Goal: Task Accomplishment & Management: Use online tool/utility

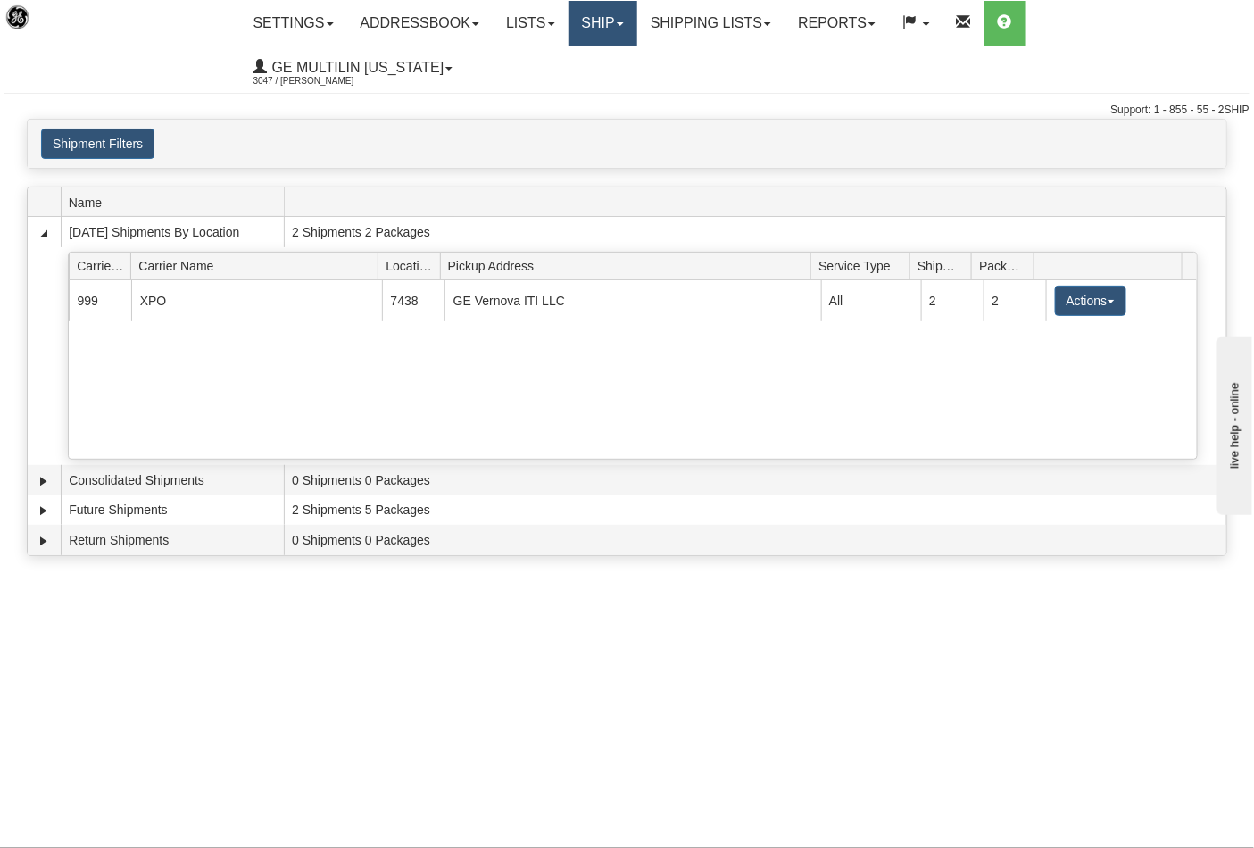
click at [609, 25] on link "Ship" at bounding box center [602, 23] width 69 height 45
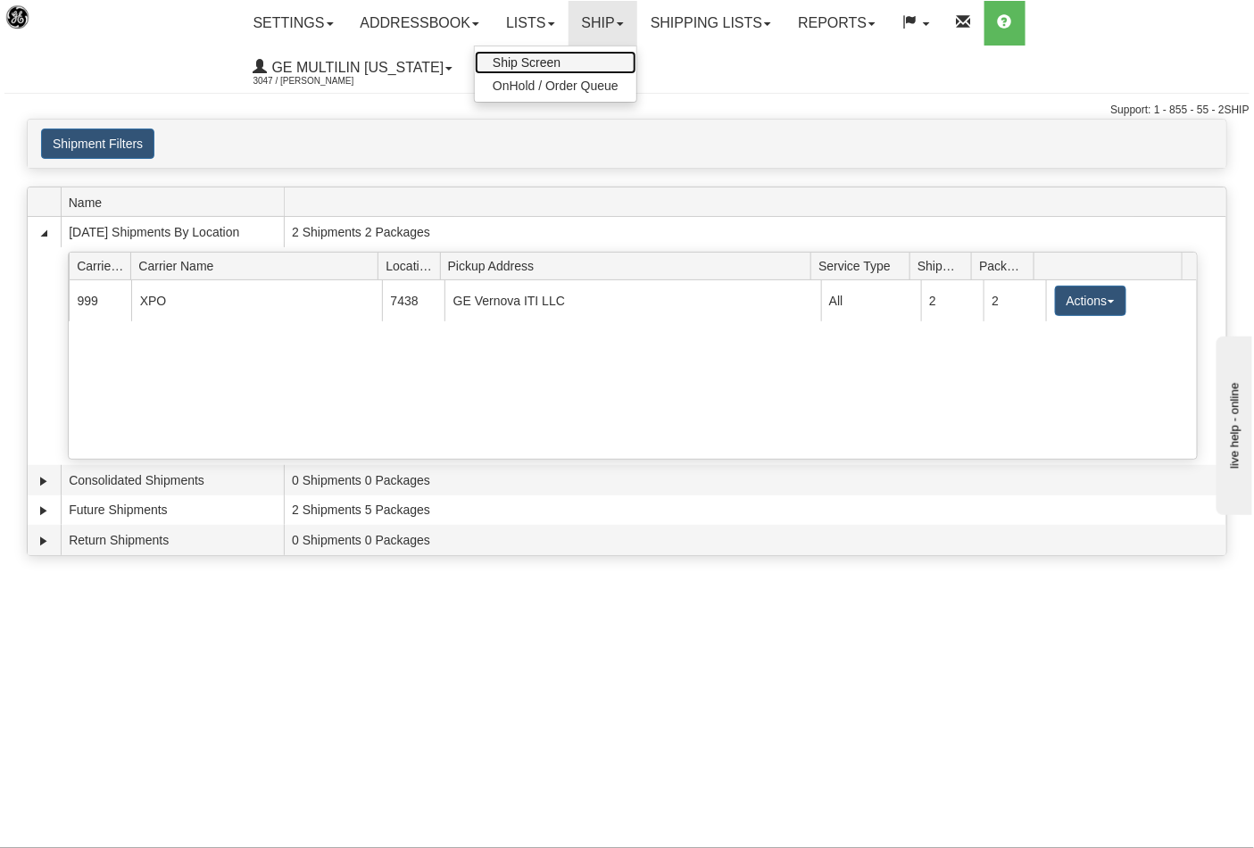
click at [574, 59] on link "Ship Screen" at bounding box center [555, 62] width 161 height 23
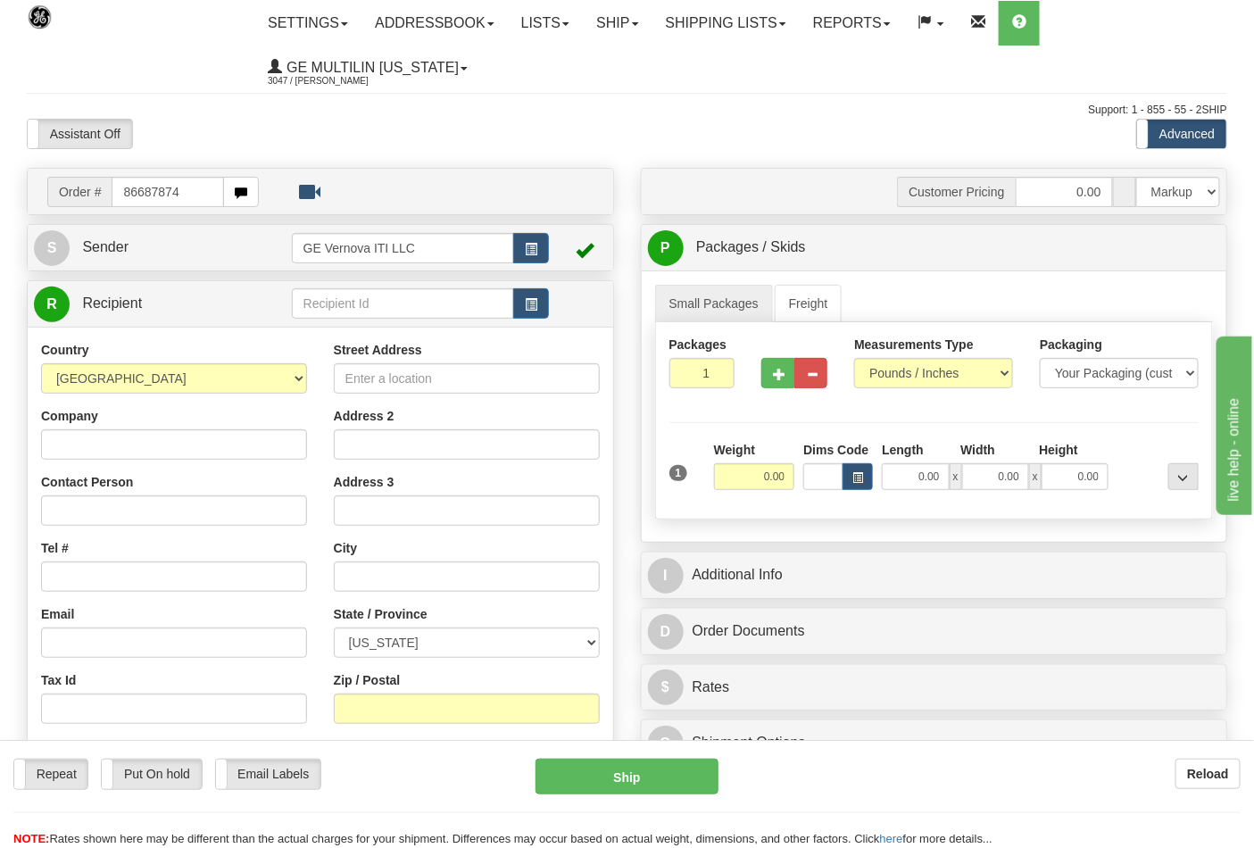
type input "86687874"
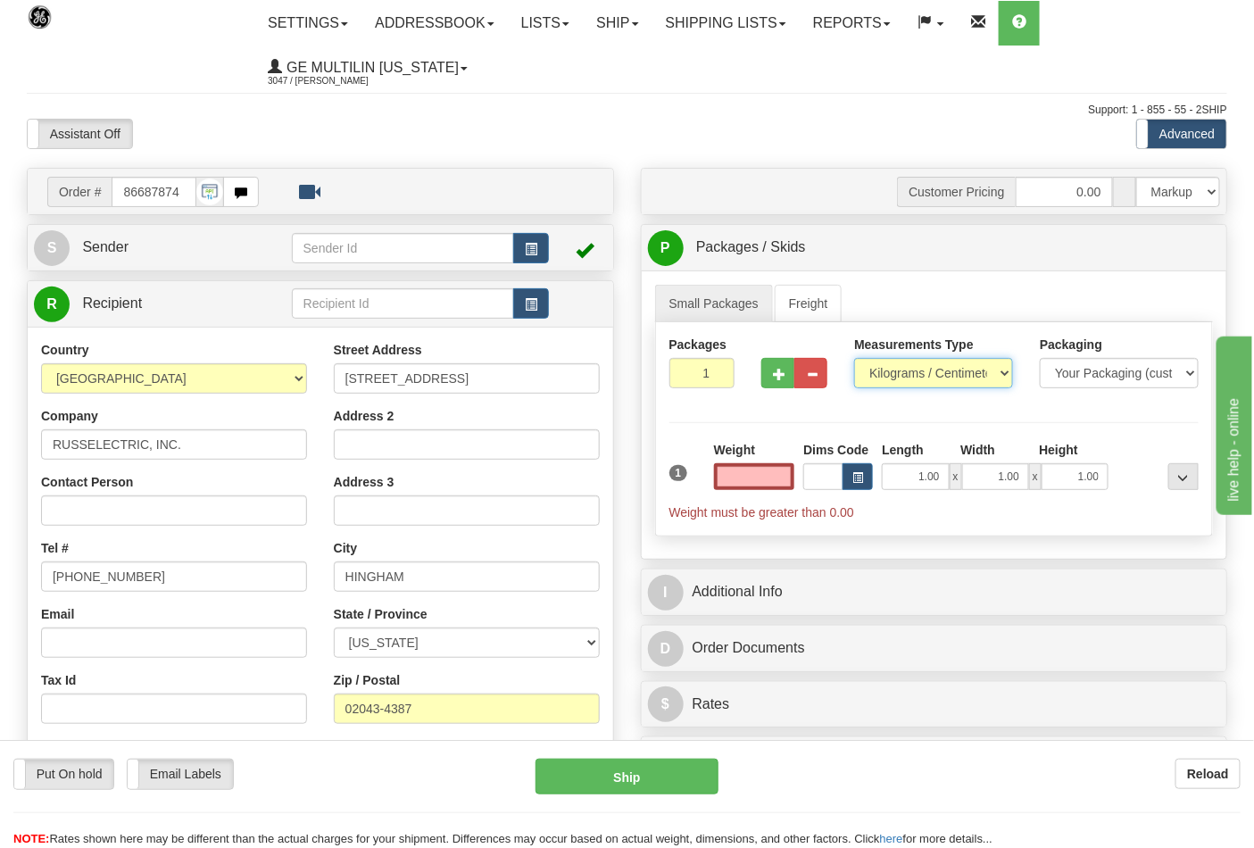
type input "0.00"
drag, startPoint x: 906, startPoint y: 377, endPoint x: 899, endPoint y: 387, distance: 12.4
click at [906, 377] on select "Pounds / Inches Kilograms / Centimeters" at bounding box center [933, 373] width 159 height 30
select select "0"
click at [854, 359] on select "Pounds / Inches Kilograms / Centimeters" at bounding box center [933, 373] width 159 height 30
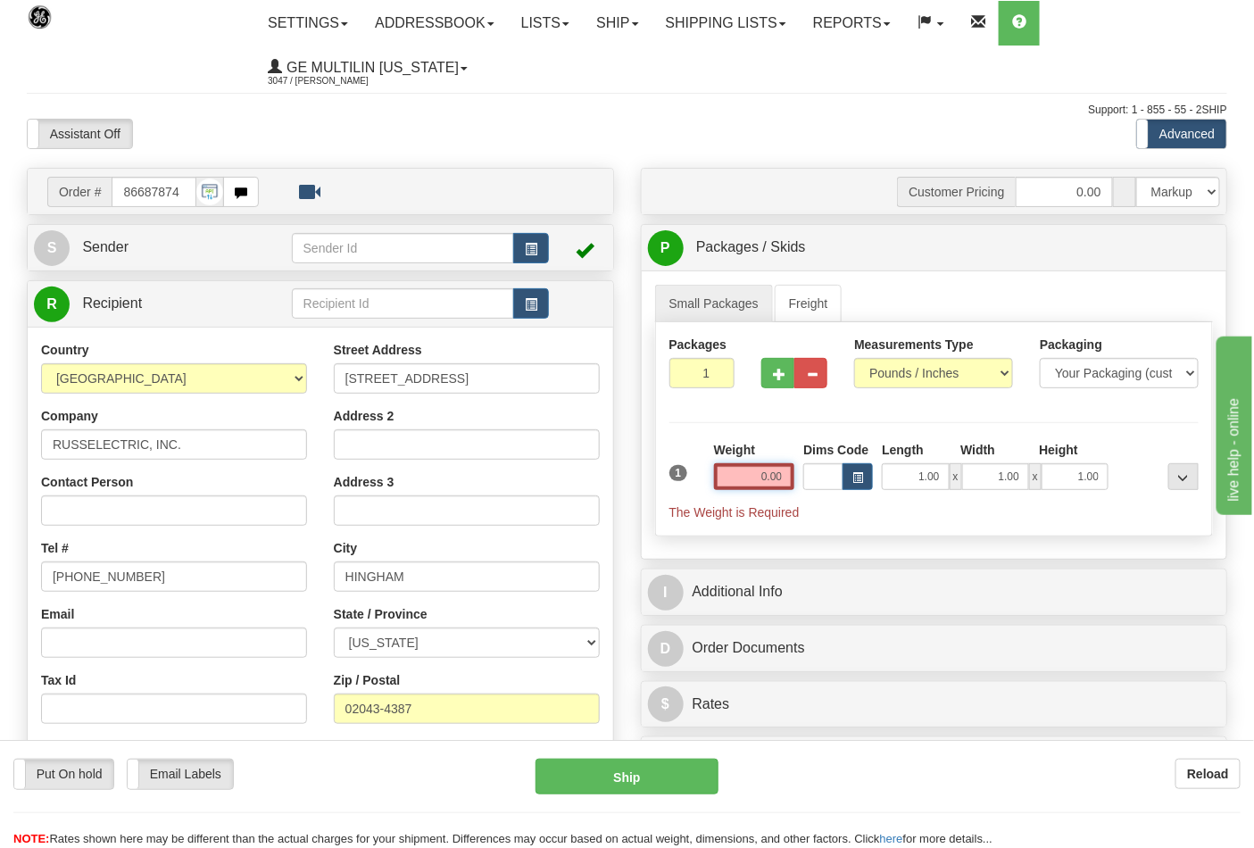
click at [794, 480] on input "0.00" at bounding box center [754, 476] width 81 height 27
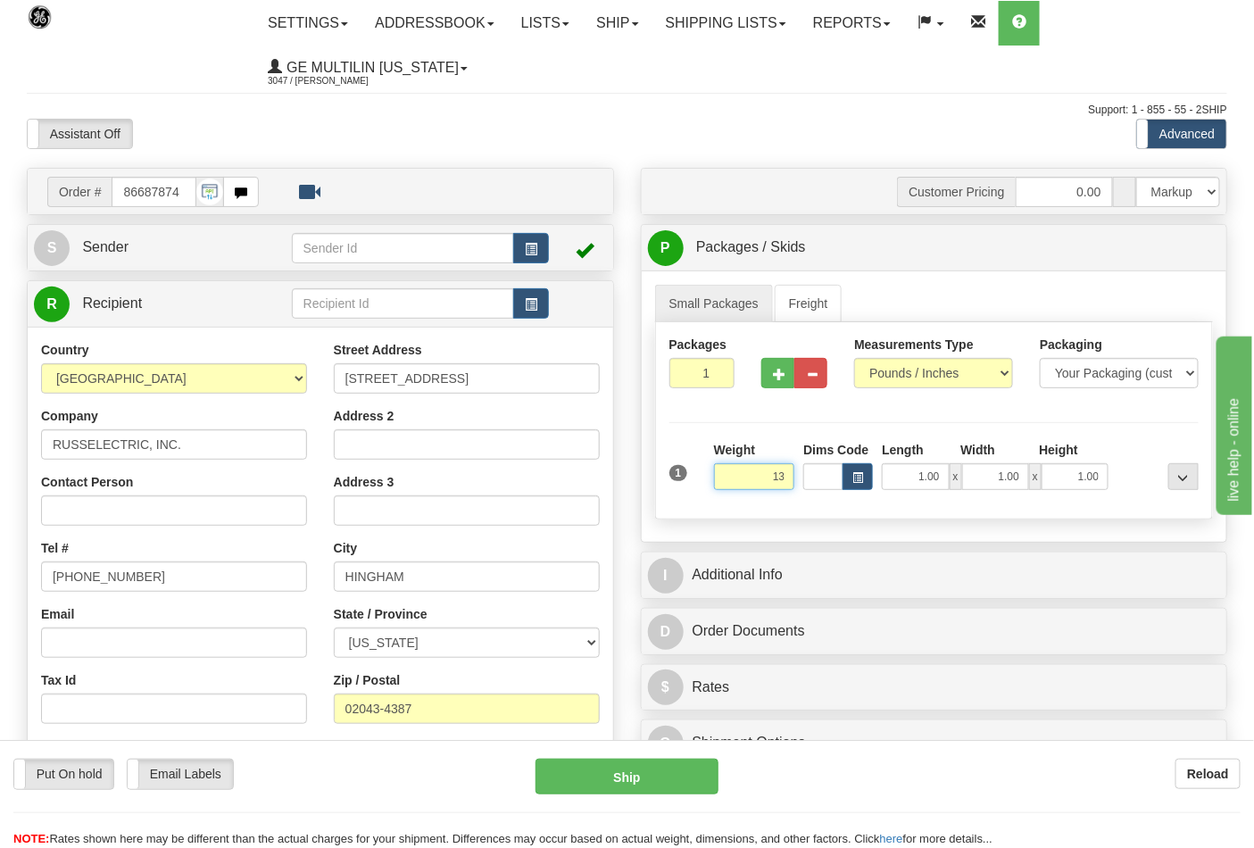
click button "Delete" at bounding box center [0, 0] width 0 height 0
type input "13.00"
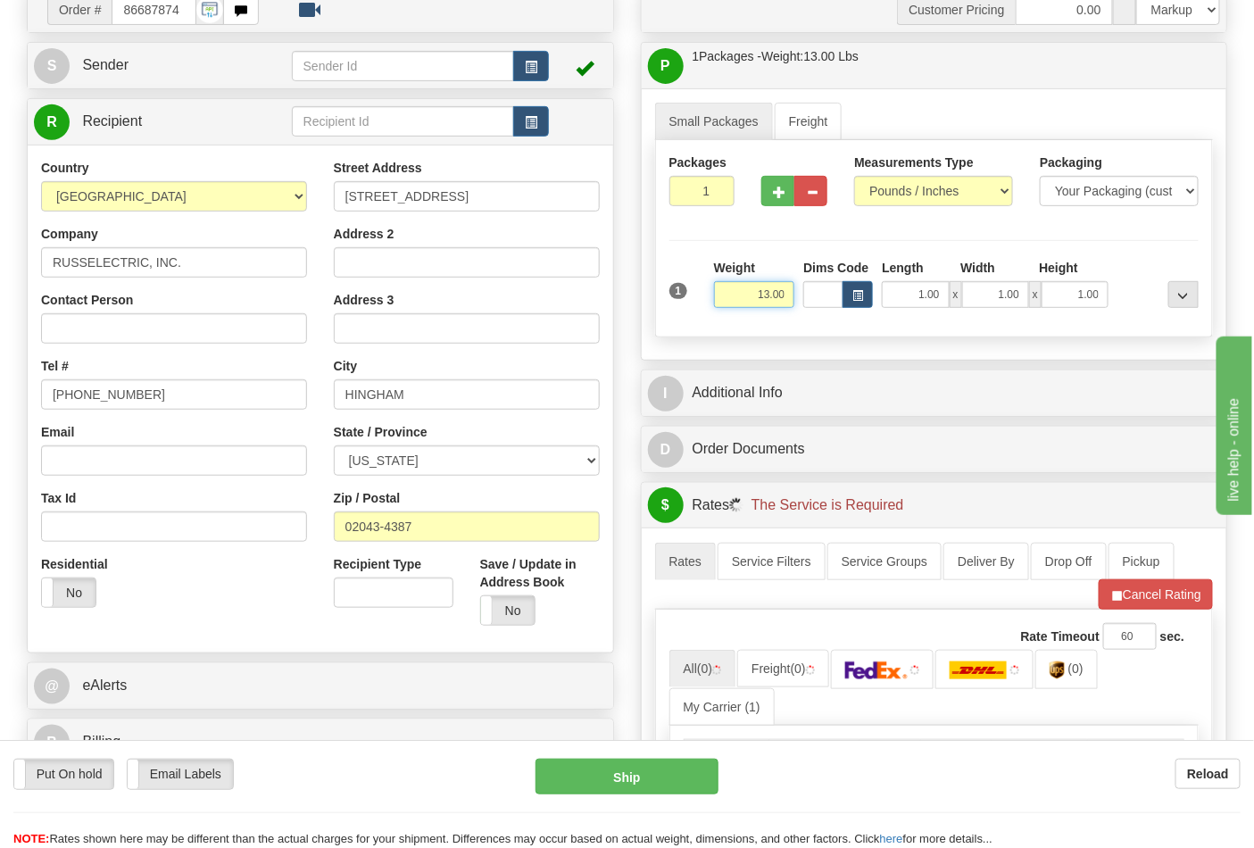
scroll to position [396, 0]
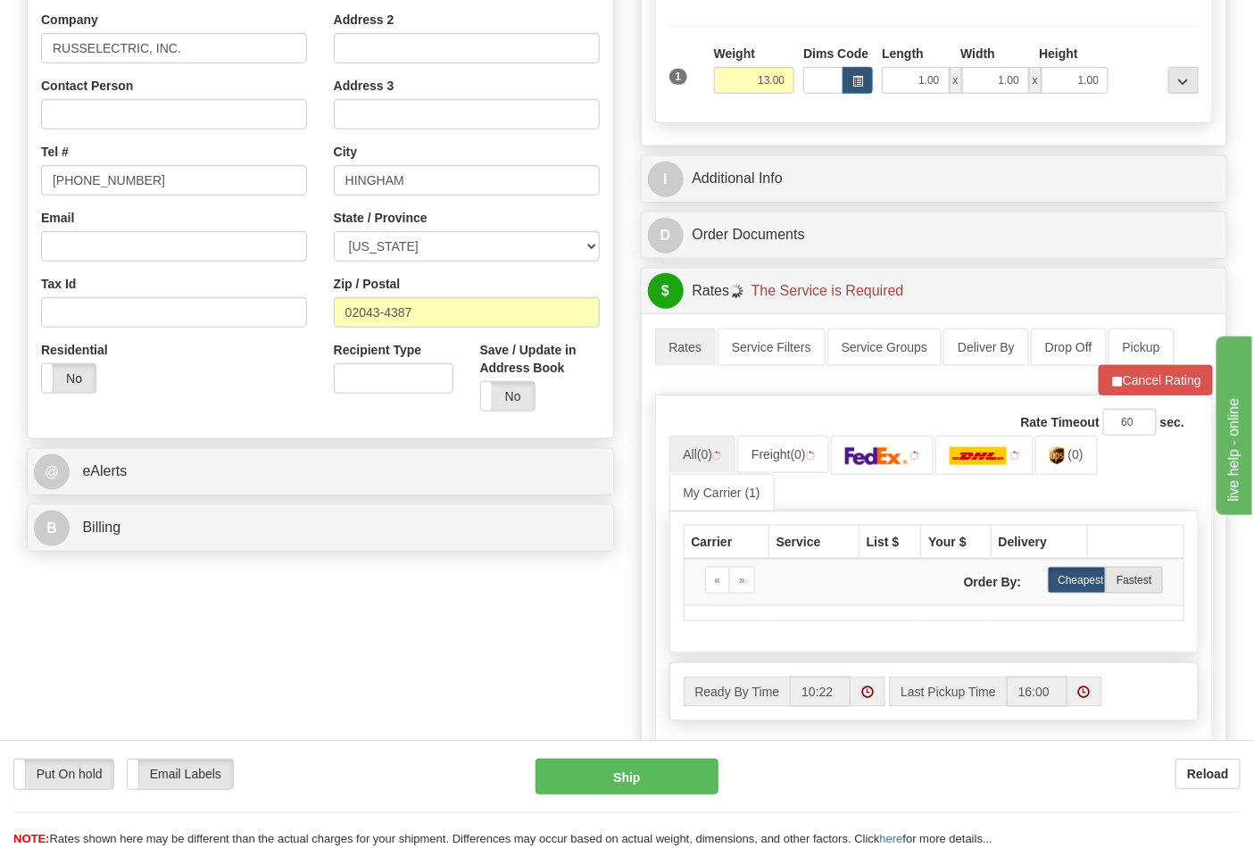
click at [210, 549] on div "B Billing" at bounding box center [320, 528] width 585 height 46
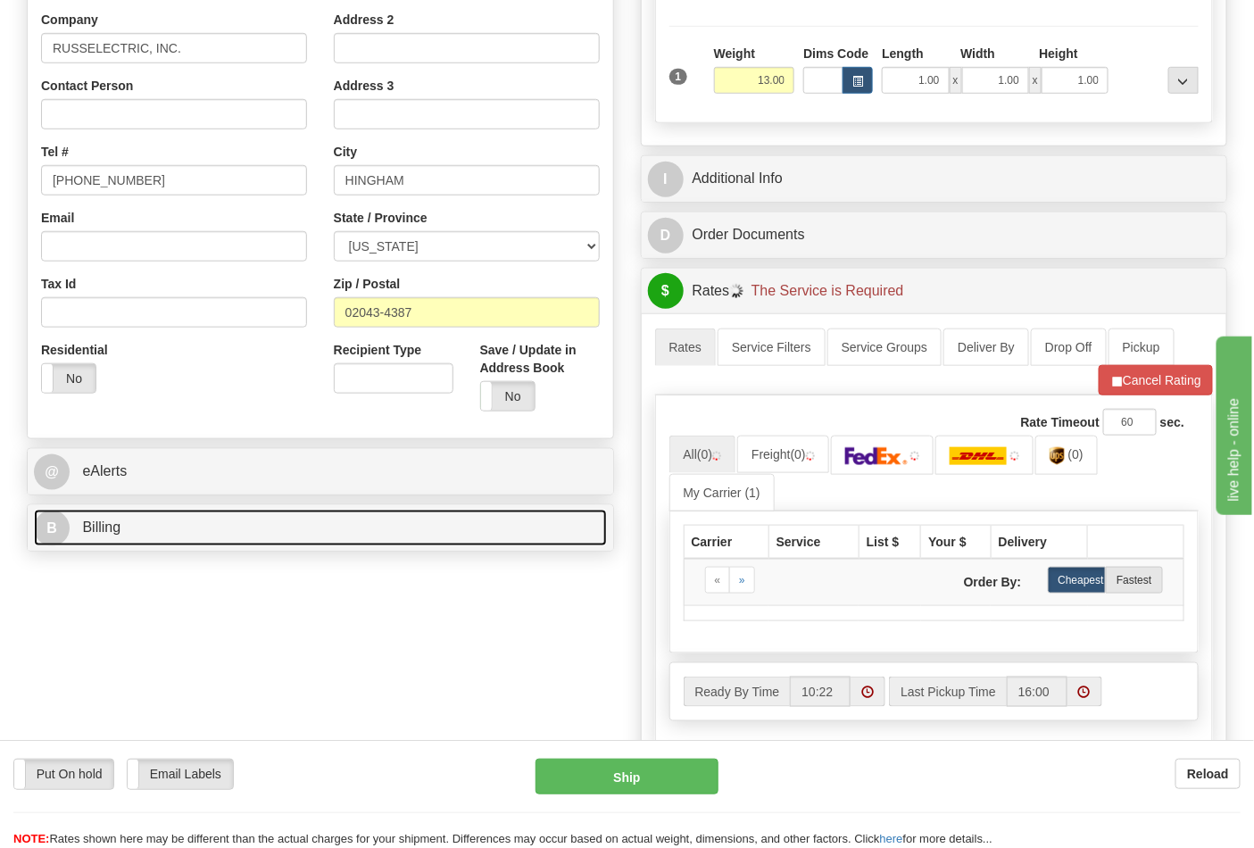
click at [203, 538] on link "B Billing" at bounding box center [320, 527] width 573 height 37
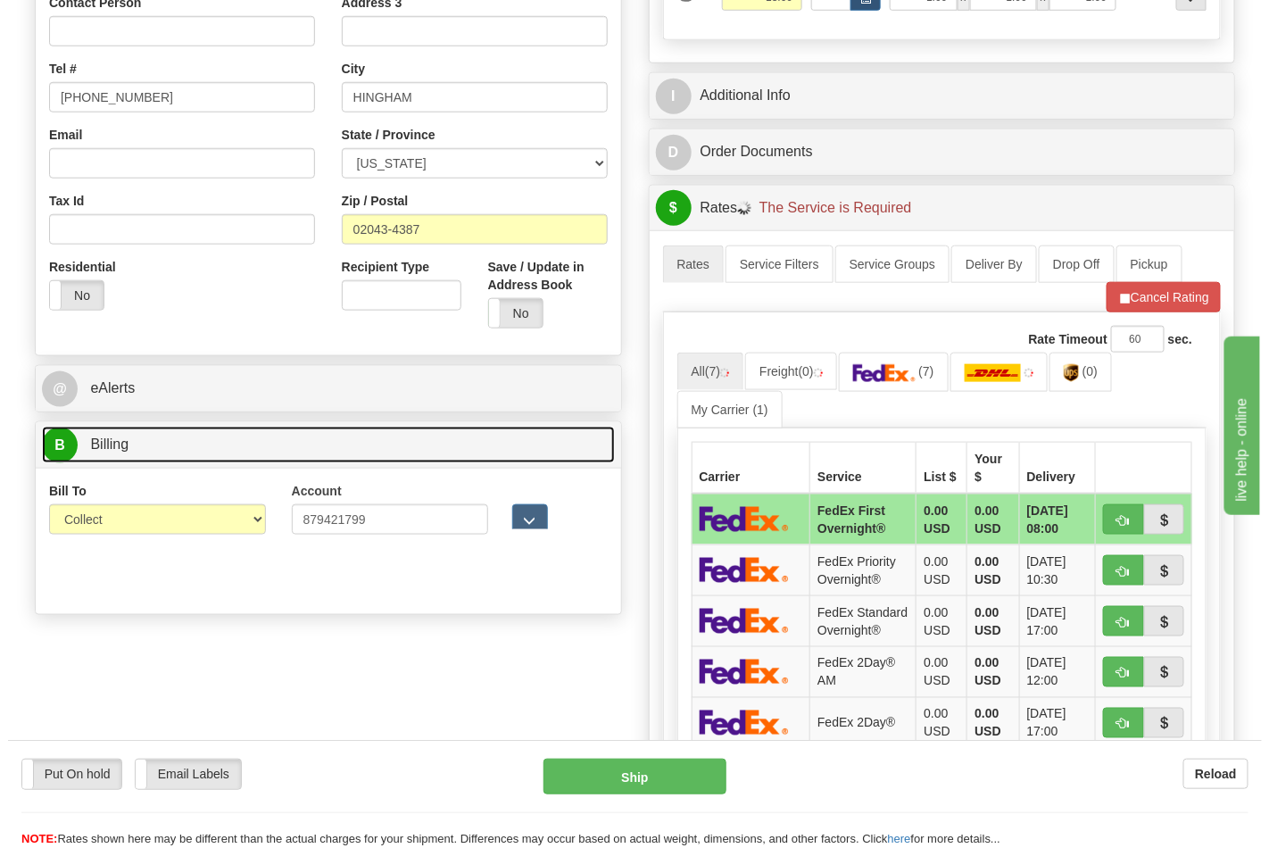
scroll to position [594, 0]
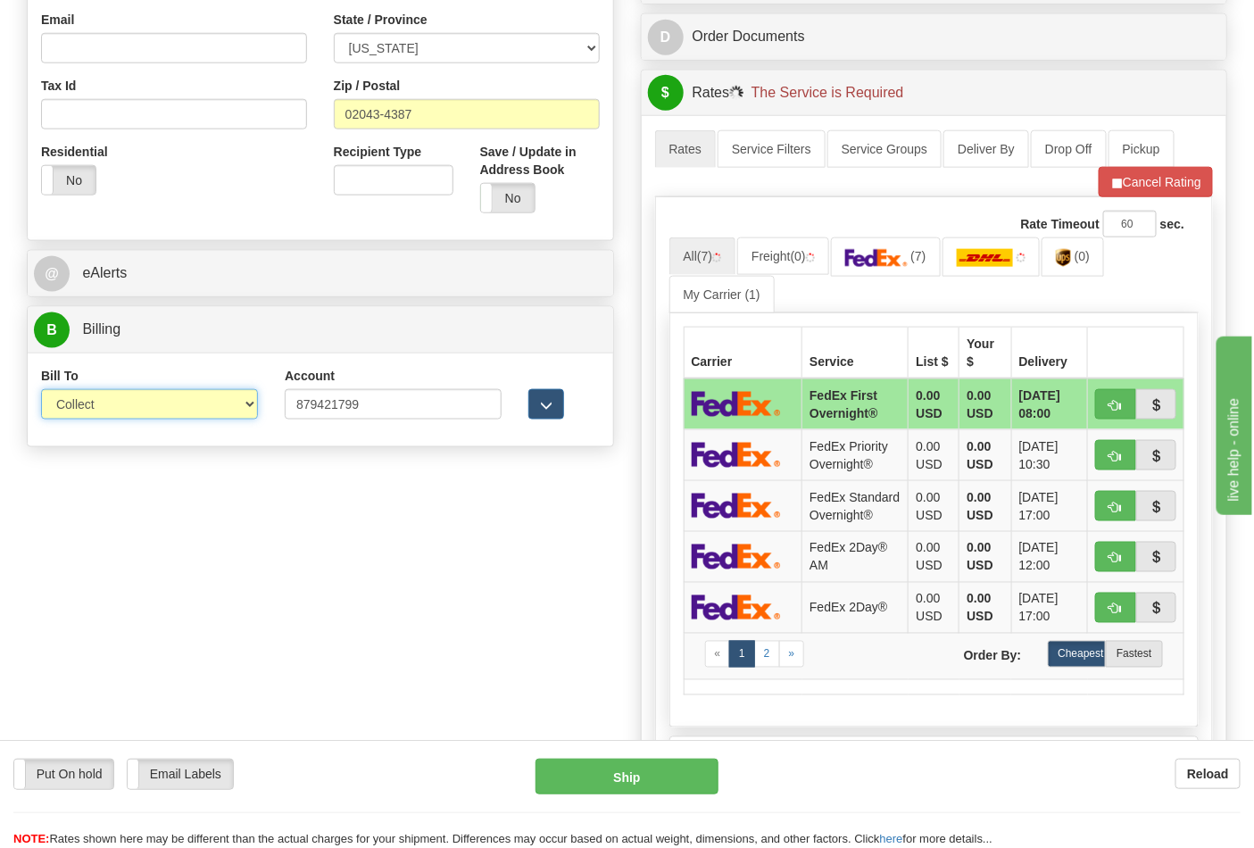
drag, startPoint x: 123, startPoint y: 401, endPoint x: 119, endPoint y: 418, distance: 16.7
click at [123, 401] on select "Sender Recipient Third Party Collect" at bounding box center [149, 404] width 217 height 30
select select "2"
click at [41, 391] on select "Sender Recipient Third Party Collect" at bounding box center [149, 404] width 217 height 30
click at [912, 276] on link "(7)" at bounding box center [886, 256] width 110 height 38
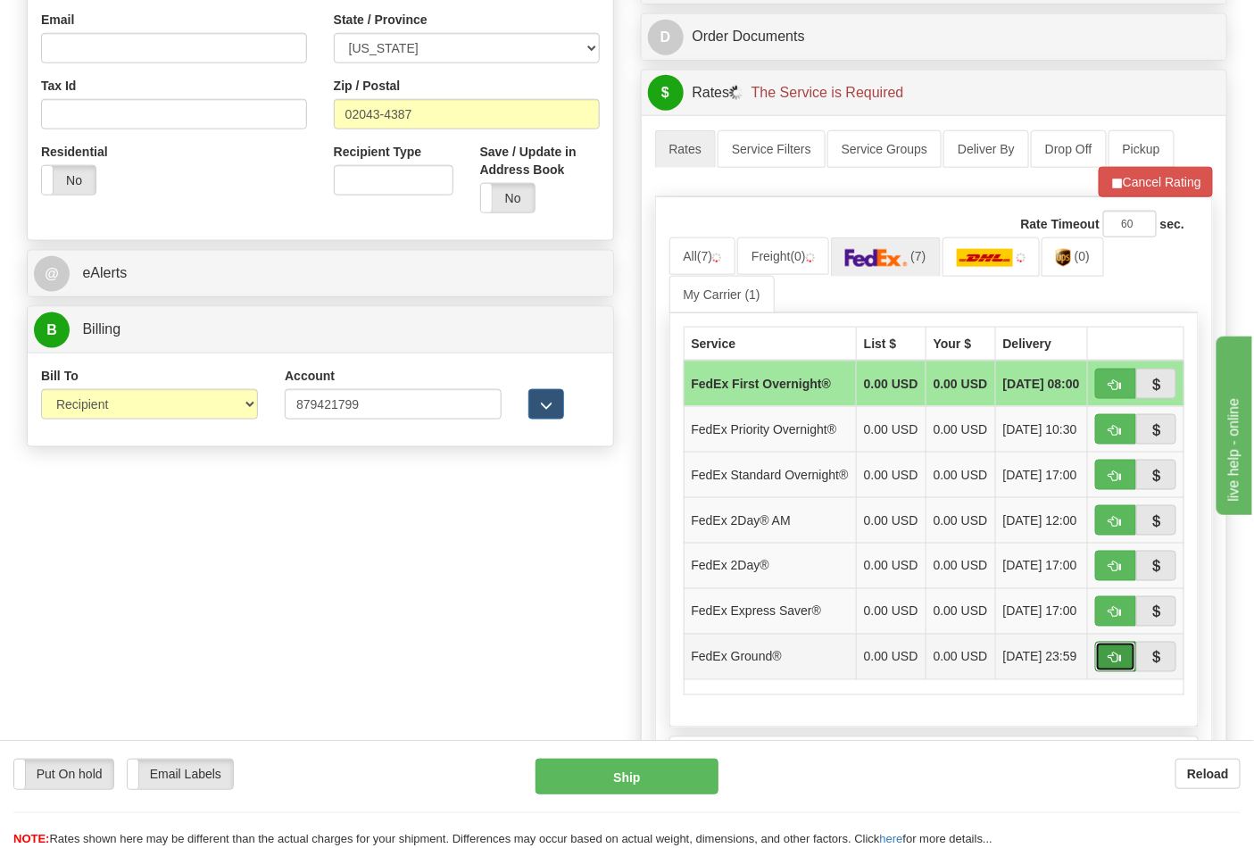
click at [1115, 664] on span "button" at bounding box center [1115, 658] width 12 height 12
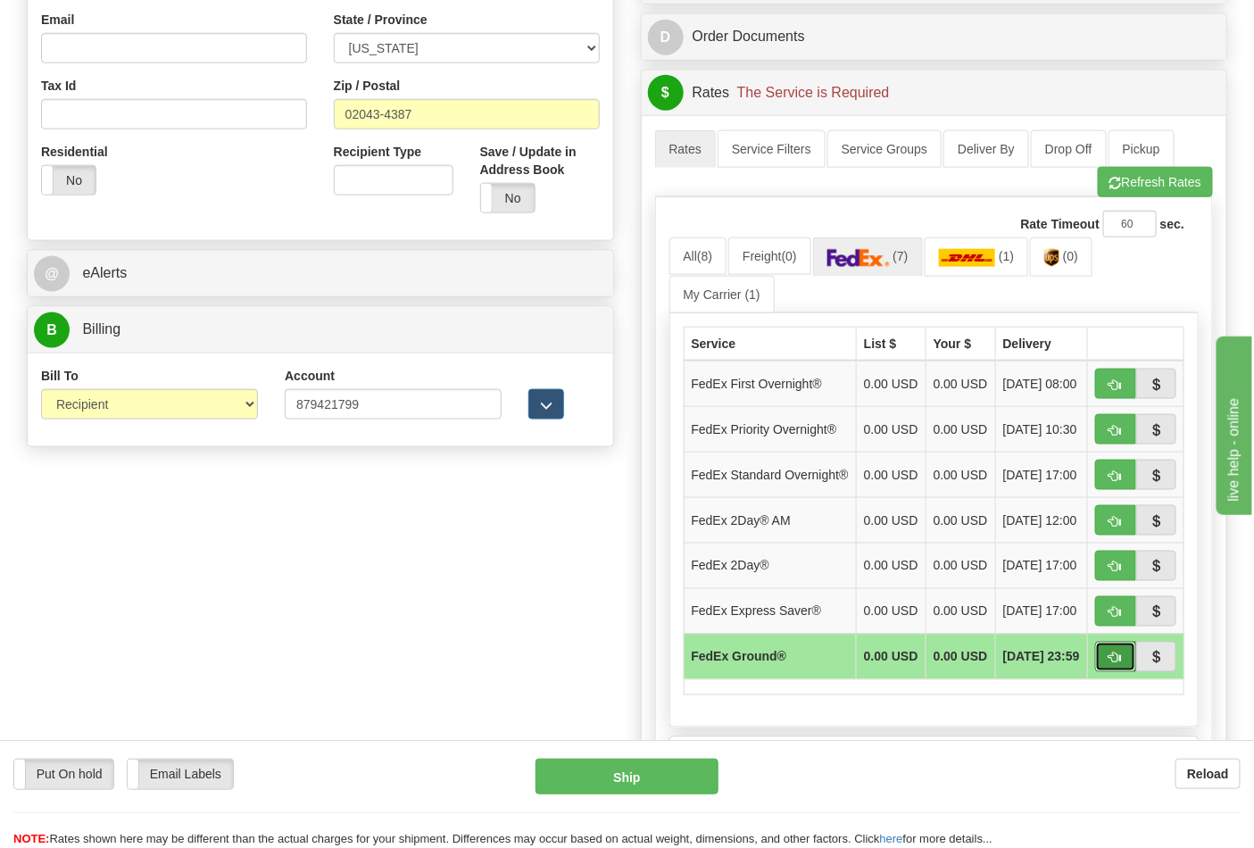
click at [1109, 664] on span "button" at bounding box center [1115, 658] width 12 height 12
type input "92"
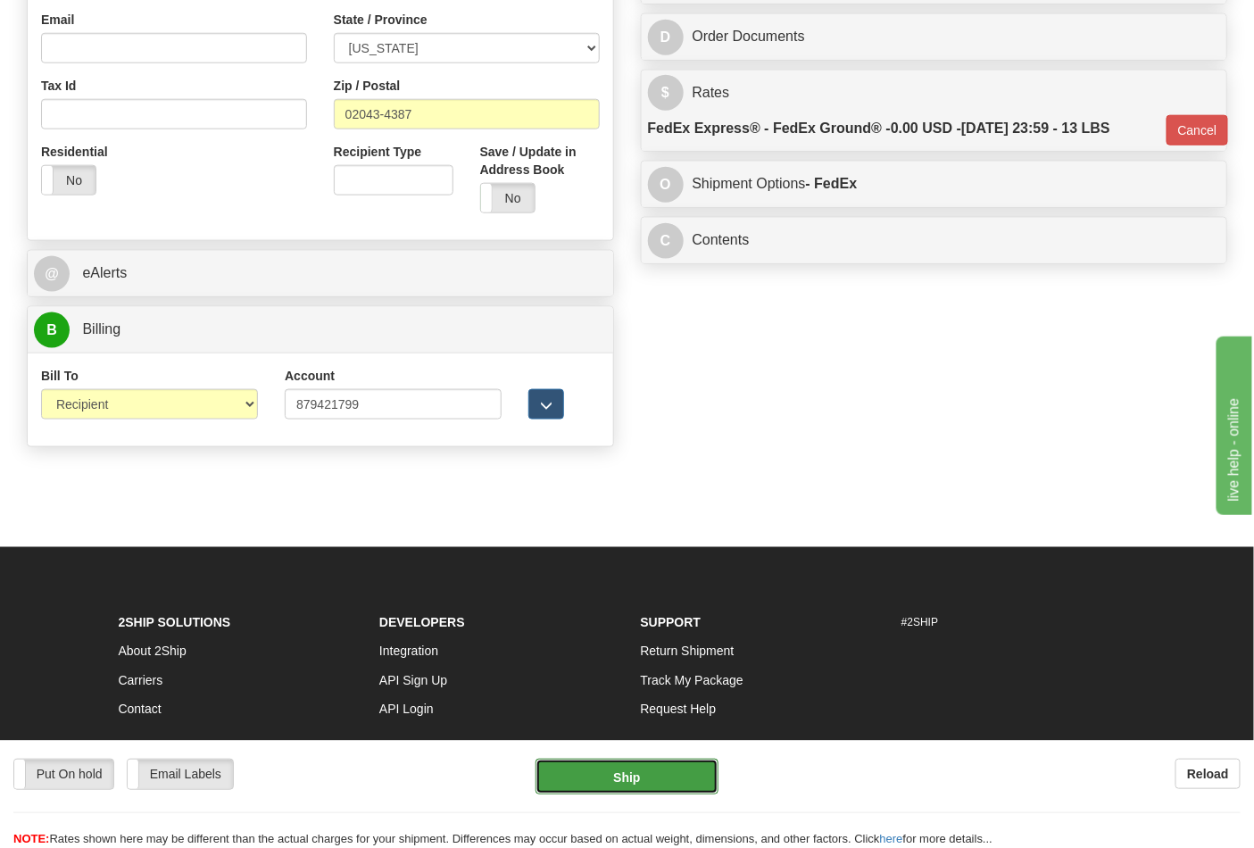
click at [607, 760] on button "Ship" at bounding box center [626, 776] width 182 height 36
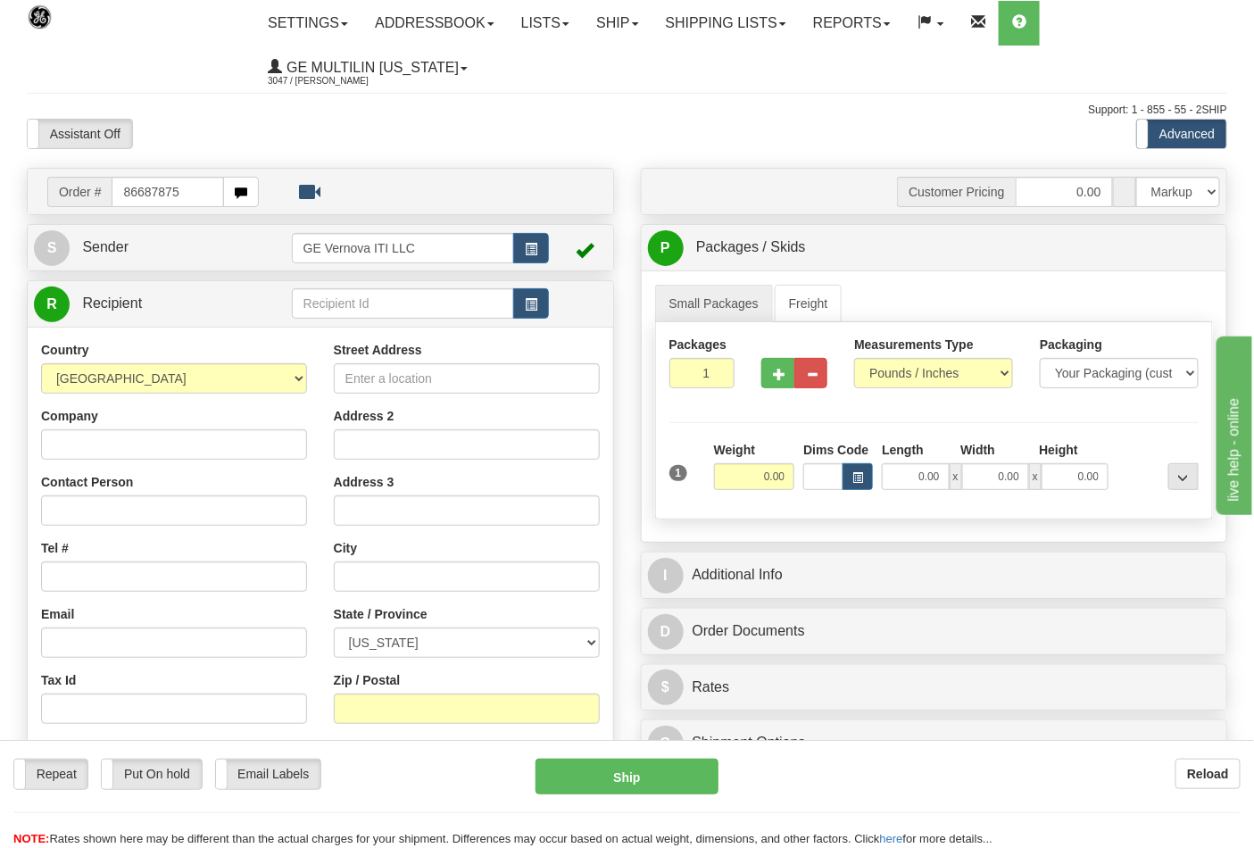
type input "86687875"
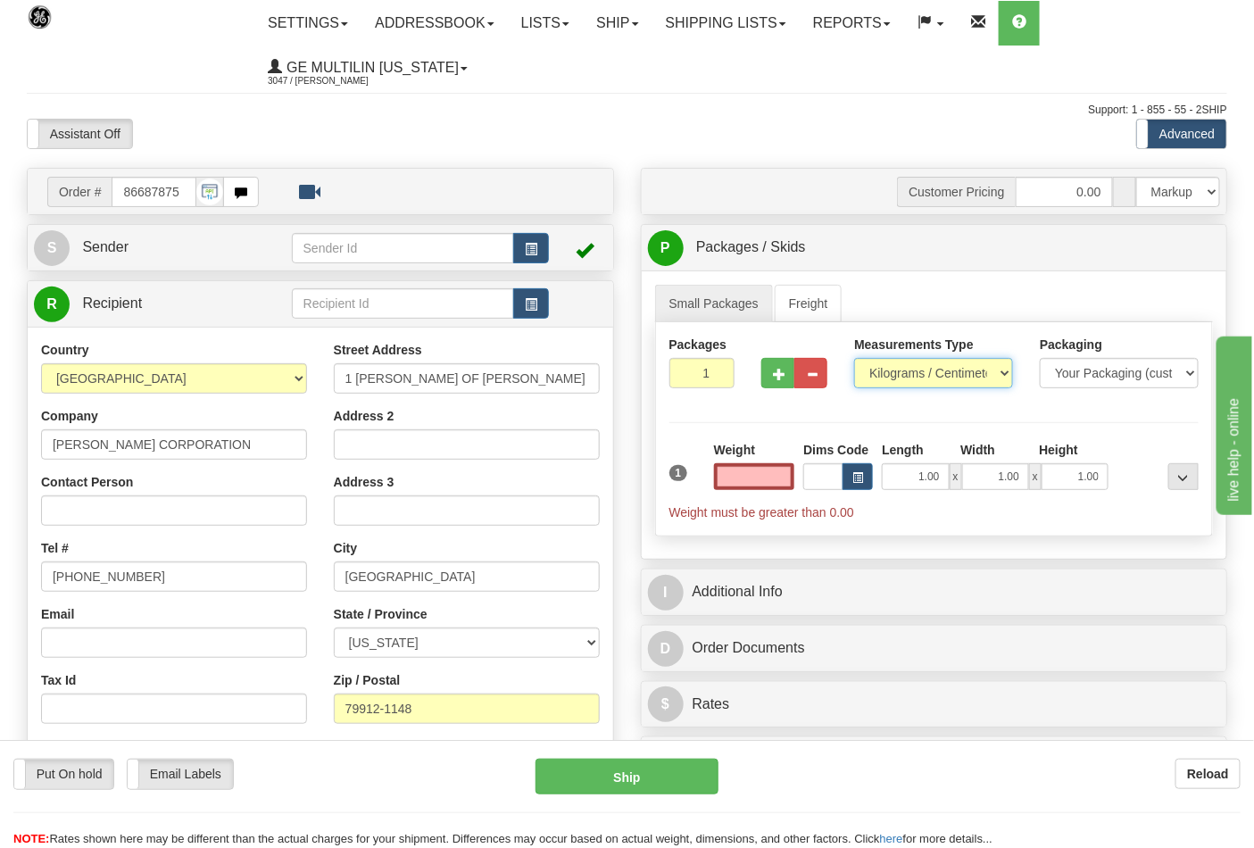
type input "0.00"
click at [901, 379] on select "Pounds / Inches Kilograms / Centimeters" at bounding box center [933, 373] width 159 height 30
select select "0"
click at [854, 359] on select "Pounds / Inches Kilograms / Centimeters" at bounding box center [933, 373] width 159 height 30
click at [781, 474] on input "0.00" at bounding box center [754, 476] width 81 height 27
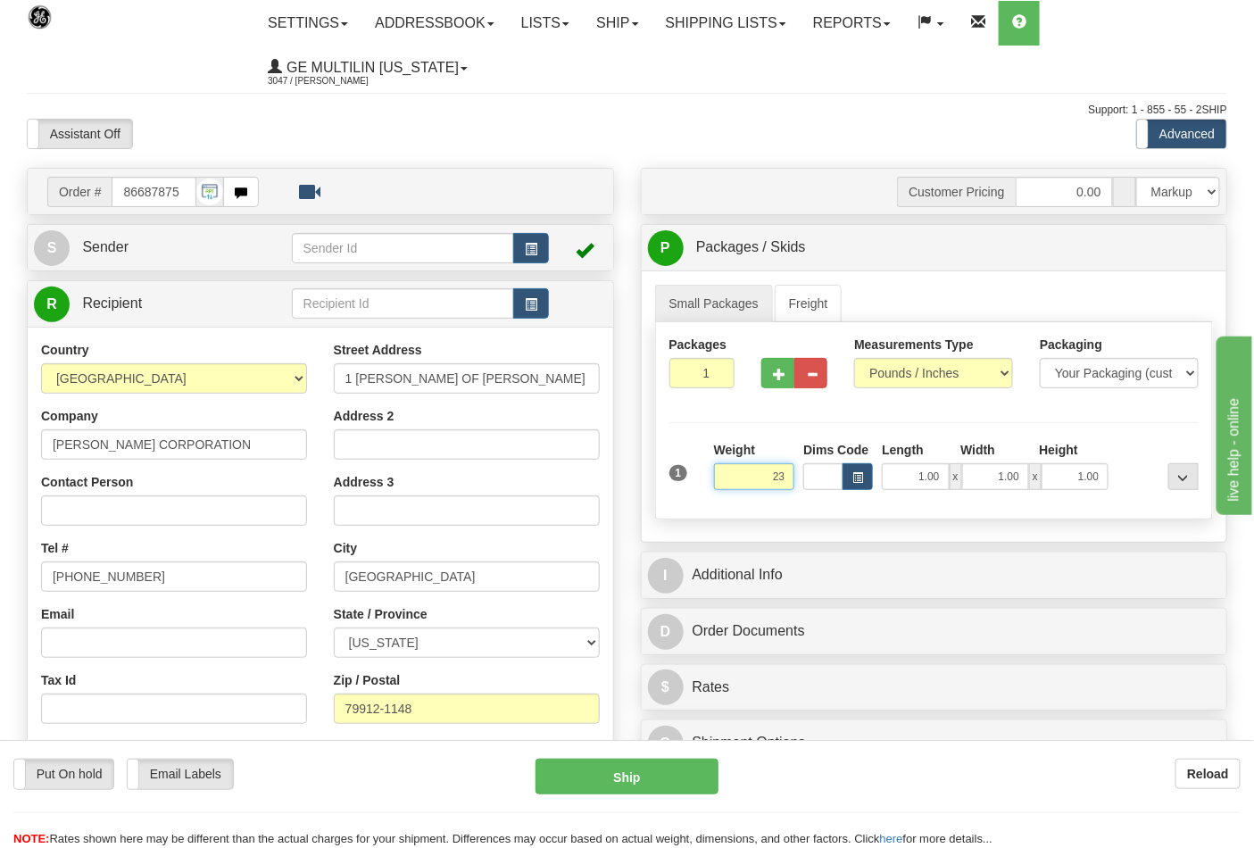
click button "Delete" at bounding box center [0, 0] width 0 height 0
type input "23.00"
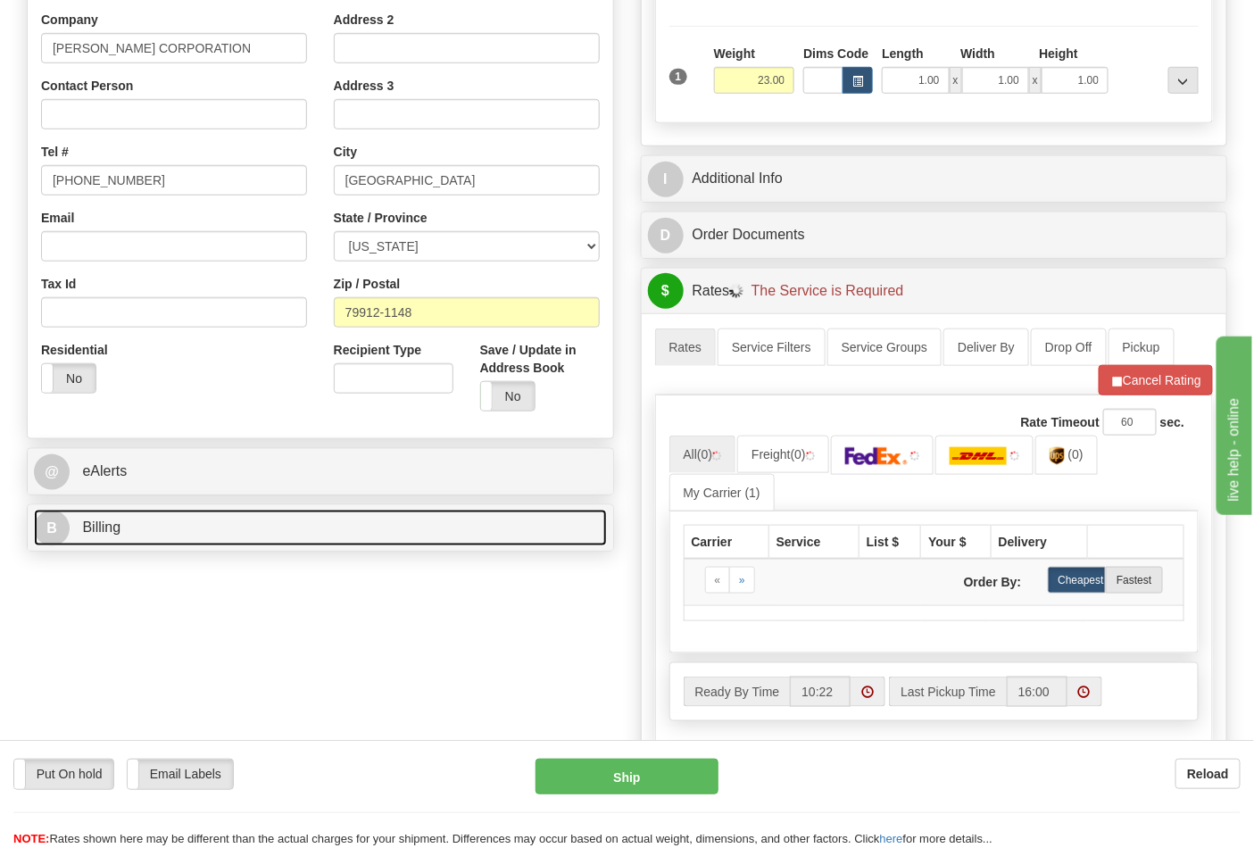
click at [225, 527] on link "B Billing" at bounding box center [320, 527] width 573 height 37
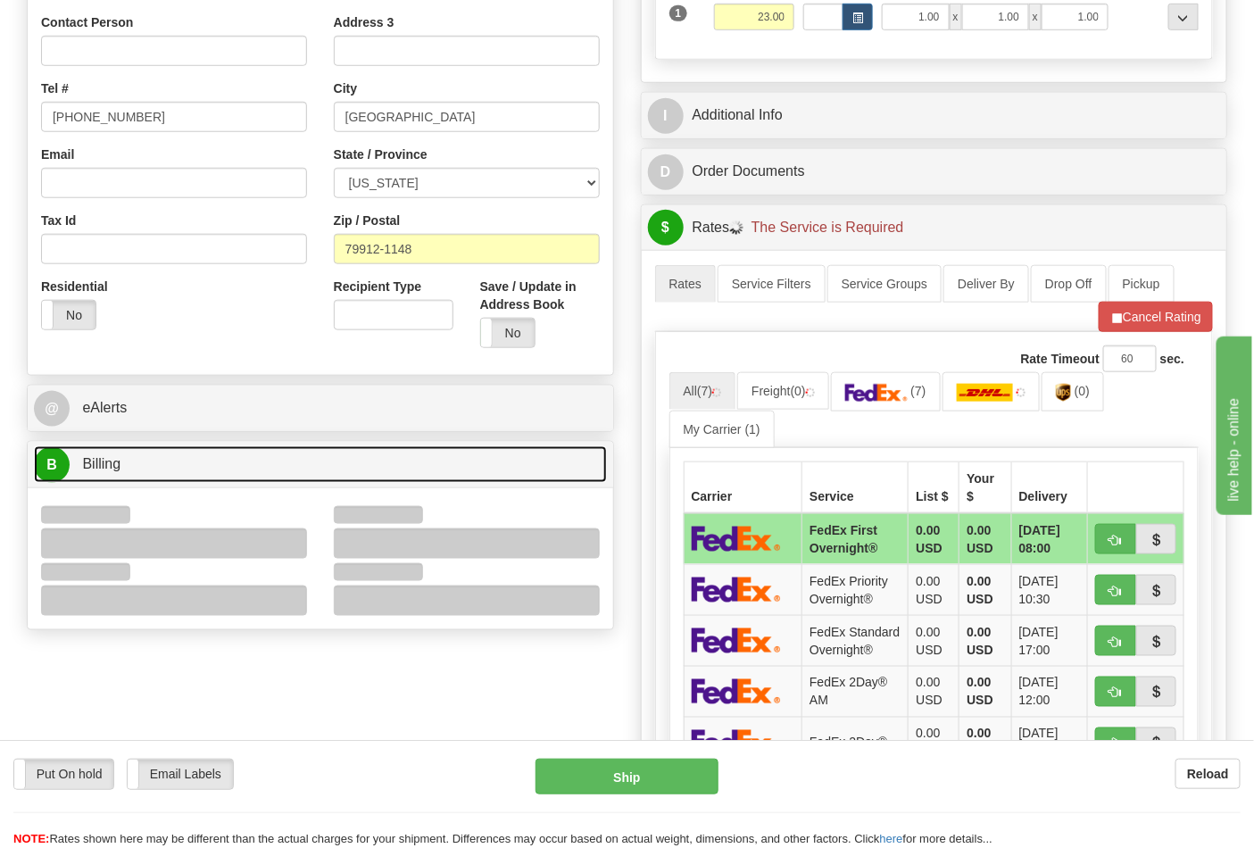
scroll to position [495, 0]
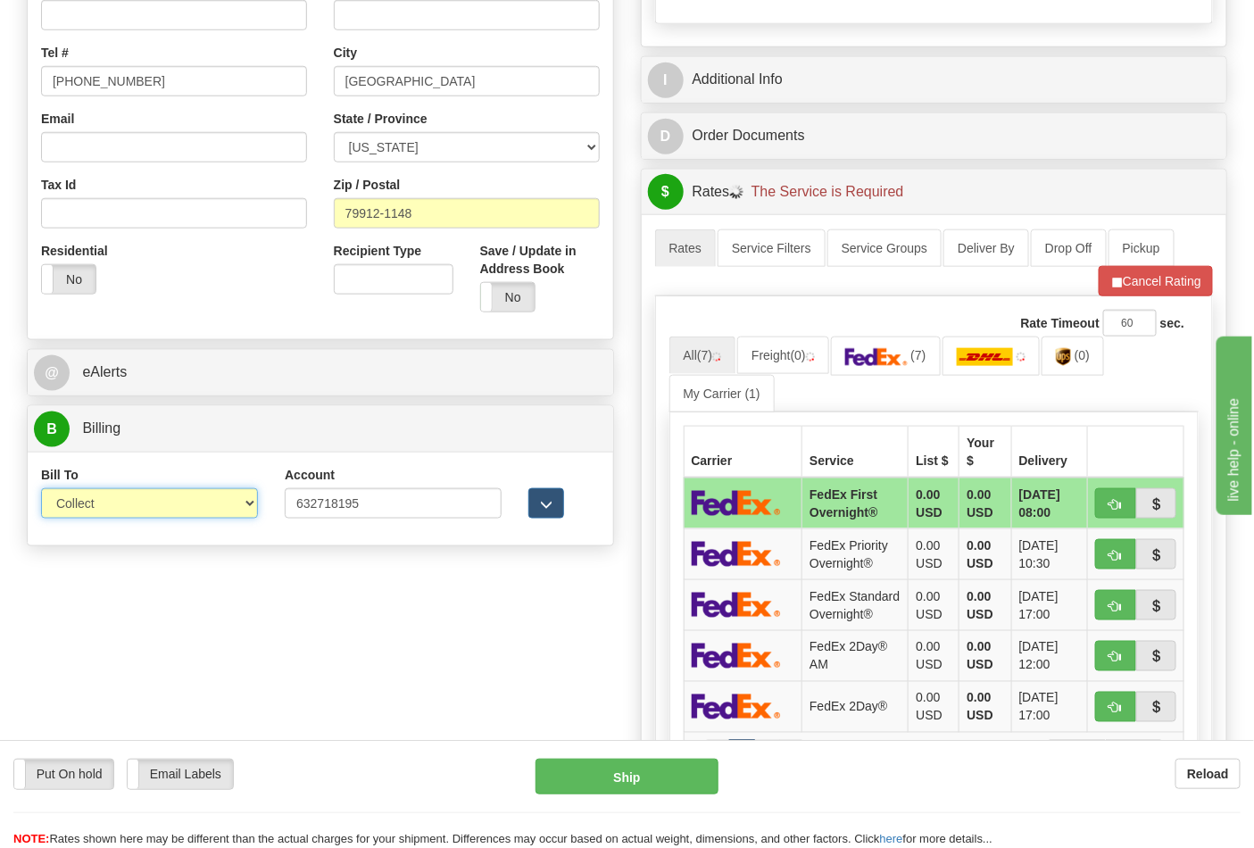
drag, startPoint x: 96, startPoint y: 501, endPoint x: 107, endPoint y: 511, distance: 14.5
click at [96, 501] on select "Sender Recipient Third Party Collect" at bounding box center [149, 503] width 217 height 30
select select "2"
click at [41, 490] on select "Sender Recipient Third Party Collect" at bounding box center [149, 503] width 217 height 30
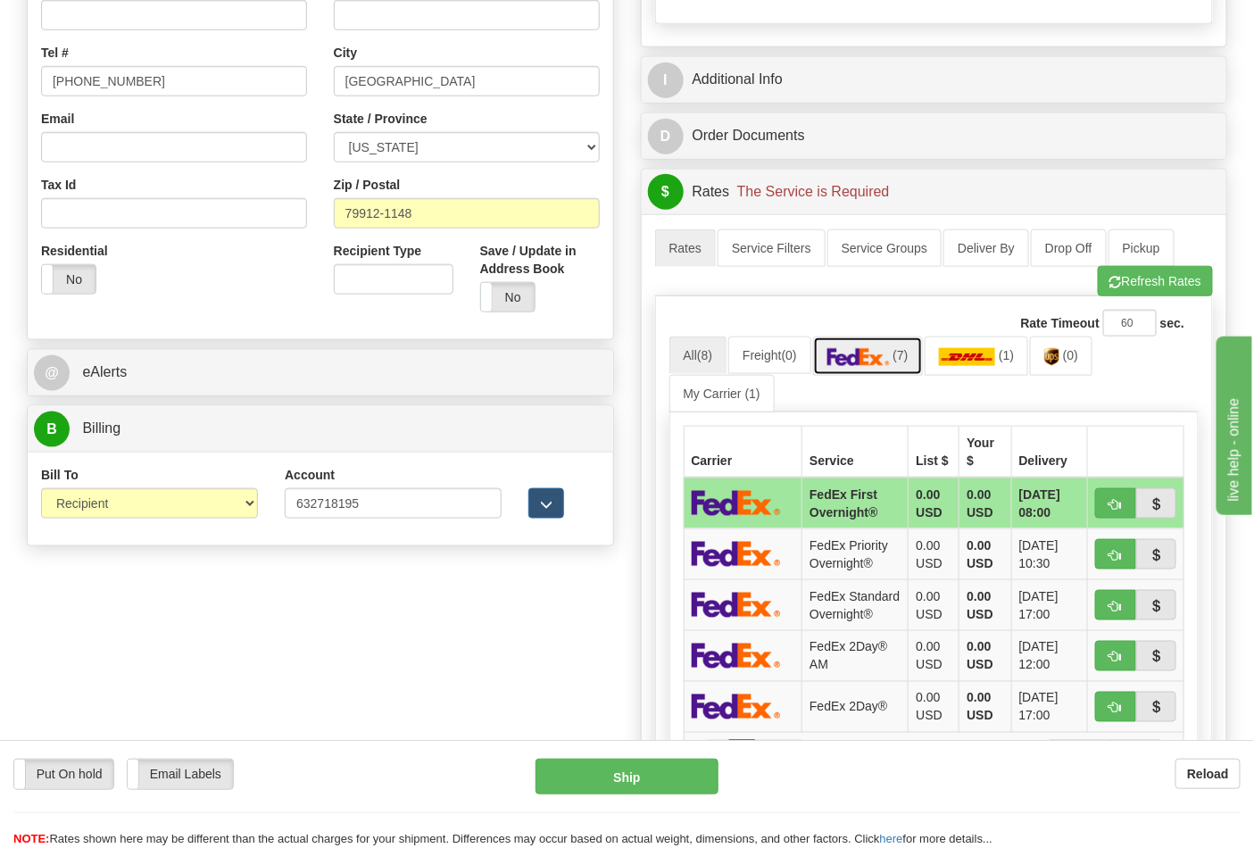
click at [861, 360] on img at bounding box center [858, 357] width 62 height 18
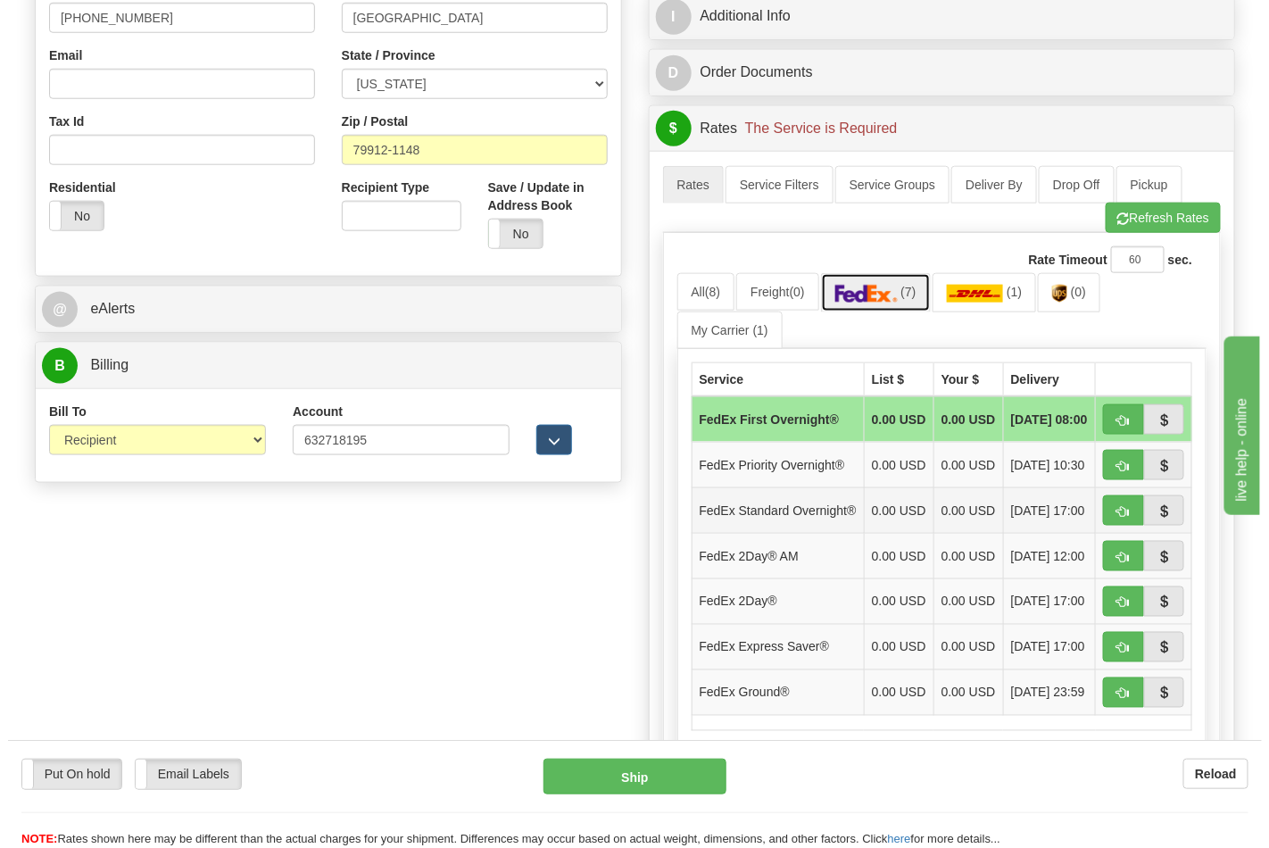
scroll to position [594, 0]
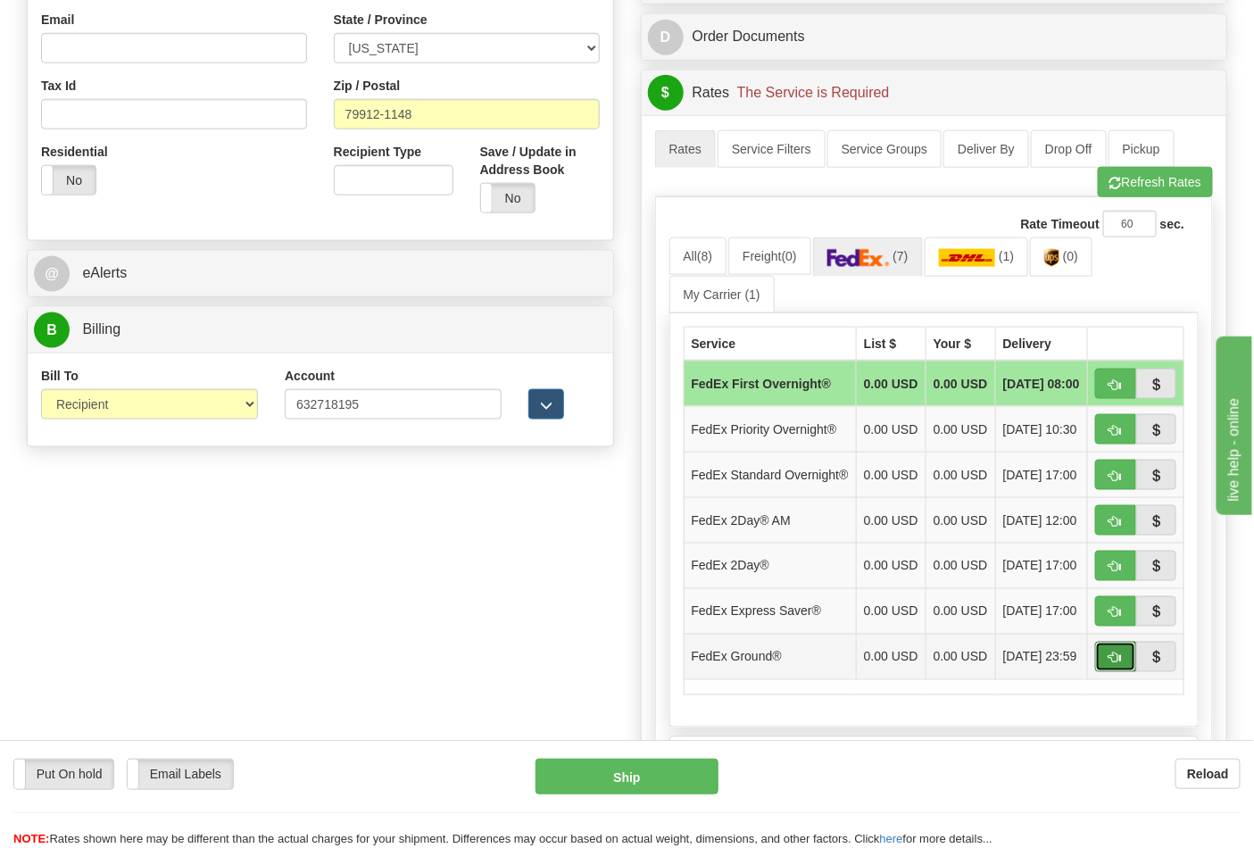
click at [1103, 672] on button "button" at bounding box center [1115, 657] width 41 height 30
type input "92"
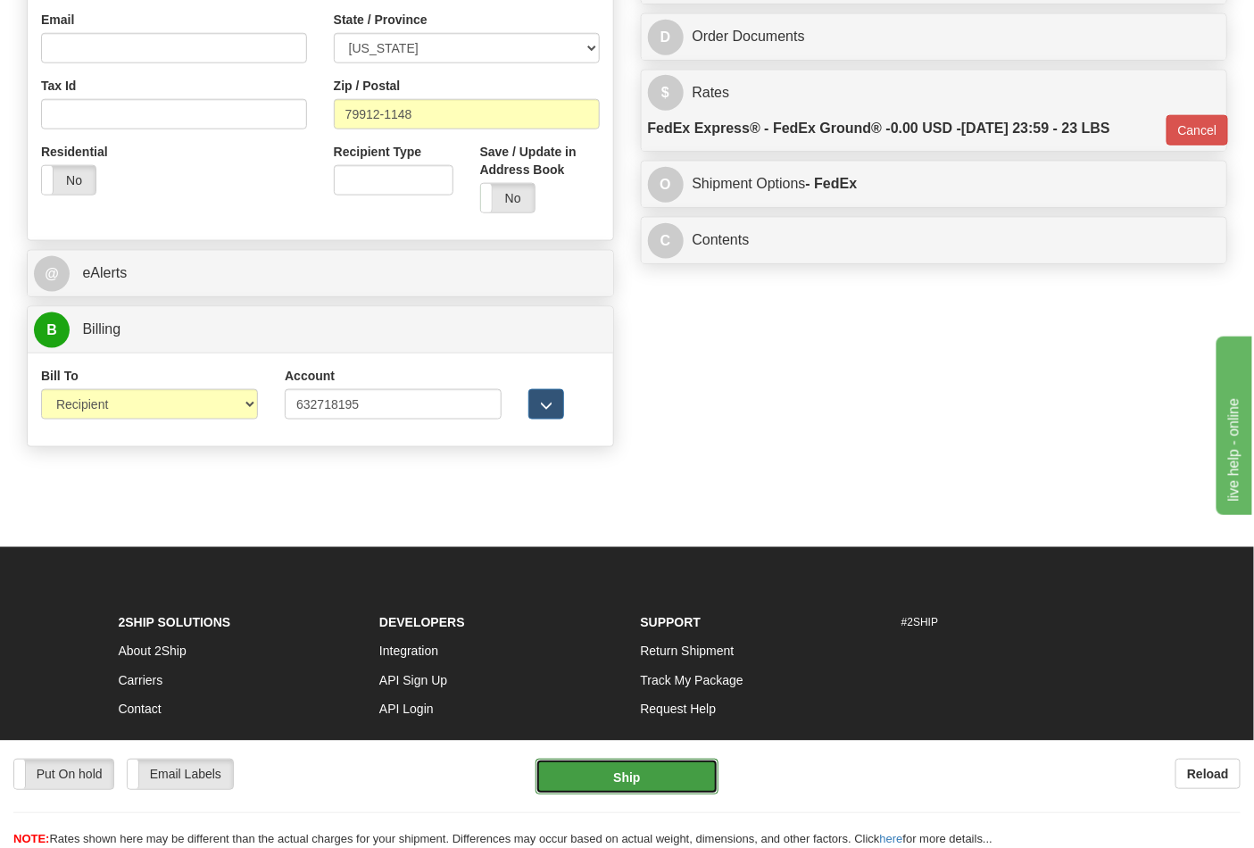
click at [656, 764] on button "Ship" at bounding box center [626, 776] width 182 height 36
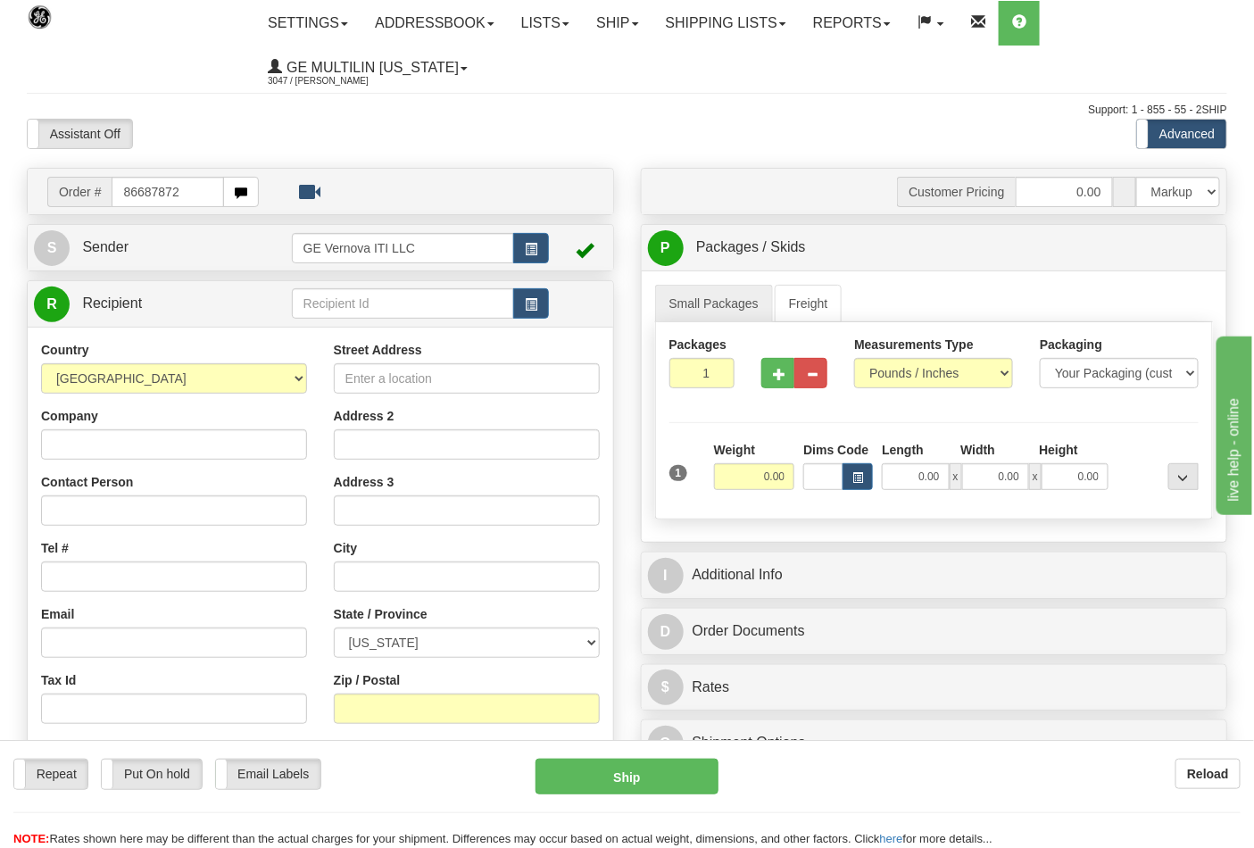
type input "86687872"
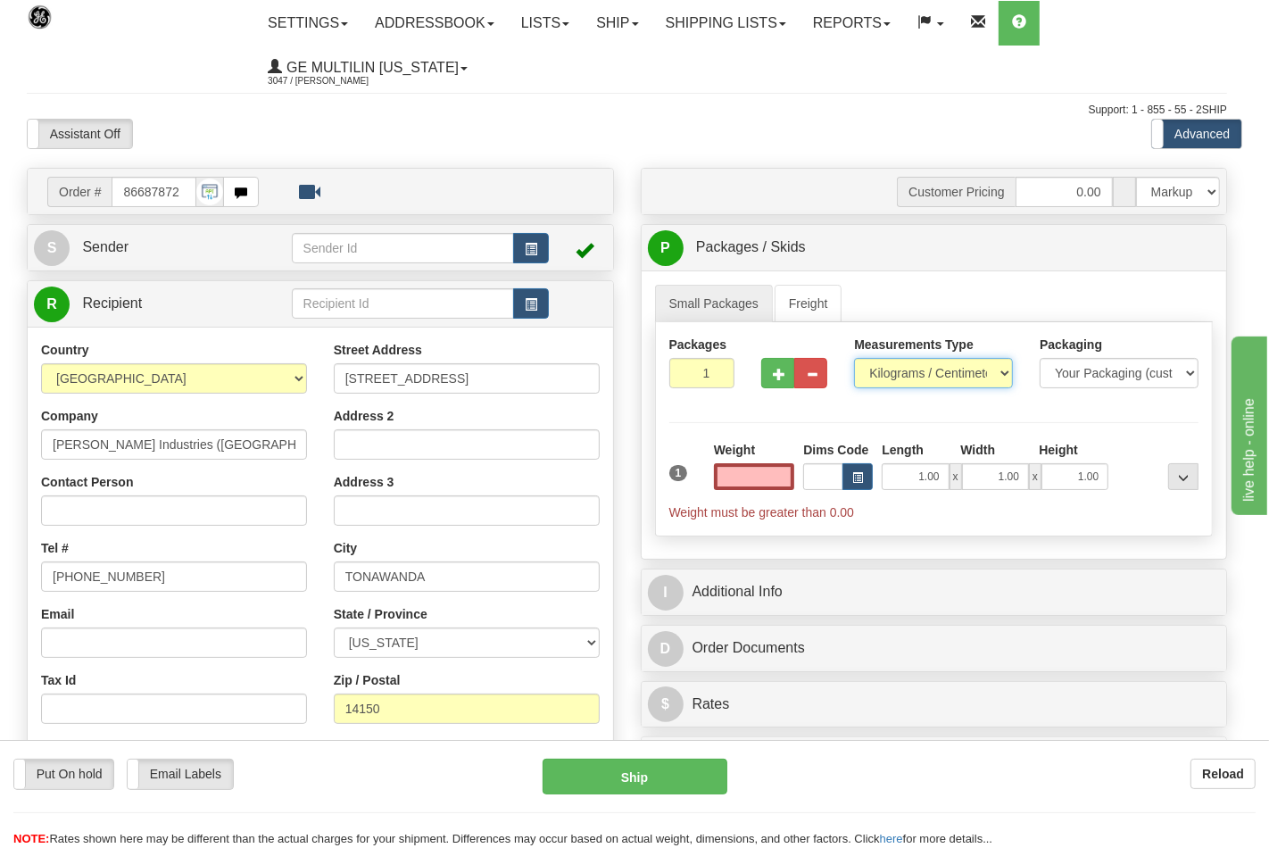
type input "0.00"
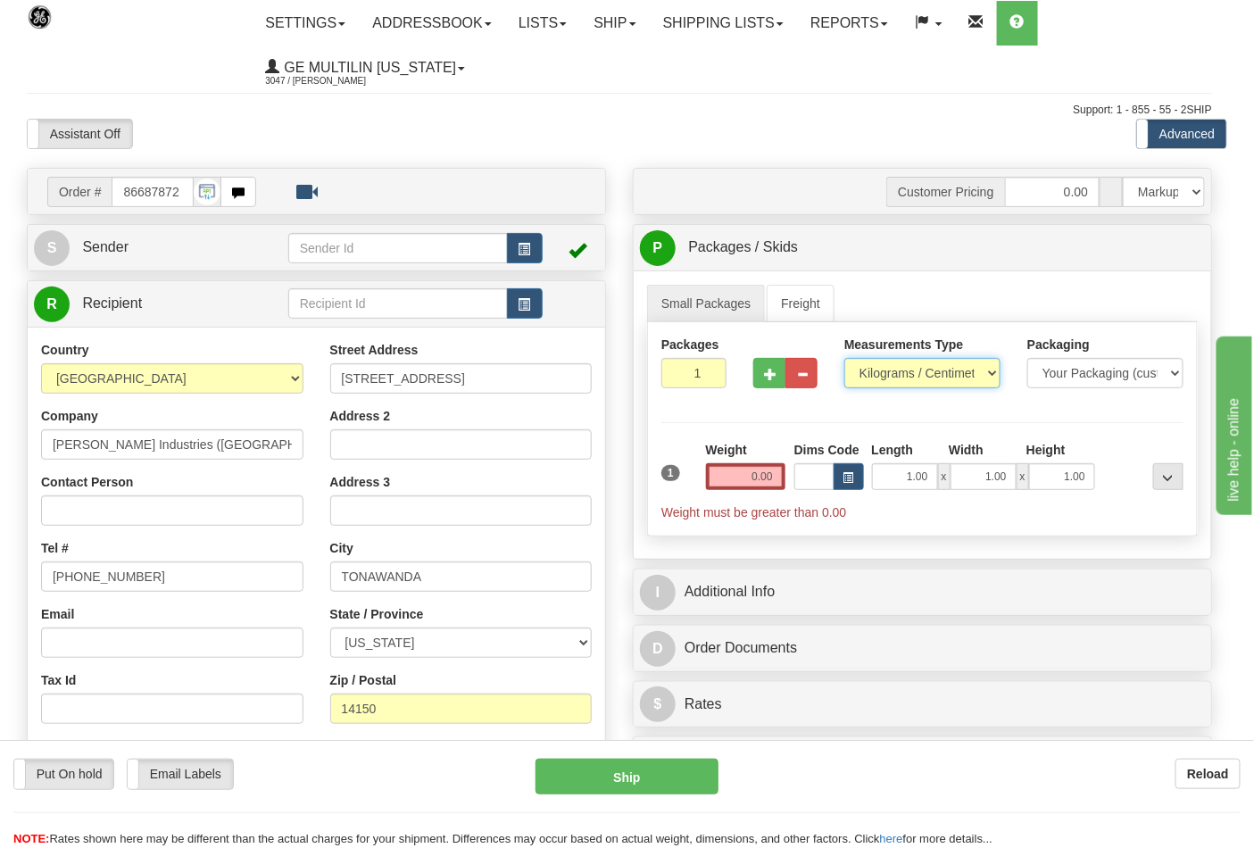
click at [906, 375] on select "Pounds / Inches Kilograms / Centimeters" at bounding box center [922, 373] width 156 height 30
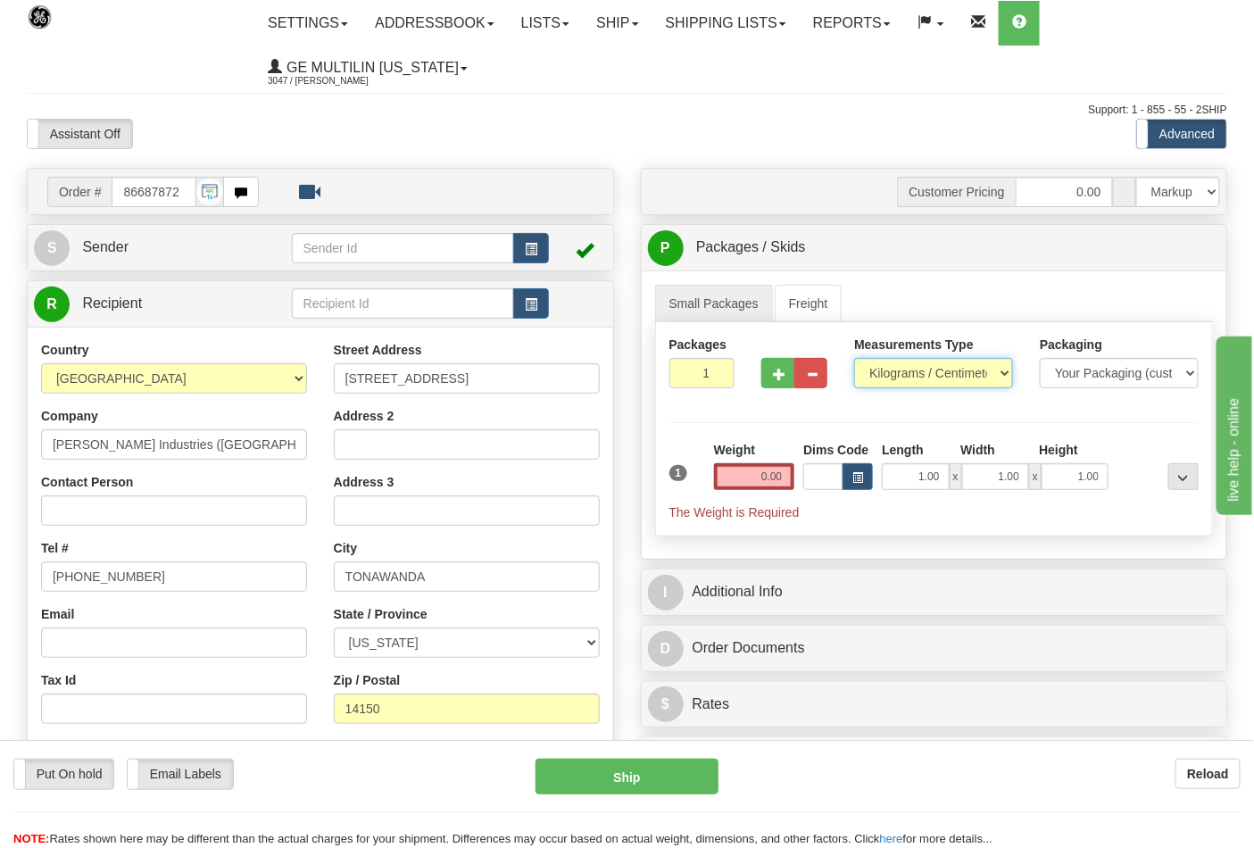
select select "0"
click at [854, 359] on select "Pounds / Inches Kilograms / Centimeters" at bounding box center [933, 373] width 159 height 30
click at [787, 476] on input "0.00" at bounding box center [754, 476] width 81 height 27
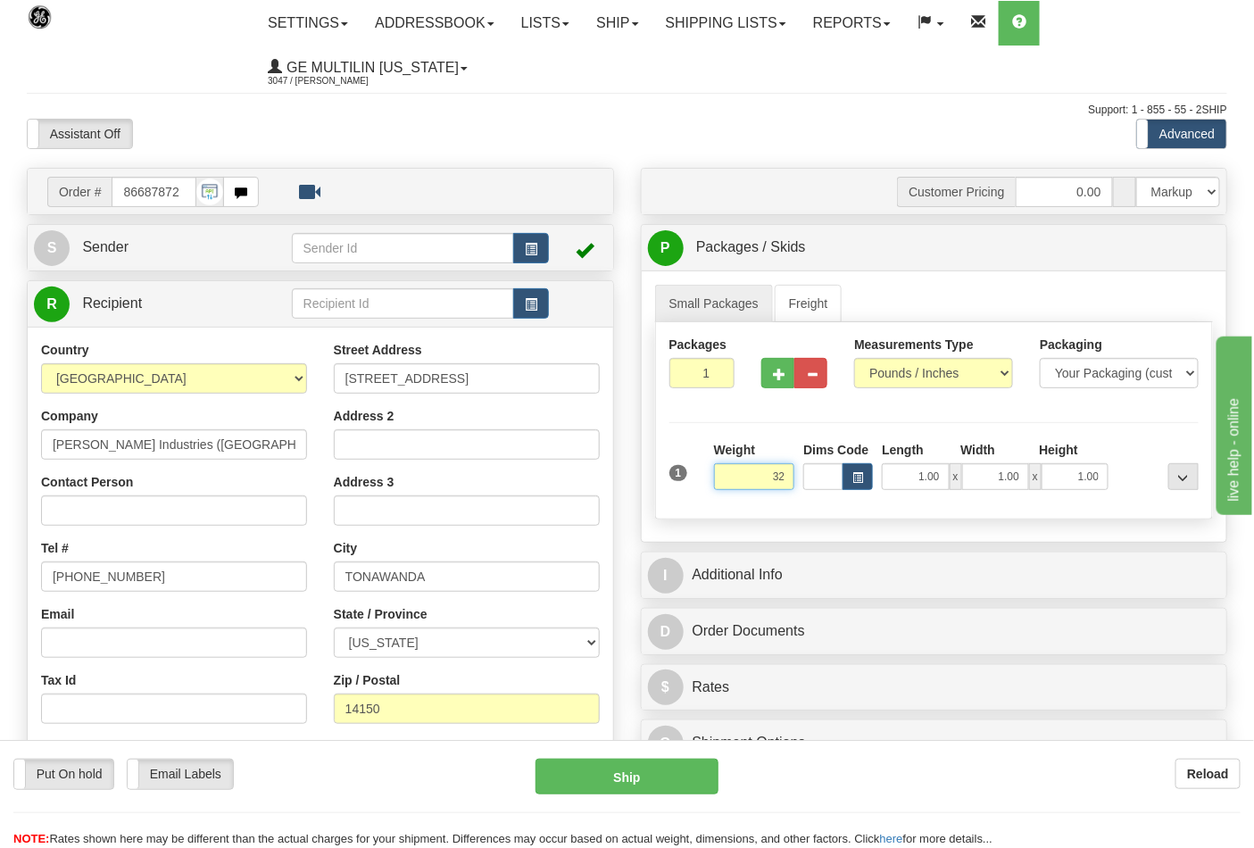
click button "Delete" at bounding box center [0, 0] width 0 height 0
type input "32.00"
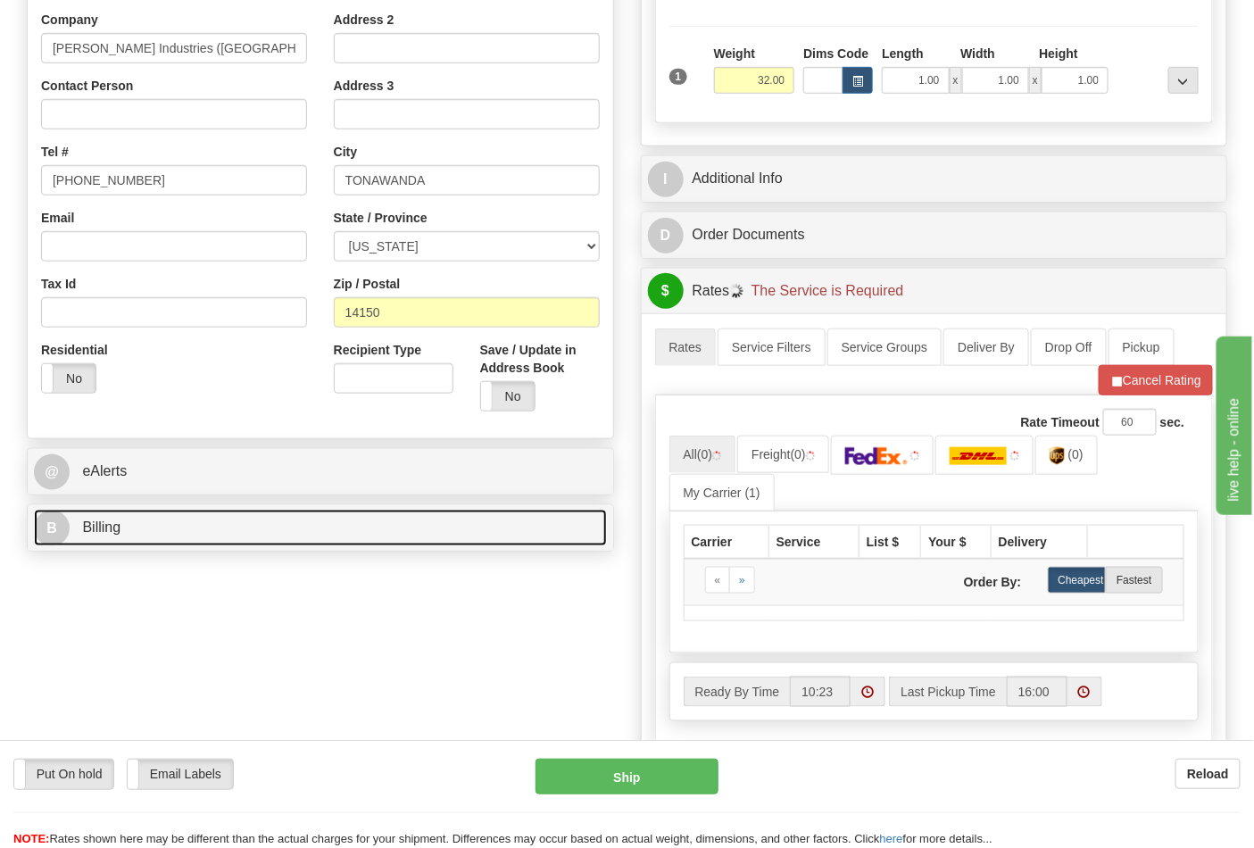
click at [219, 544] on link "B Billing" at bounding box center [320, 527] width 573 height 37
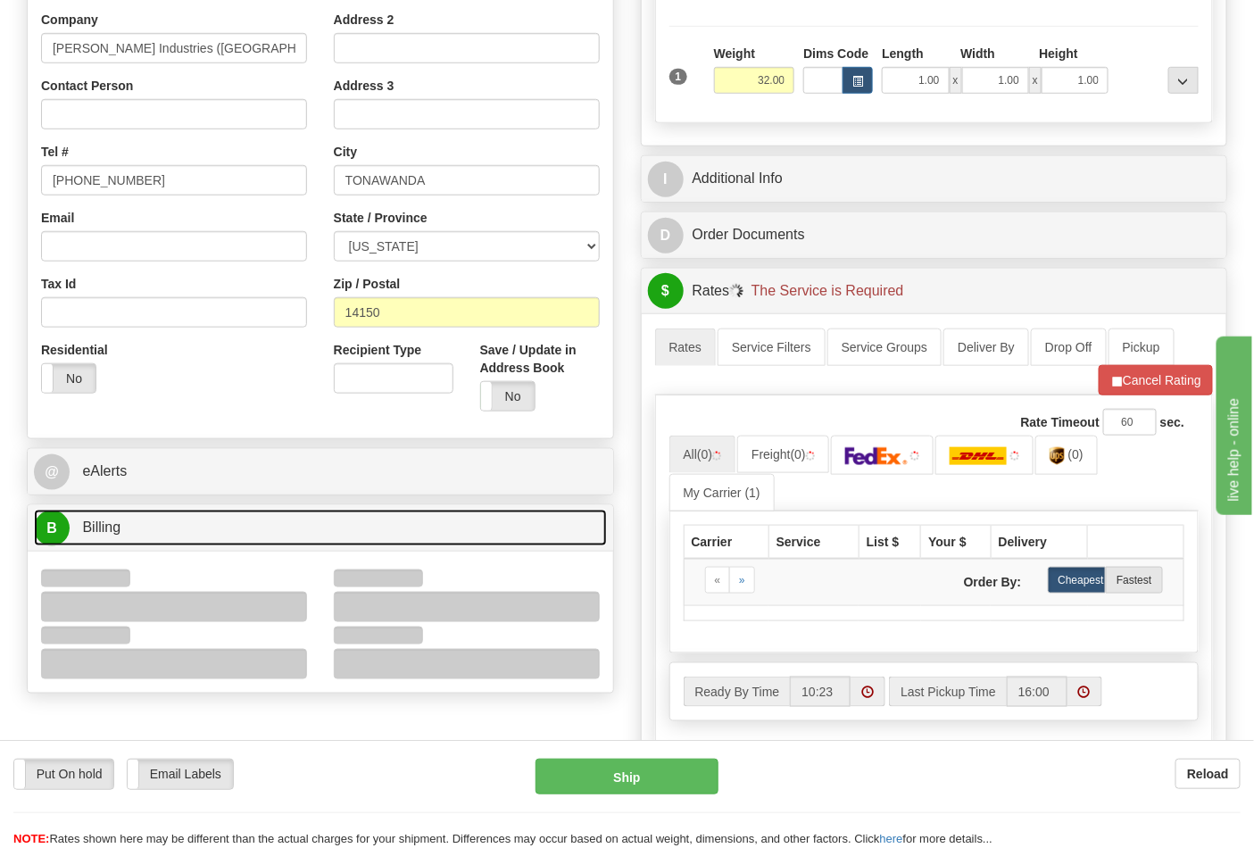
scroll to position [495, 0]
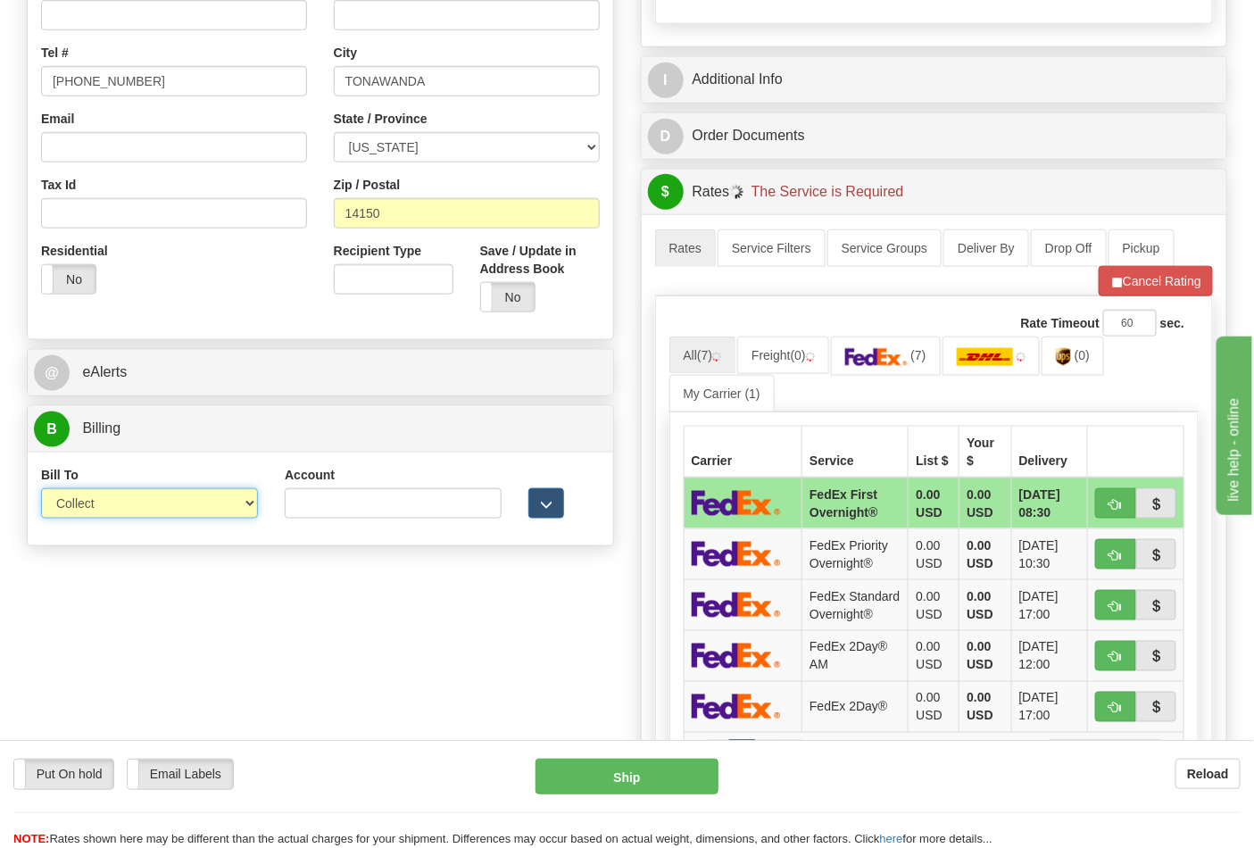
drag, startPoint x: 121, startPoint y: 502, endPoint x: 121, endPoint y: 516, distance: 13.4
click at [121, 502] on select "Sender Recipient Third Party Collect" at bounding box center [149, 503] width 217 height 30
select select "2"
click at [41, 490] on select "Sender Recipient Third Party Collect" at bounding box center [149, 503] width 217 height 30
click at [300, 509] on input "Account" at bounding box center [393, 503] width 217 height 30
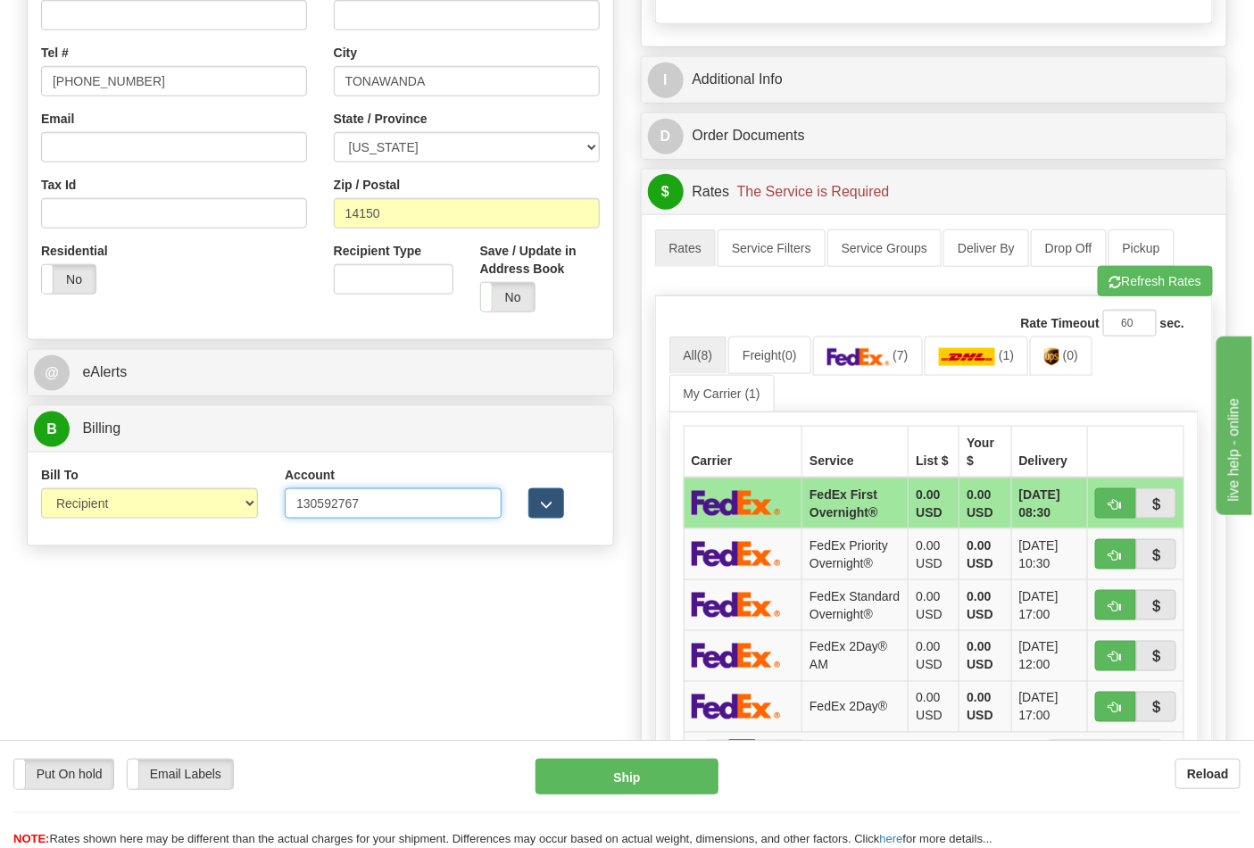
type input "130592767"
click button "Delete" at bounding box center [0, 0] width 0 height 0
click at [915, 366] on link "(7)" at bounding box center [868, 355] width 110 height 38
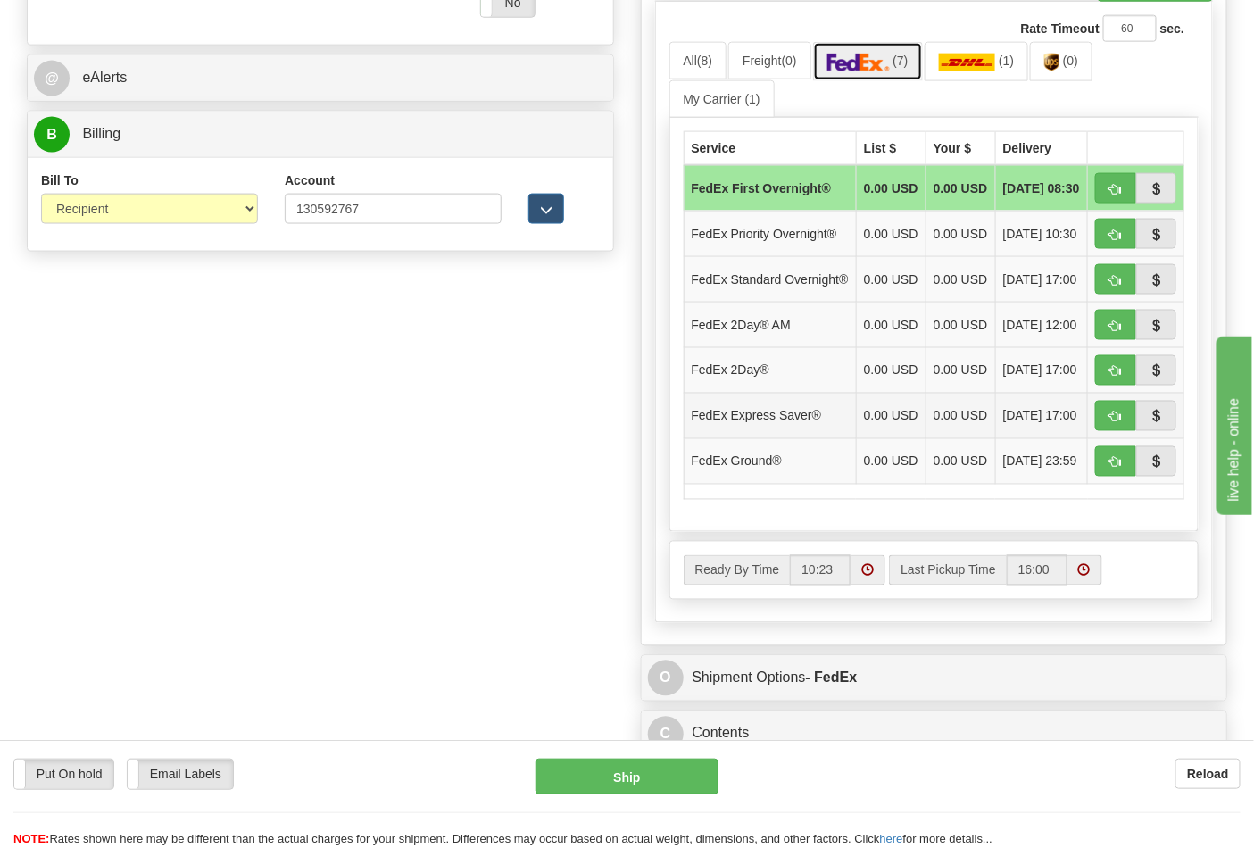
scroll to position [792, 0]
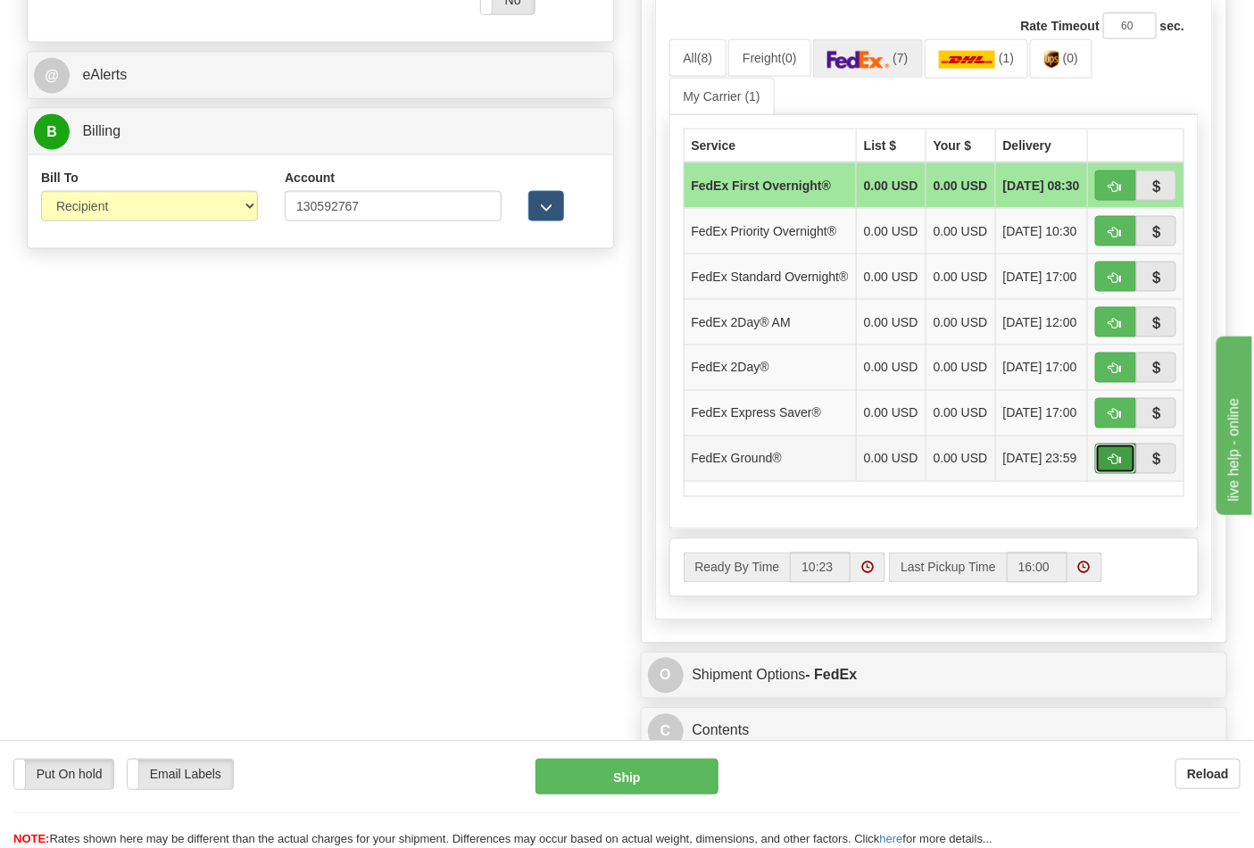
click at [1115, 466] on span "button" at bounding box center [1115, 460] width 12 height 12
type input "92"
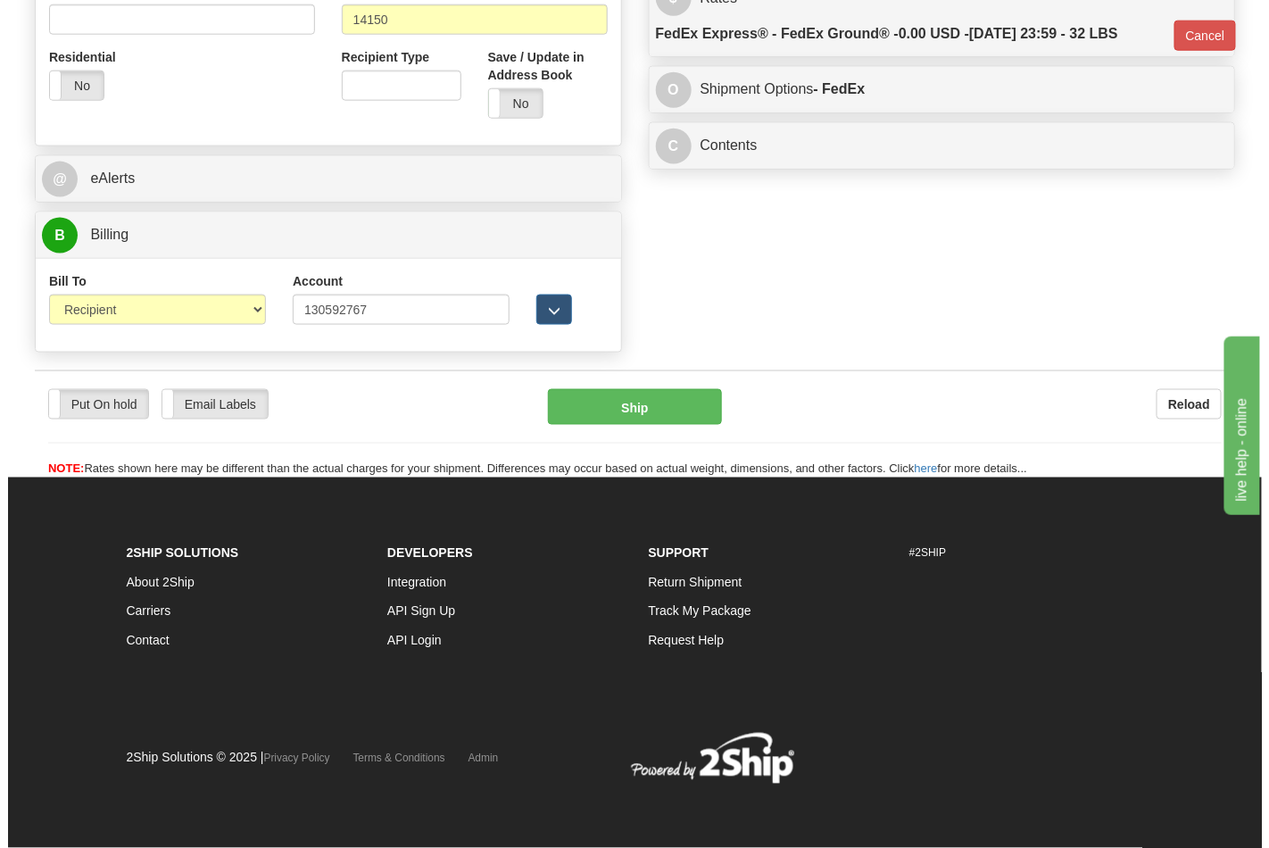
scroll to position [691, 0]
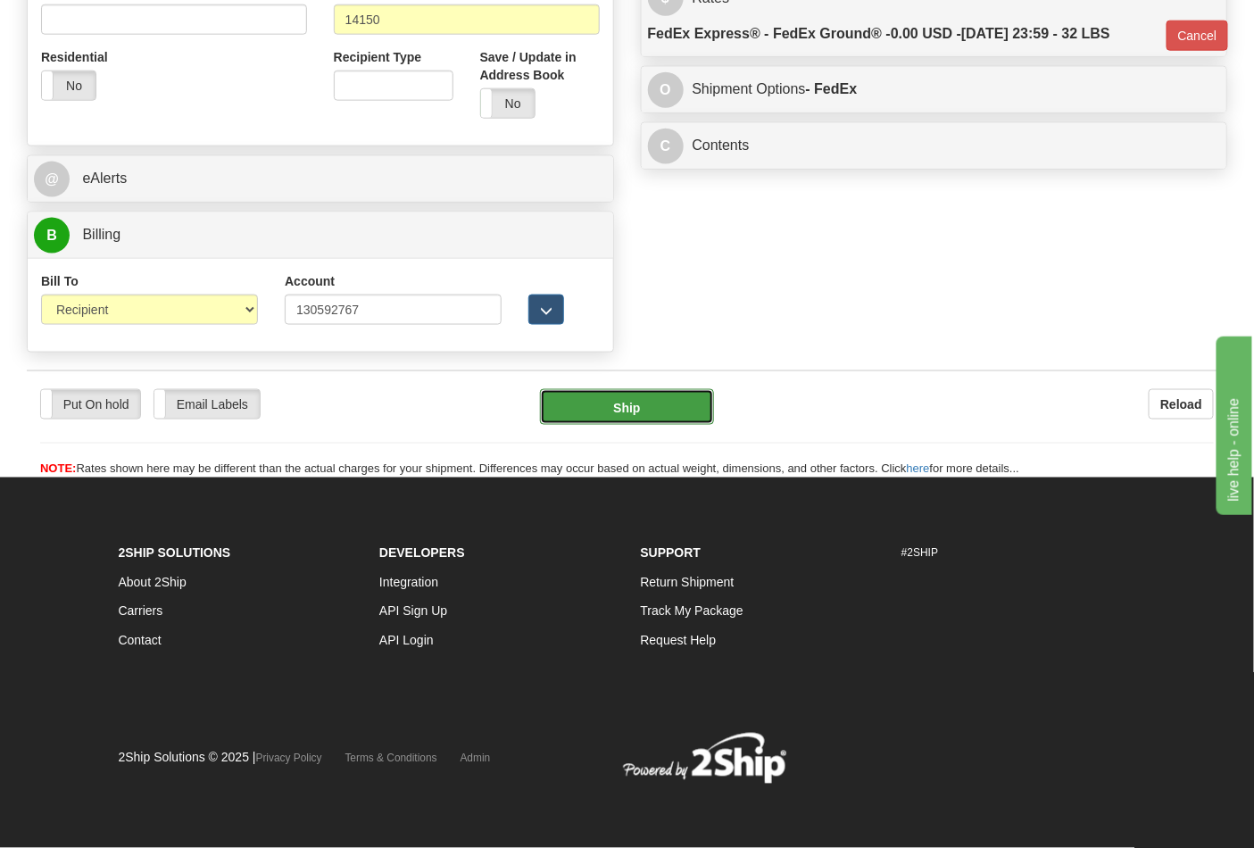
click at [662, 403] on button "Ship" at bounding box center [626, 407] width 173 height 36
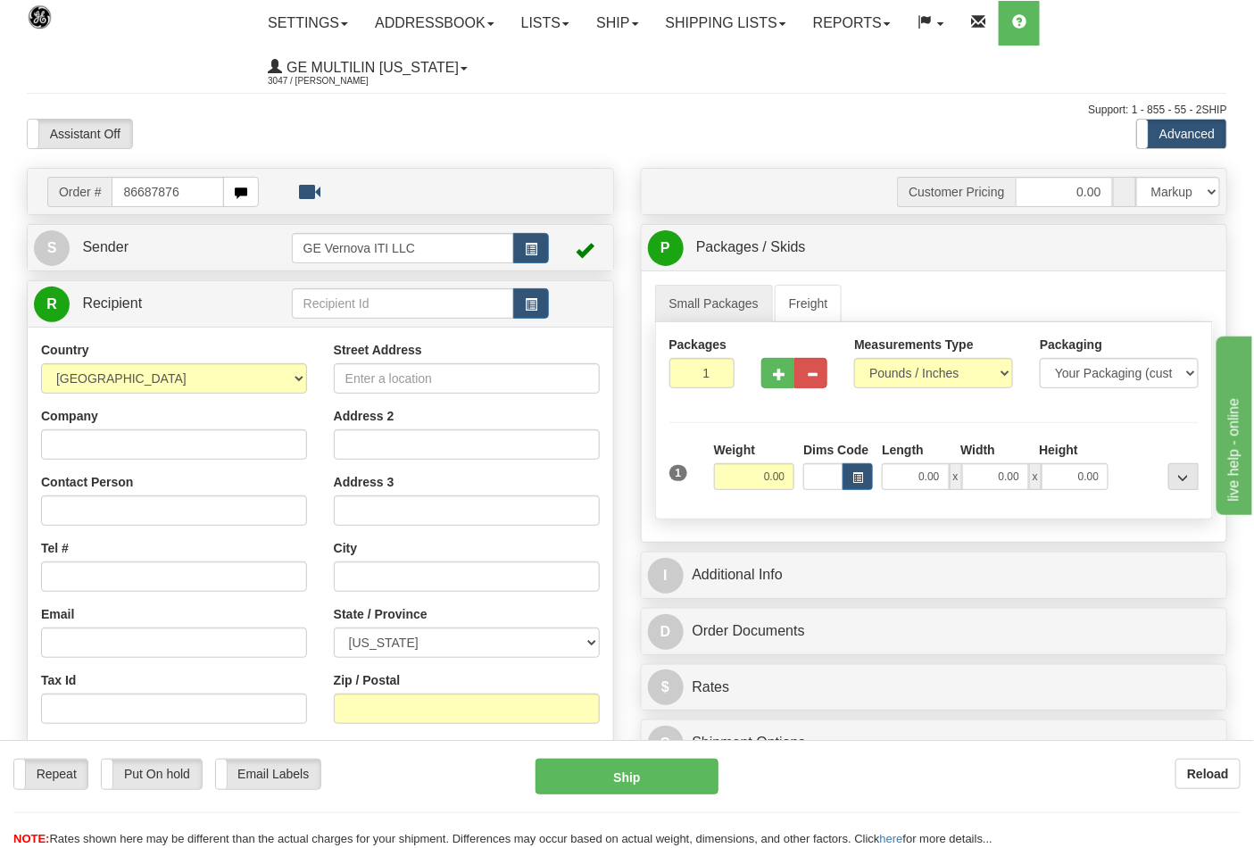
type input "86687876"
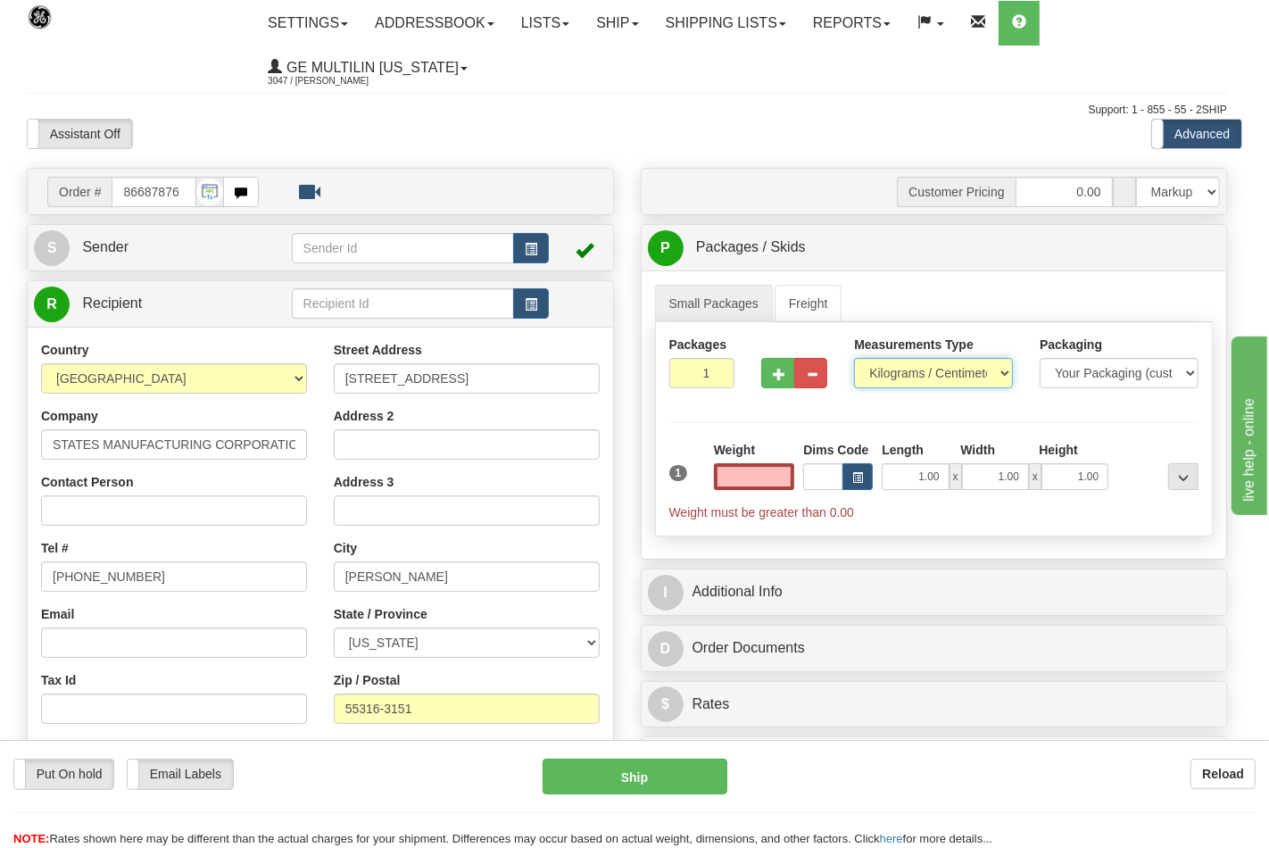
type input "0.00"
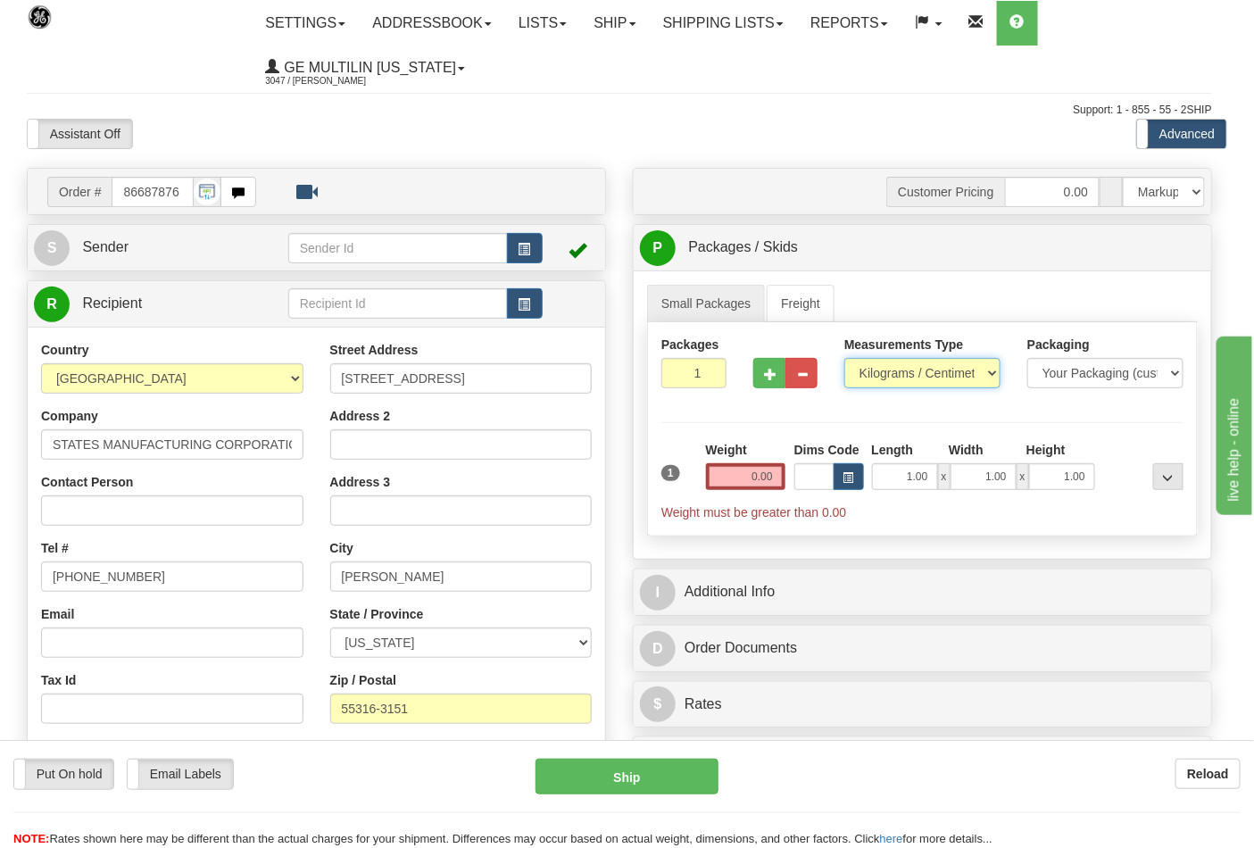
click at [885, 384] on select "Pounds / Inches Kilograms / Centimeters" at bounding box center [922, 373] width 156 height 30
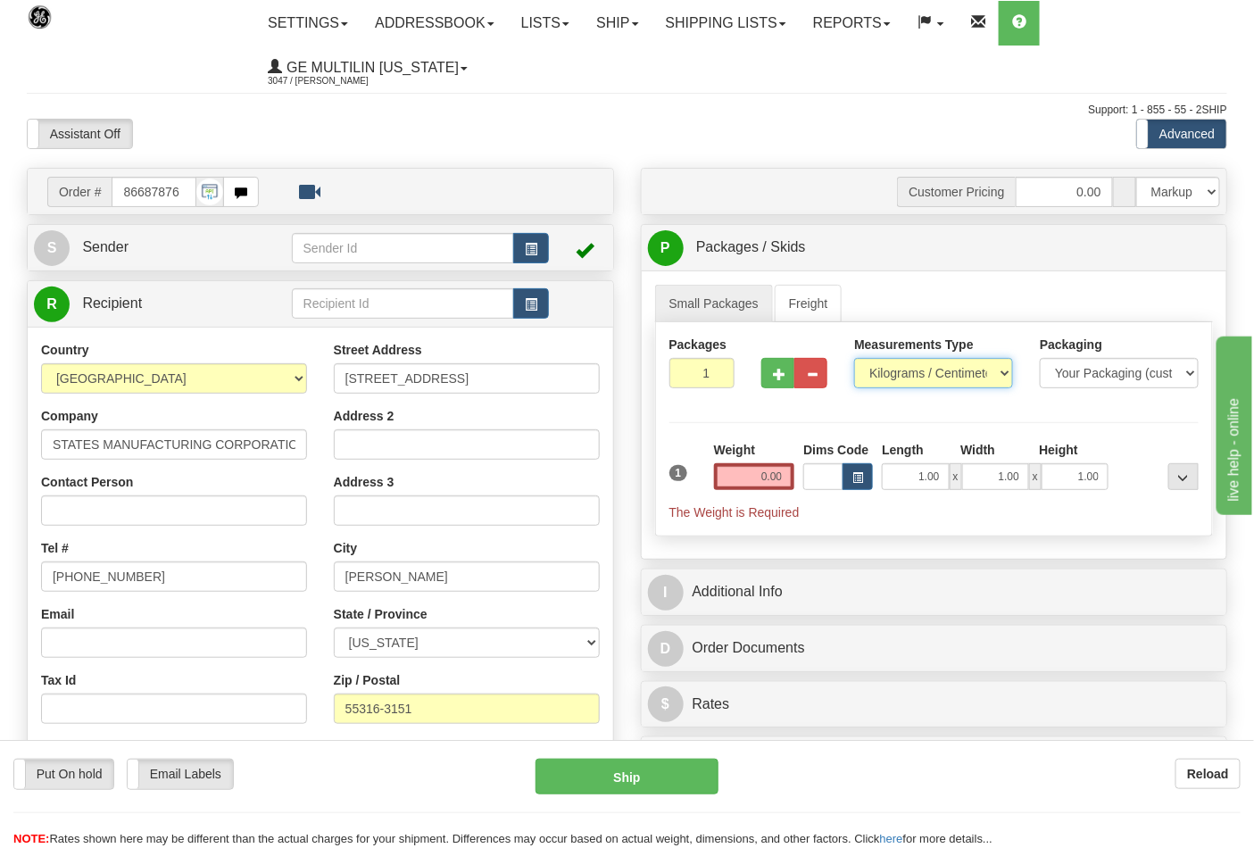
select select "0"
click at [854, 359] on select "Pounds / Inches Kilograms / Centimeters" at bounding box center [933, 373] width 159 height 30
click at [777, 482] on input "0.00" at bounding box center [754, 476] width 81 height 27
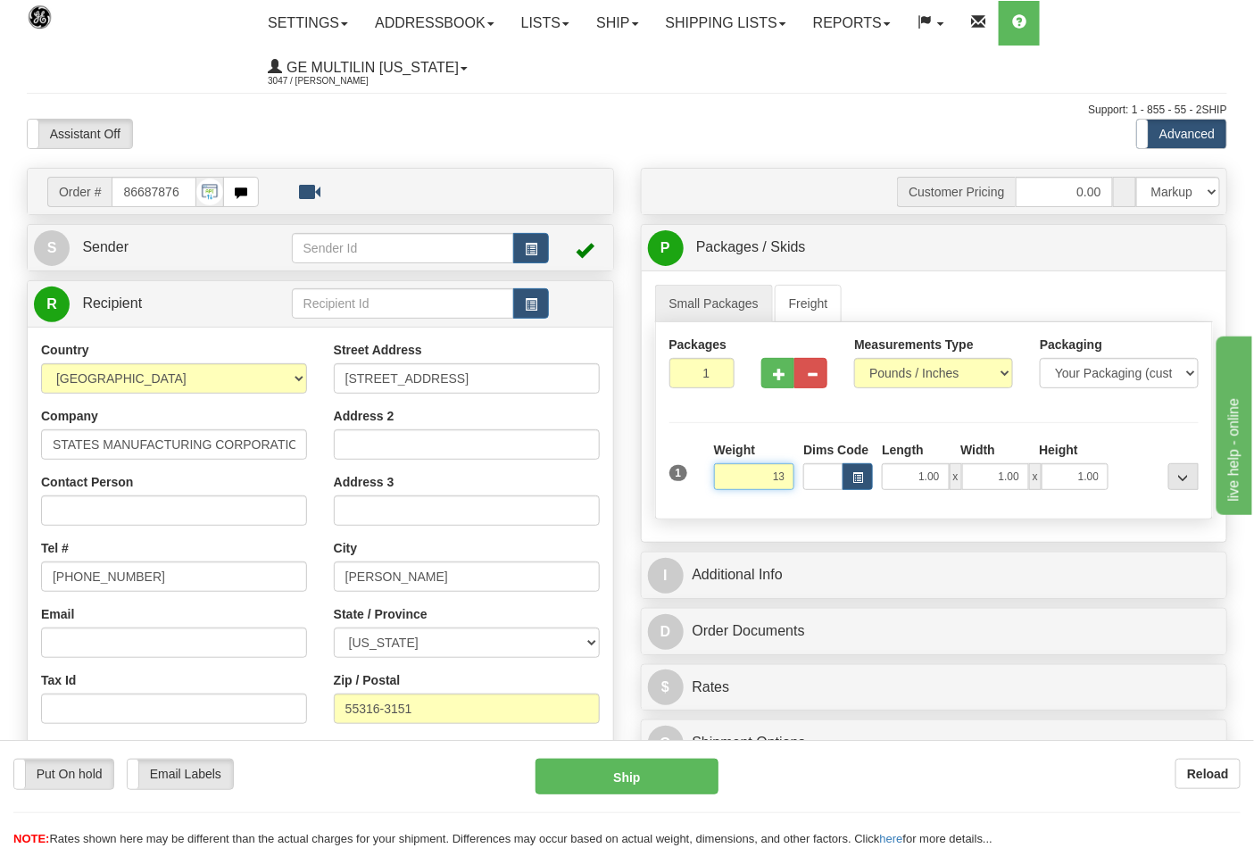
click button "Delete" at bounding box center [0, 0] width 0 height 0
type input "13.00"
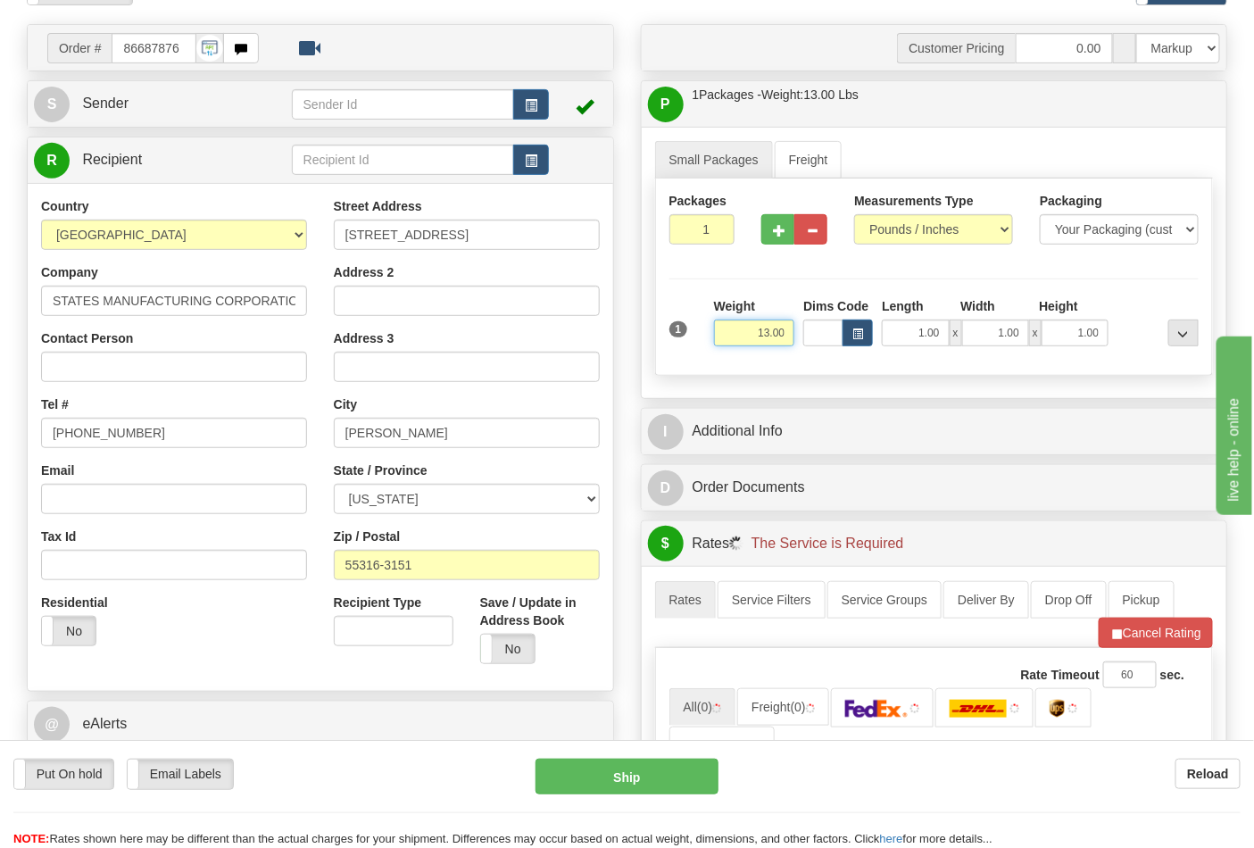
scroll to position [297, 0]
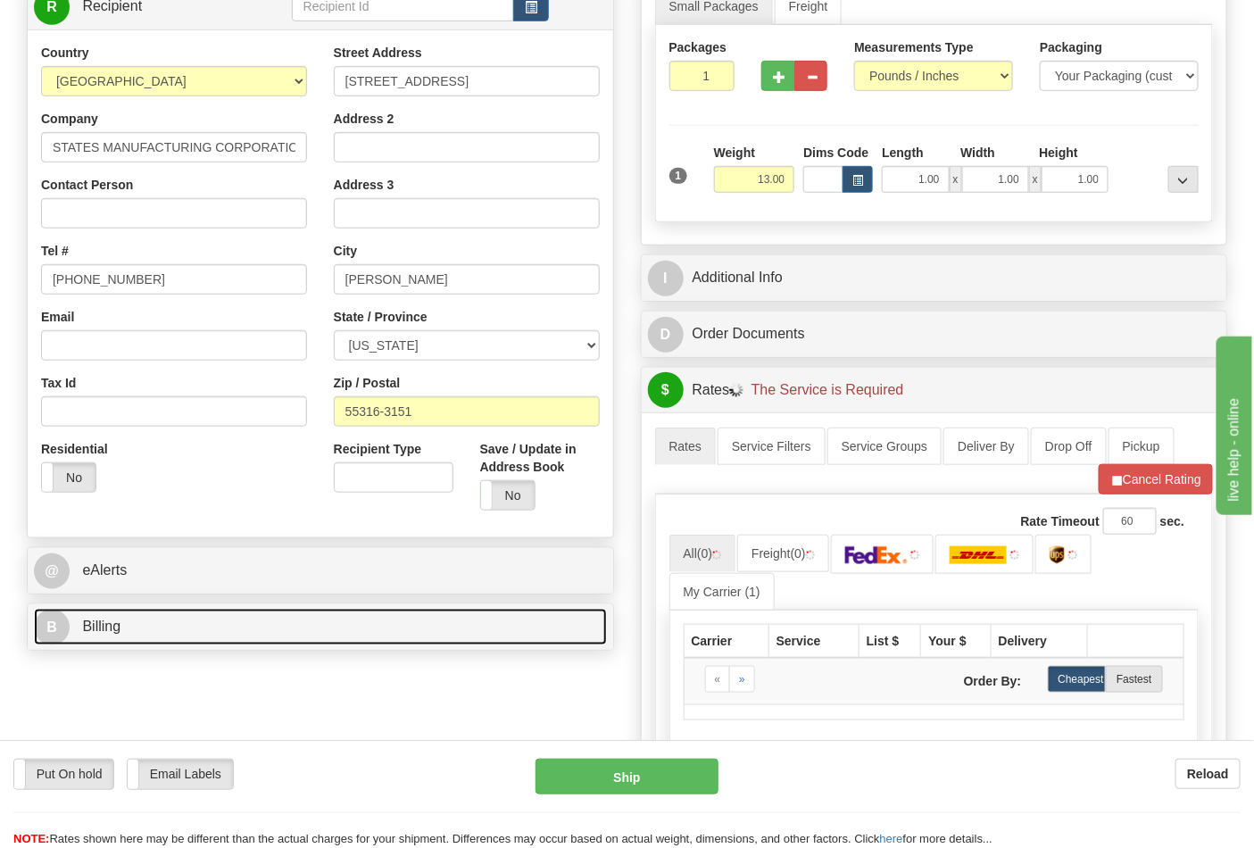
click at [170, 625] on link "B Billing" at bounding box center [320, 626] width 573 height 37
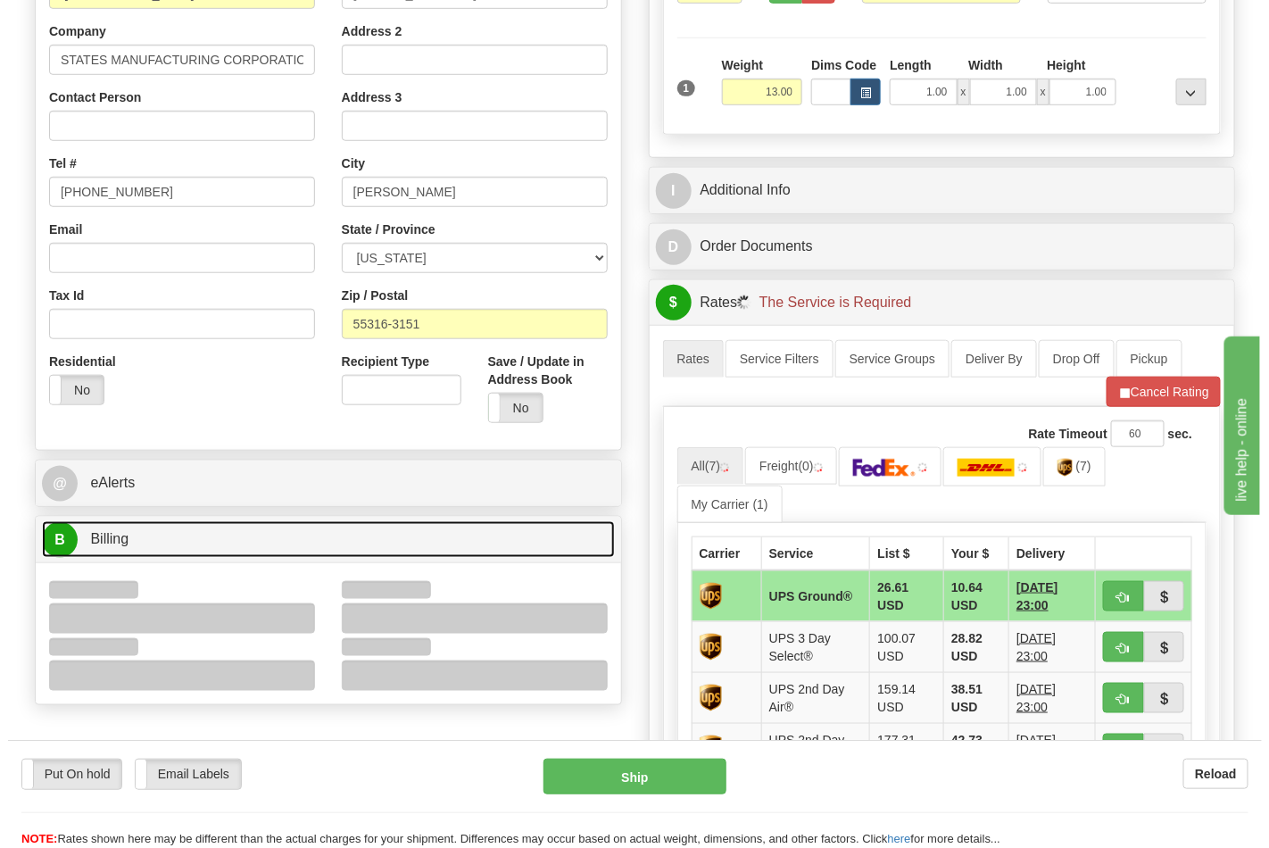
scroll to position [495, 0]
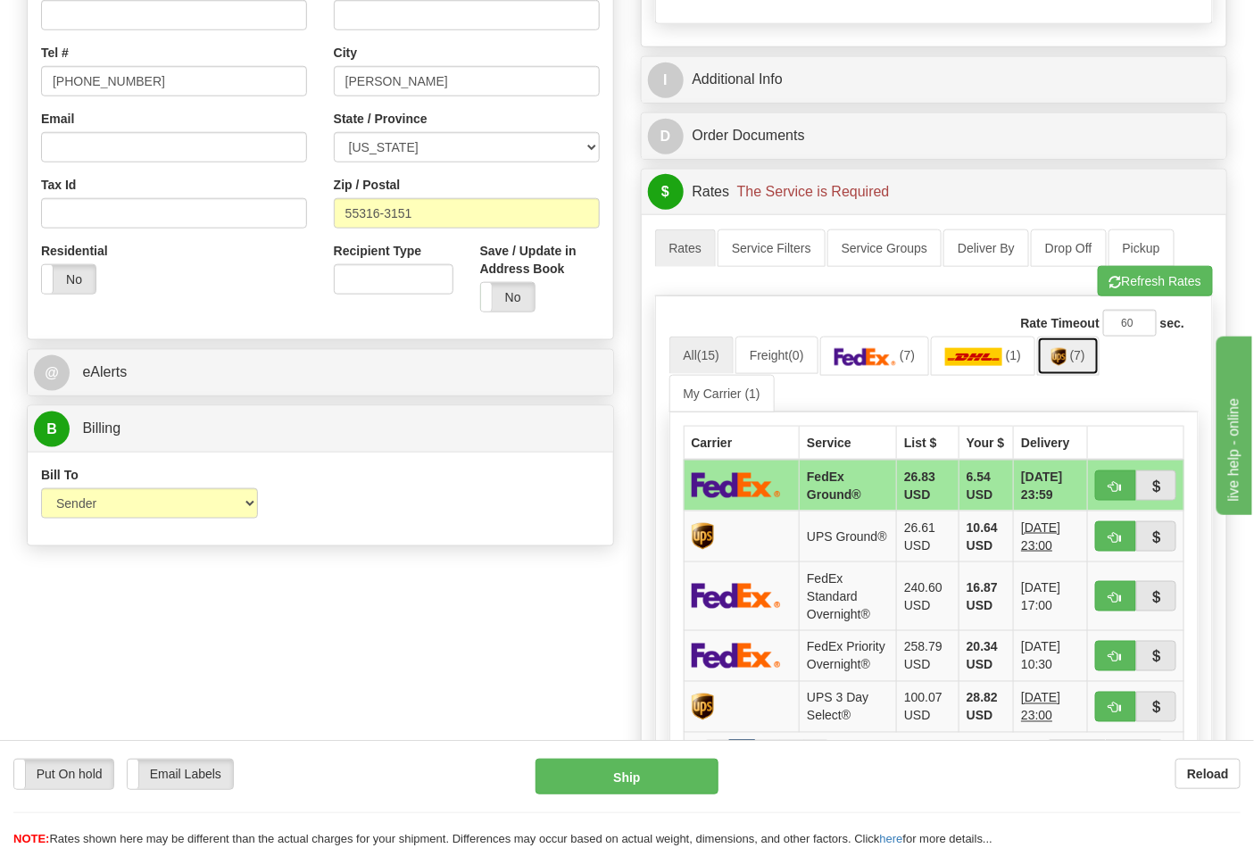
click at [1066, 360] on img at bounding box center [1058, 357] width 15 height 18
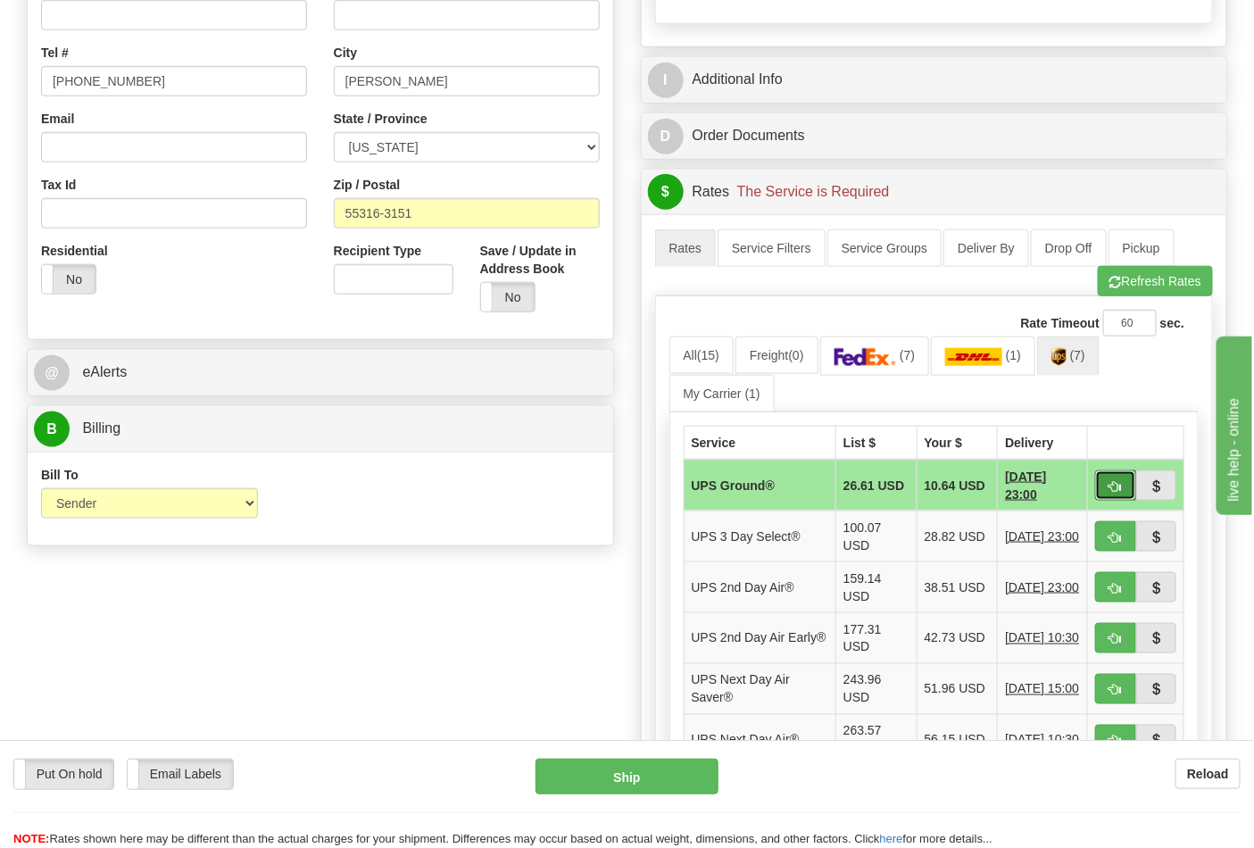
click at [1106, 492] on button "button" at bounding box center [1115, 485] width 41 height 30
type input "03"
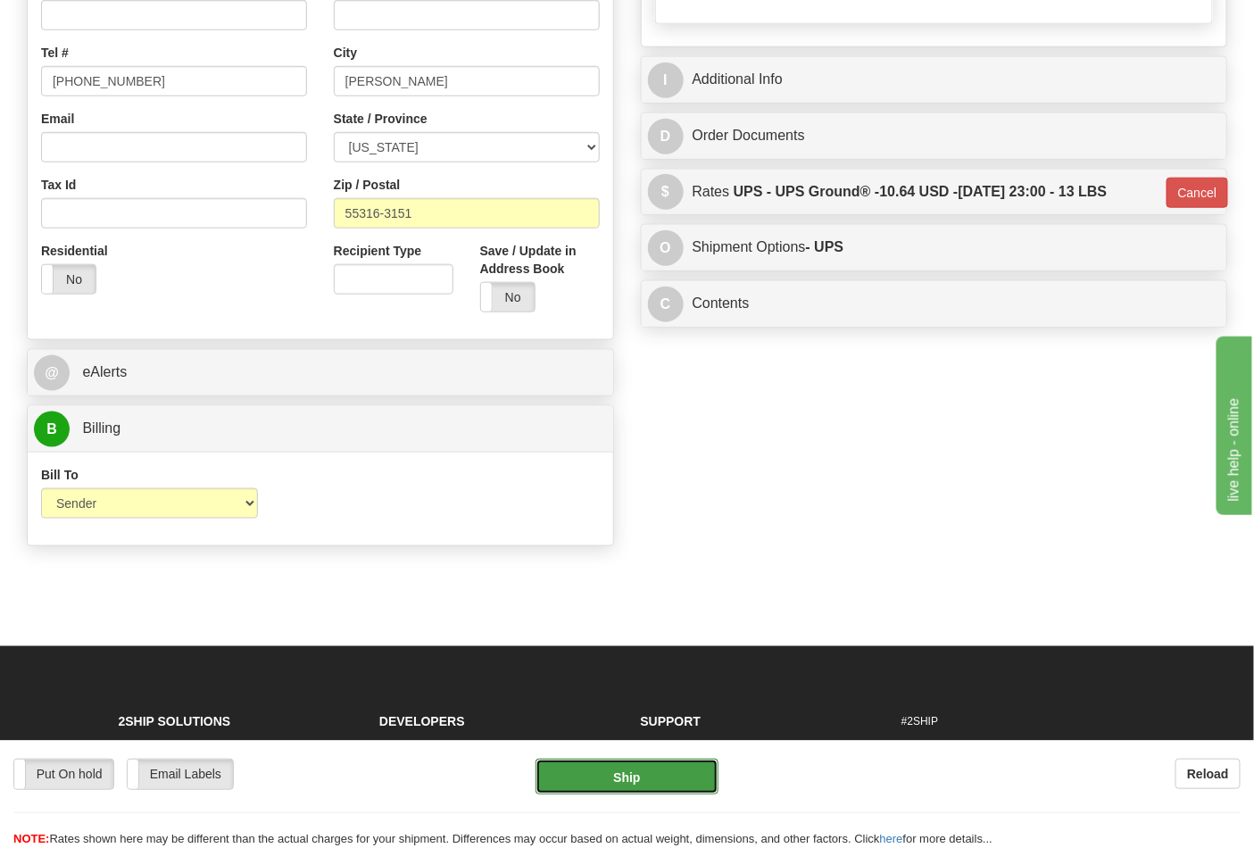
click at [658, 782] on button "Ship" at bounding box center [626, 776] width 182 height 36
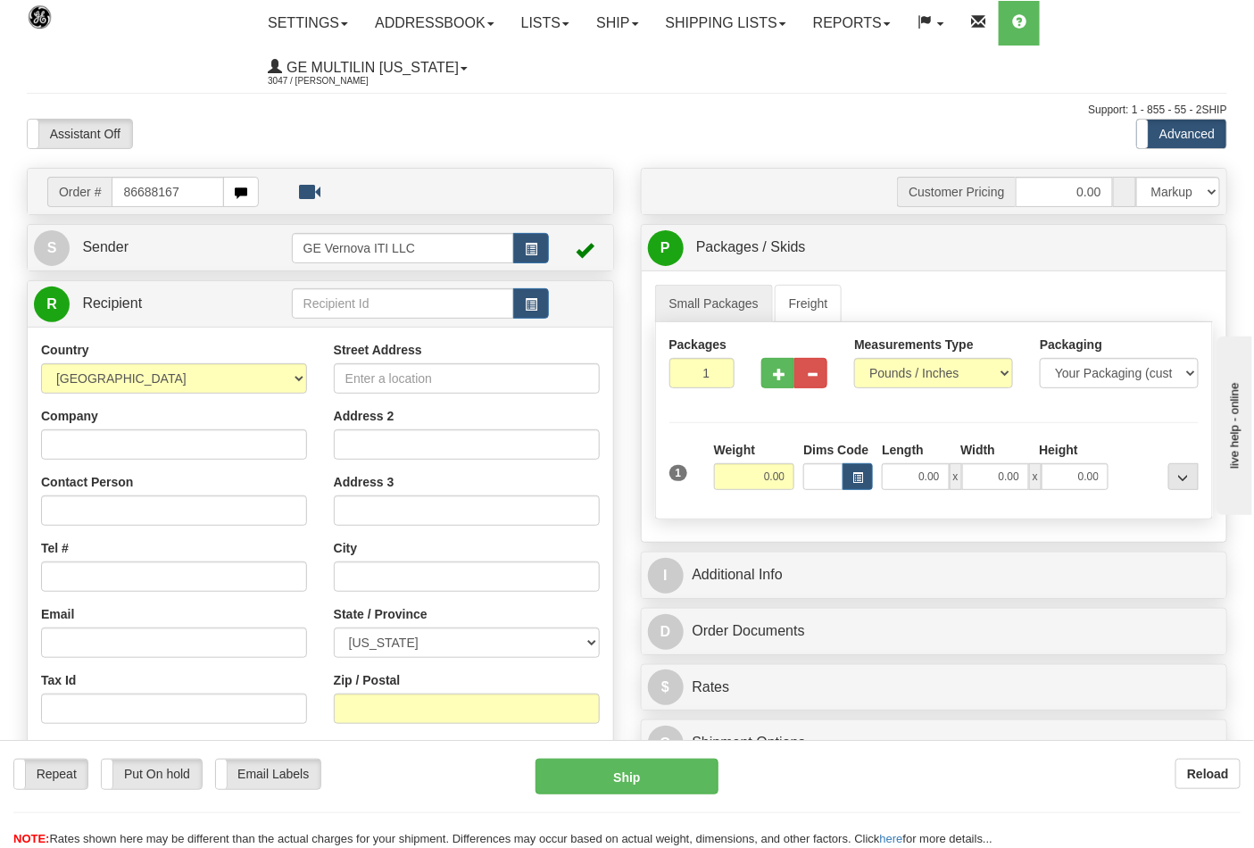
type input "86688167"
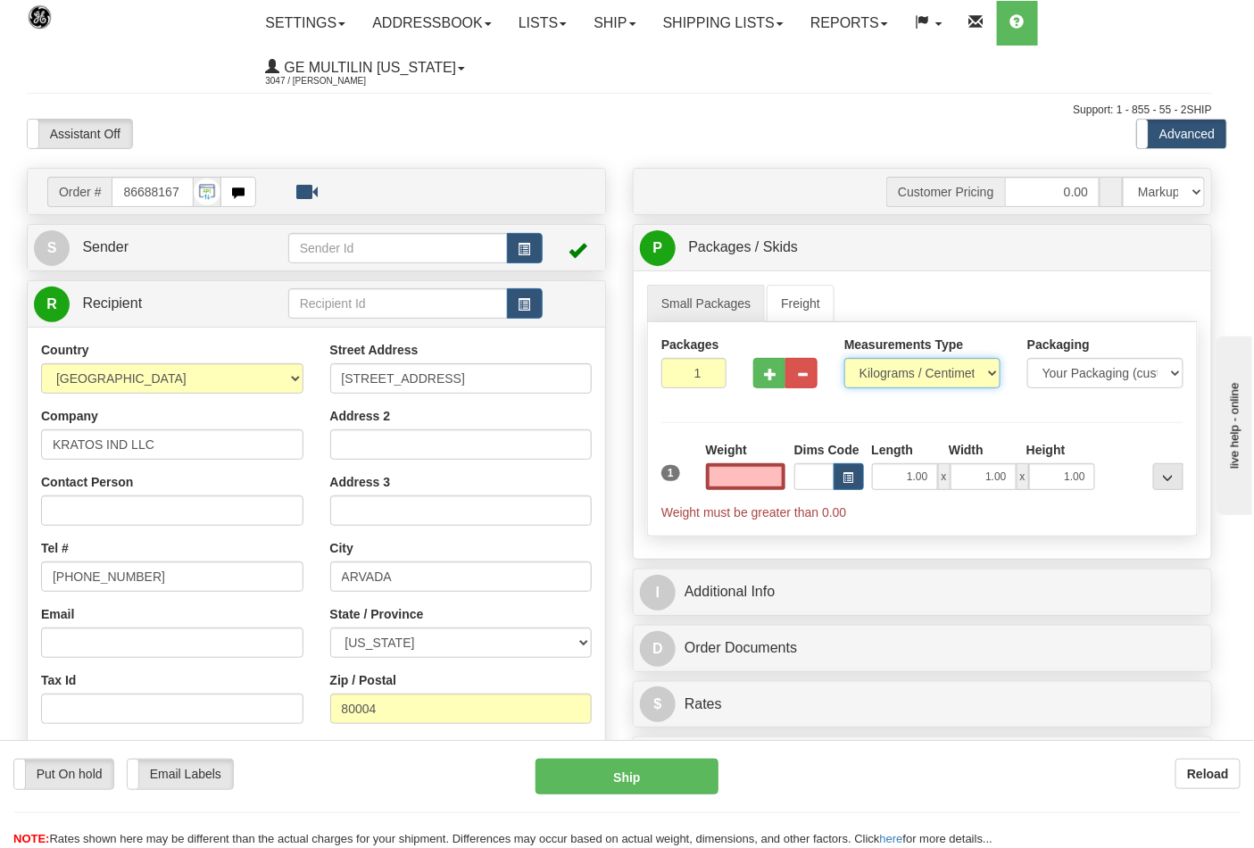
type input "0.00"
click at [904, 376] on select "Pounds / Inches Kilograms / Centimeters" at bounding box center [922, 373] width 156 height 30
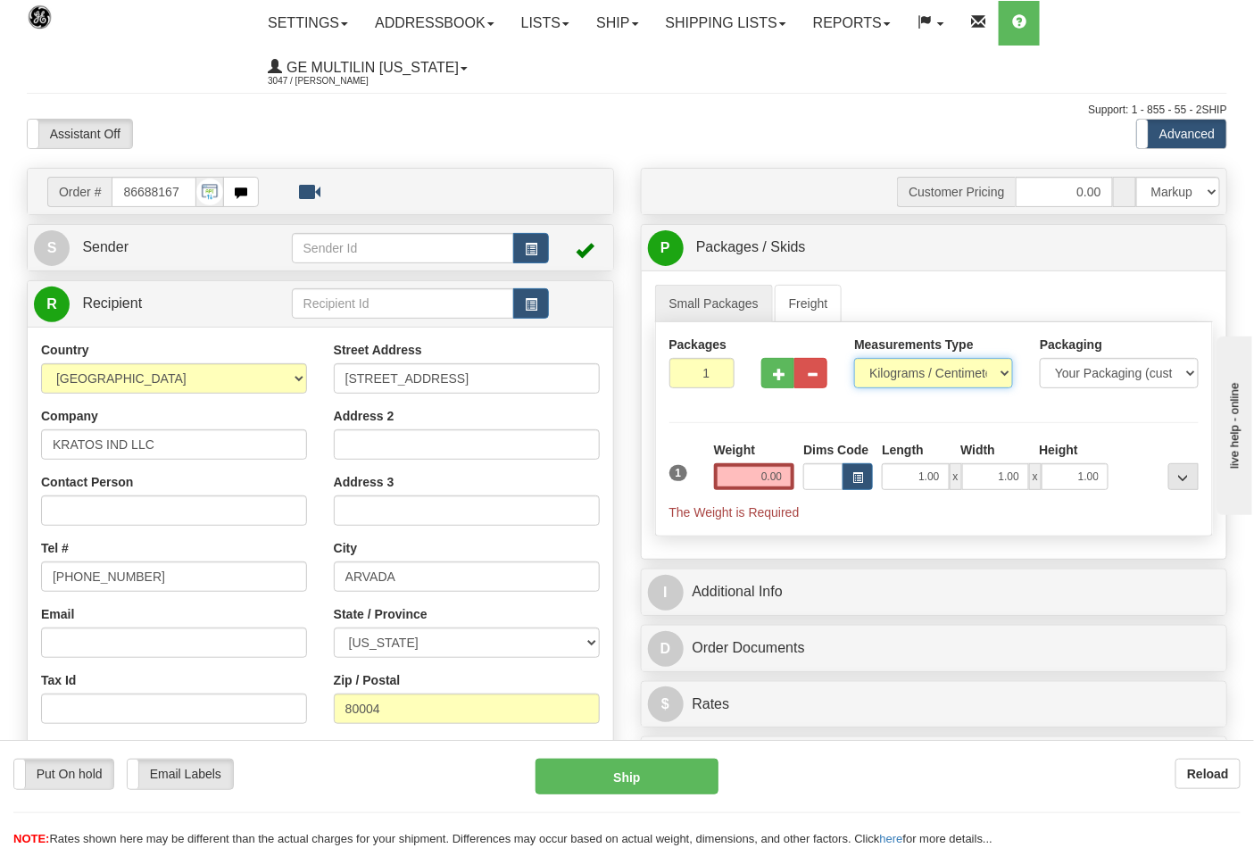
select select "0"
click at [854, 359] on select "Pounds / Inches Kilograms / Centimeters" at bounding box center [933, 373] width 159 height 30
click at [791, 480] on input "0.00" at bounding box center [754, 476] width 81 height 27
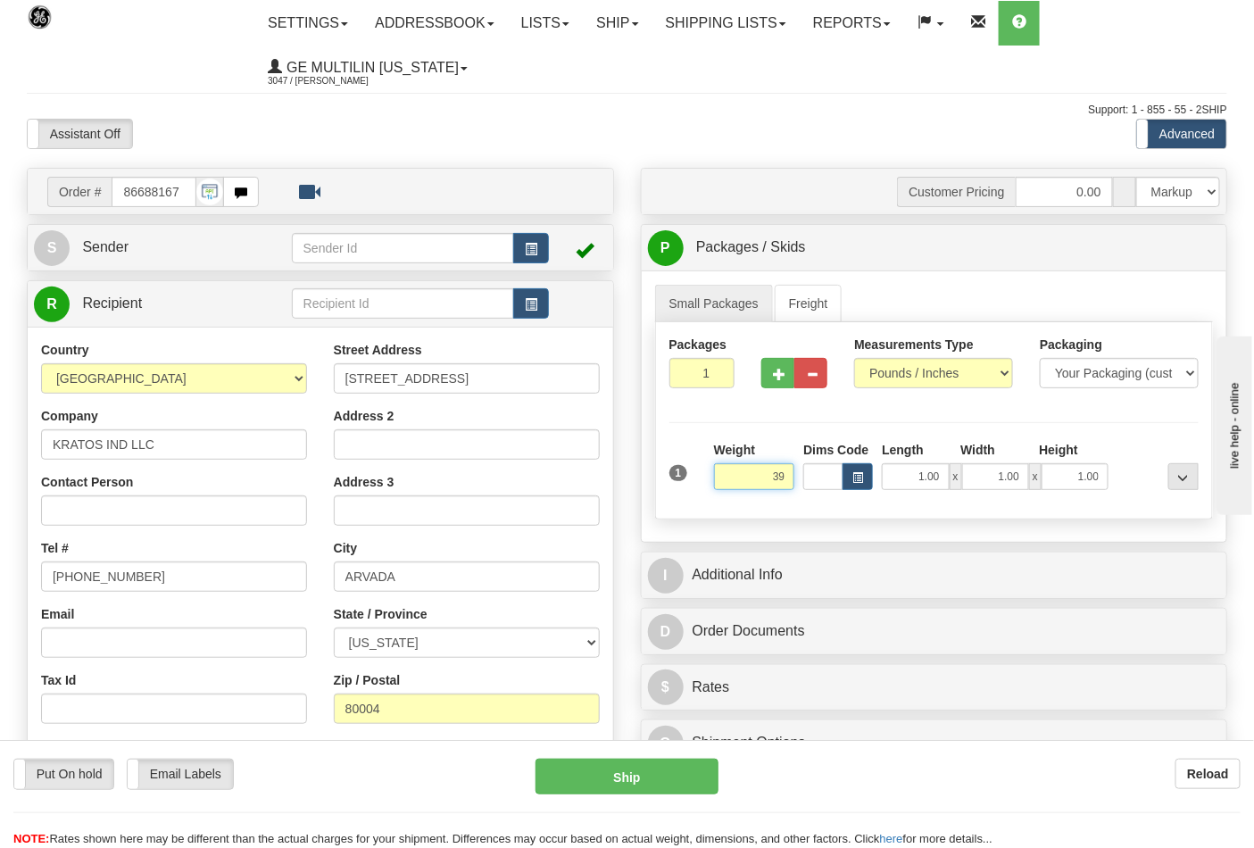
click button "Delete" at bounding box center [0, 0] width 0 height 0
type input "39.00"
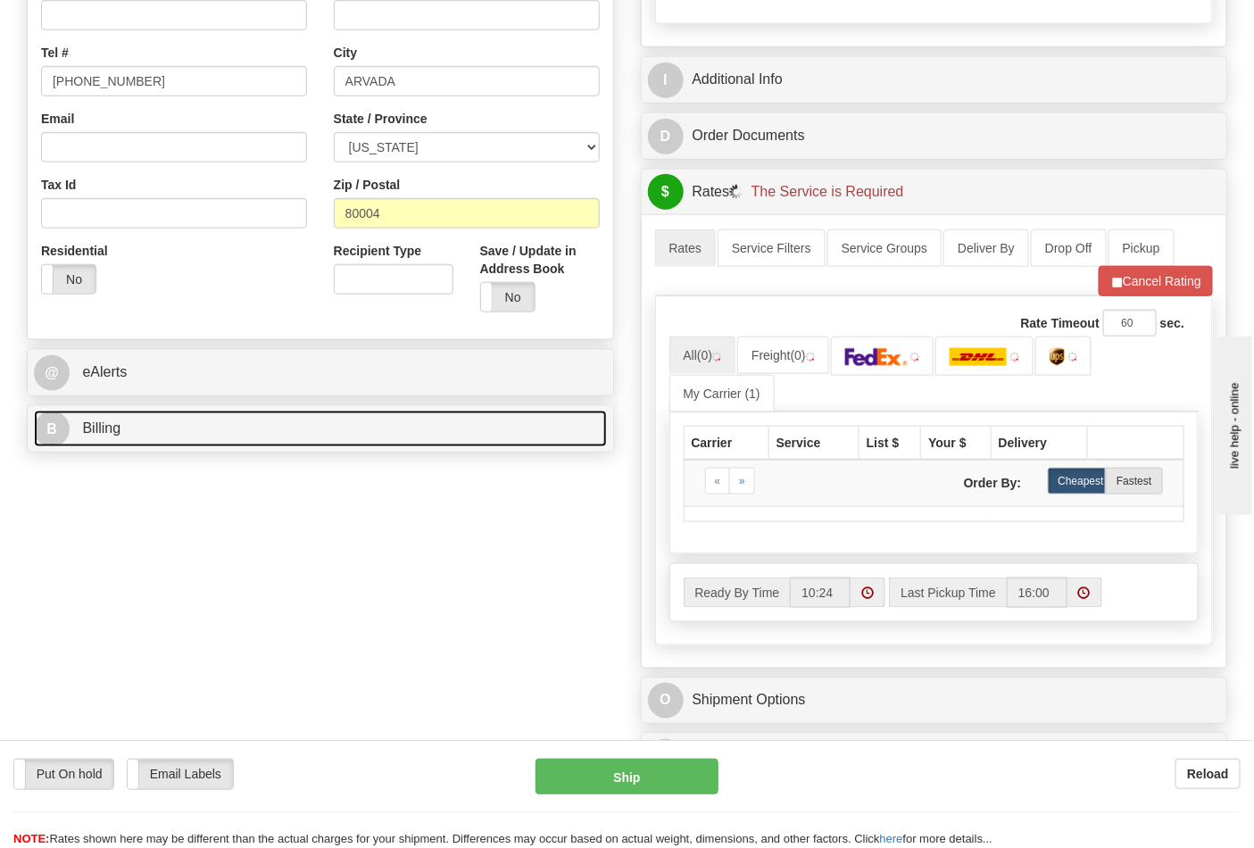
click at [158, 435] on link "B Billing" at bounding box center [320, 428] width 573 height 37
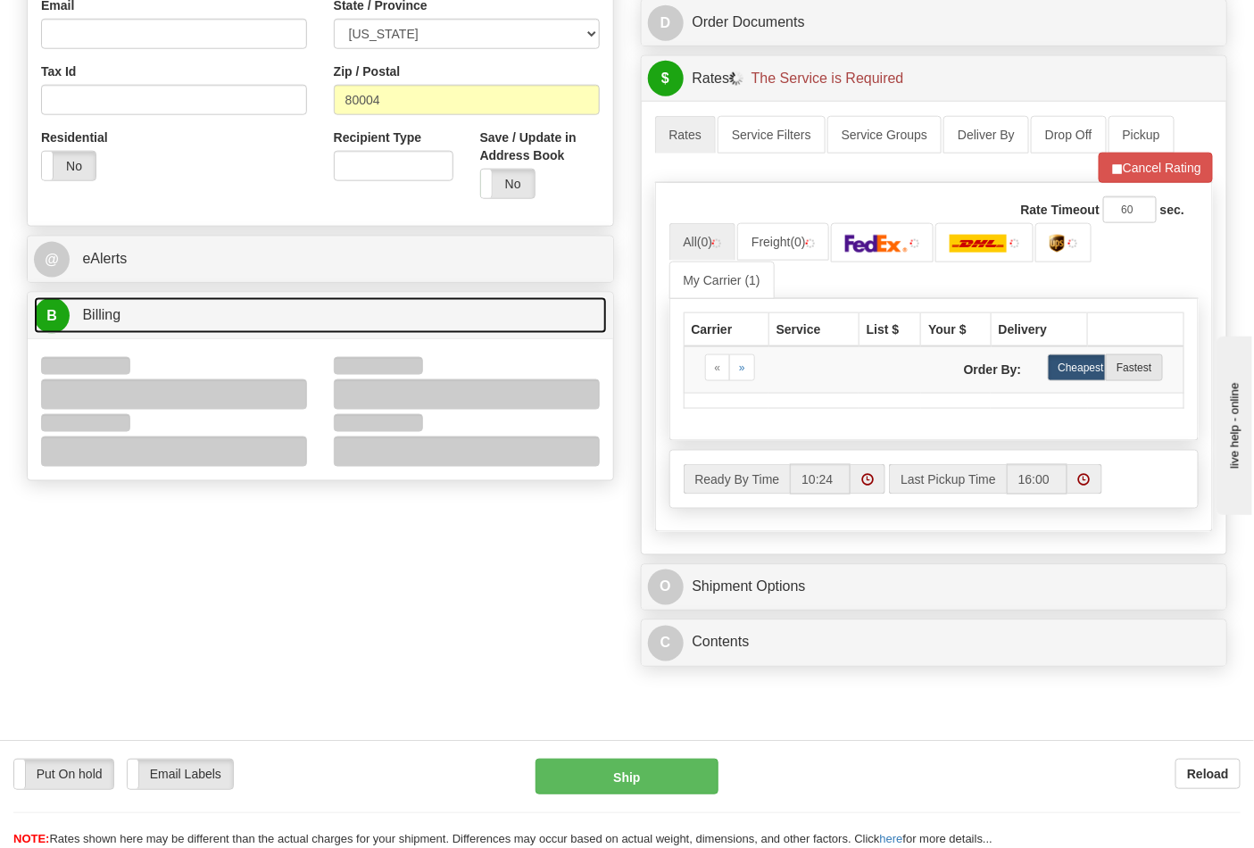
scroll to position [693, 0]
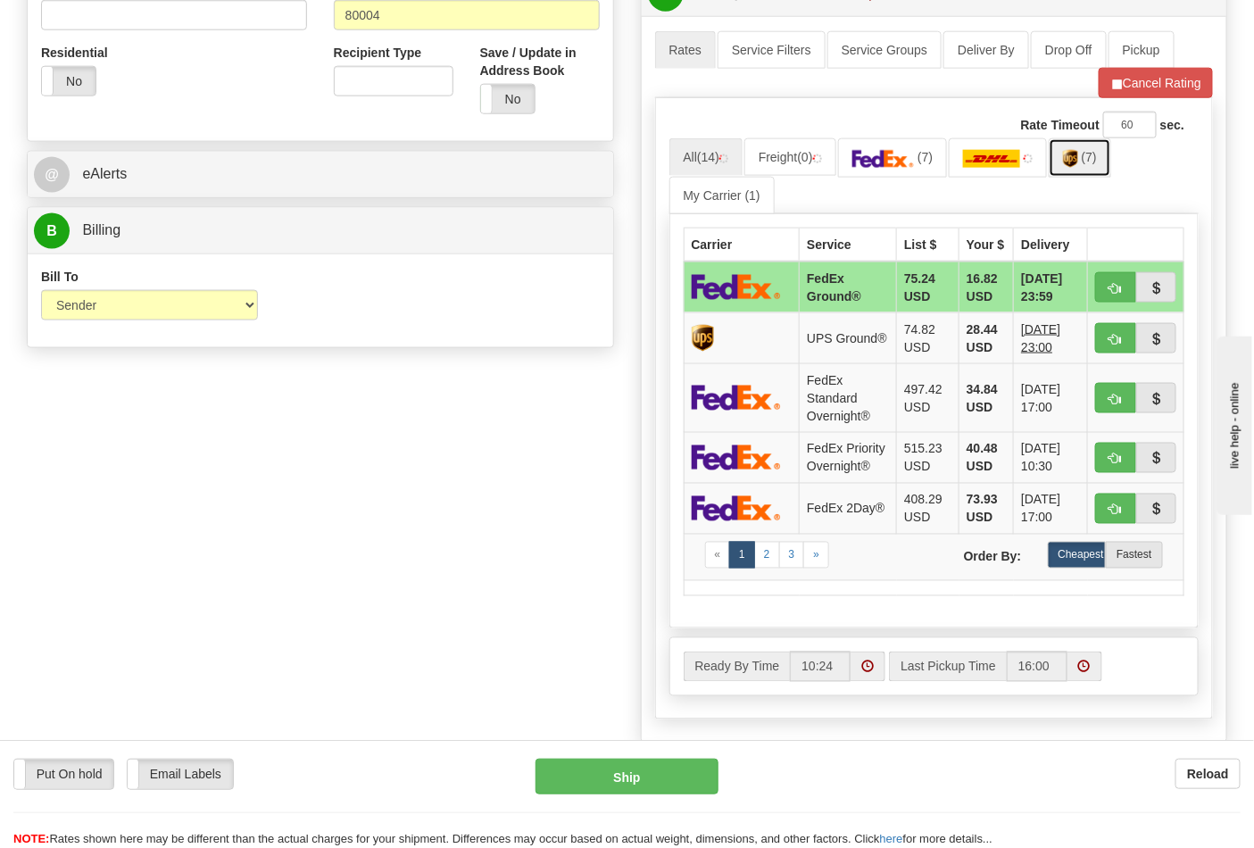
click at [1066, 170] on link "(7)" at bounding box center [1079, 157] width 62 height 38
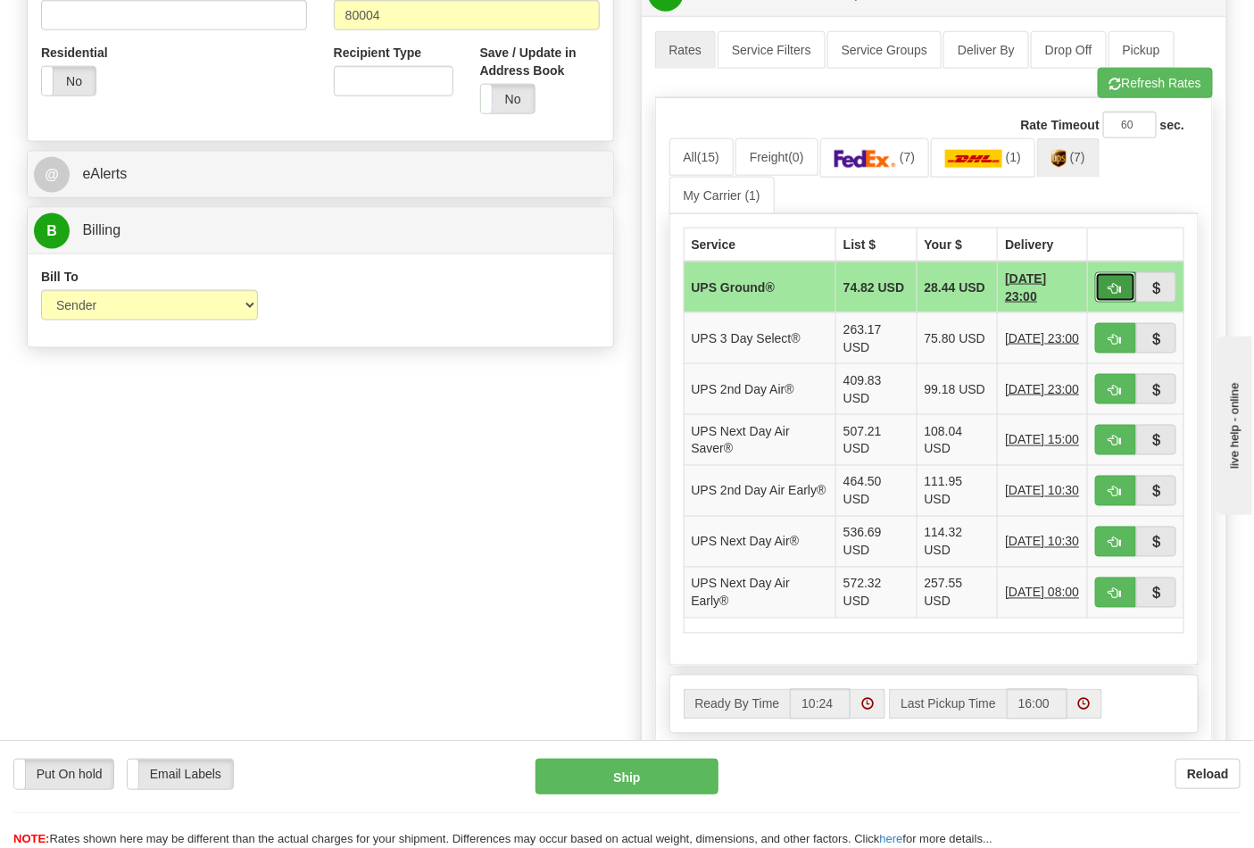
click at [1110, 289] on span "button" at bounding box center [1115, 289] width 12 height 12
type input "03"
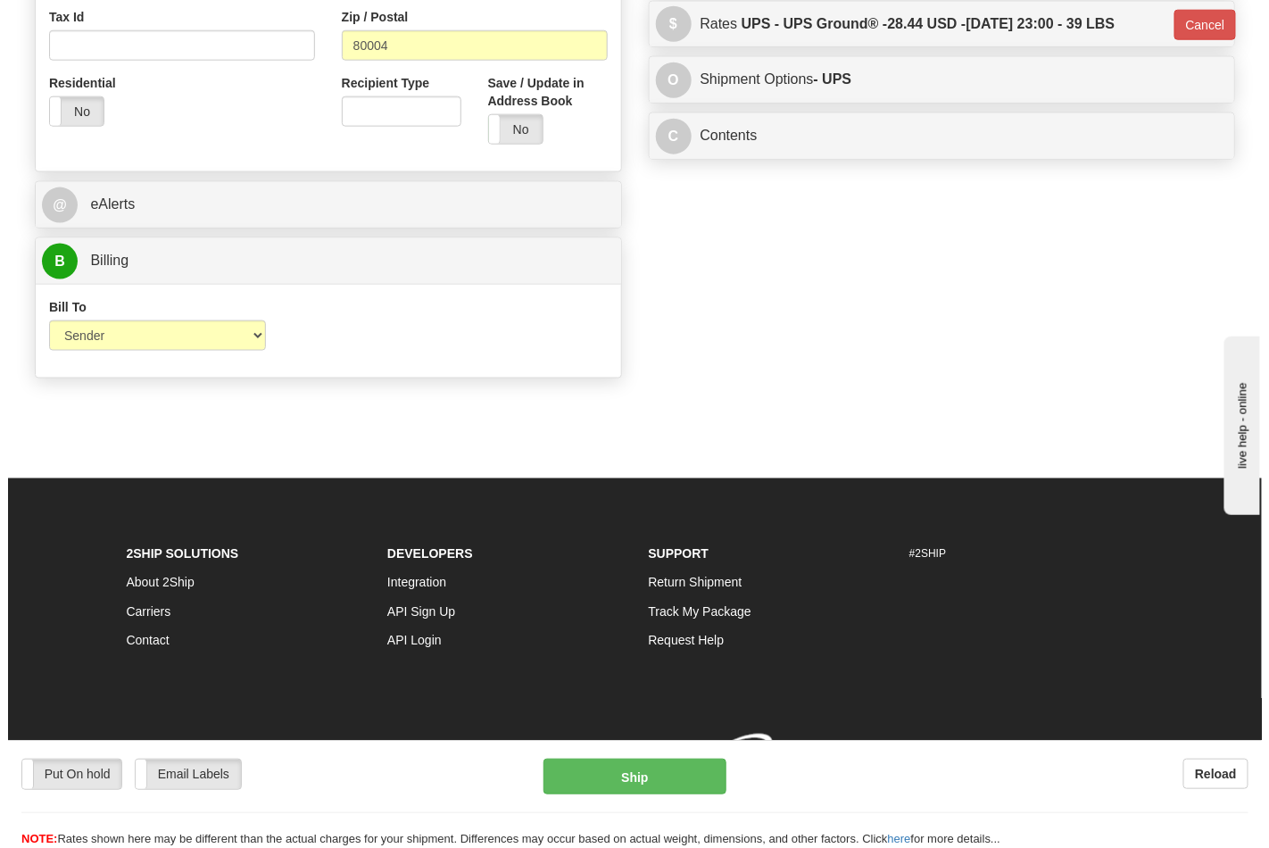
scroll to position [666, 0]
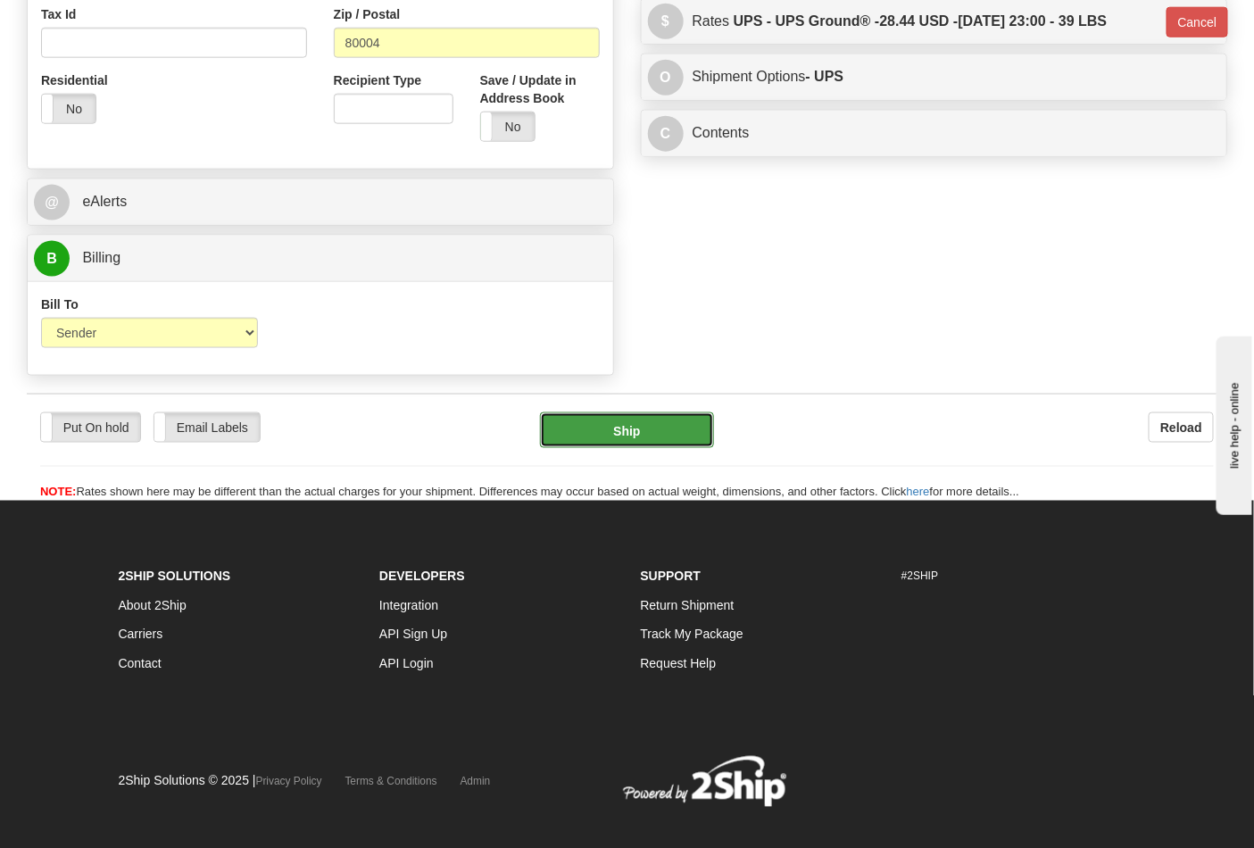
click at [671, 437] on button "Ship" at bounding box center [626, 430] width 173 height 36
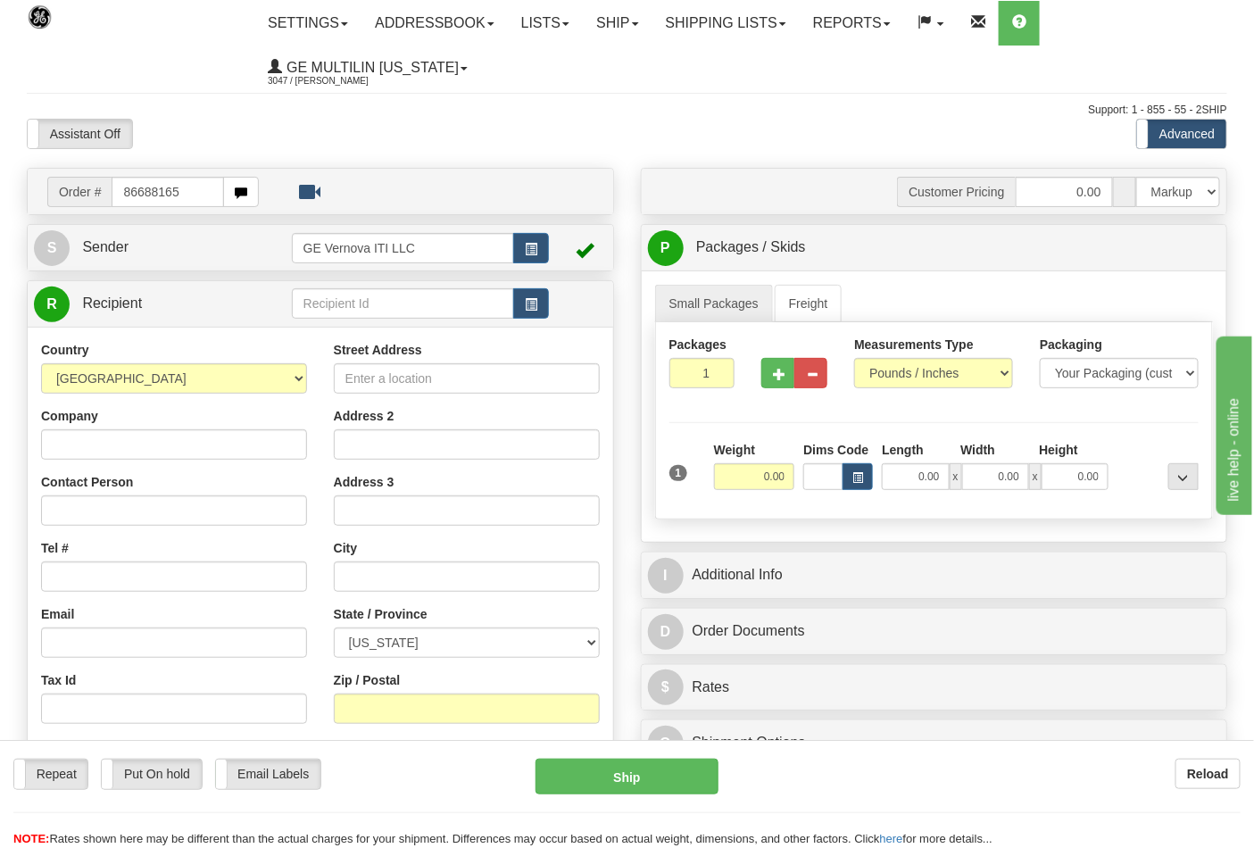
type input "86688165"
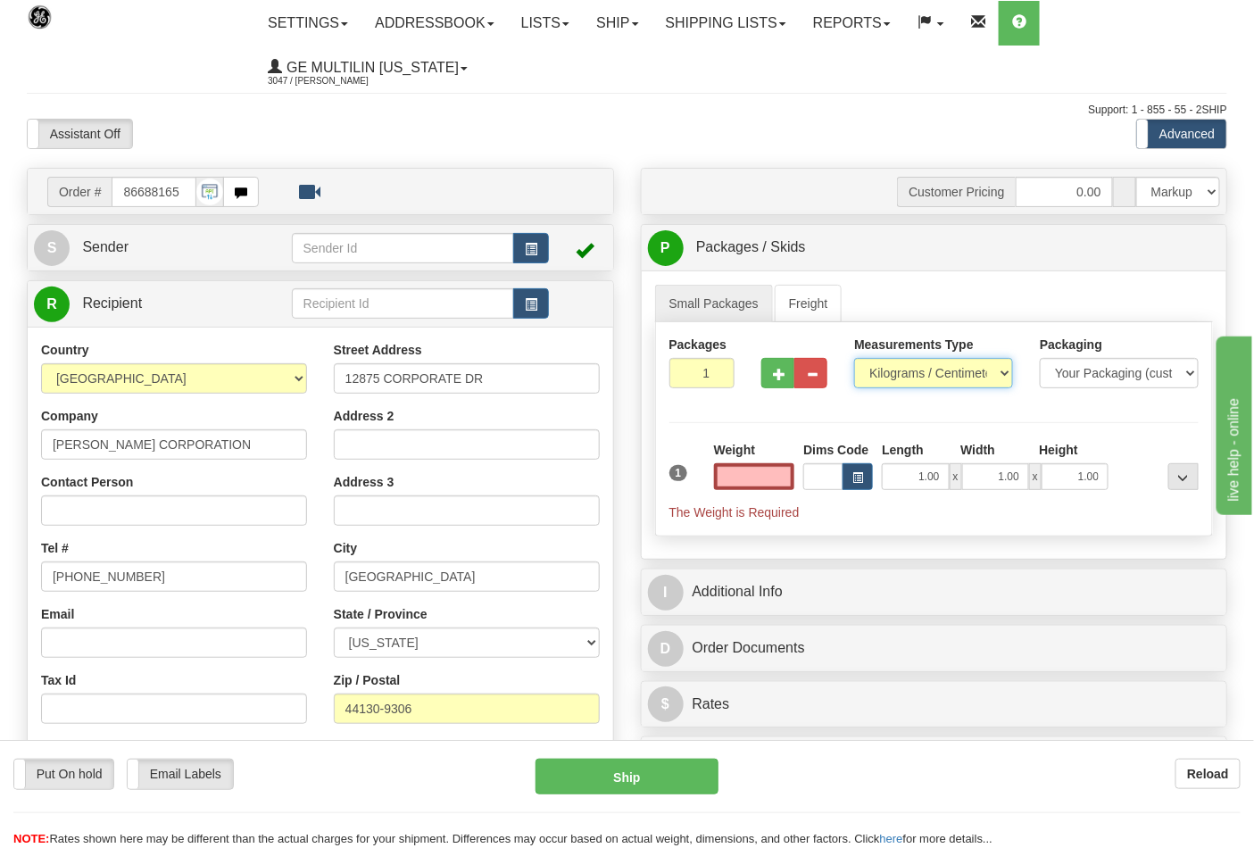
type input "0.00"
drag, startPoint x: 885, startPoint y: 372, endPoint x: 886, endPoint y: 384, distance: 11.6
click at [886, 372] on select "Pounds / Inches Kilograms / Centimeters" at bounding box center [933, 373] width 159 height 30
select select "0"
click at [854, 359] on select "Pounds / Inches Kilograms / Centimeters" at bounding box center [933, 373] width 159 height 30
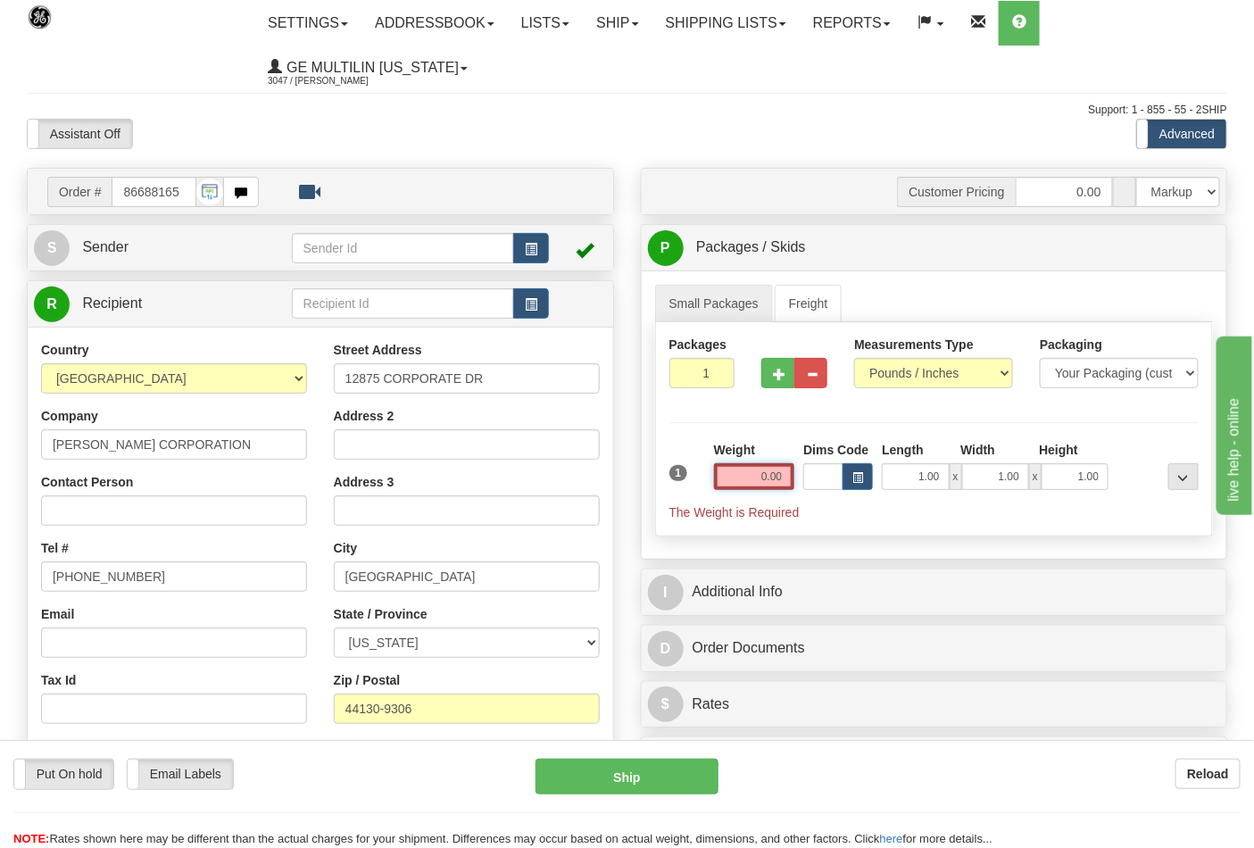
drag, startPoint x: 772, startPoint y: 486, endPoint x: 782, endPoint y: 485, distance: 10.7
click at [779, 486] on input "0.00" at bounding box center [754, 476] width 81 height 27
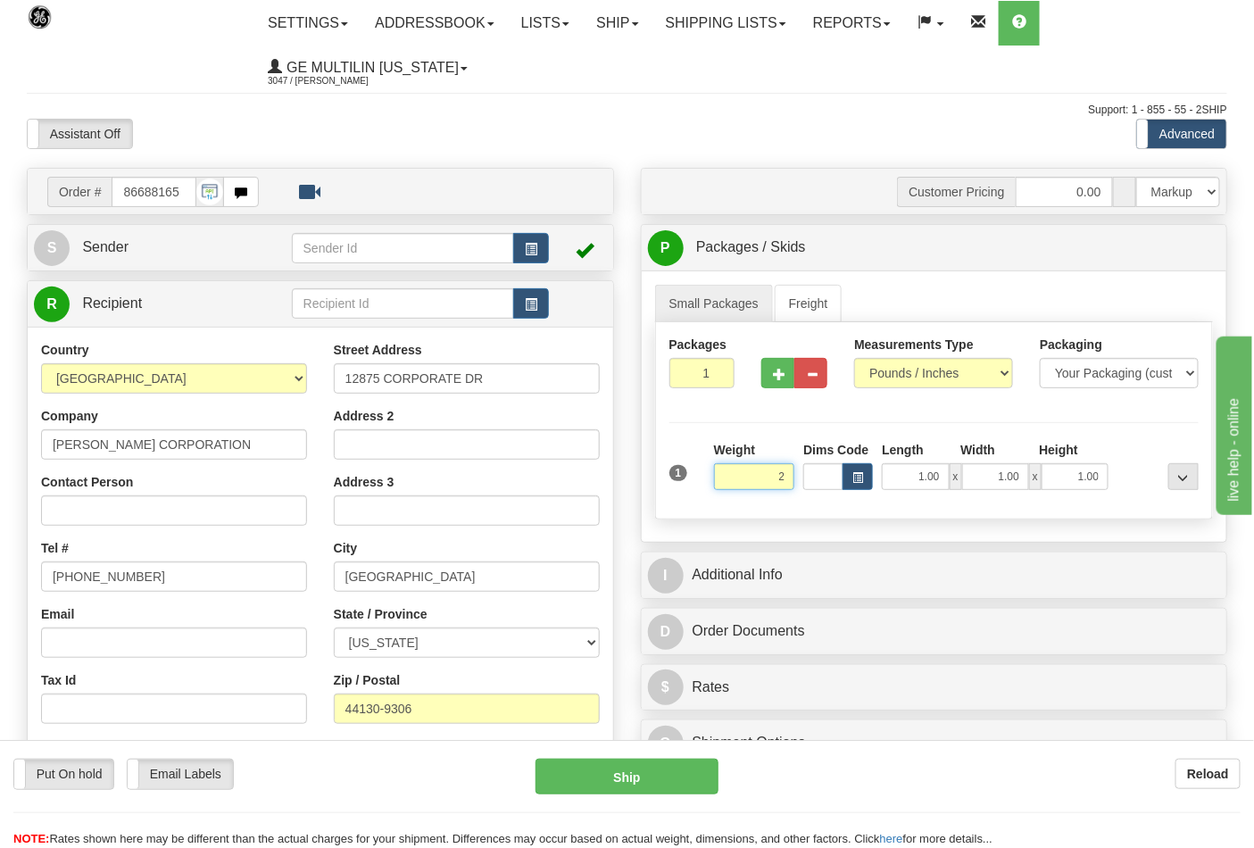
click button "Delete" at bounding box center [0, 0] width 0 height 0
type input "2.00"
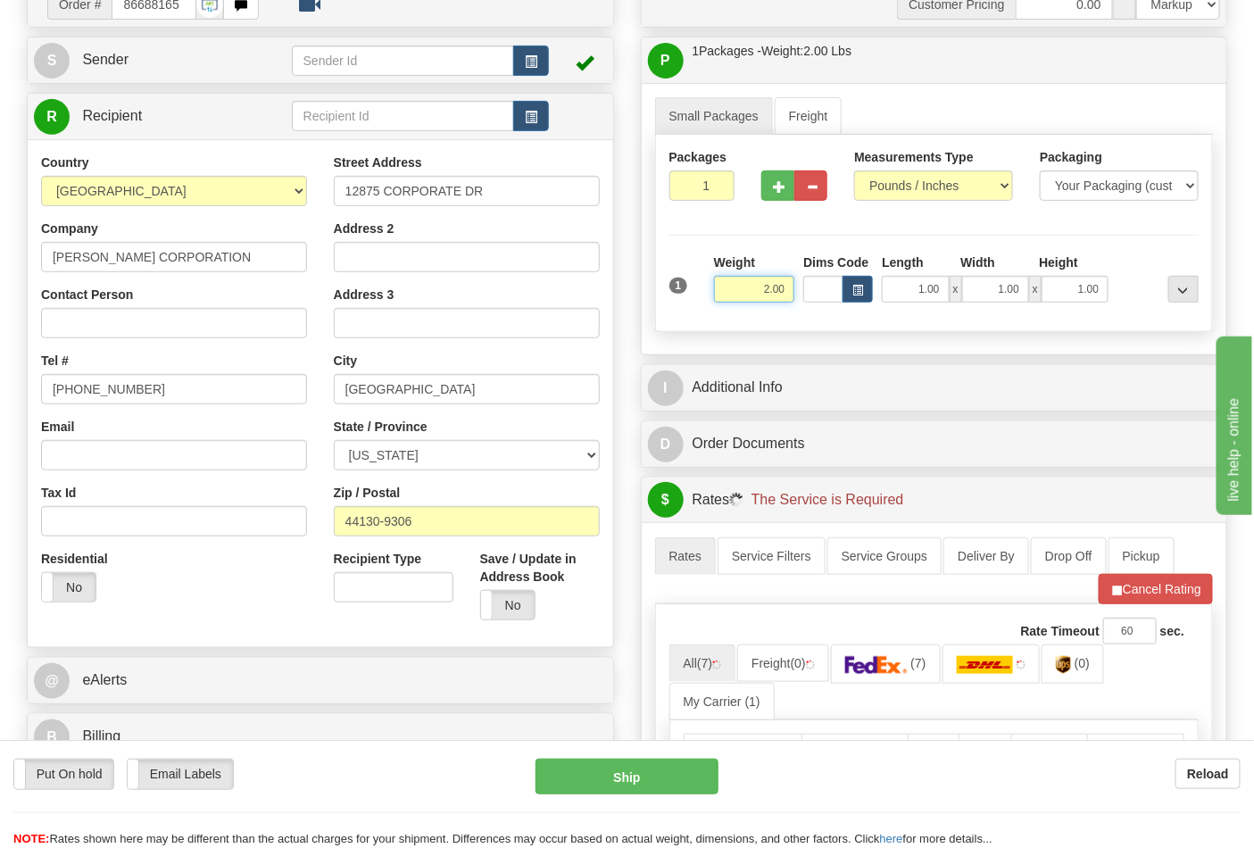
scroll to position [396, 0]
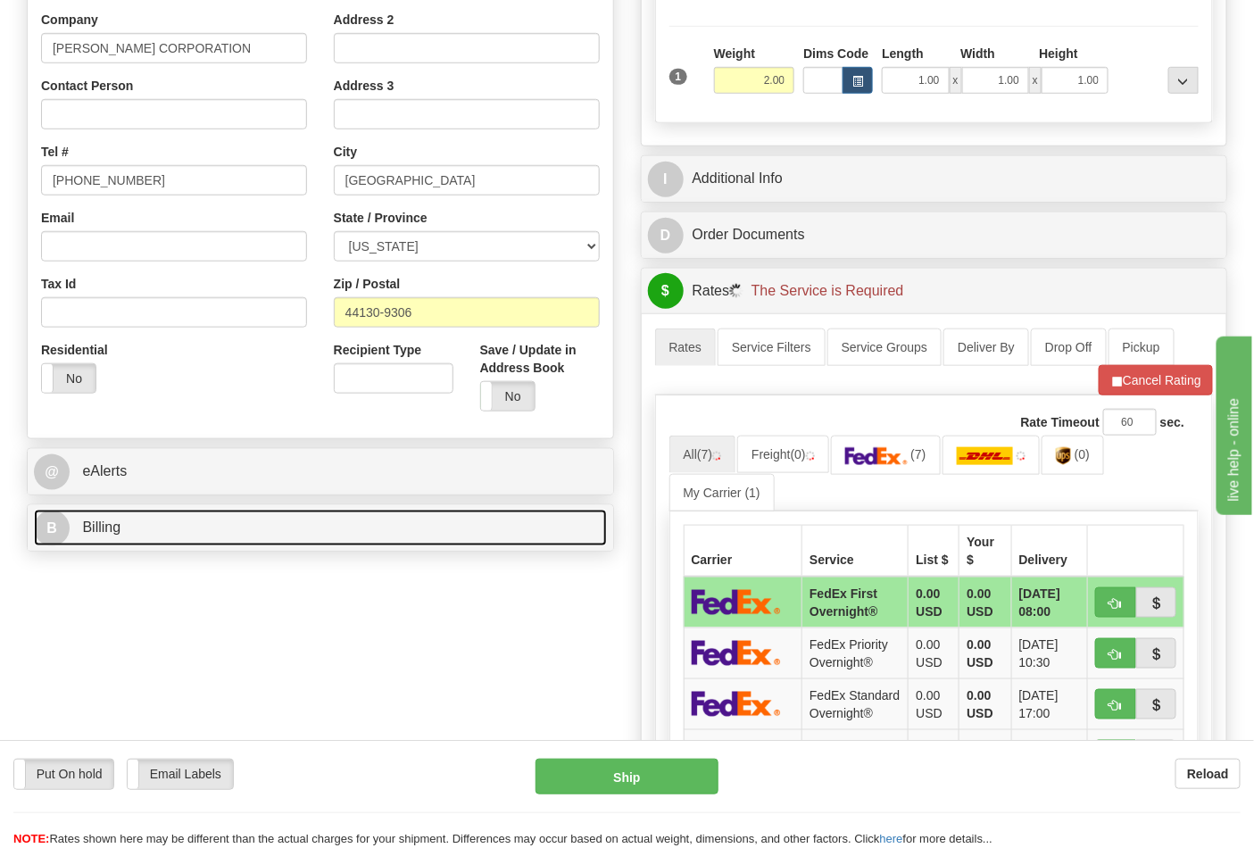
click at [216, 523] on link "B Billing" at bounding box center [320, 527] width 573 height 37
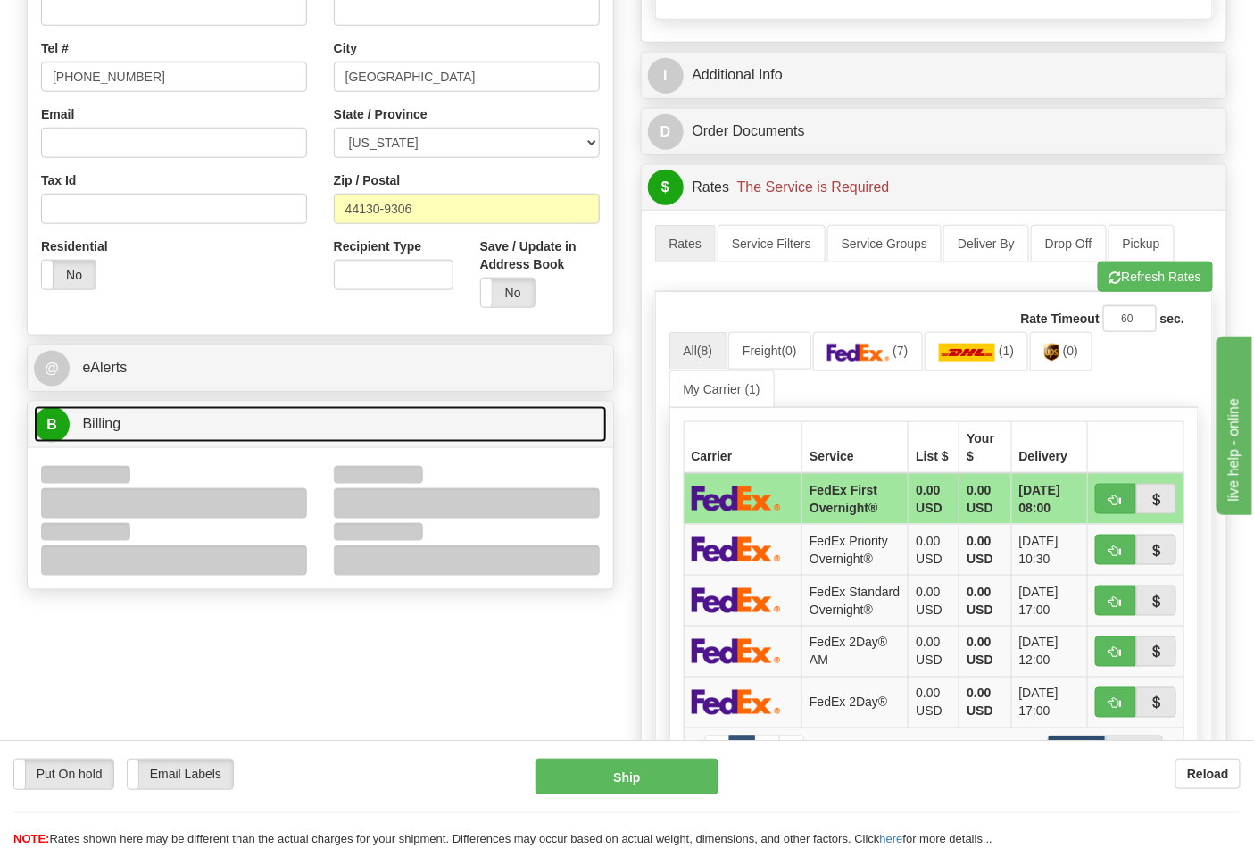
scroll to position [594, 0]
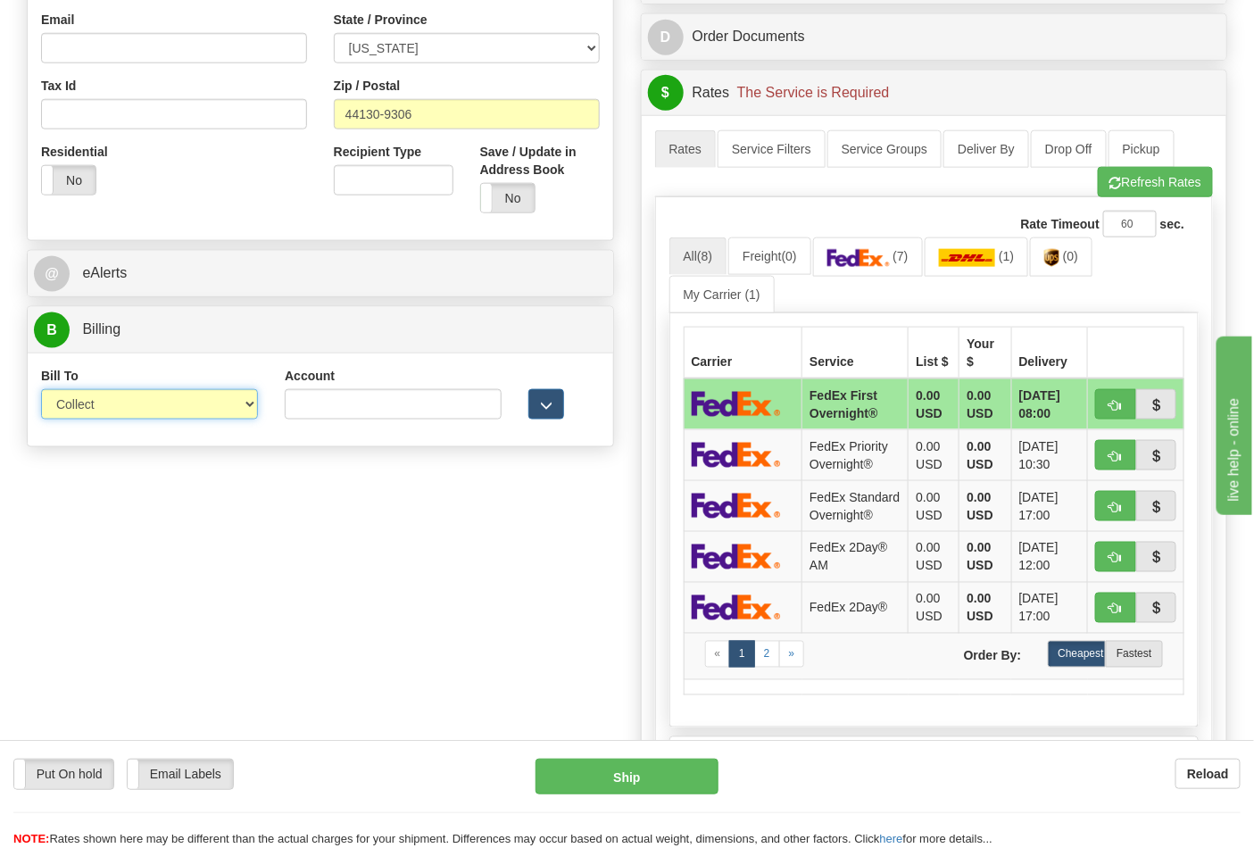
click at [105, 419] on select "Sender Recipient Third Party Collect" at bounding box center [149, 404] width 217 height 30
select select "2"
click at [41, 391] on select "Sender Recipient Third Party Collect" at bounding box center [149, 404] width 217 height 30
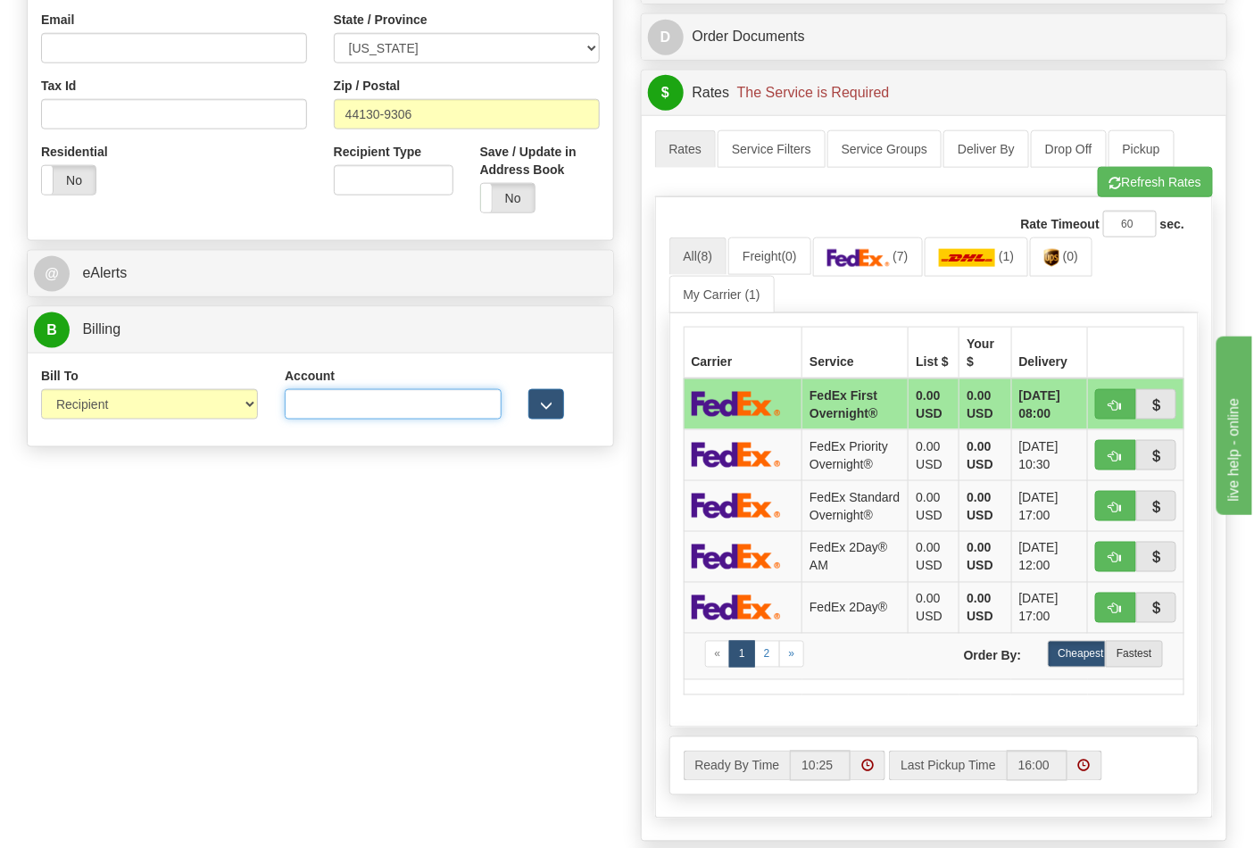
click at [304, 413] on input "Account" at bounding box center [393, 404] width 217 height 30
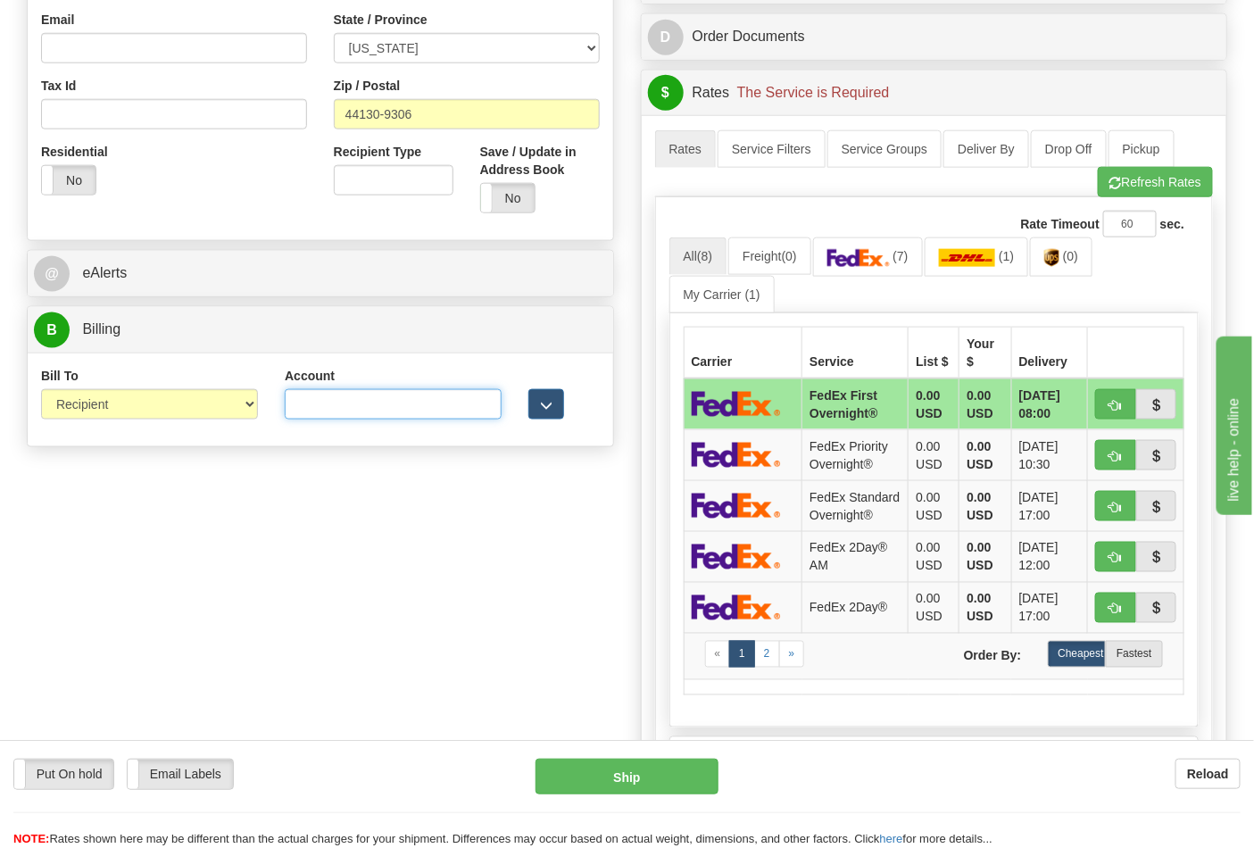
paste input "103538629"
type input "103538629"
click at [890, 253] on img at bounding box center [858, 258] width 62 height 18
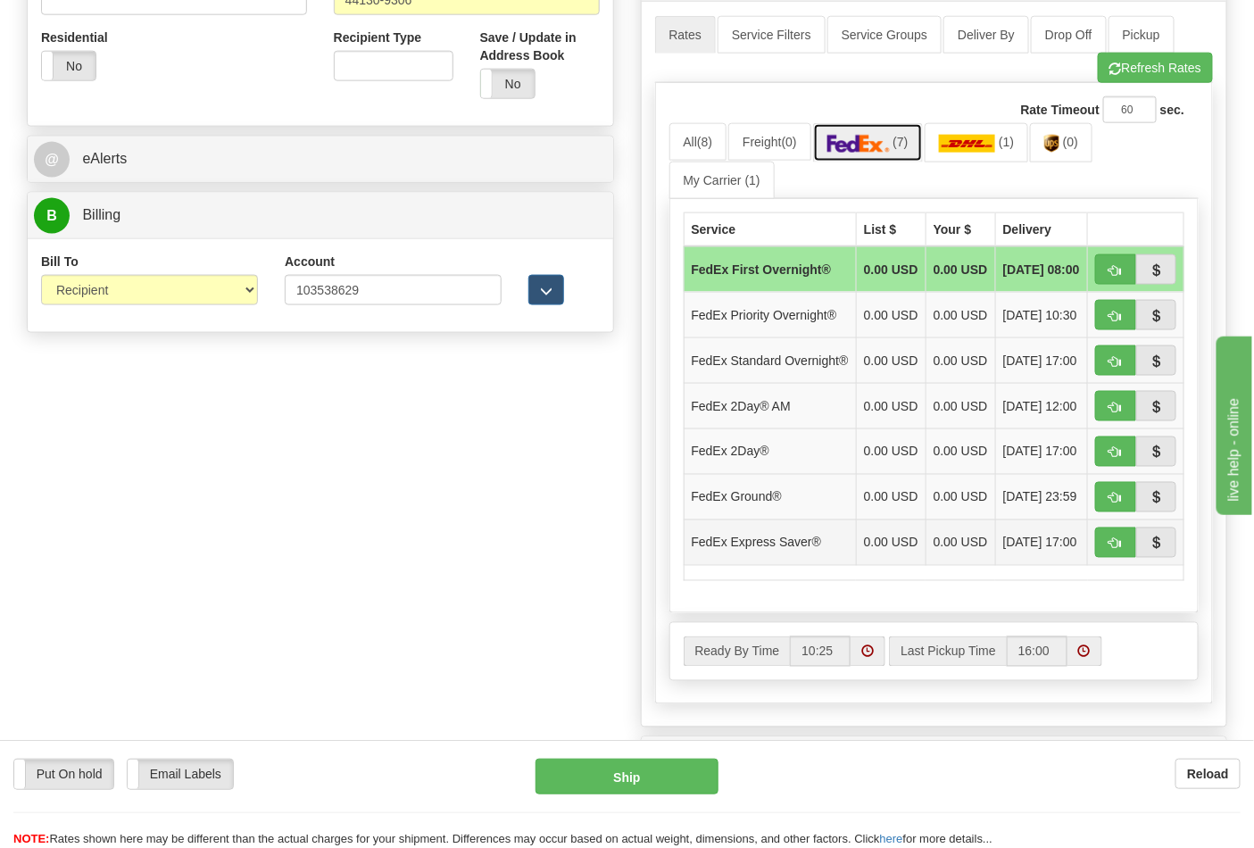
scroll to position [892, 0]
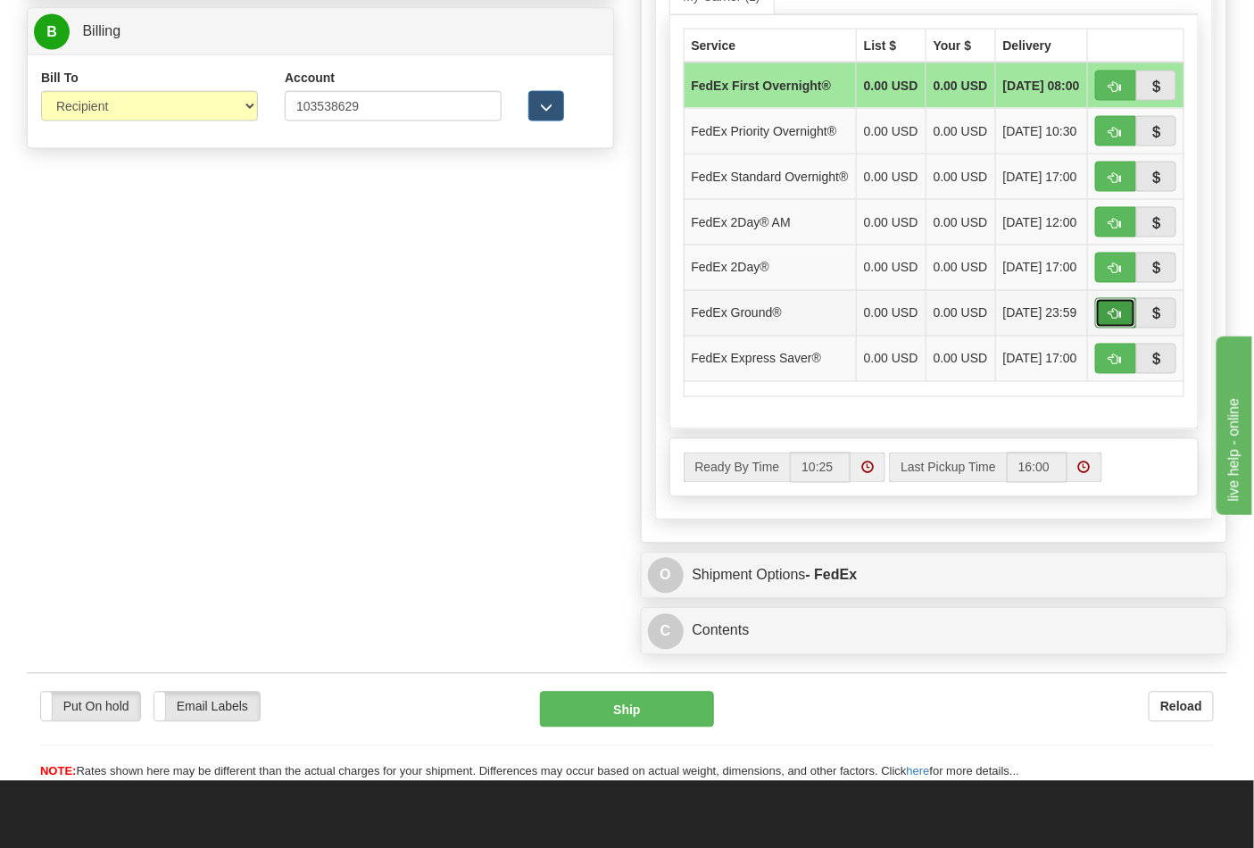
click at [1112, 320] on span "button" at bounding box center [1115, 315] width 12 height 12
type input "92"
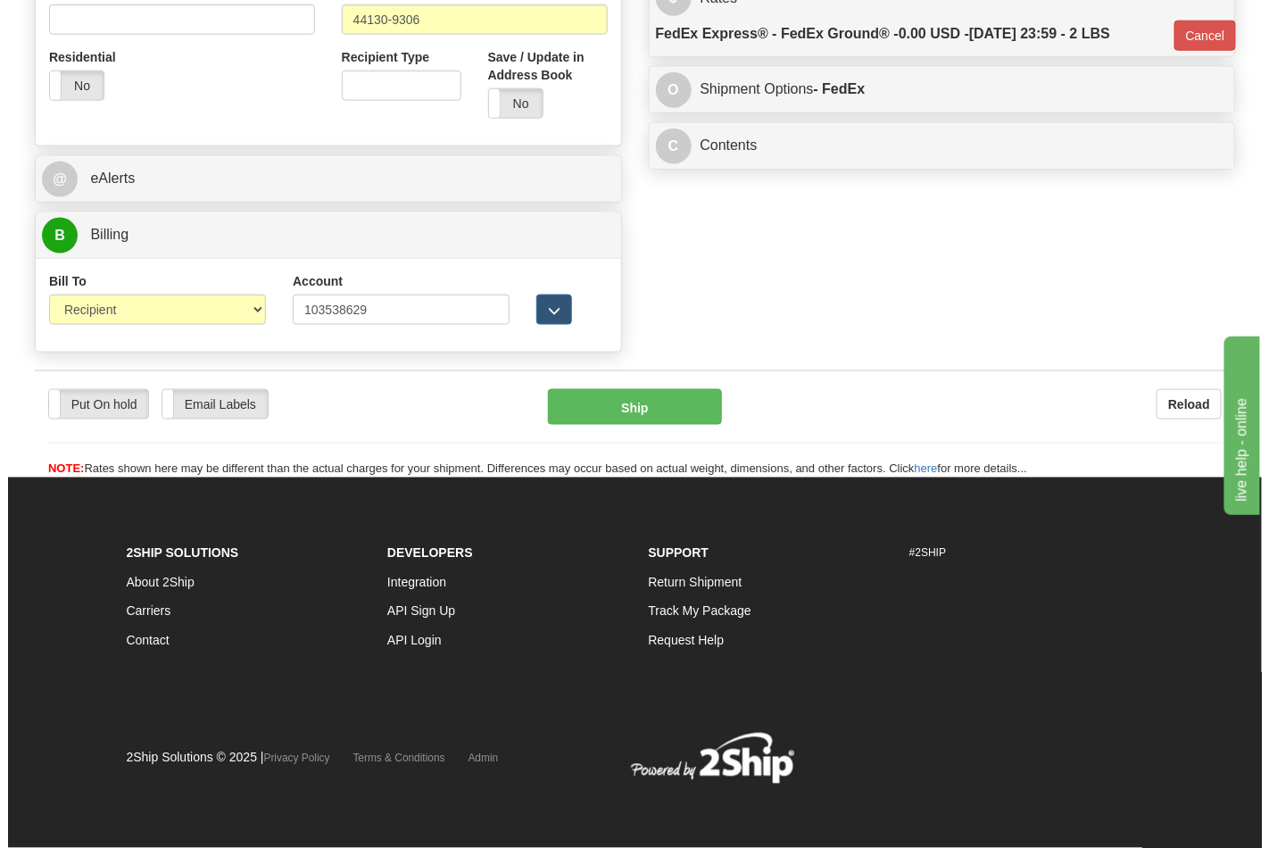
scroll to position [691, 0]
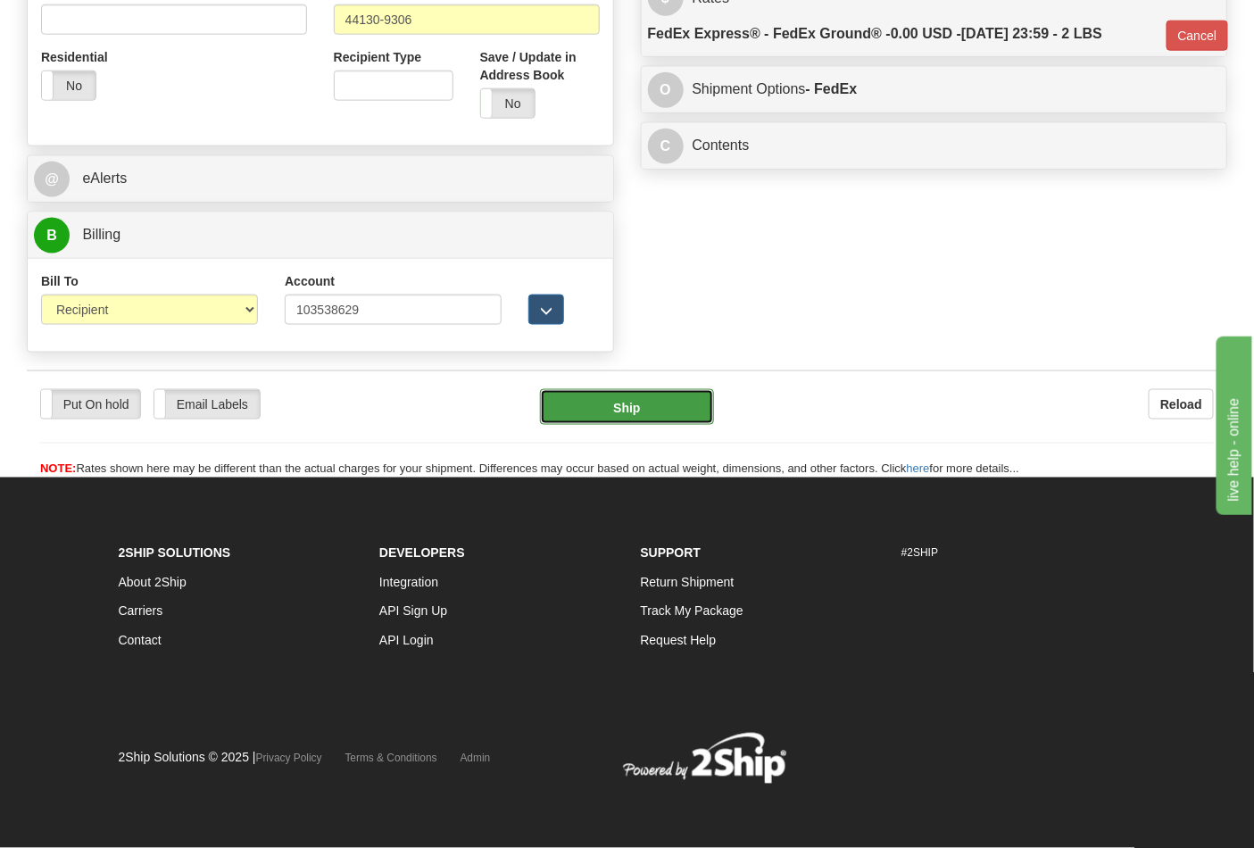
click at [645, 415] on button "Ship" at bounding box center [626, 407] width 173 height 36
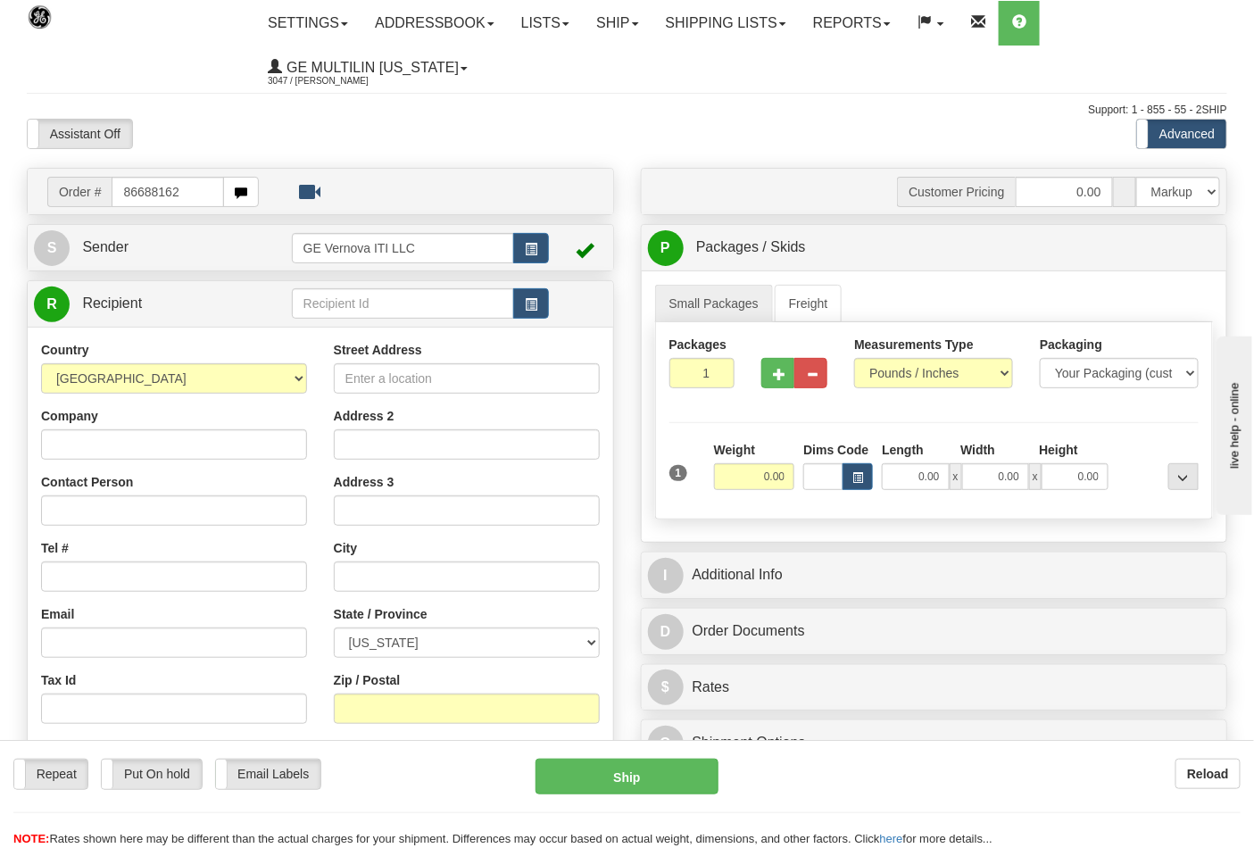
type input "86688162"
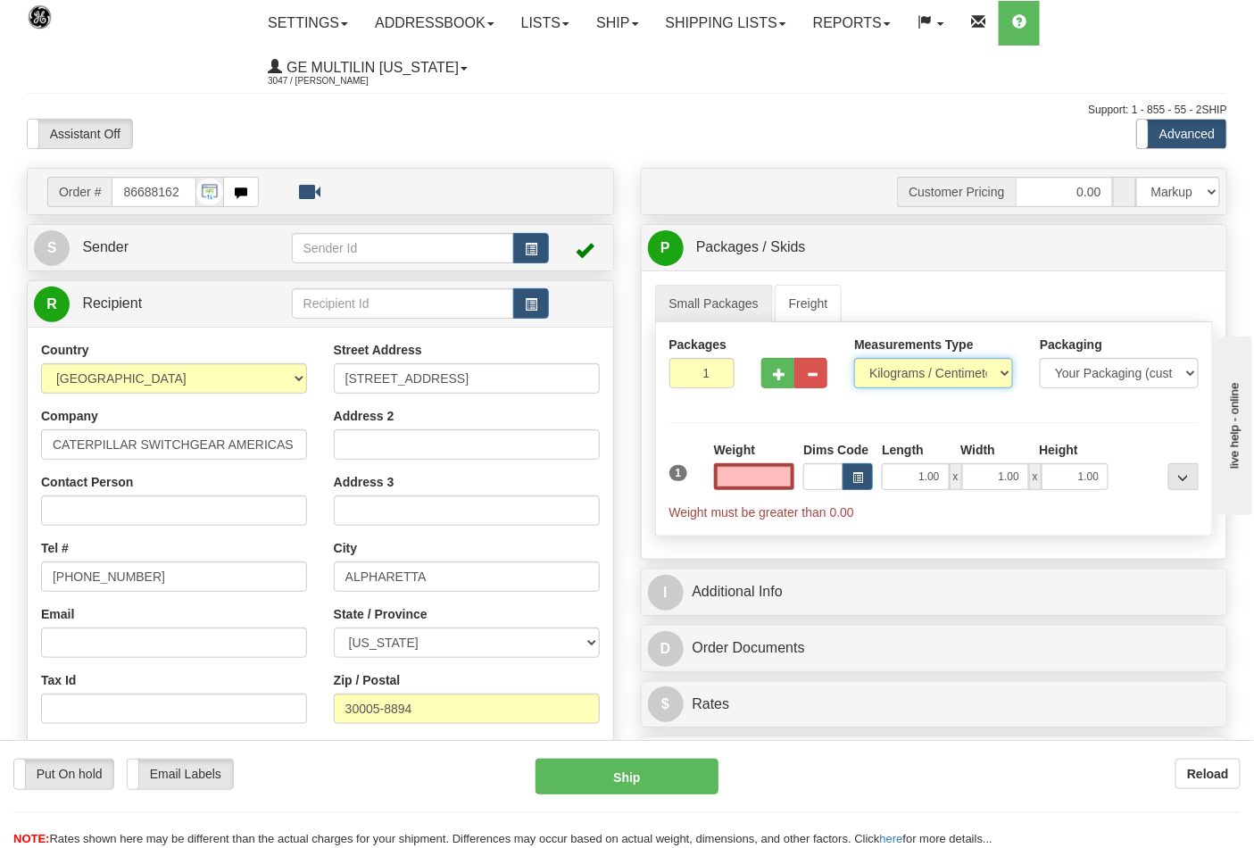
type input "0.00"
drag, startPoint x: 895, startPoint y: 376, endPoint x: 894, endPoint y: 388, distance: 12.5
click at [895, 376] on select "Pounds / Inches Kilograms / Centimeters" at bounding box center [933, 373] width 159 height 30
select select "0"
click at [854, 359] on select "Pounds / Inches Kilograms / Centimeters" at bounding box center [933, 373] width 159 height 30
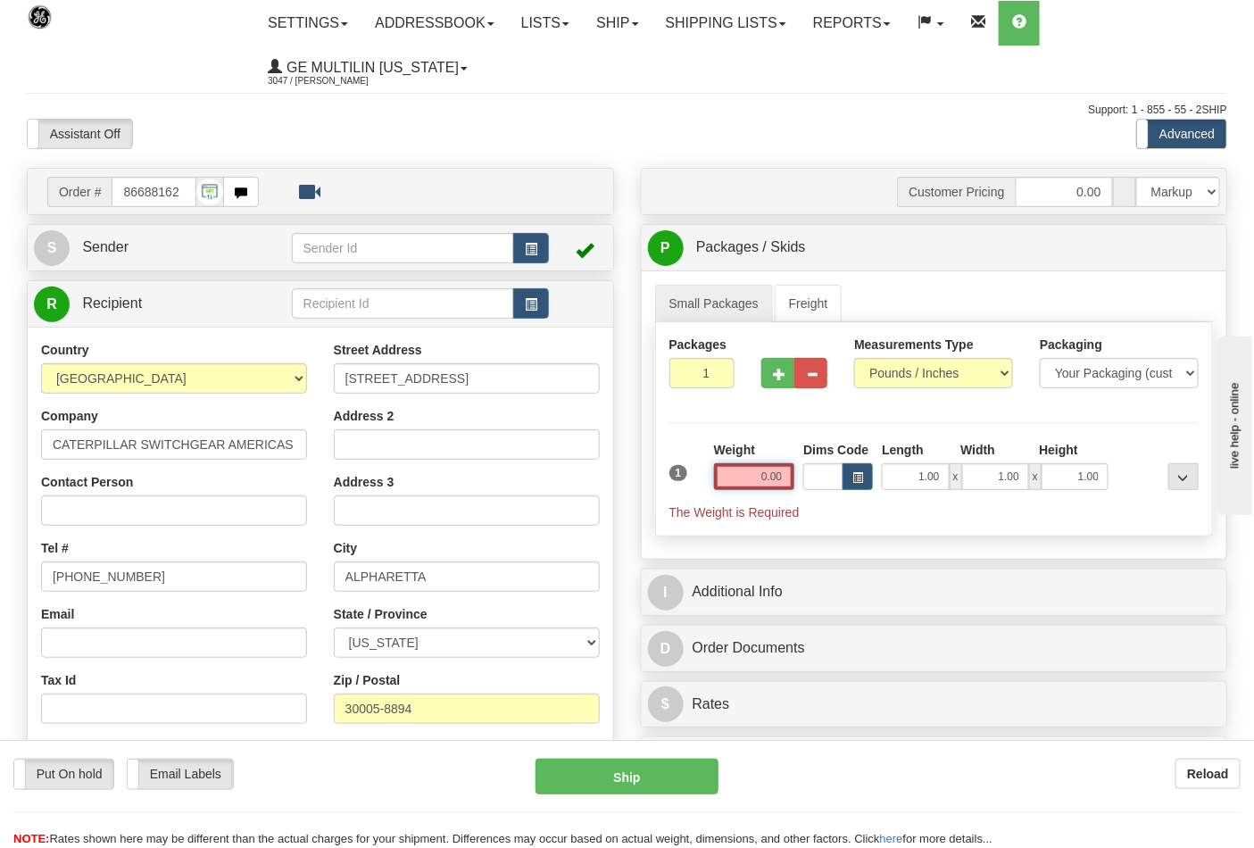
click at [779, 476] on input "0.00" at bounding box center [754, 476] width 81 height 27
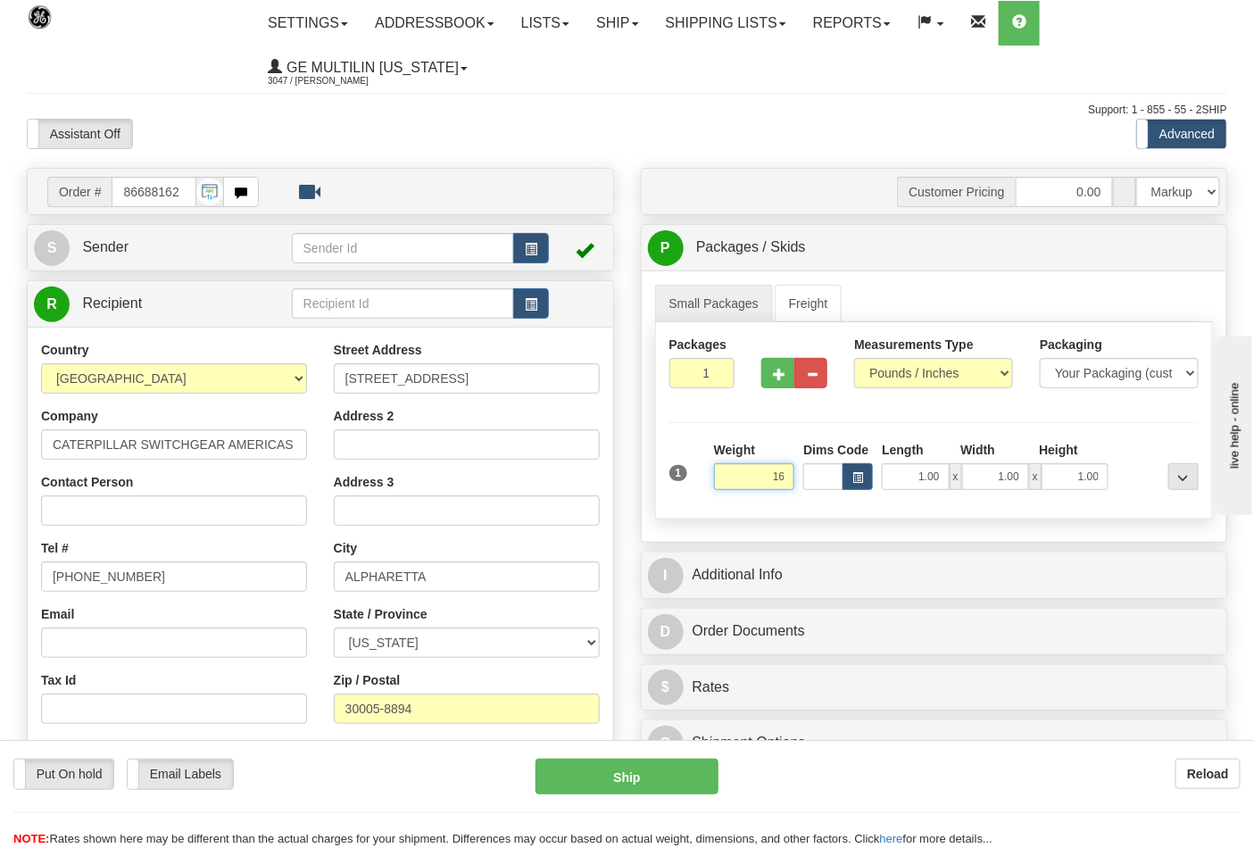
click button "Delete" at bounding box center [0, 0] width 0 height 0
type input "16.00"
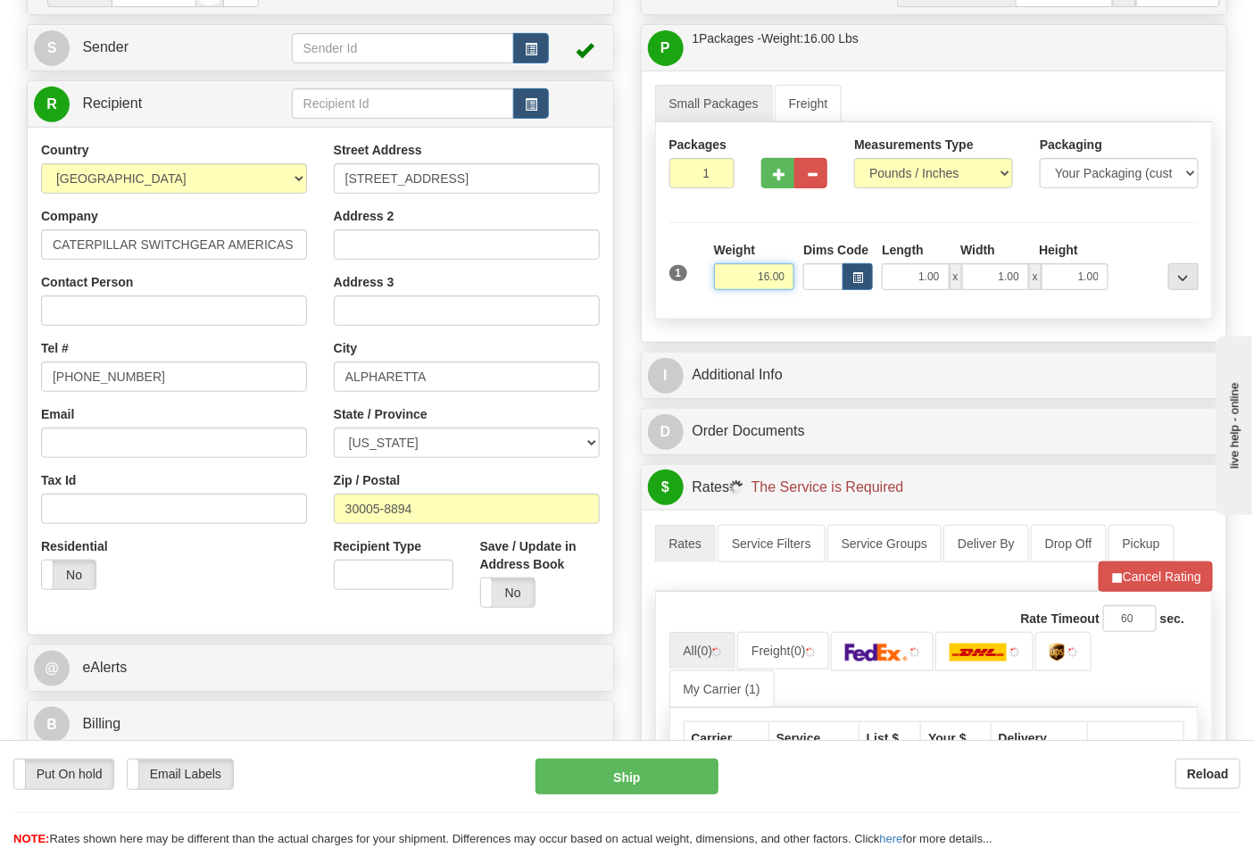
scroll to position [396, 0]
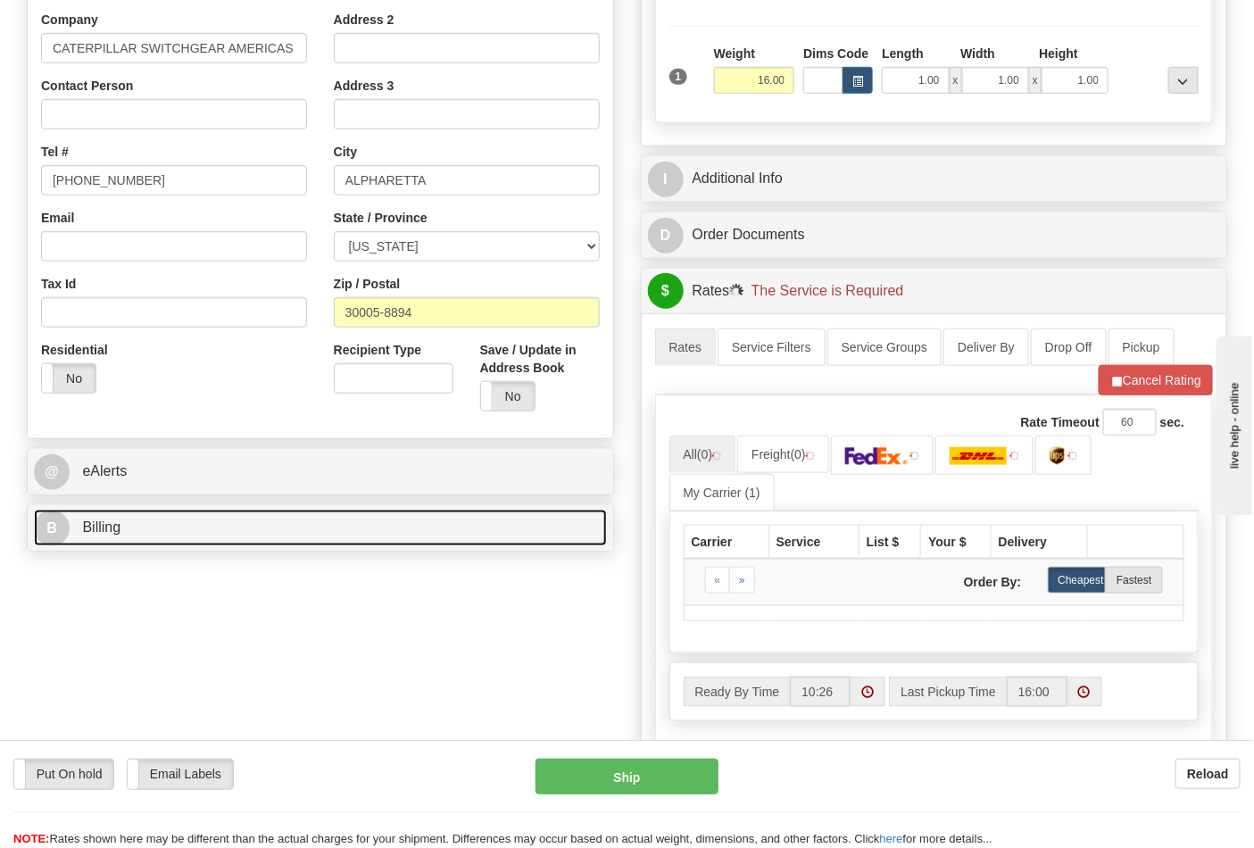
click at [226, 531] on link "B Billing" at bounding box center [320, 527] width 573 height 37
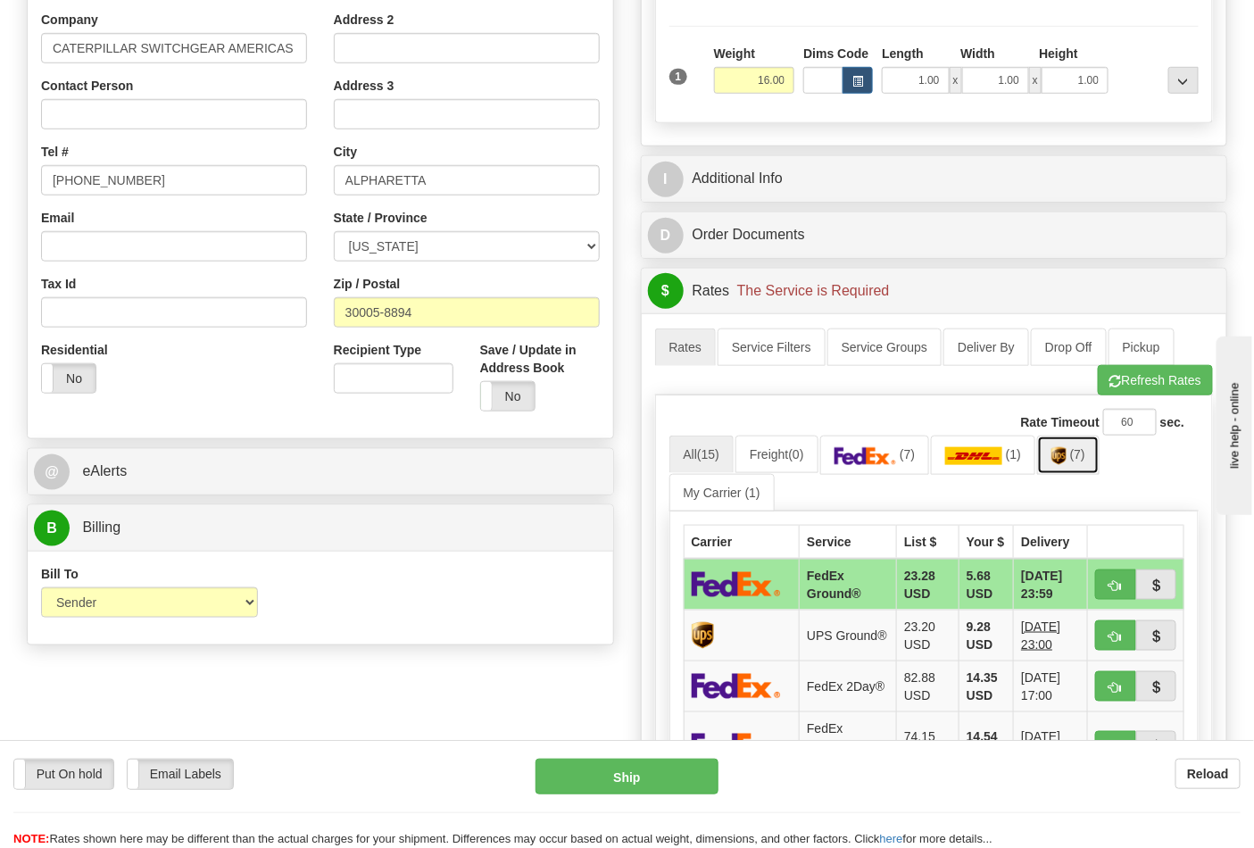
click at [1076, 460] on link "(7)" at bounding box center [1068, 454] width 62 height 38
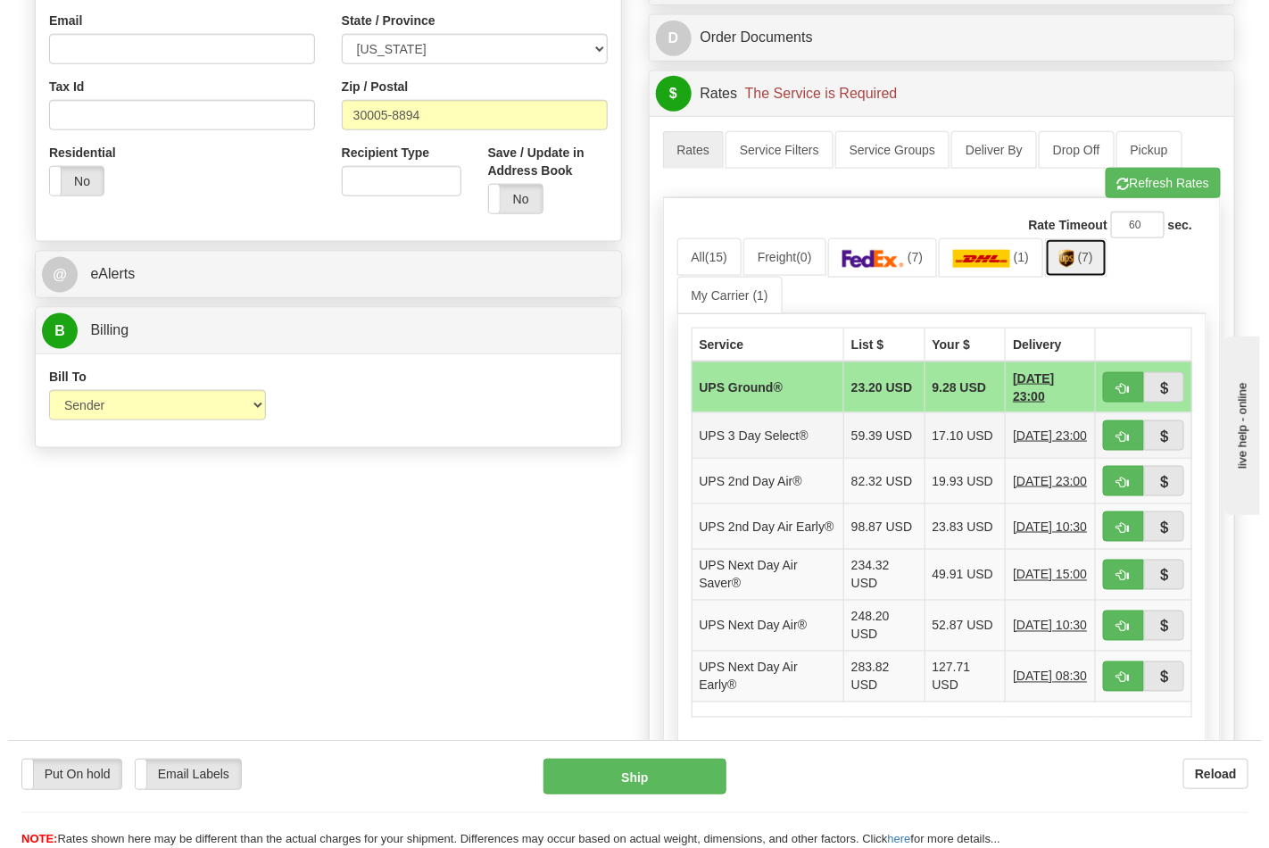
scroll to position [594, 0]
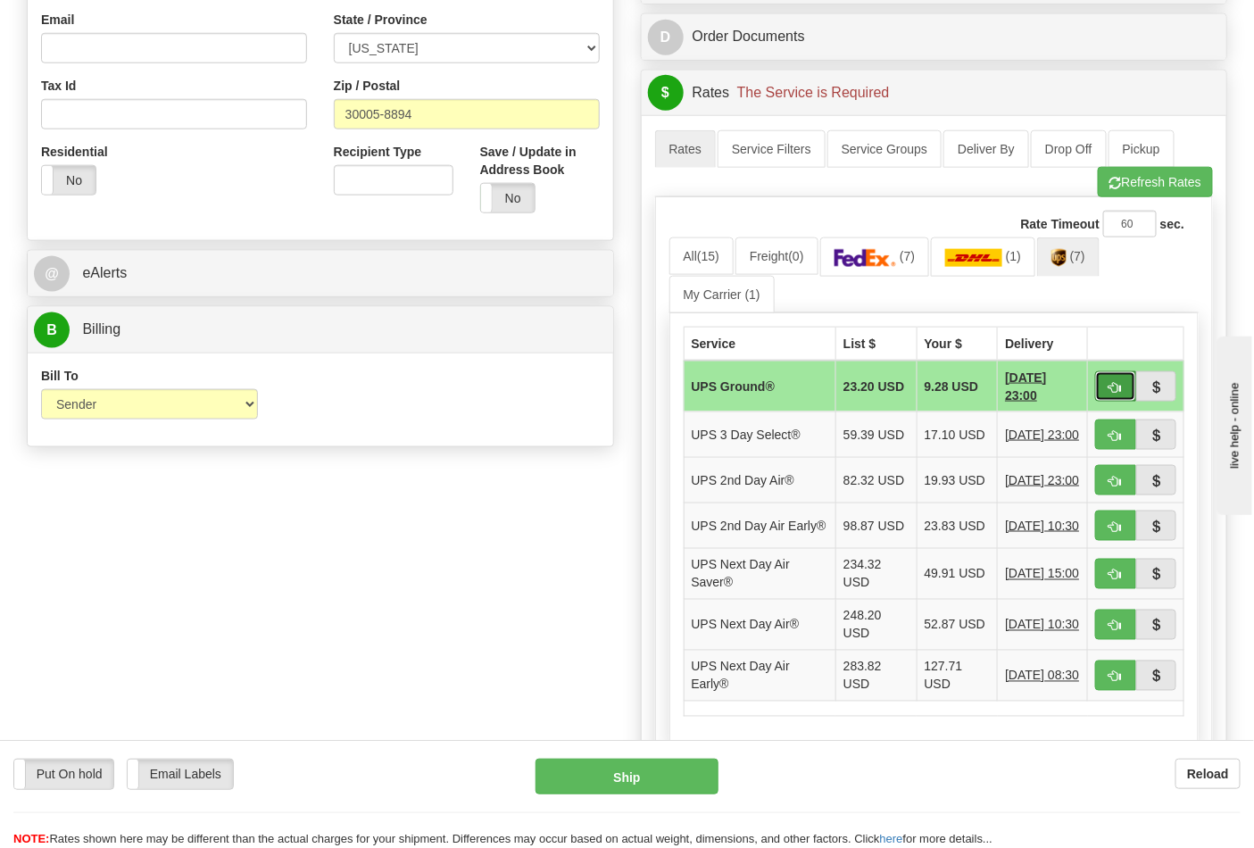
click at [1117, 393] on span "button" at bounding box center [1115, 388] width 12 height 12
type input "03"
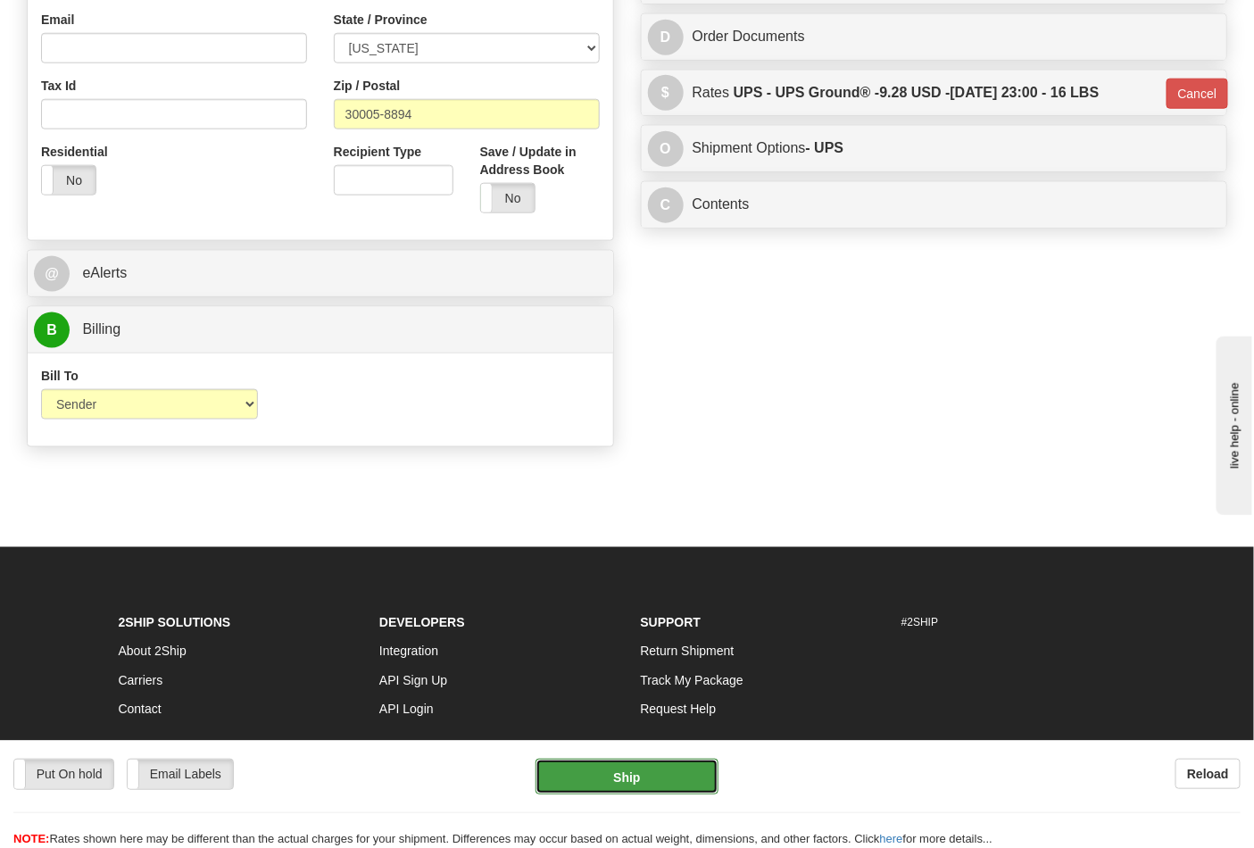
click at [627, 760] on button "Ship" at bounding box center [626, 776] width 182 height 36
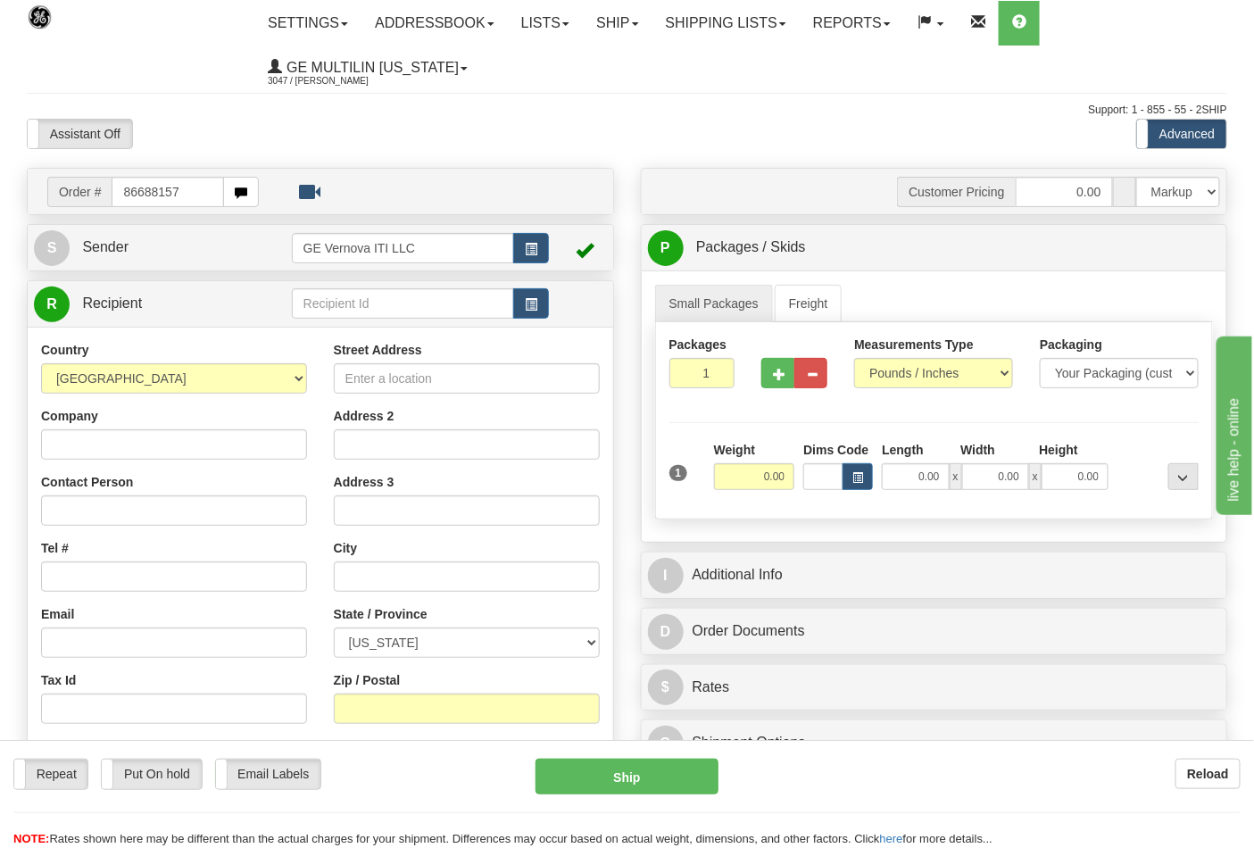
type input "86688157"
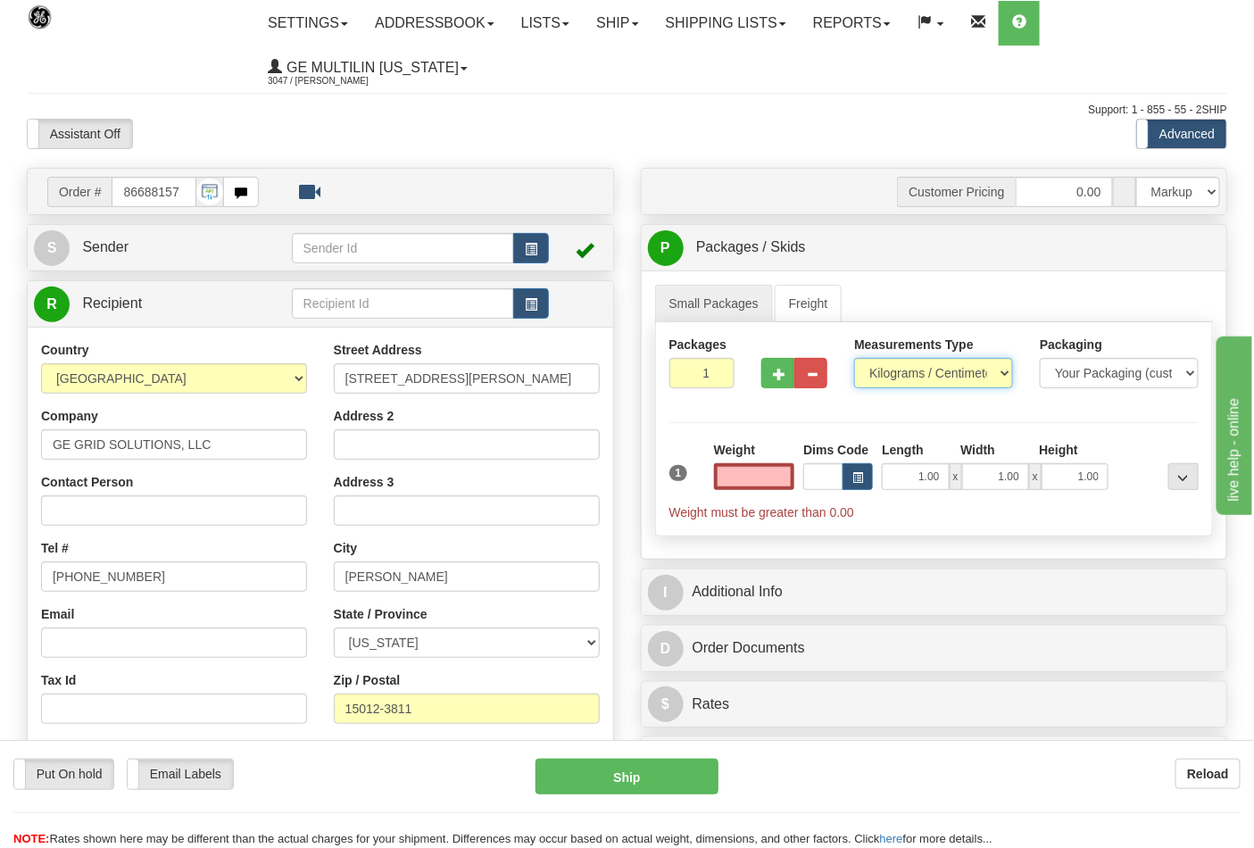
type input "0.00"
click at [902, 372] on select "Pounds / Inches Kilograms / Centimeters" at bounding box center [933, 373] width 159 height 30
select select "0"
click at [854, 359] on select "Pounds / Inches Kilograms / Centimeters" at bounding box center [933, 373] width 159 height 30
click at [777, 484] on input "0.00" at bounding box center [754, 476] width 81 height 27
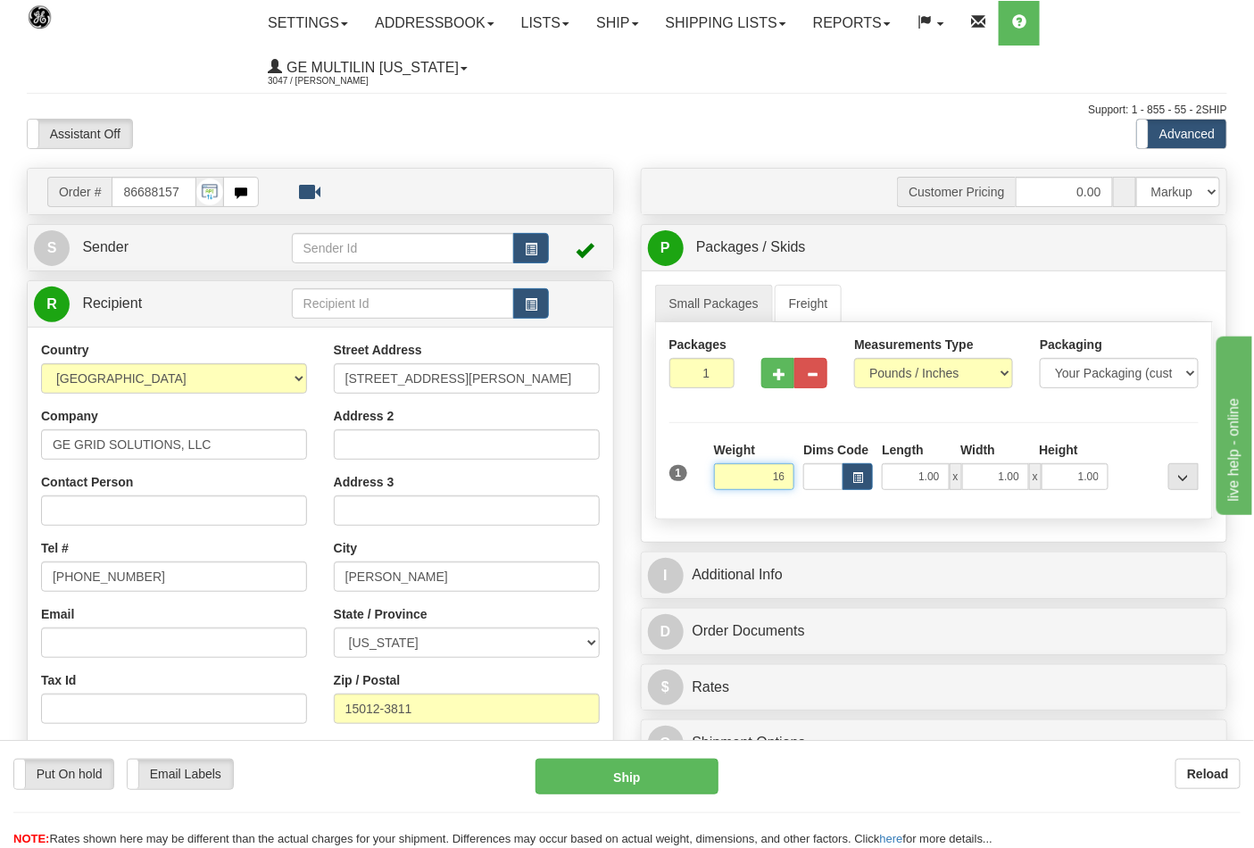
click button "Delete" at bounding box center [0, 0] width 0 height 0
type input "16.00"
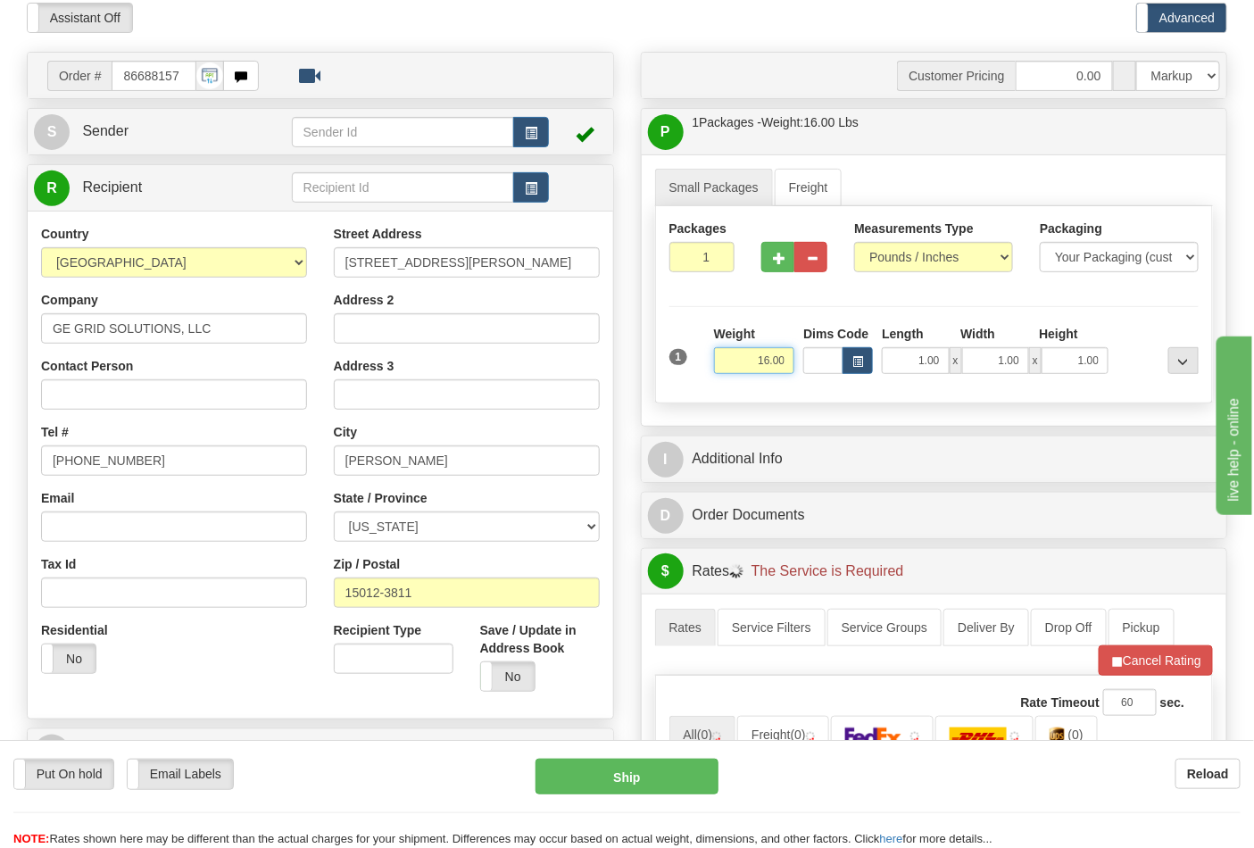
scroll to position [396, 0]
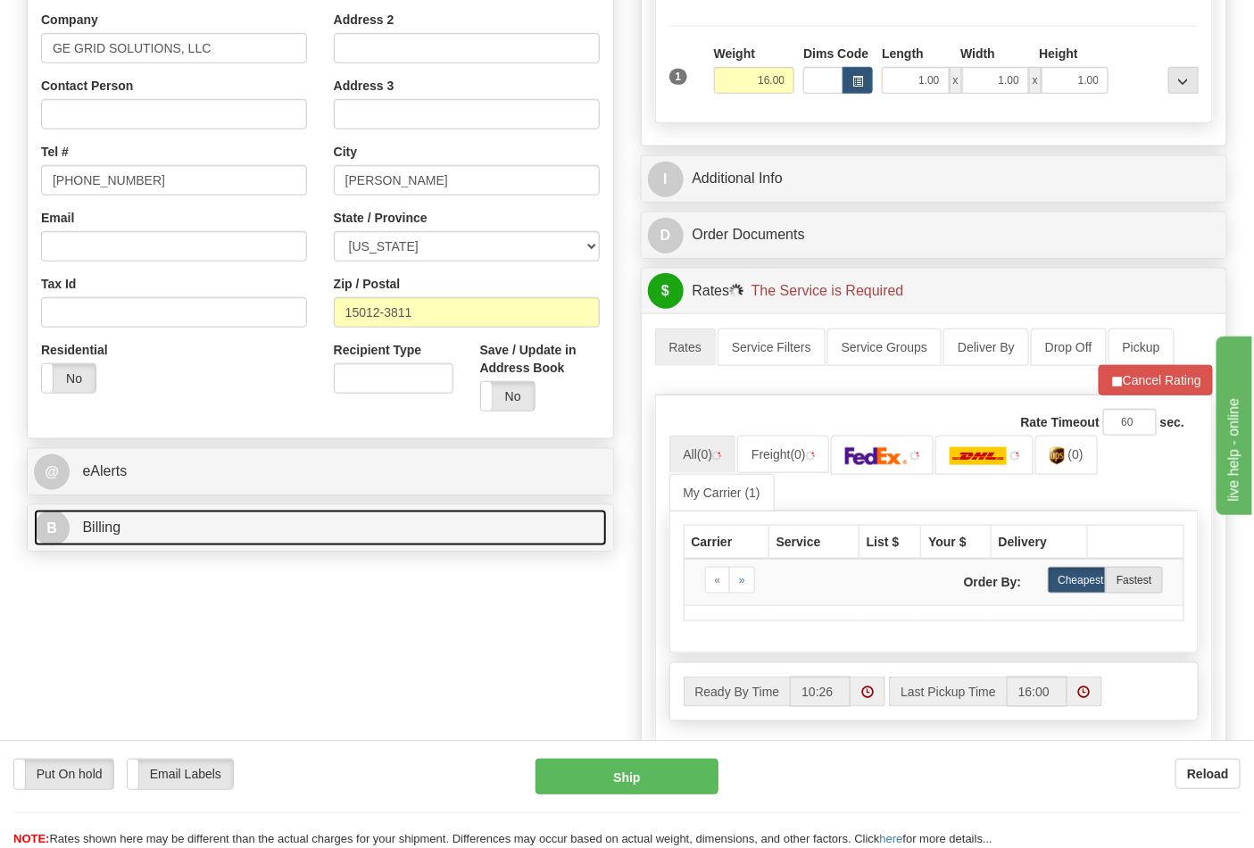
click at [228, 519] on link "B Billing" at bounding box center [320, 527] width 573 height 37
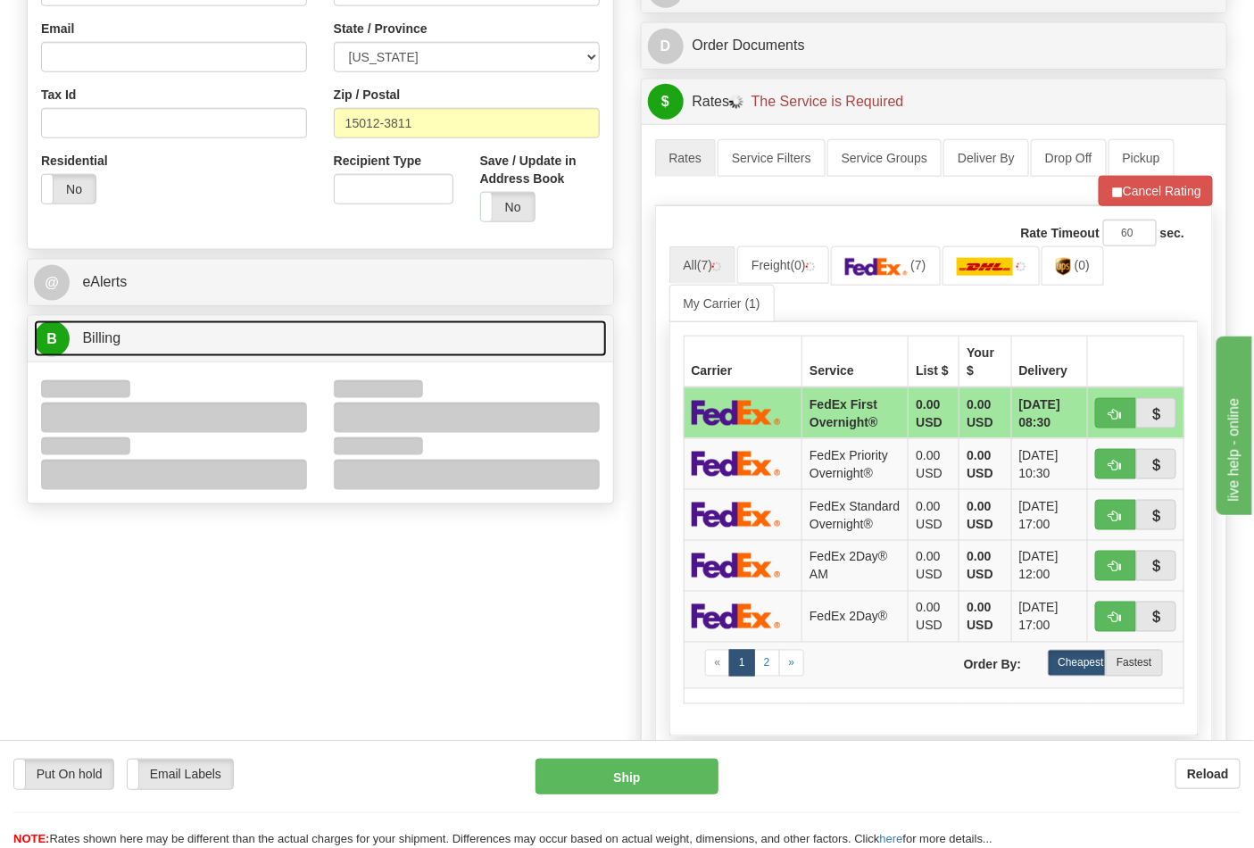
scroll to position [594, 0]
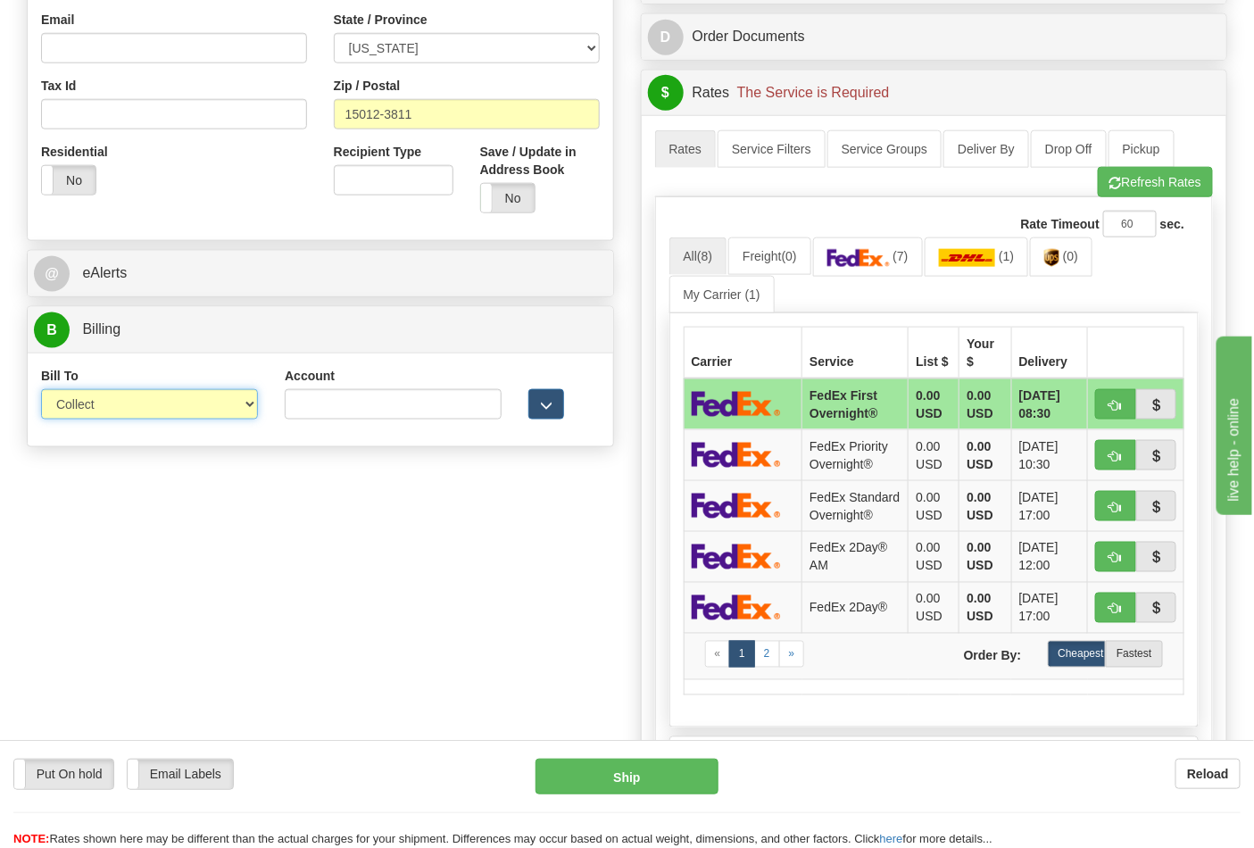
click at [107, 409] on select "Sender Recipient Third Party Collect" at bounding box center [149, 404] width 217 height 30
select select "2"
click at [41, 391] on select "Sender Recipient Third Party Collect" at bounding box center [149, 404] width 217 height 30
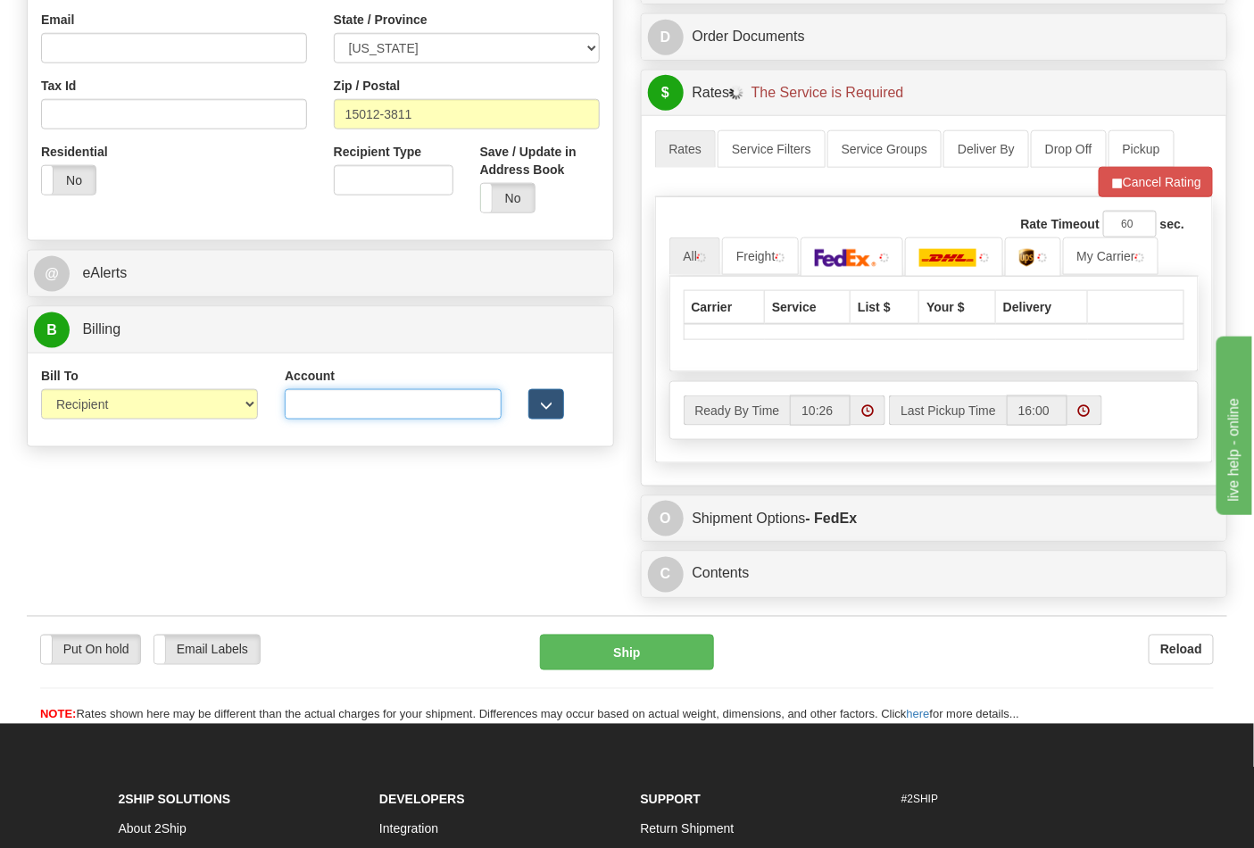
click at [296, 403] on input "Account" at bounding box center [393, 404] width 217 height 30
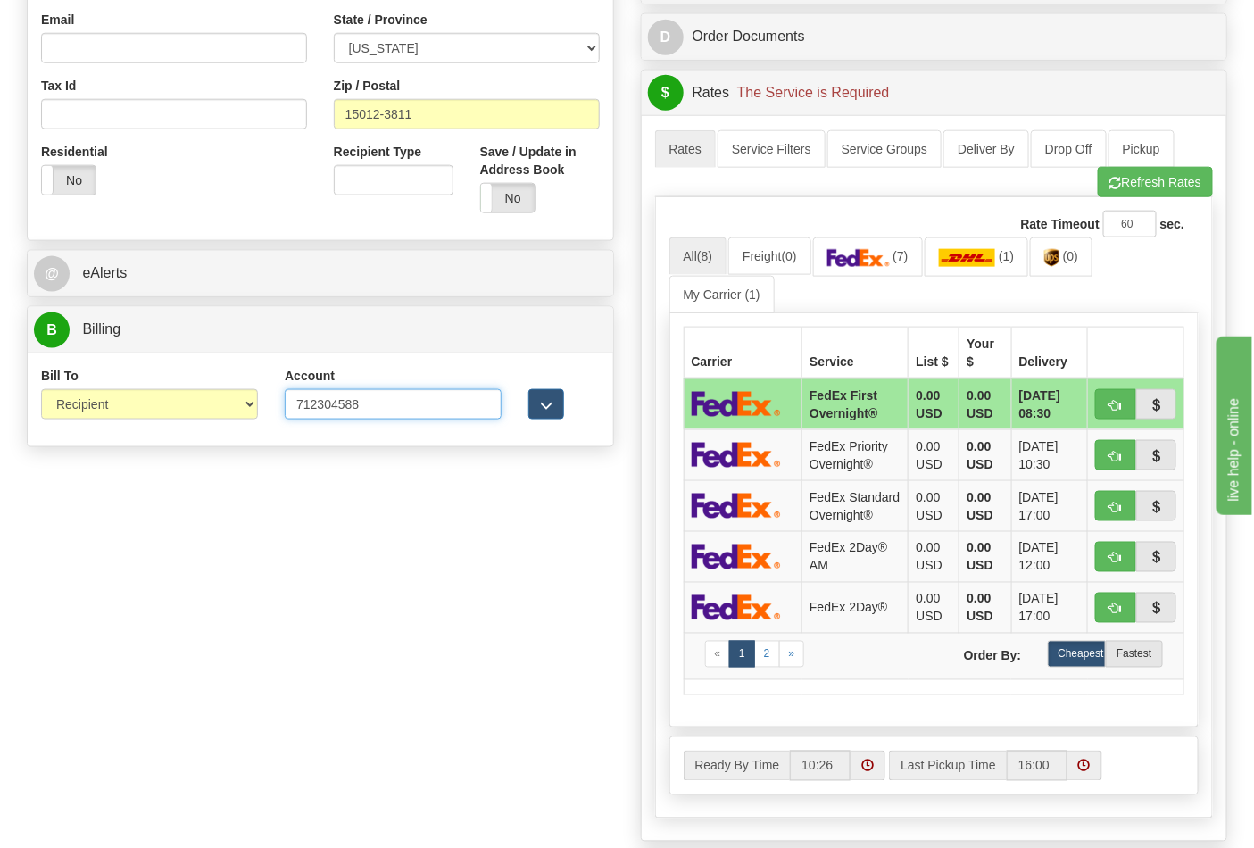
type input "712304588"
click button "Delete" at bounding box center [0, 0] width 0 height 0
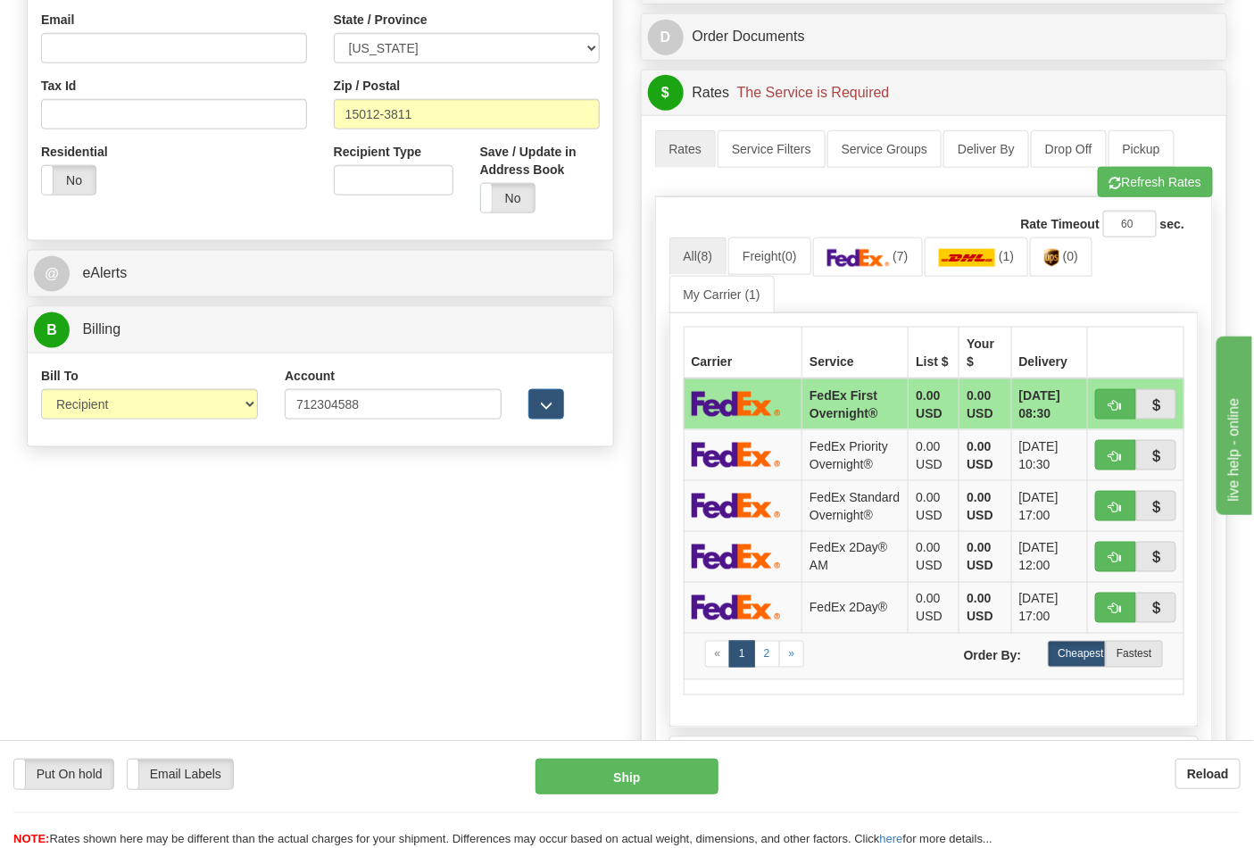
click at [877, 237] on div "Rate Timeout 60 sec." at bounding box center [934, 224] width 530 height 27
click at [871, 255] on img at bounding box center [858, 258] width 62 height 18
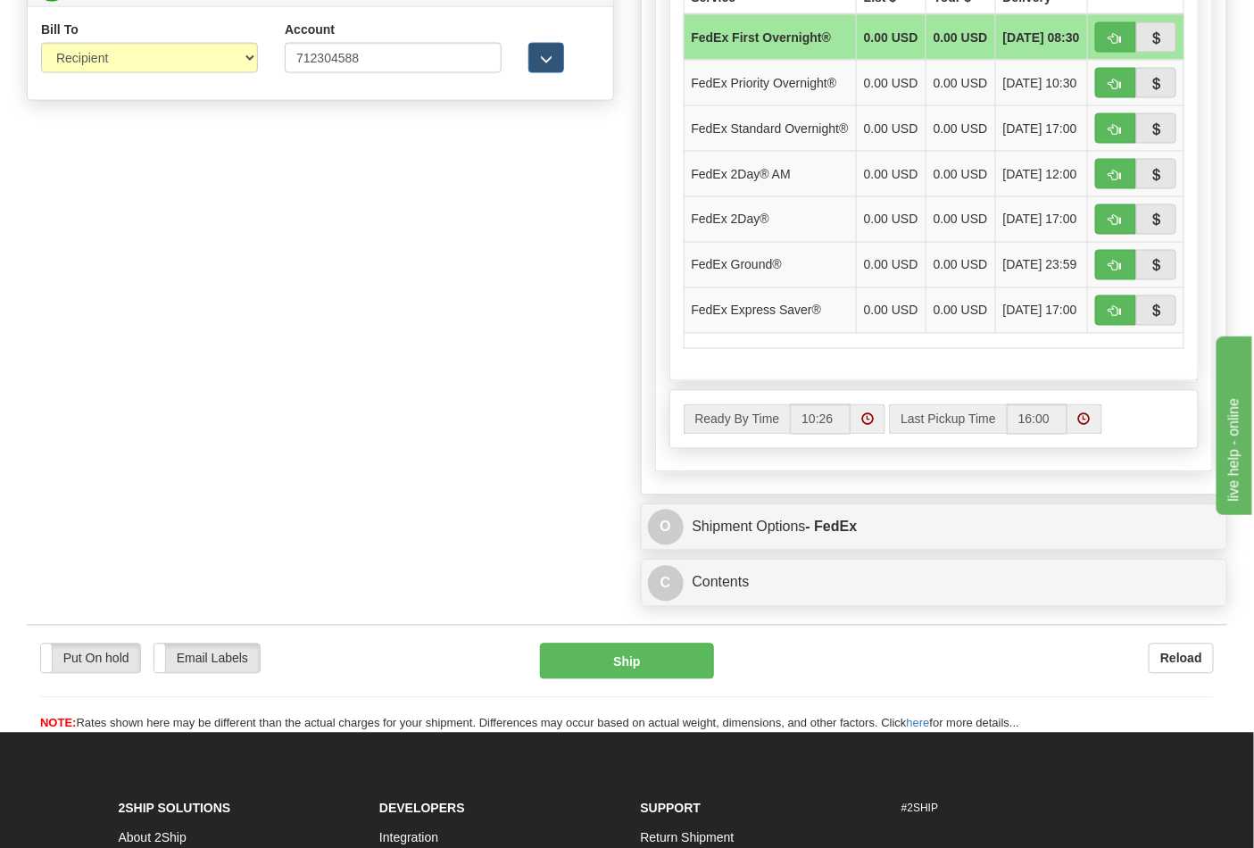
scroll to position [892, 0]
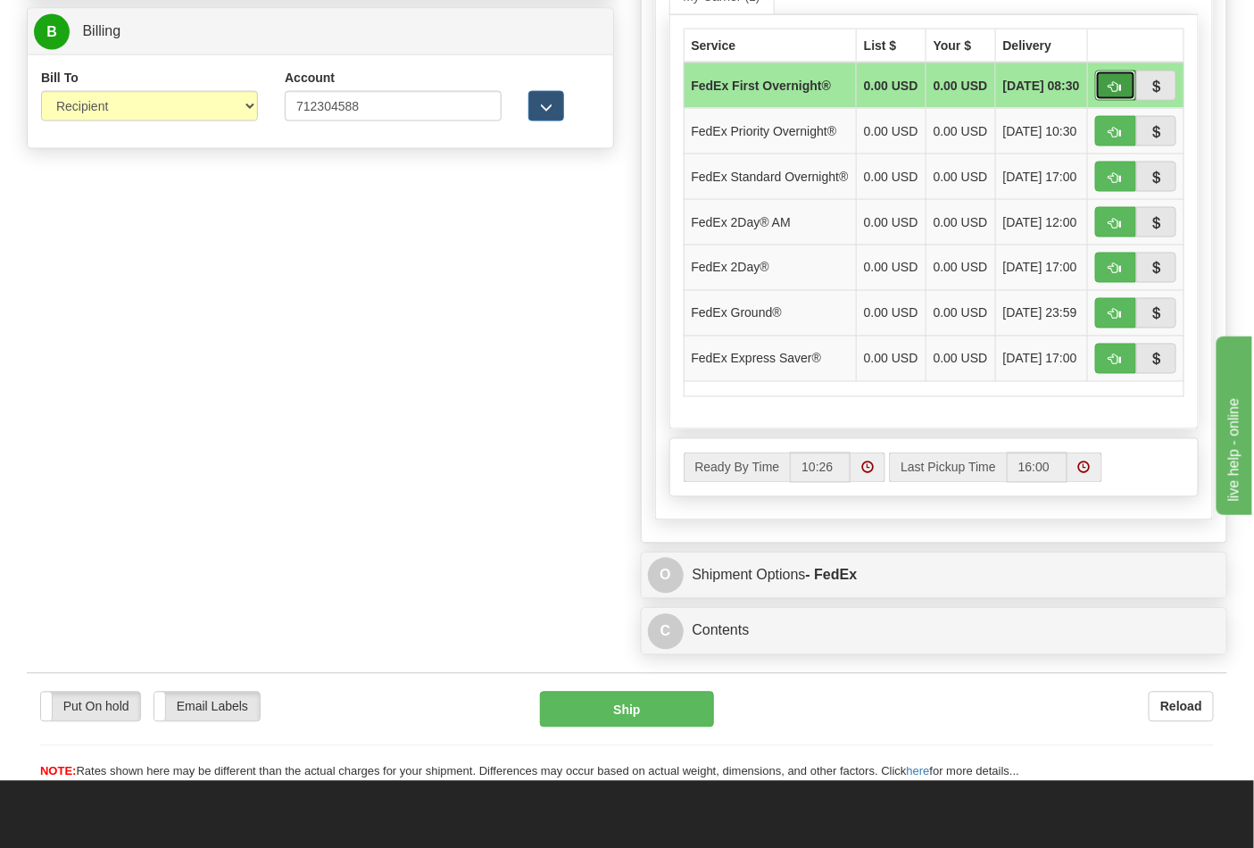
click at [1116, 93] on span "button" at bounding box center [1115, 87] width 12 height 12
type input "06"
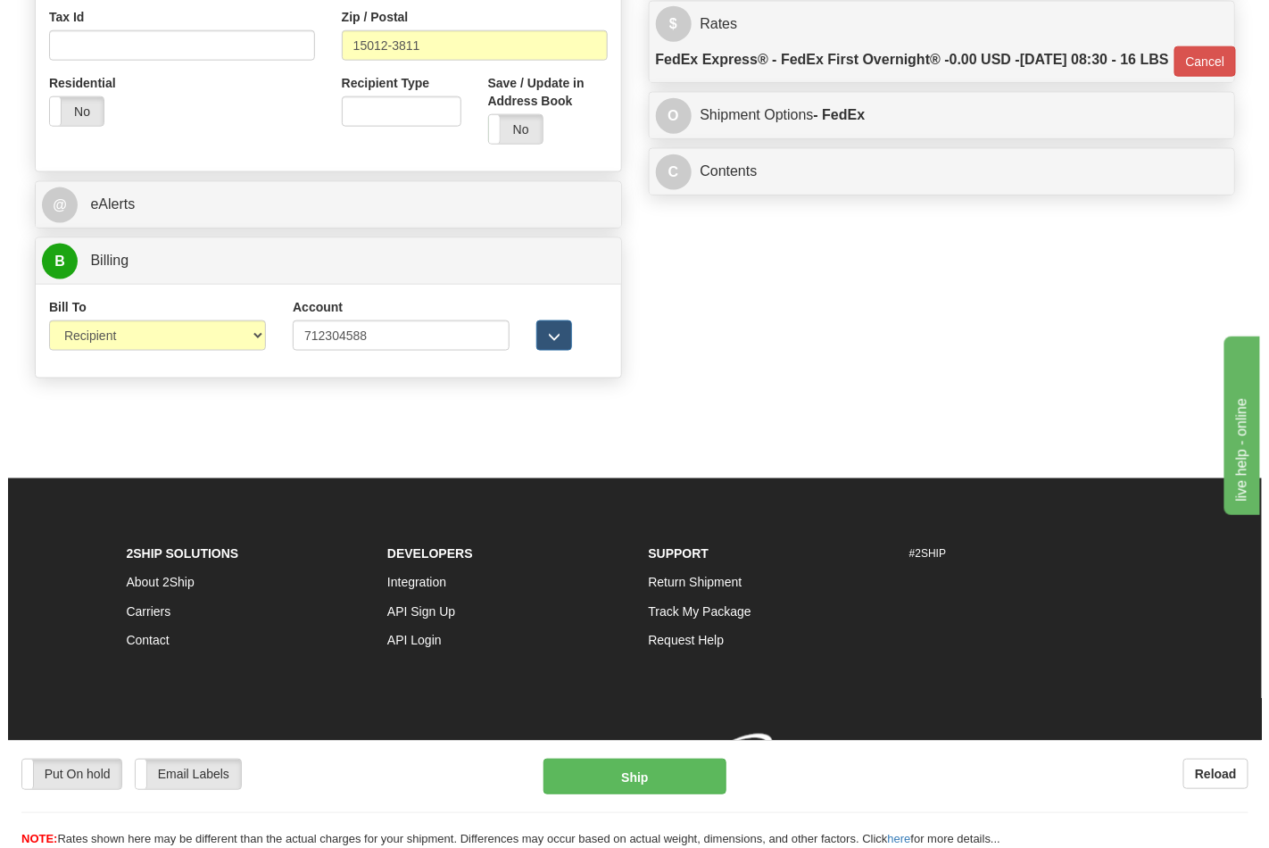
scroll to position [691, 0]
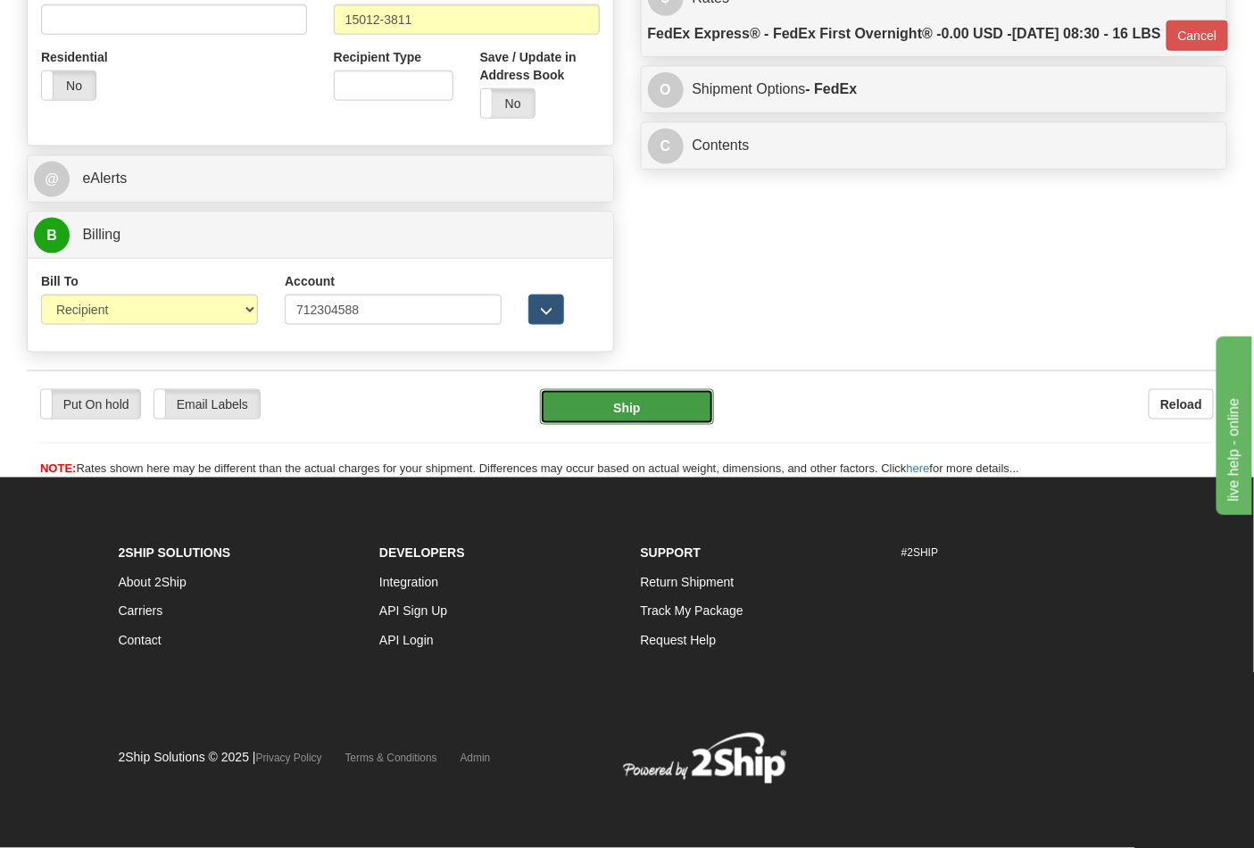
click at [653, 413] on button "Ship" at bounding box center [626, 407] width 173 height 36
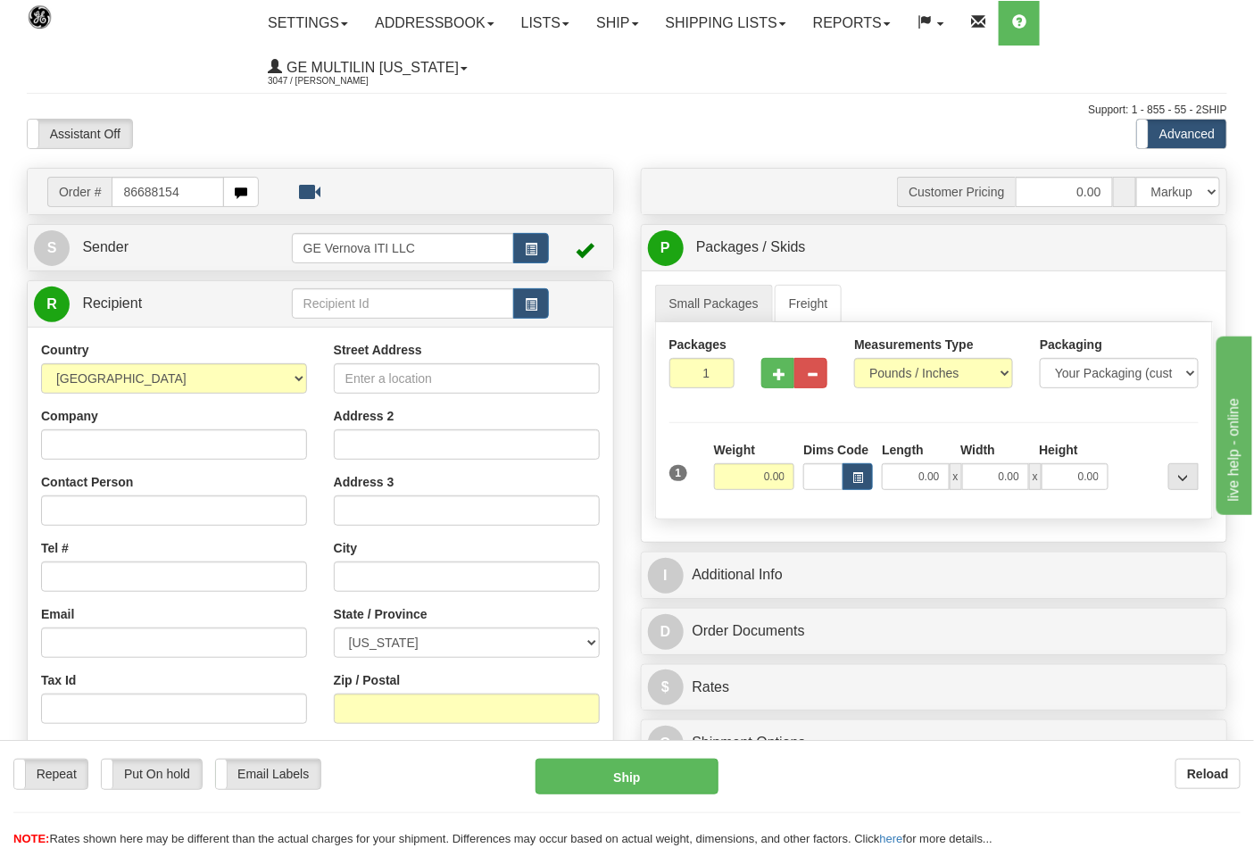
type input "86688154"
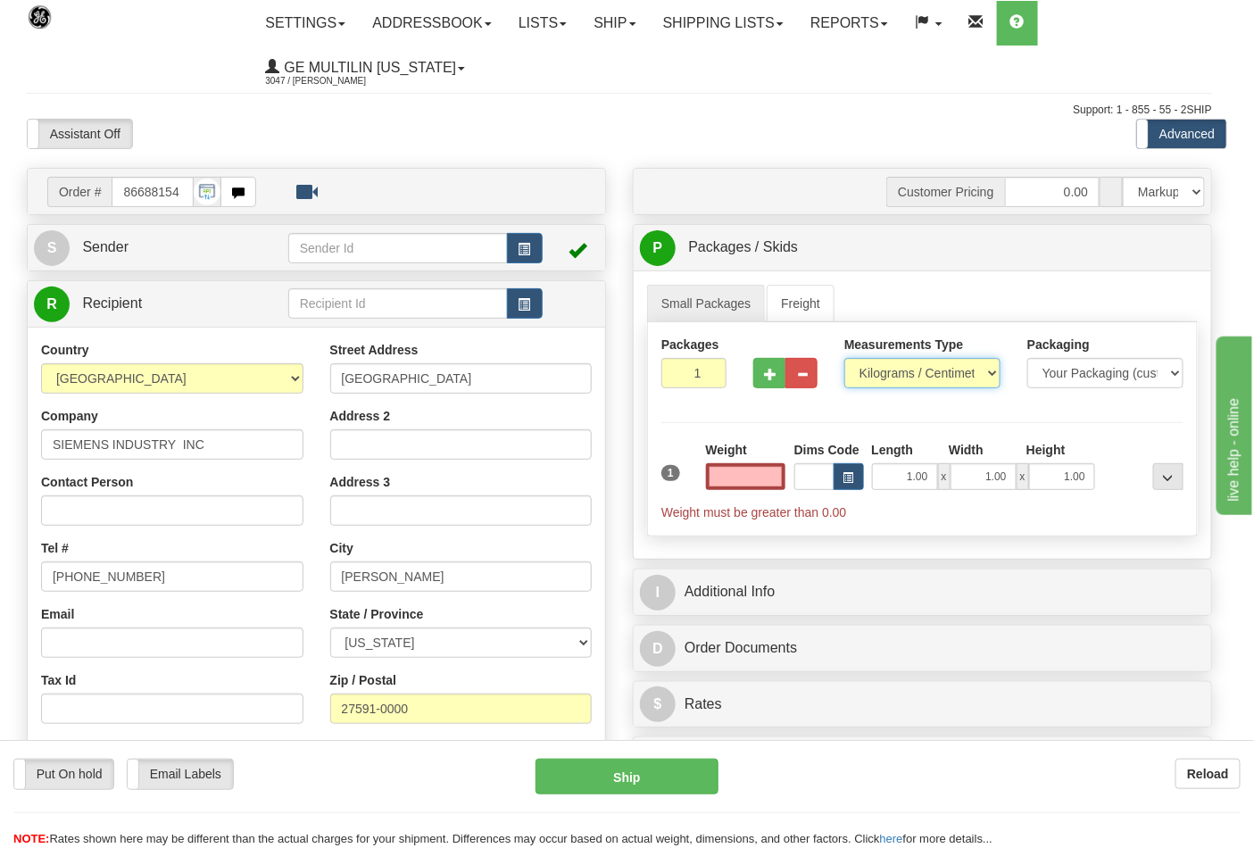
type input "0.00"
click at [902, 378] on select "Pounds / Inches Kilograms / Centimeters" at bounding box center [922, 373] width 156 height 30
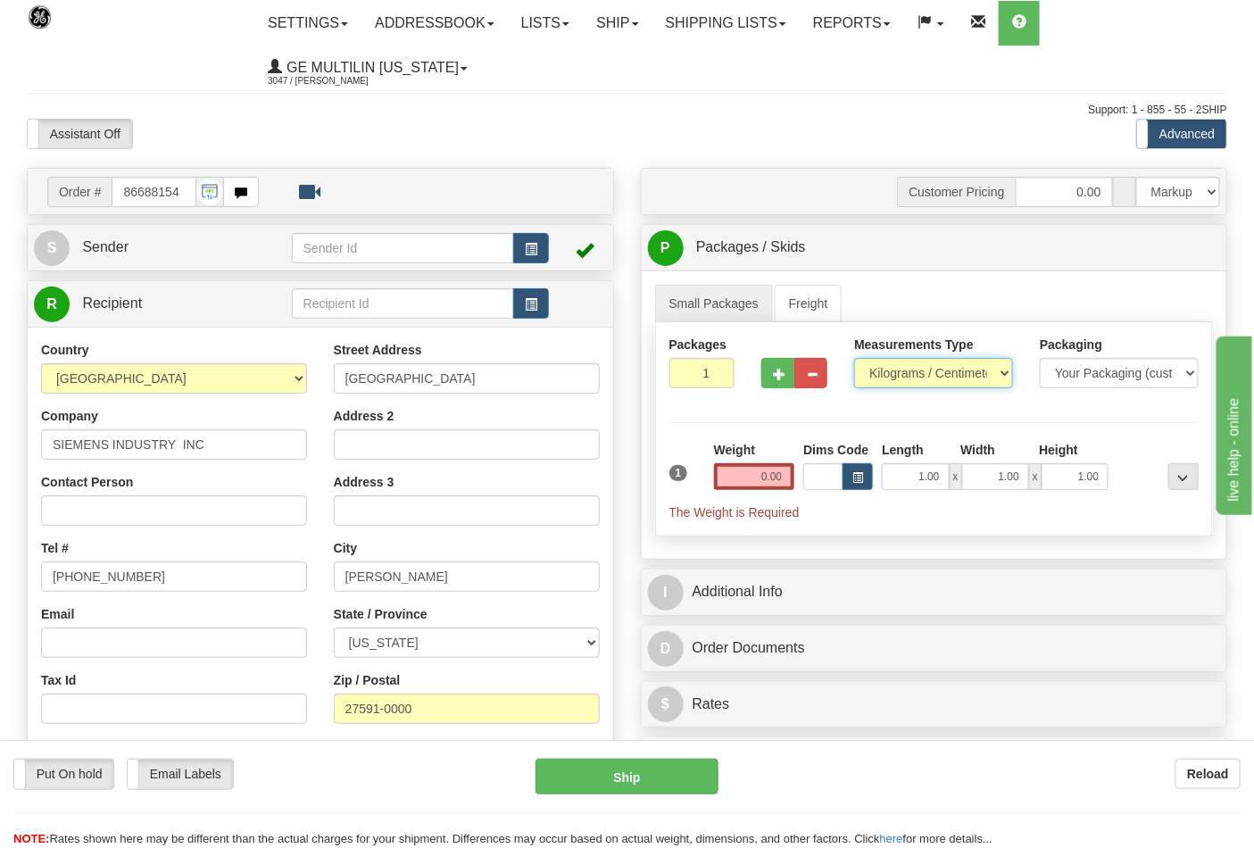
select select "0"
click at [854, 359] on select "Pounds / Inches Kilograms / Centimeters" at bounding box center [933, 373] width 159 height 30
click at [788, 489] on input "0.00" at bounding box center [754, 476] width 81 height 27
click button "Delete" at bounding box center [0, 0] width 0 height 0
type input "4.00"
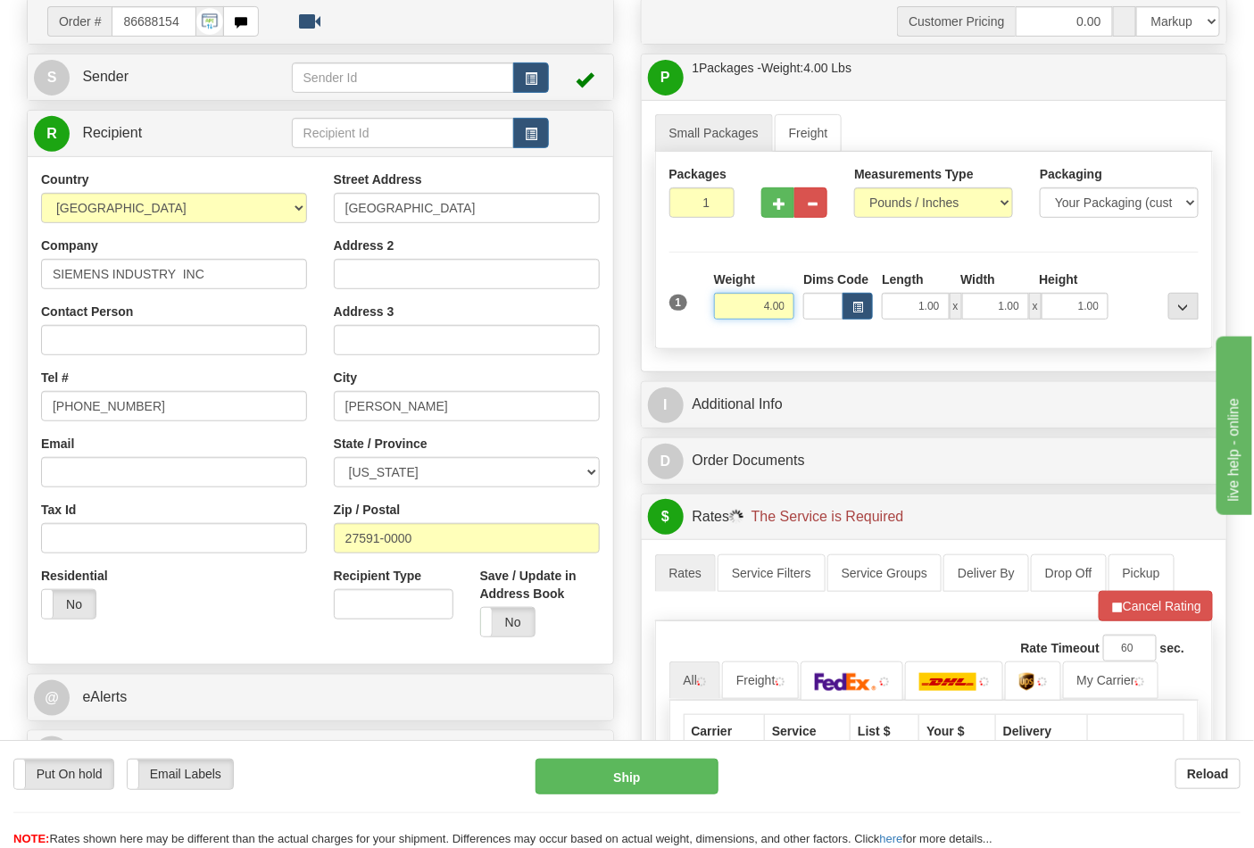
scroll to position [396, 0]
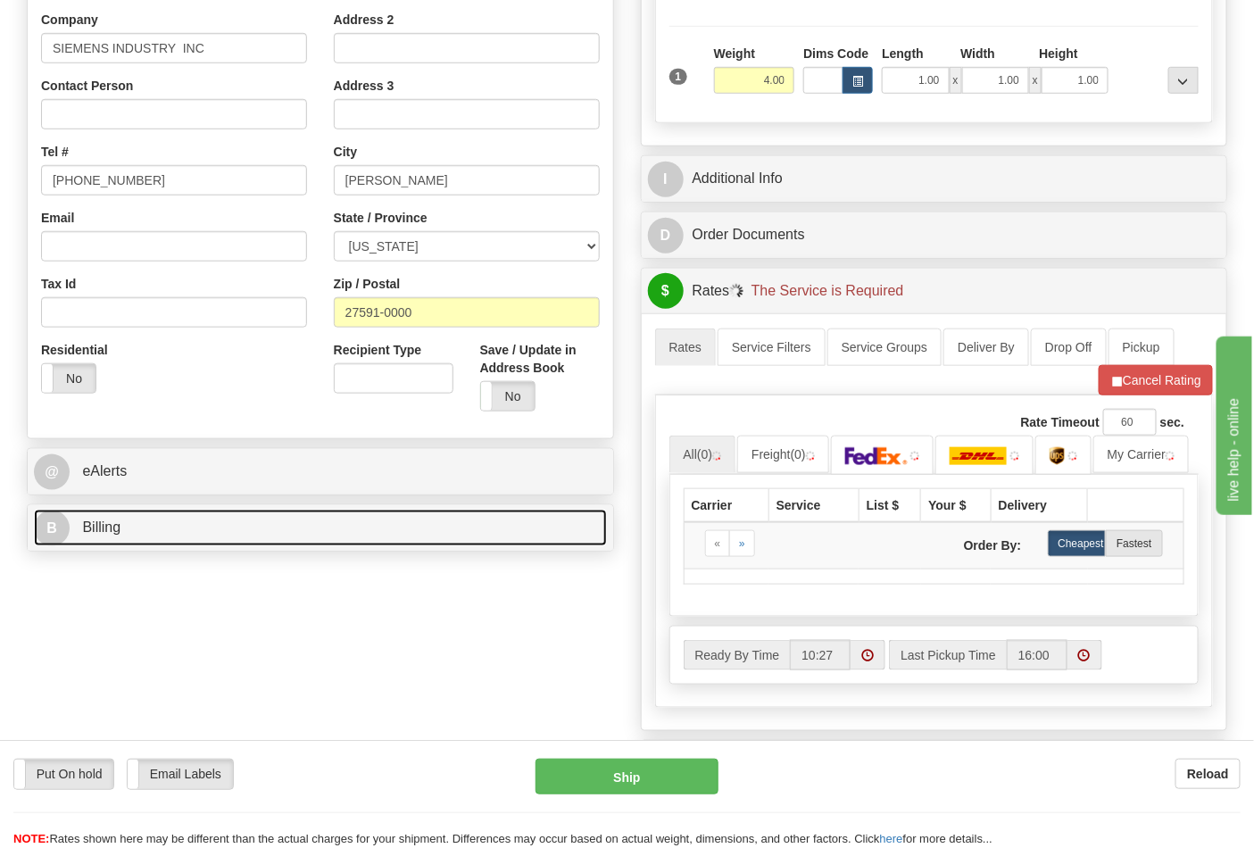
click at [173, 533] on link "B Billing" at bounding box center [320, 527] width 573 height 37
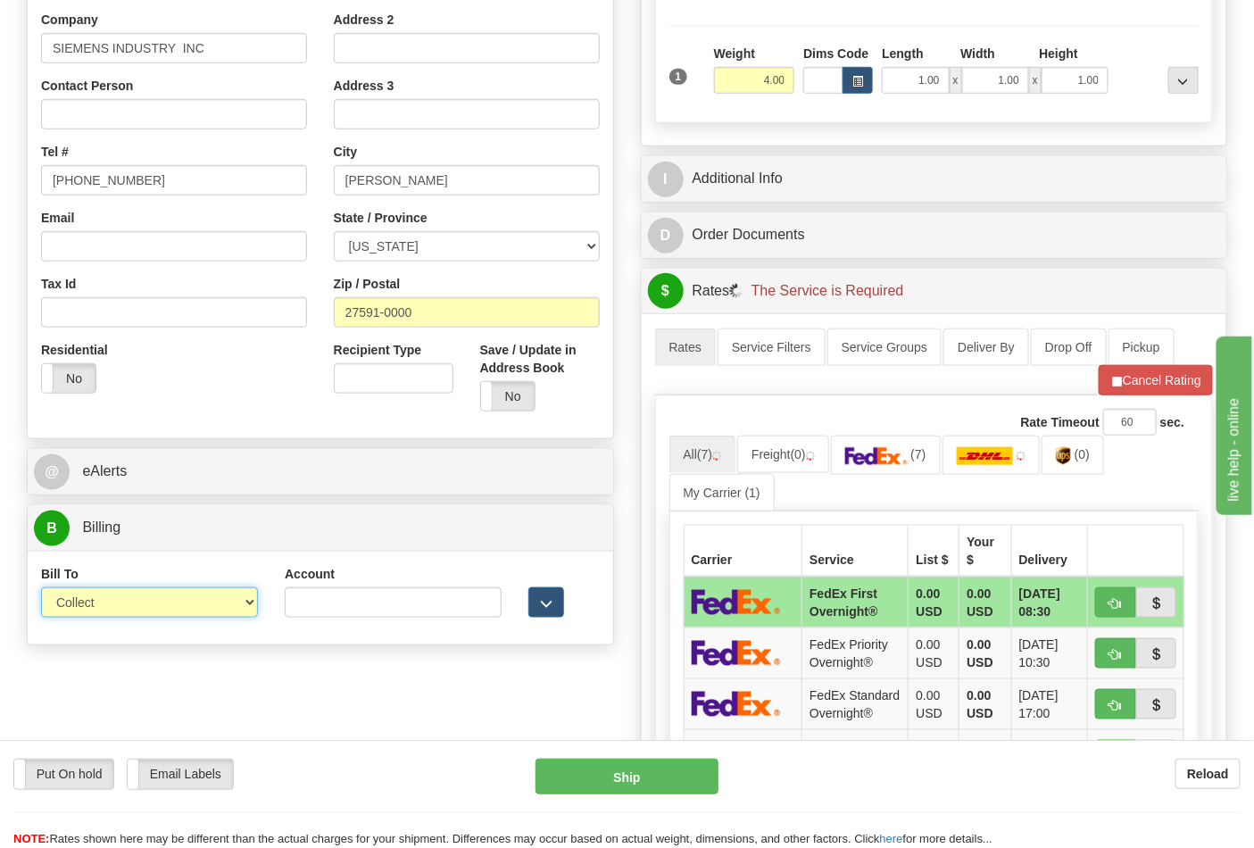
drag, startPoint x: 109, startPoint y: 608, endPoint x: 110, endPoint y: 617, distance: 9.0
click at [109, 608] on select "Sender Recipient Third Party Collect" at bounding box center [149, 602] width 217 height 30
select select "2"
click at [41, 589] on select "Sender Recipient Third Party Collect" at bounding box center [149, 602] width 217 height 30
click at [378, 612] on input "Account" at bounding box center [393, 602] width 217 height 30
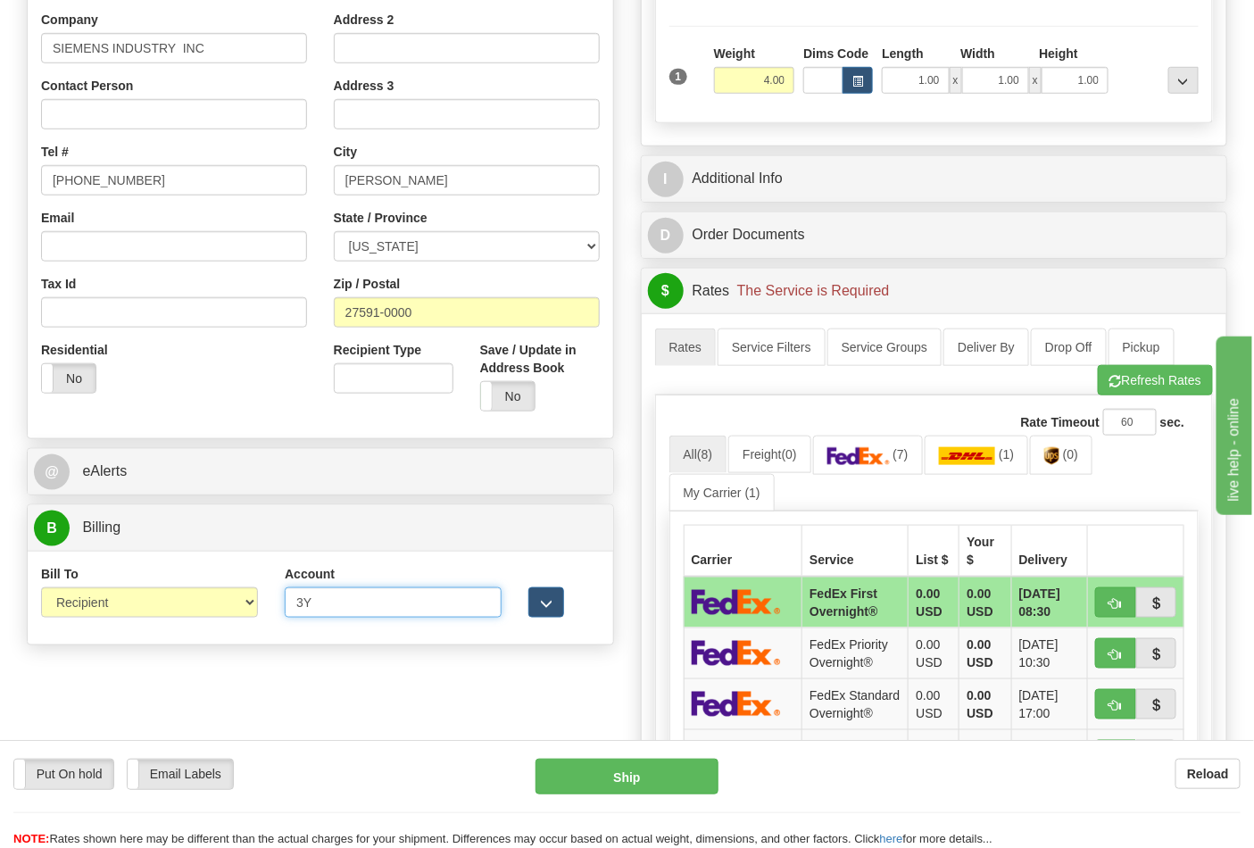
type input "3Y6757"
click at [1147, 384] on button "Refresh Rates" at bounding box center [1154, 380] width 115 height 30
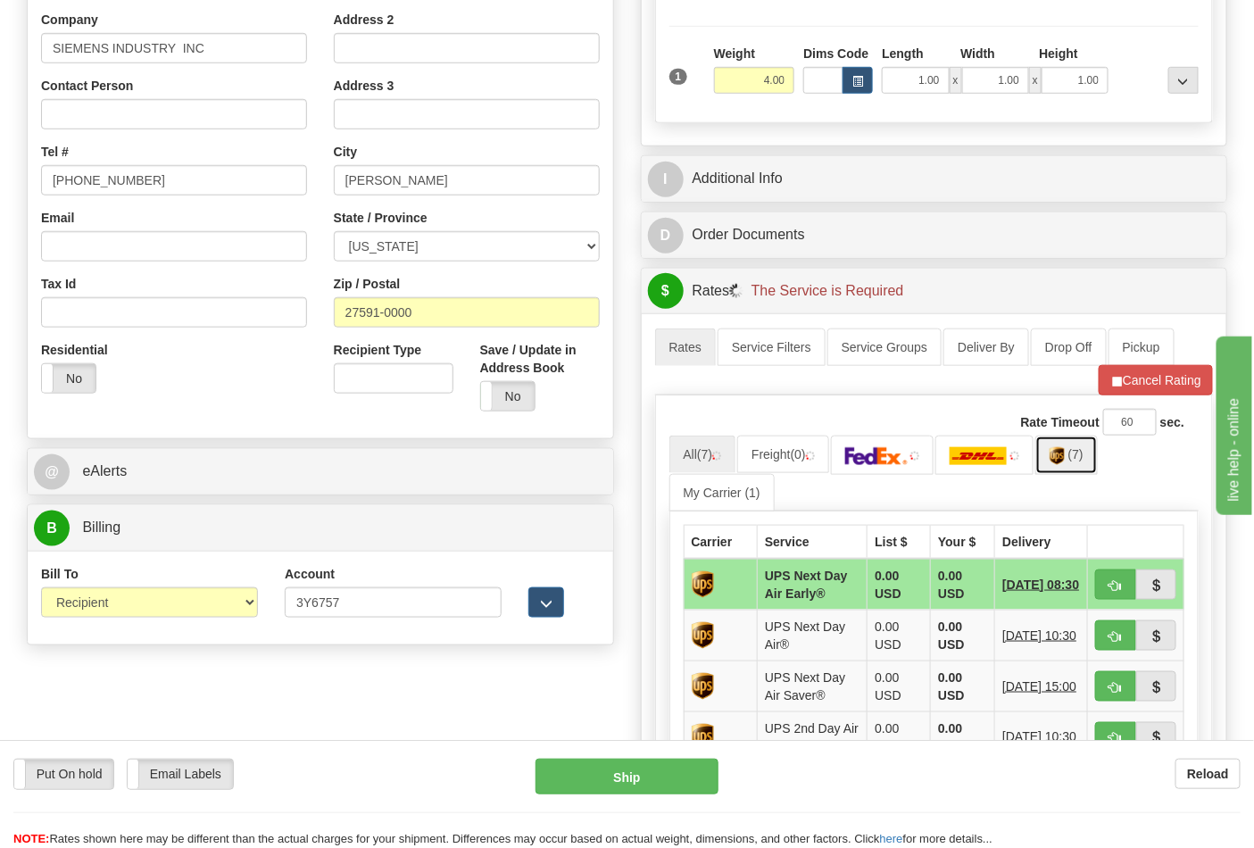
click at [1077, 462] on link "(7)" at bounding box center [1066, 454] width 62 height 38
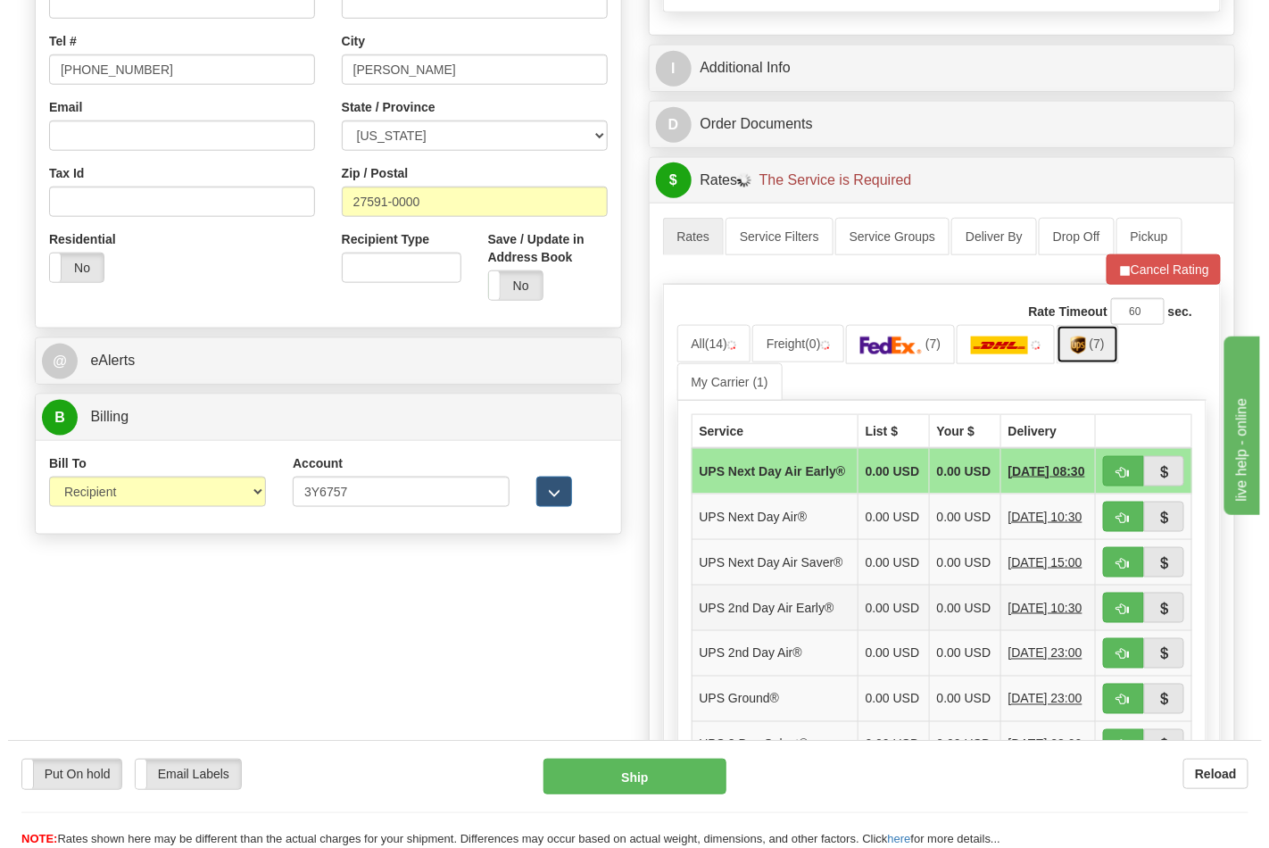
scroll to position [594, 0]
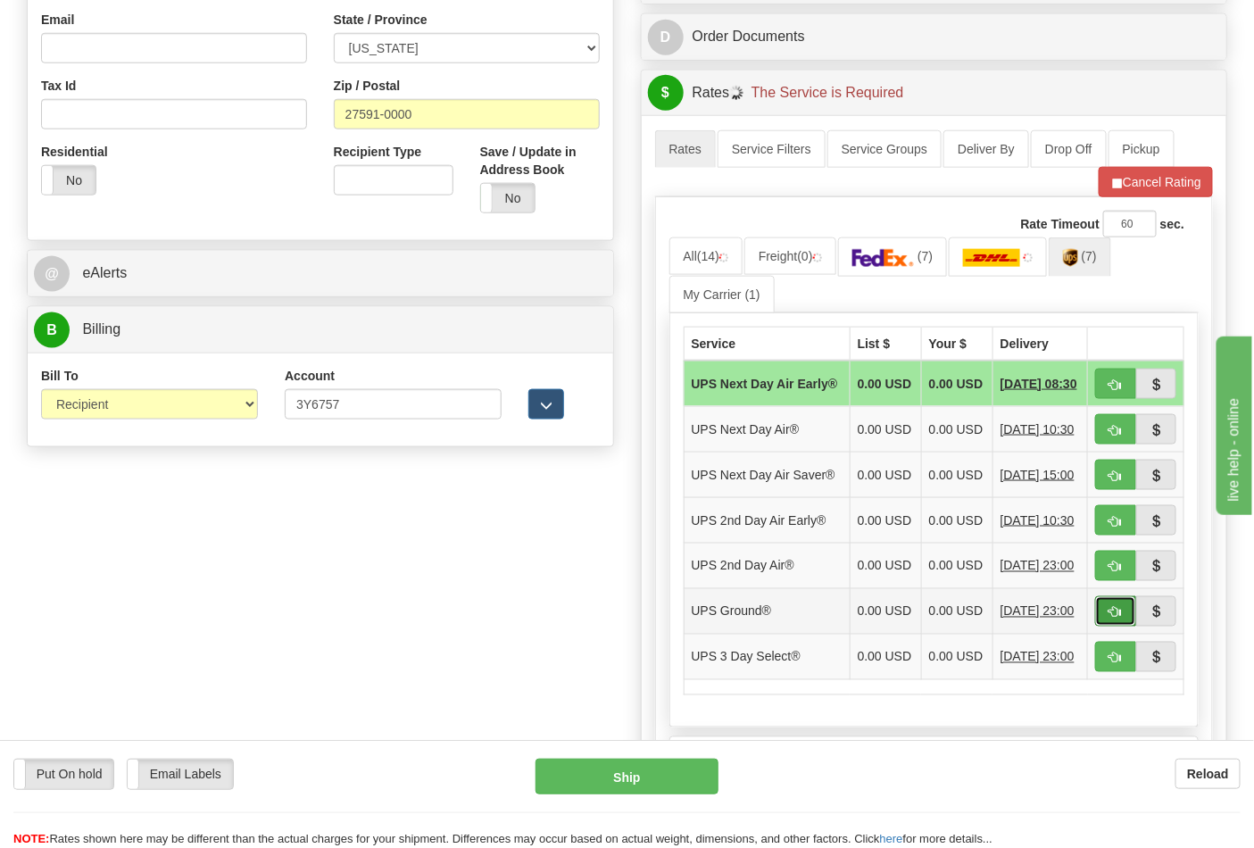
click at [1103, 626] on button "button" at bounding box center [1115, 611] width 41 height 30
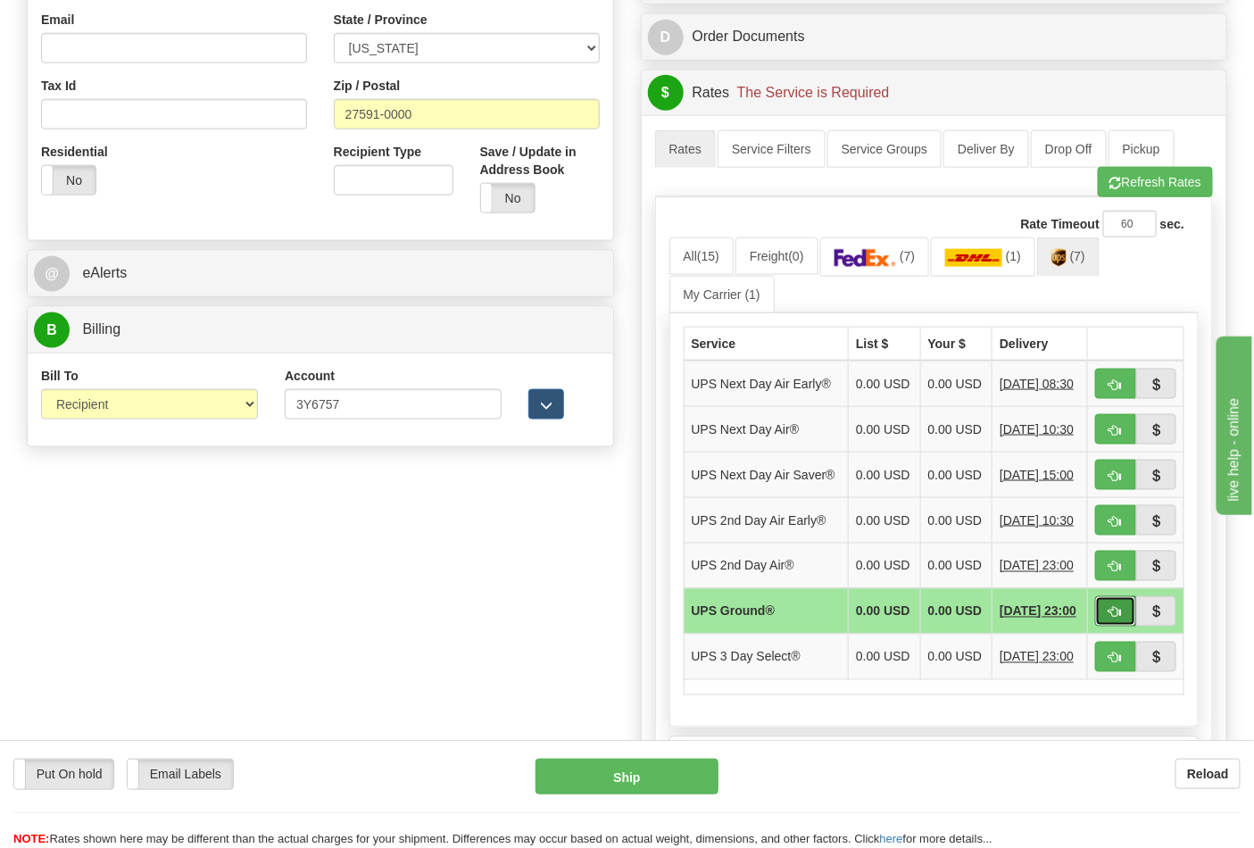
click at [1117, 618] on span "button" at bounding box center [1115, 613] width 12 height 12
type input "03"
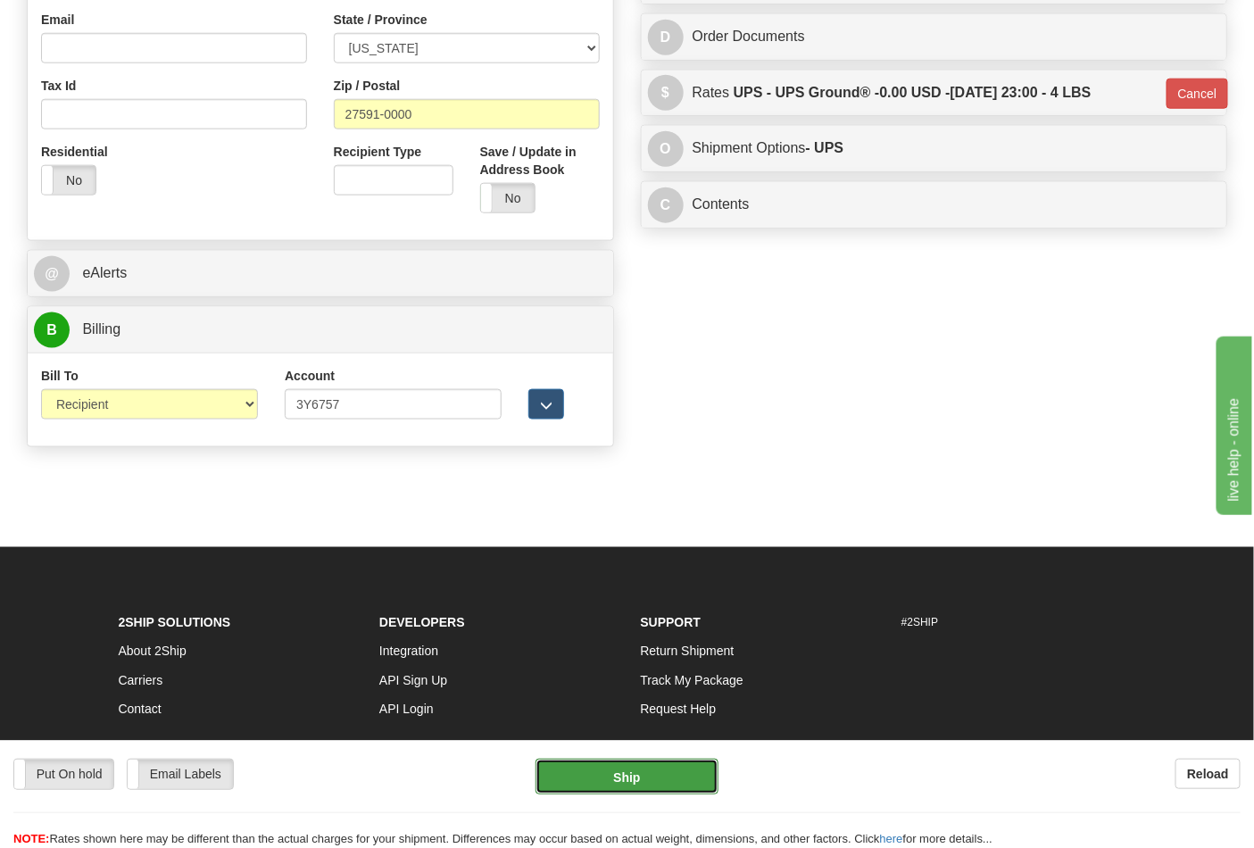
click at [642, 765] on button "Ship" at bounding box center [626, 776] width 182 height 36
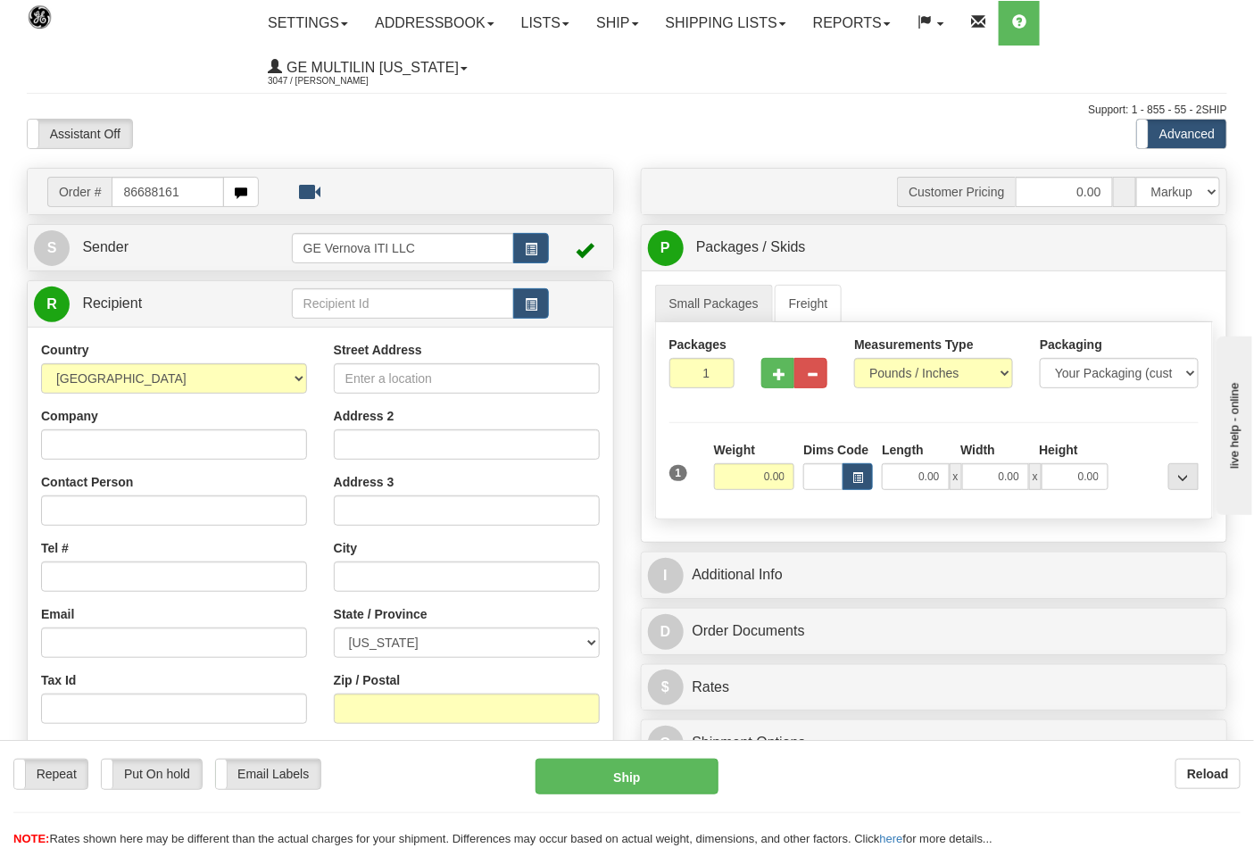
type input "86688161"
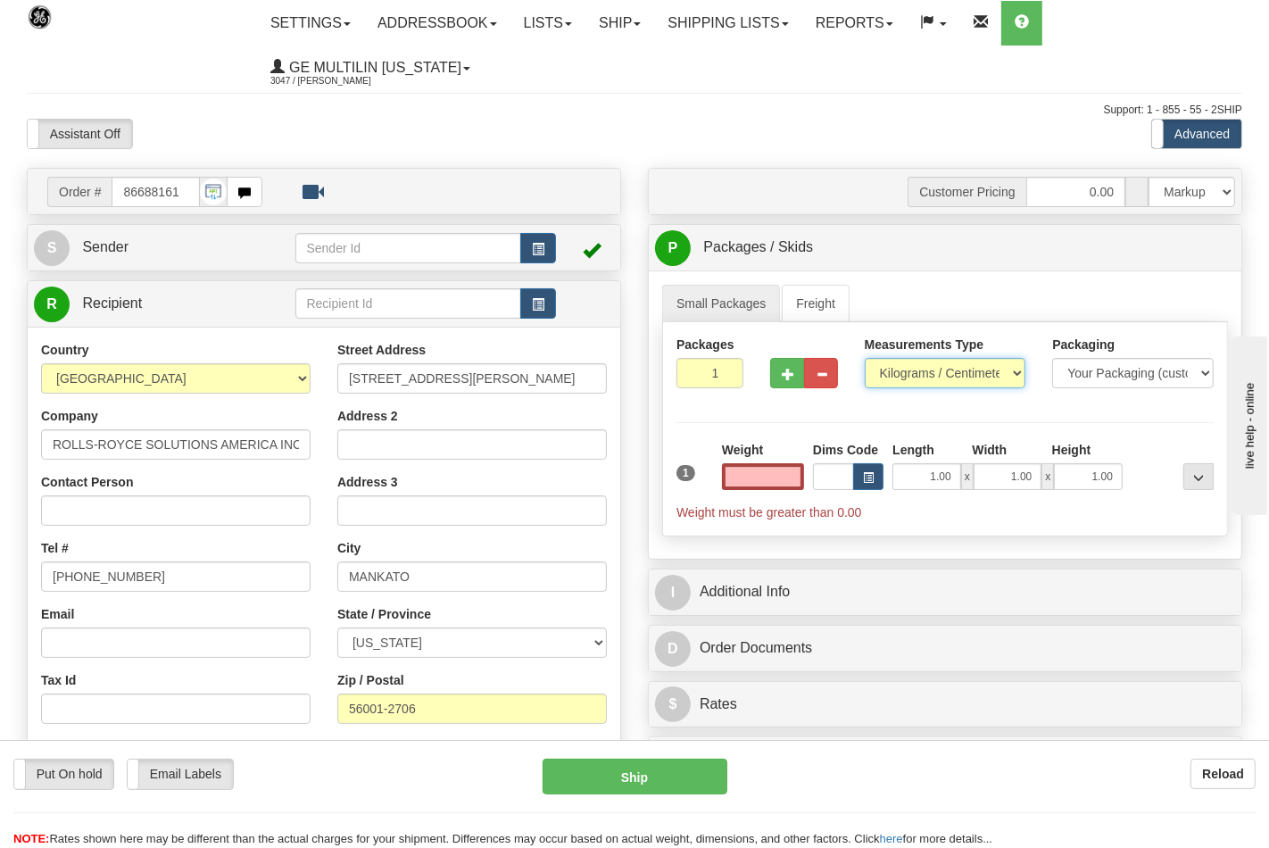
type input "0.00"
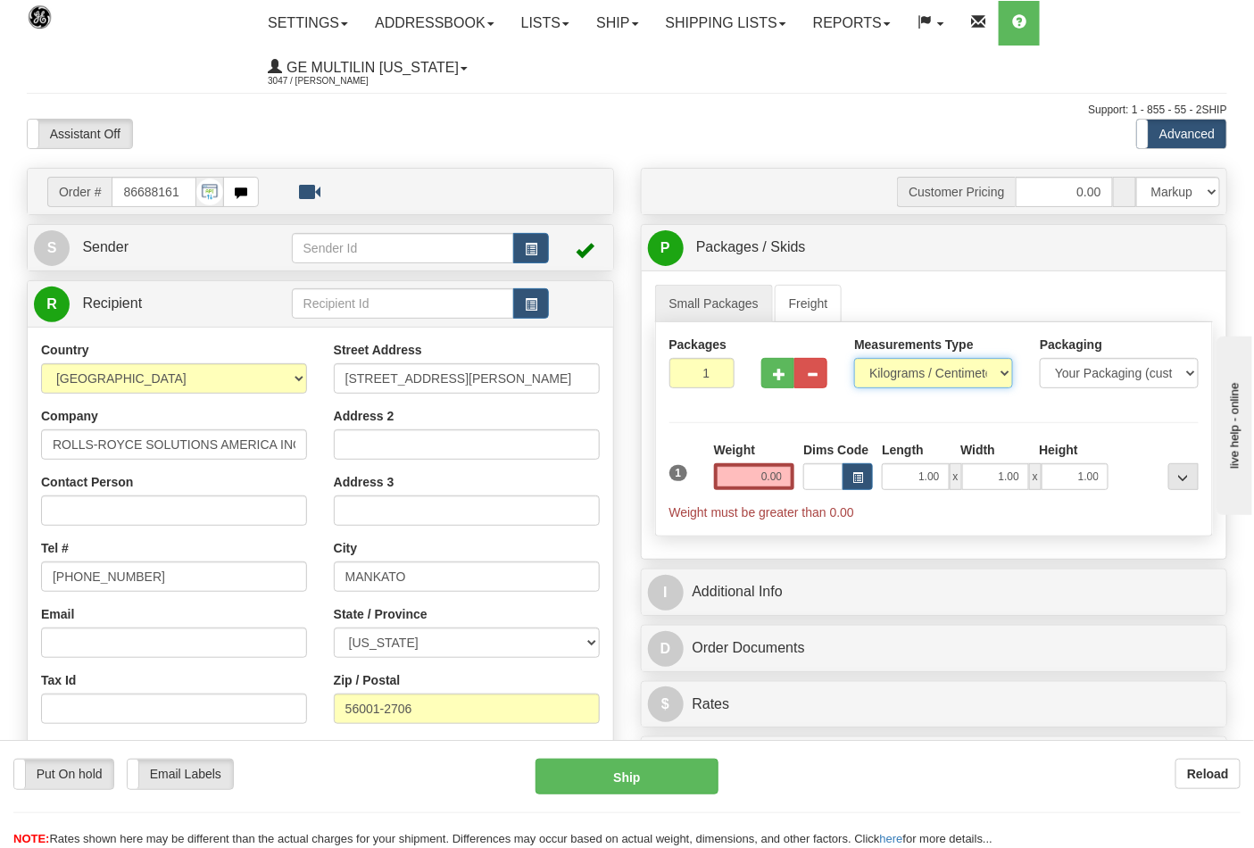
drag, startPoint x: 897, startPoint y: 376, endPoint x: 898, endPoint y: 388, distance: 12.5
click at [897, 376] on select "Pounds / Inches Kilograms / Centimeters" at bounding box center [933, 373] width 159 height 30
select select "0"
click at [854, 359] on select "Pounds / Inches Kilograms / Centimeters" at bounding box center [933, 373] width 159 height 30
click at [782, 475] on input "0.00" at bounding box center [754, 476] width 81 height 27
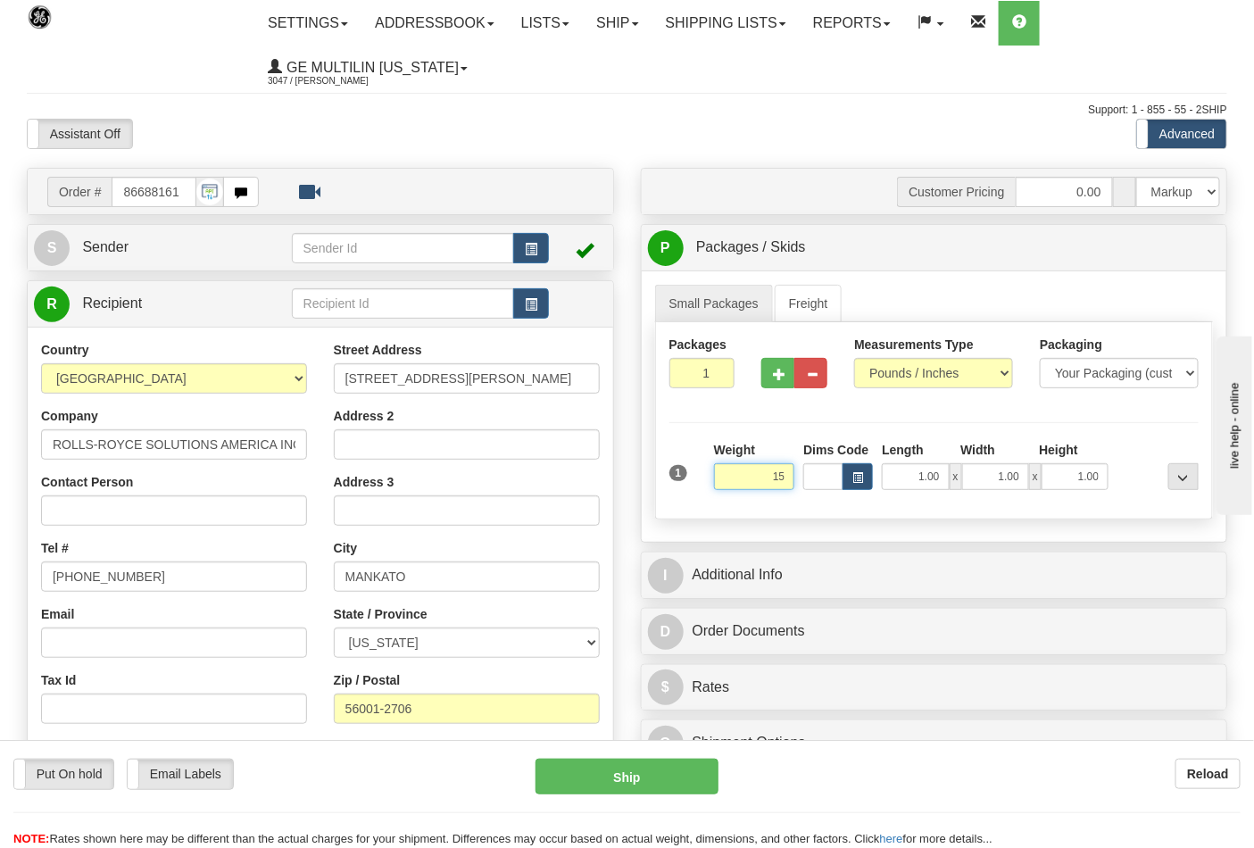
click button "Delete" at bounding box center [0, 0] width 0 height 0
type input "15.00"
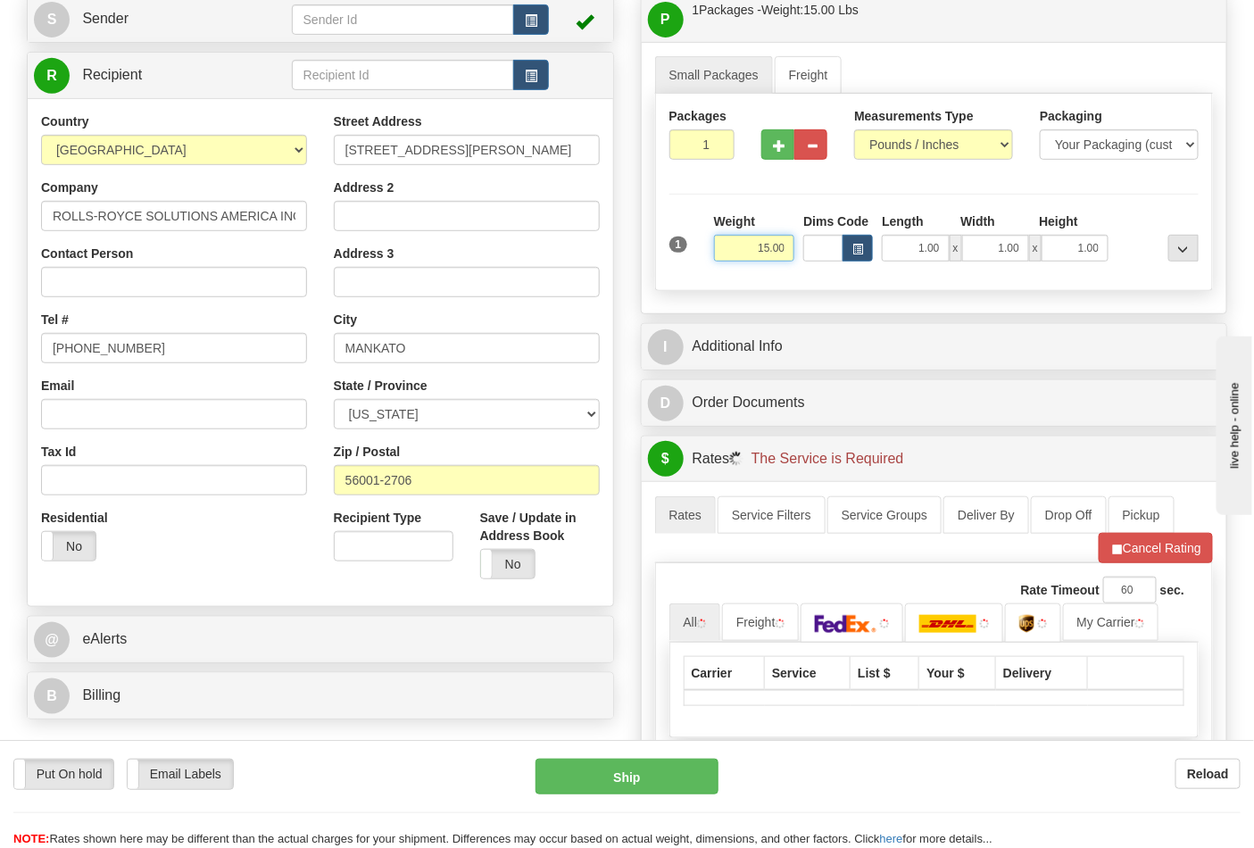
scroll to position [495, 0]
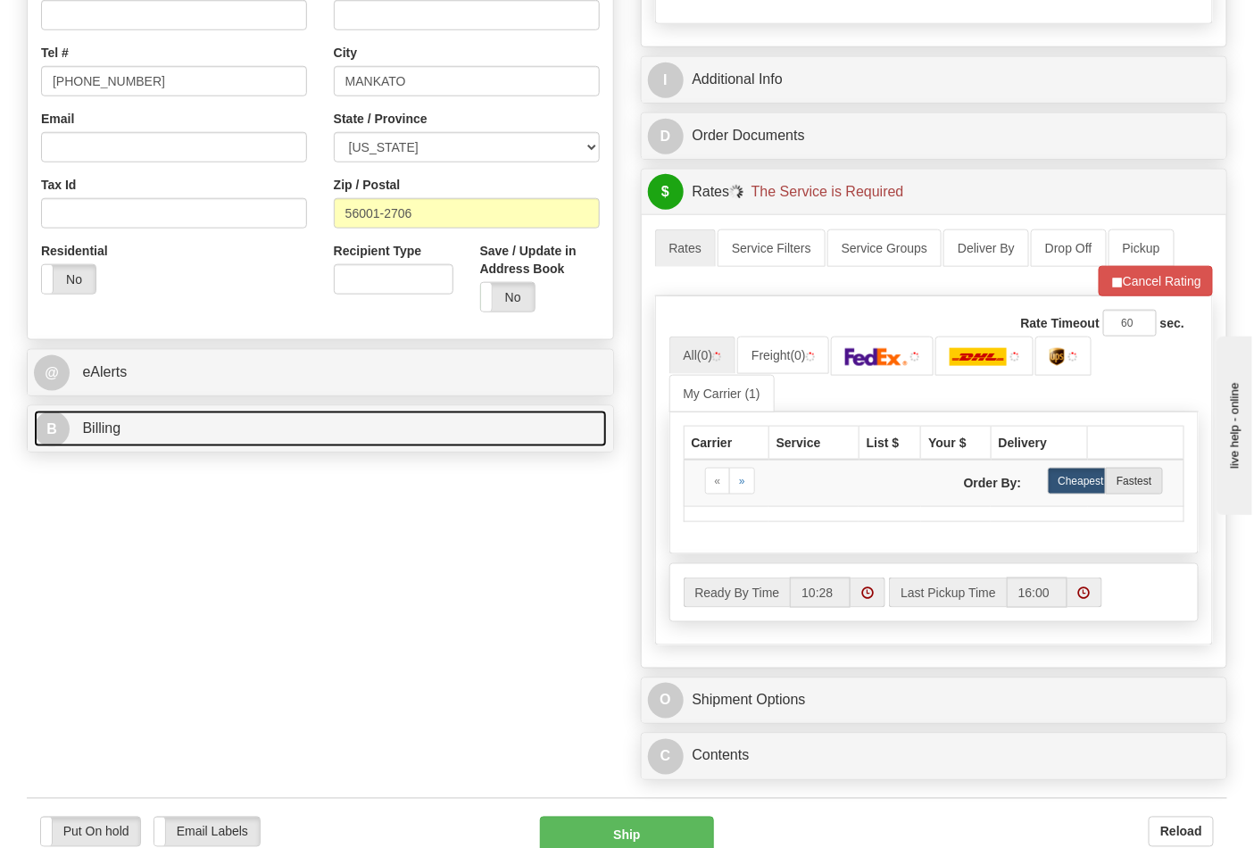
click at [153, 428] on link "B Billing" at bounding box center [320, 428] width 573 height 37
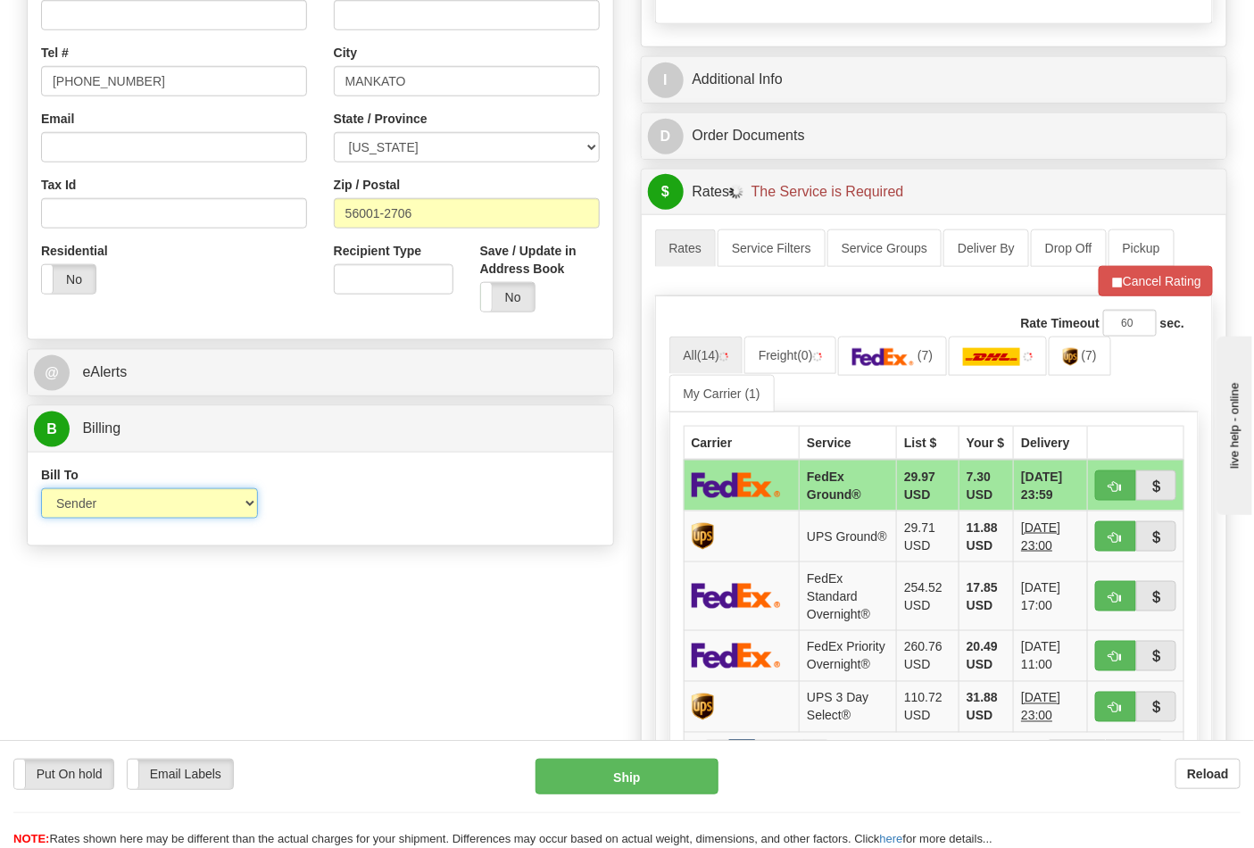
drag, startPoint x: 135, startPoint y: 496, endPoint x: 134, endPoint y: 516, distance: 19.6
click at [135, 496] on select "Sender Recipient Third Party Collect" at bounding box center [149, 503] width 217 height 30
select select "2"
click at [41, 490] on select "Sender Recipient Third Party Collect" at bounding box center [149, 503] width 217 height 30
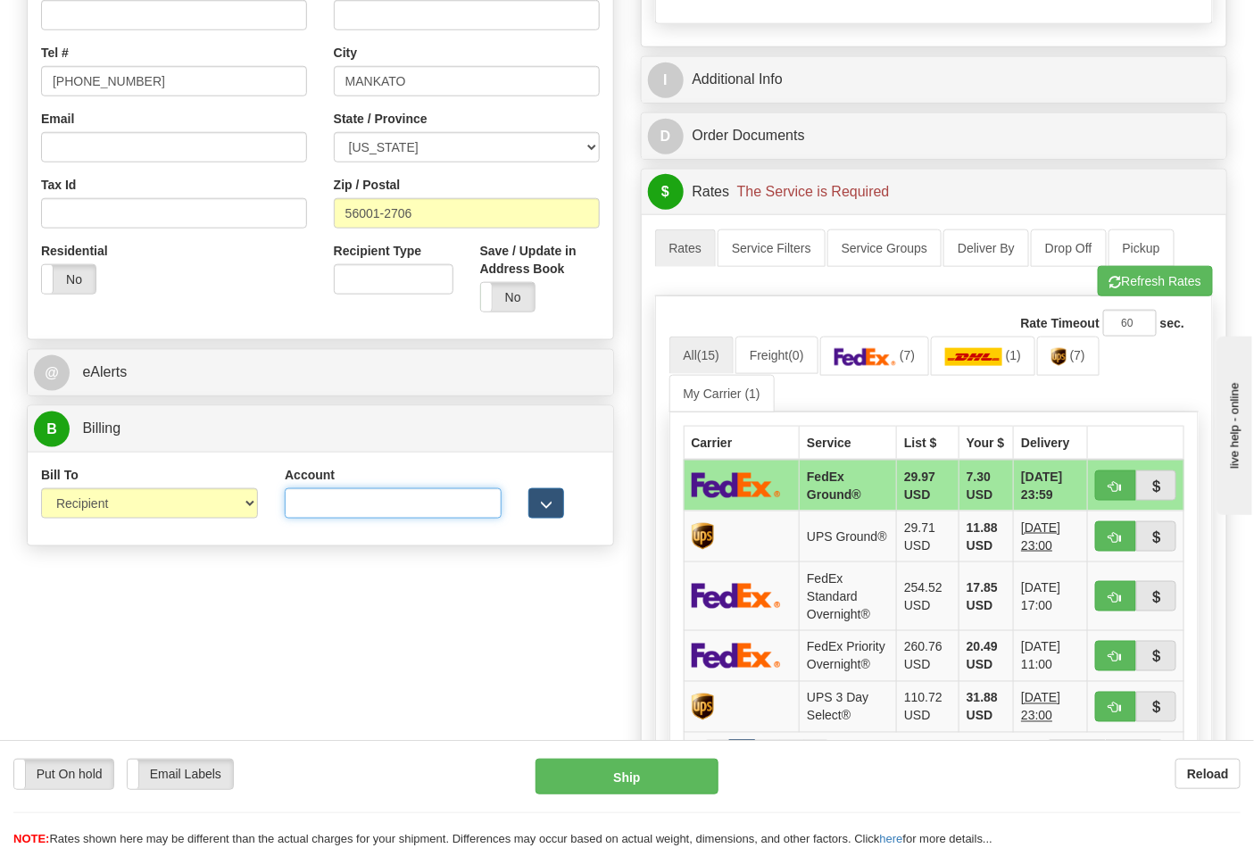
click at [318, 502] on input "Account" at bounding box center [393, 503] width 217 height 30
type input "055430667"
click button "Delete" at bounding box center [0, 0] width 0 height 0
click at [928, 350] on link "(7)" at bounding box center [875, 355] width 110 height 38
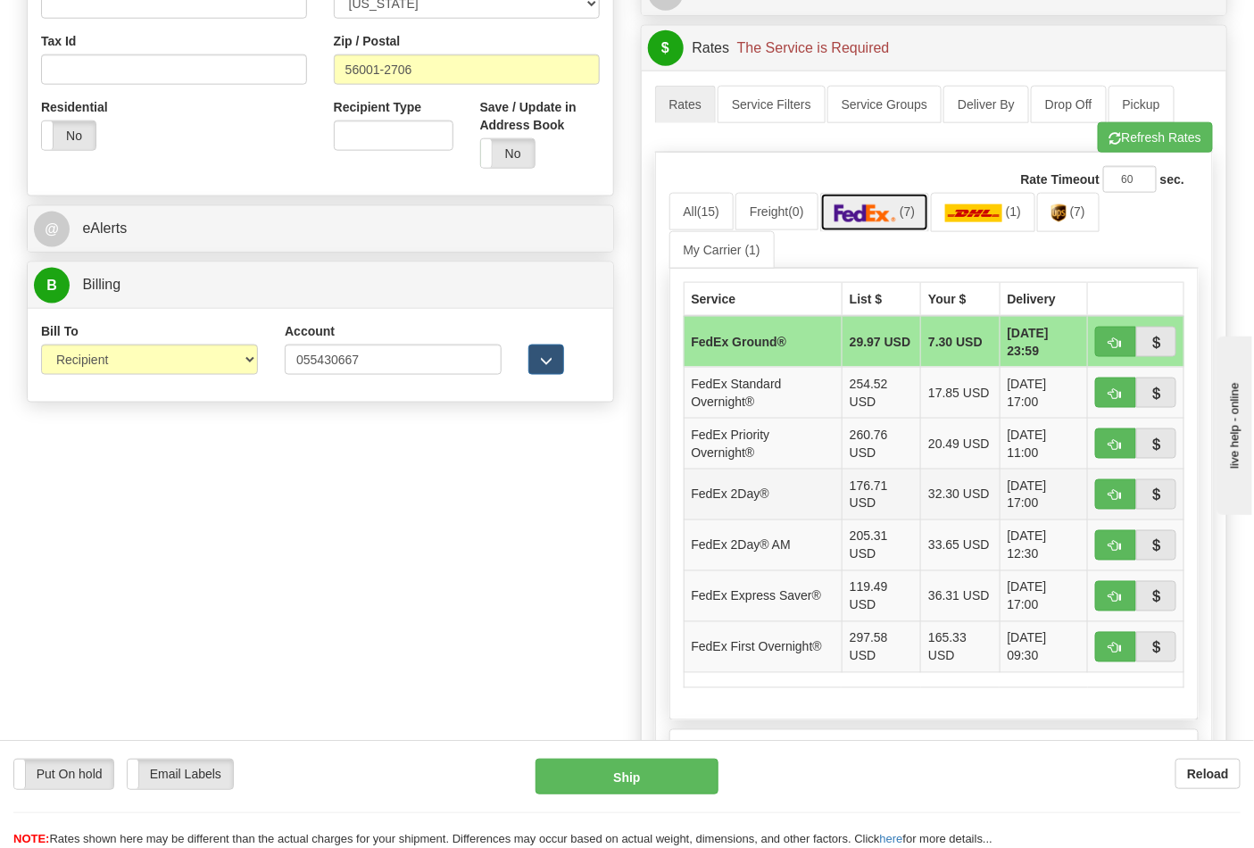
scroll to position [792, 0]
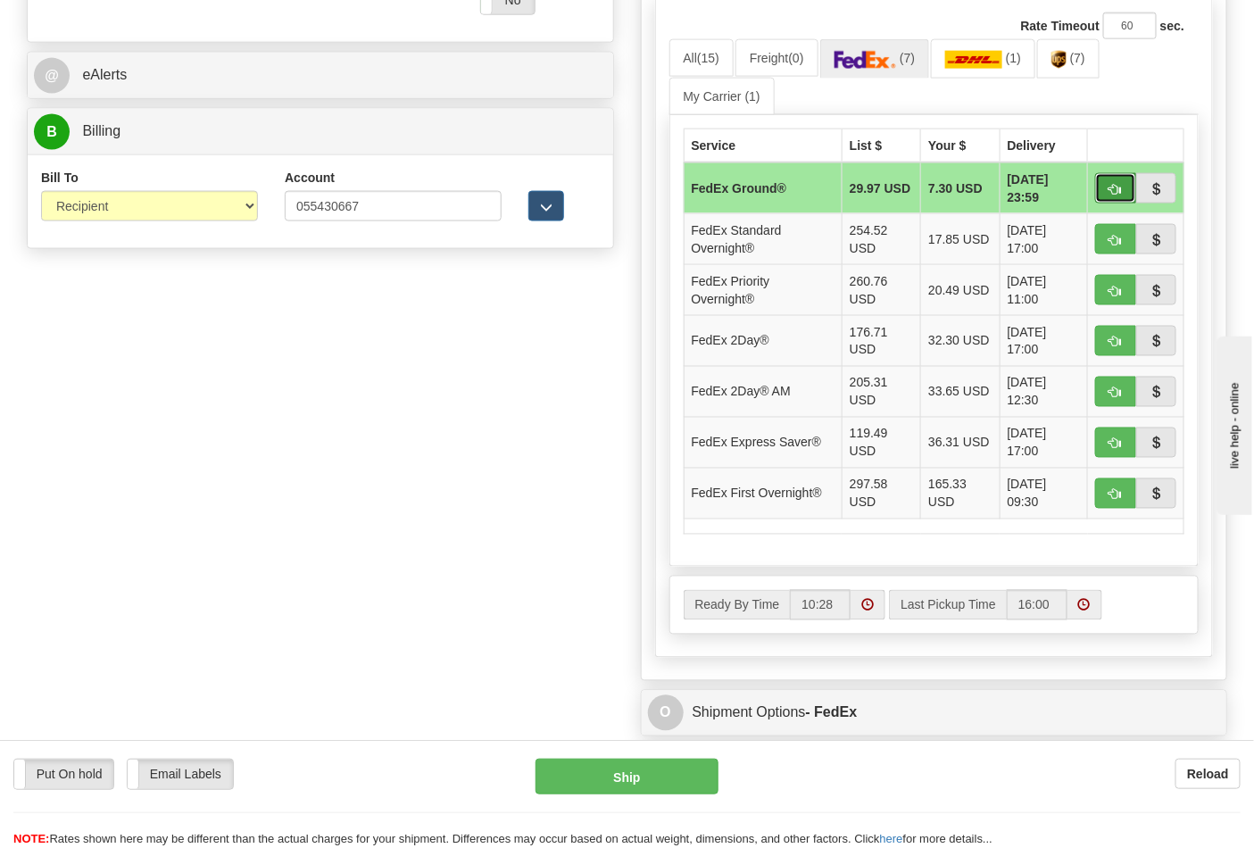
click at [1104, 200] on button "button" at bounding box center [1115, 188] width 41 height 30
type input "92"
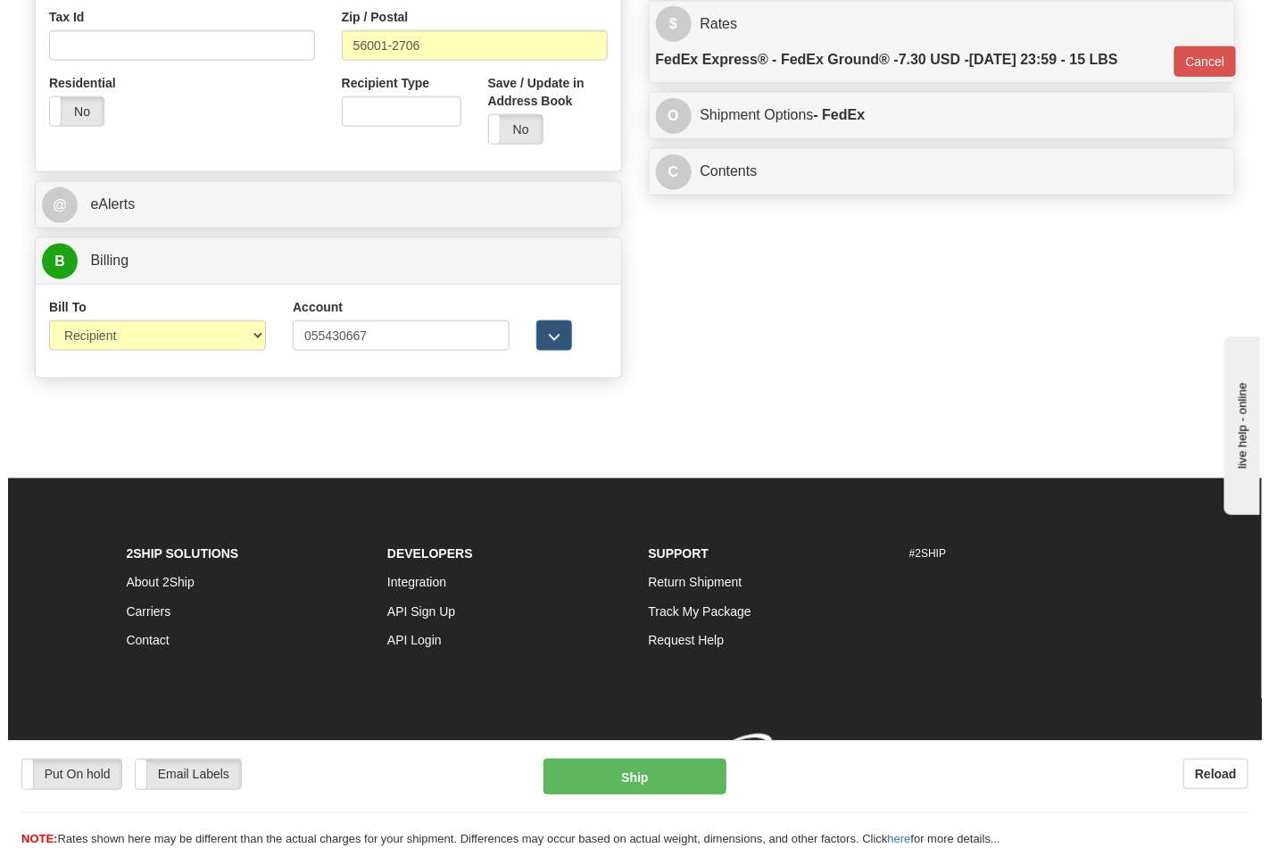
scroll to position [691, 0]
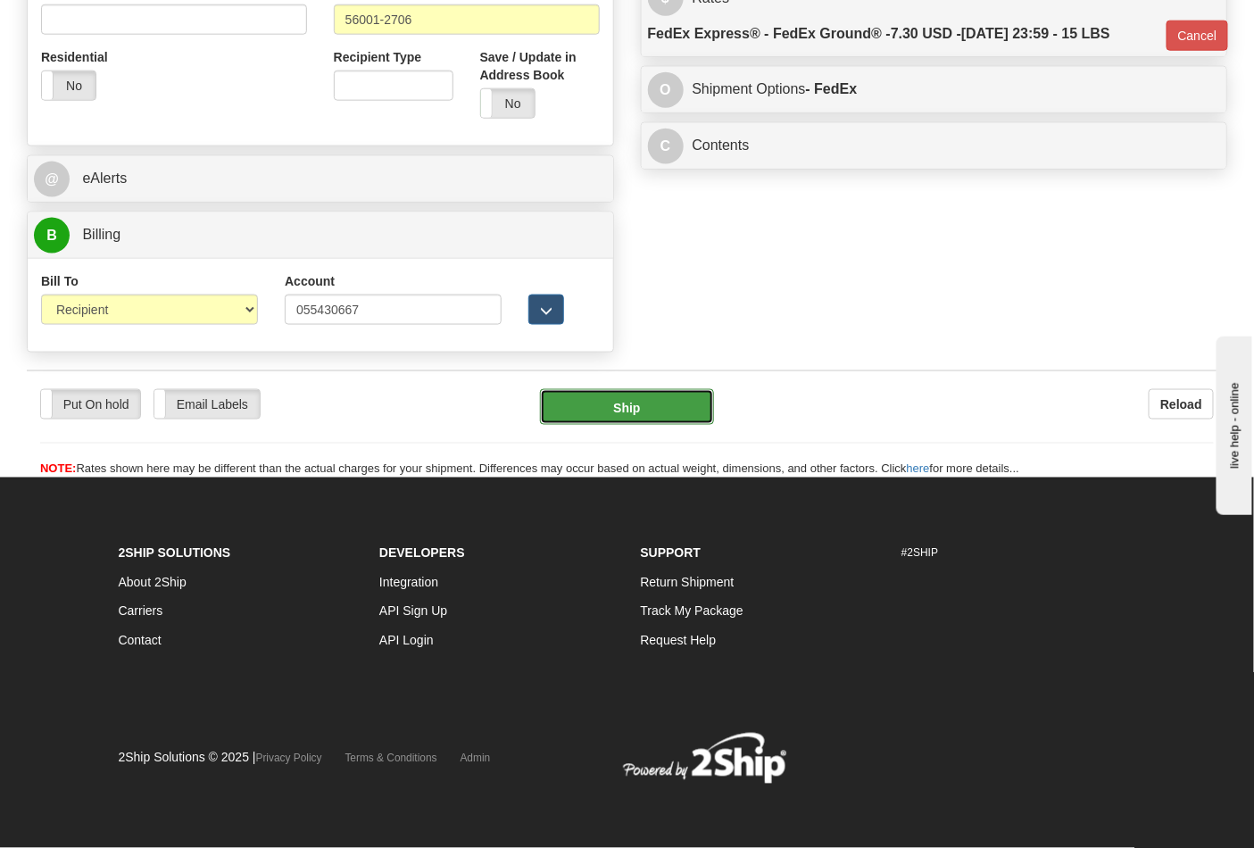
click at [636, 409] on button "Ship" at bounding box center [626, 407] width 173 height 36
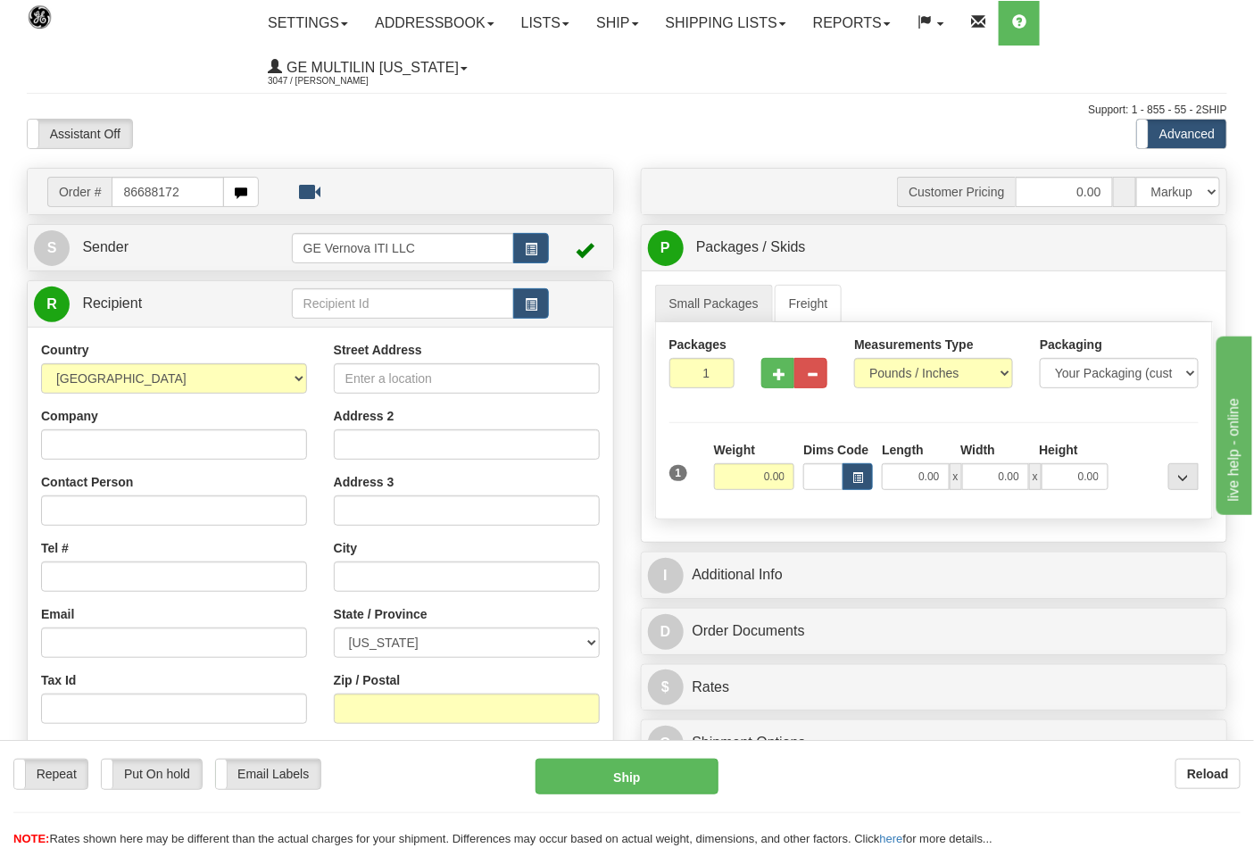
type input "86688172"
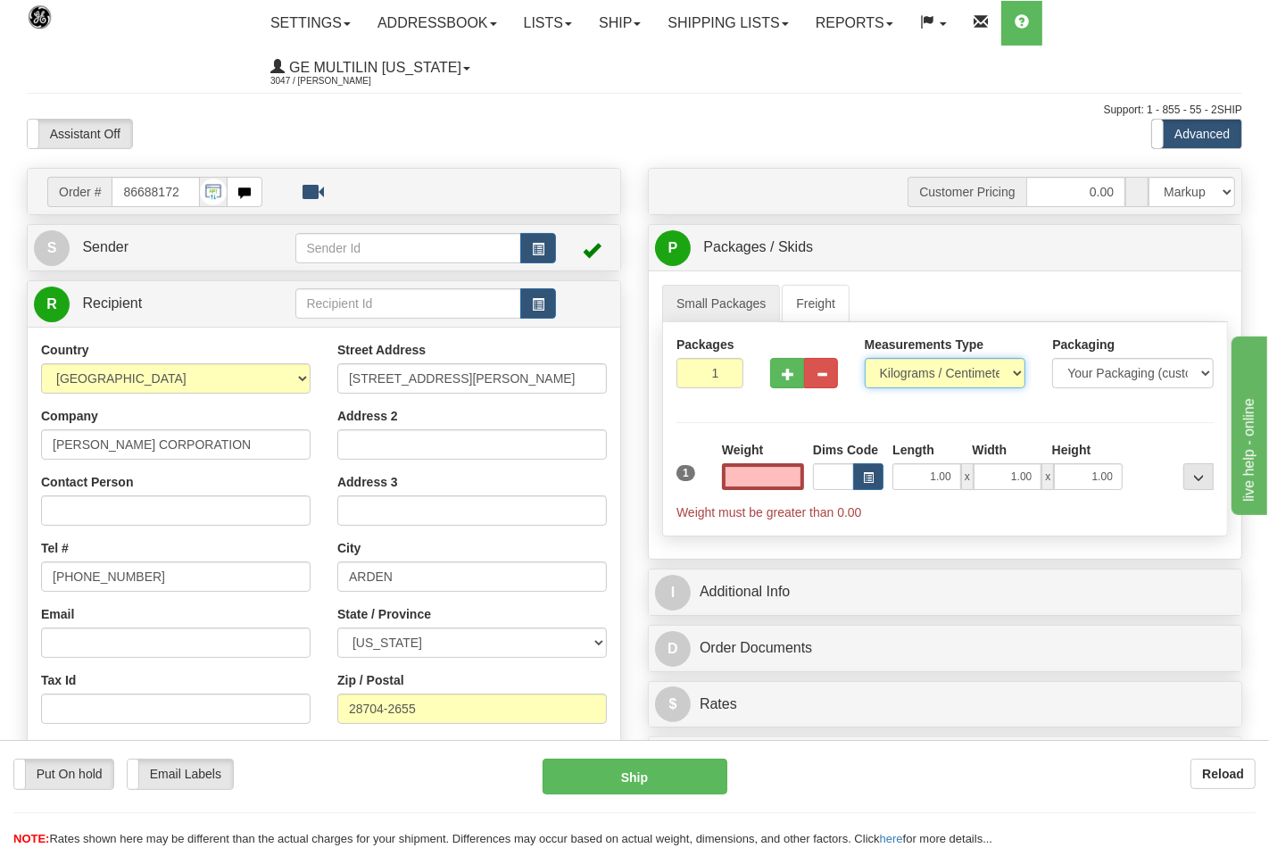
type input "0.00"
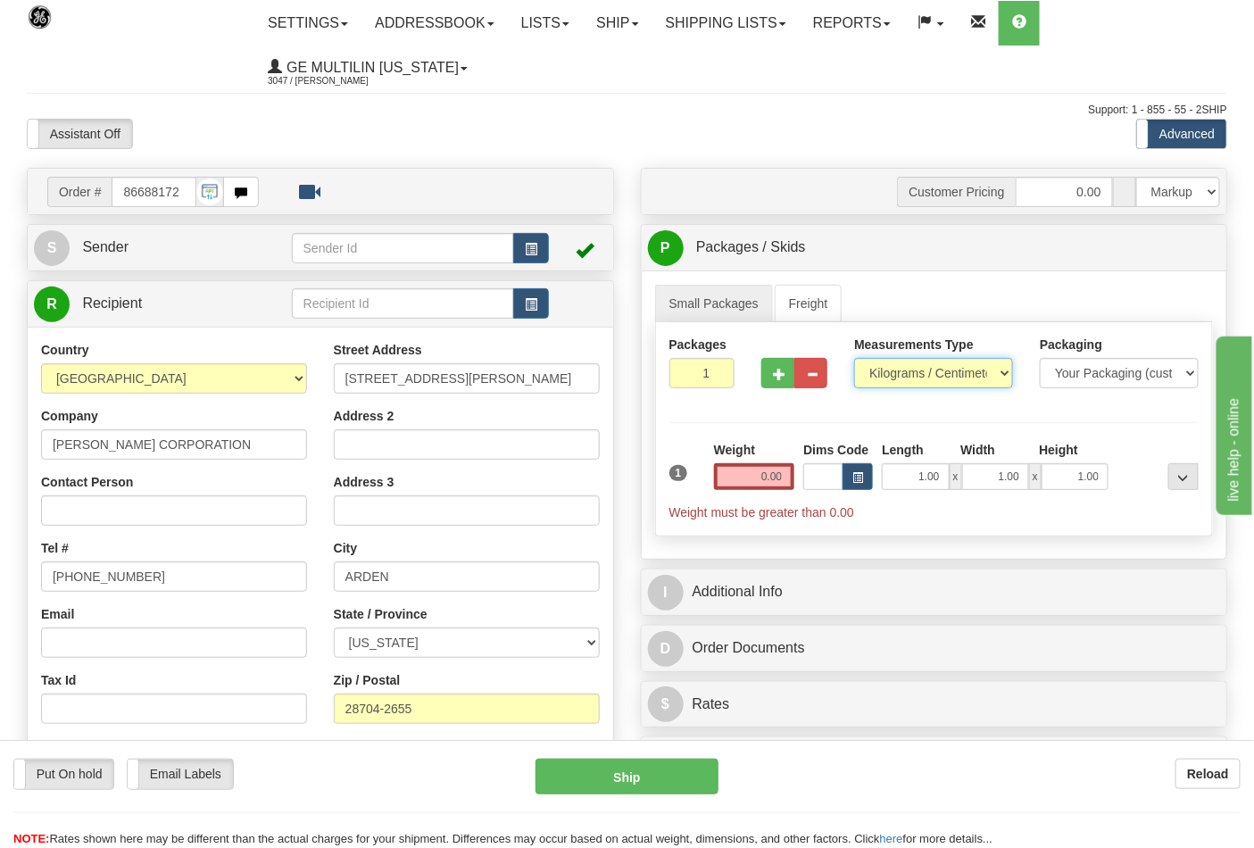
click at [902, 378] on select "Pounds / Inches Kilograms / Centimeters" at bounding box center [933, 373] width 159 height 30
select select "0"
click at [854, 359] on select "Pounds / Inches Kilograms / Centimeters" at bounding box center [933, 373] width 159 height 30
click at [787, 482] on input "0.00" at bounding box center [754, 476] width 81 height 27
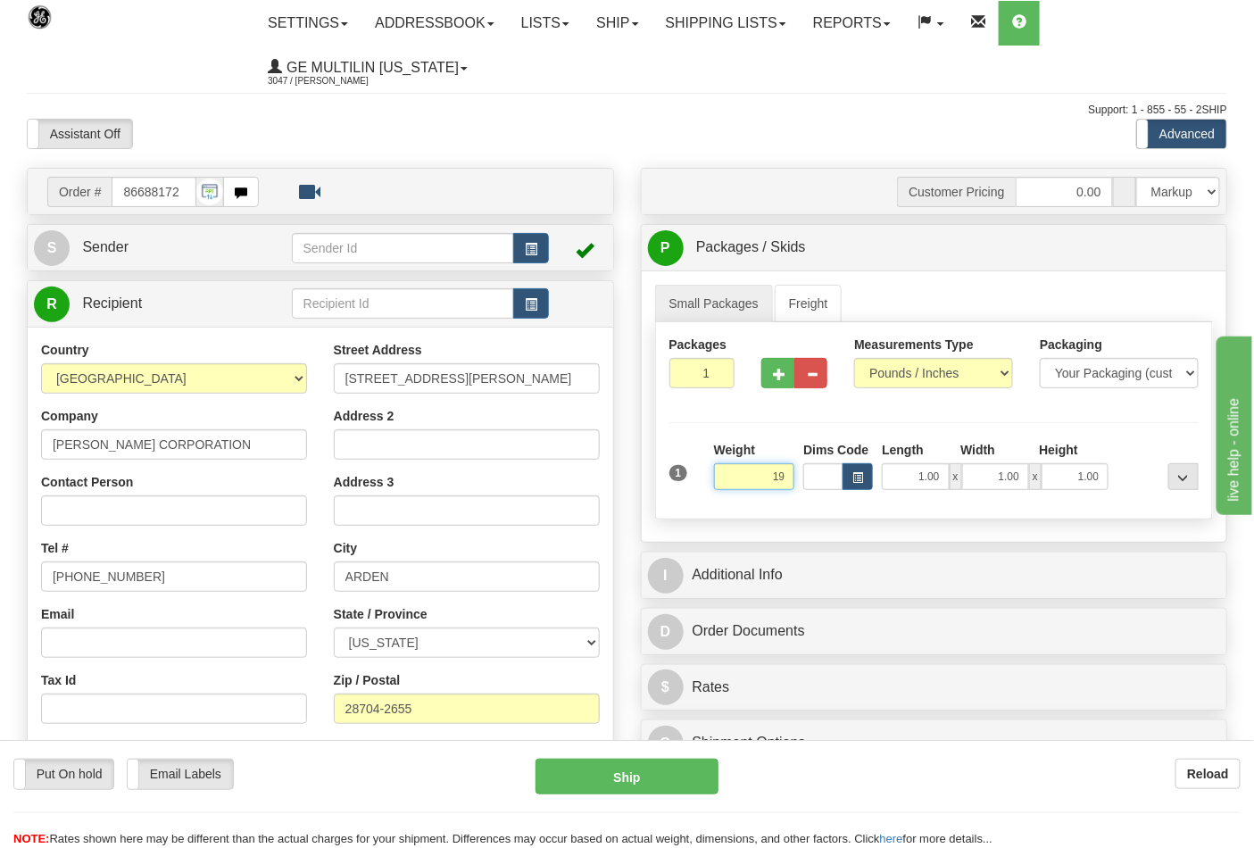
click button "Delete" at bounding box center [0, 0] width 0 height 0
type input "19.00"
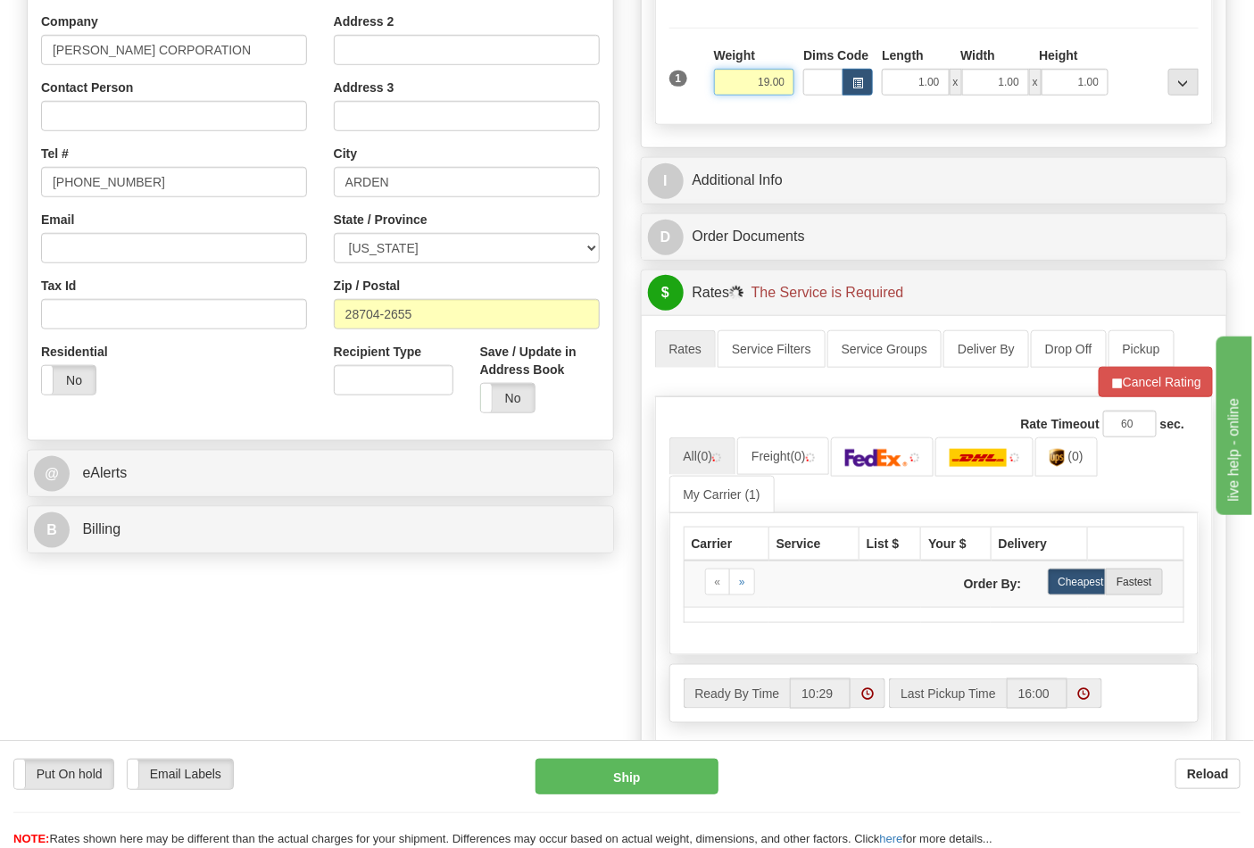
scroll to position [396, 0]
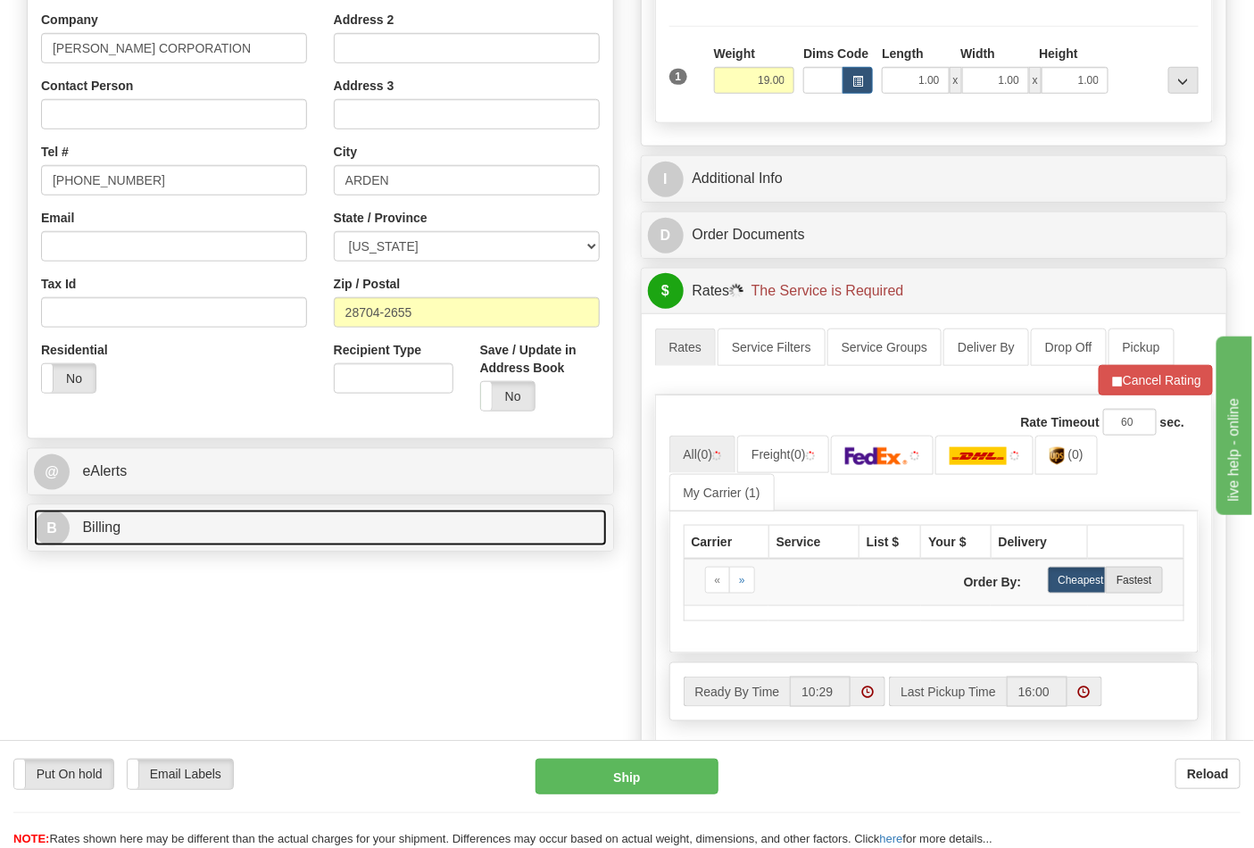
click at [228, 525] on link "B Billing" at bounding box center [320, 527] width 573 height 37
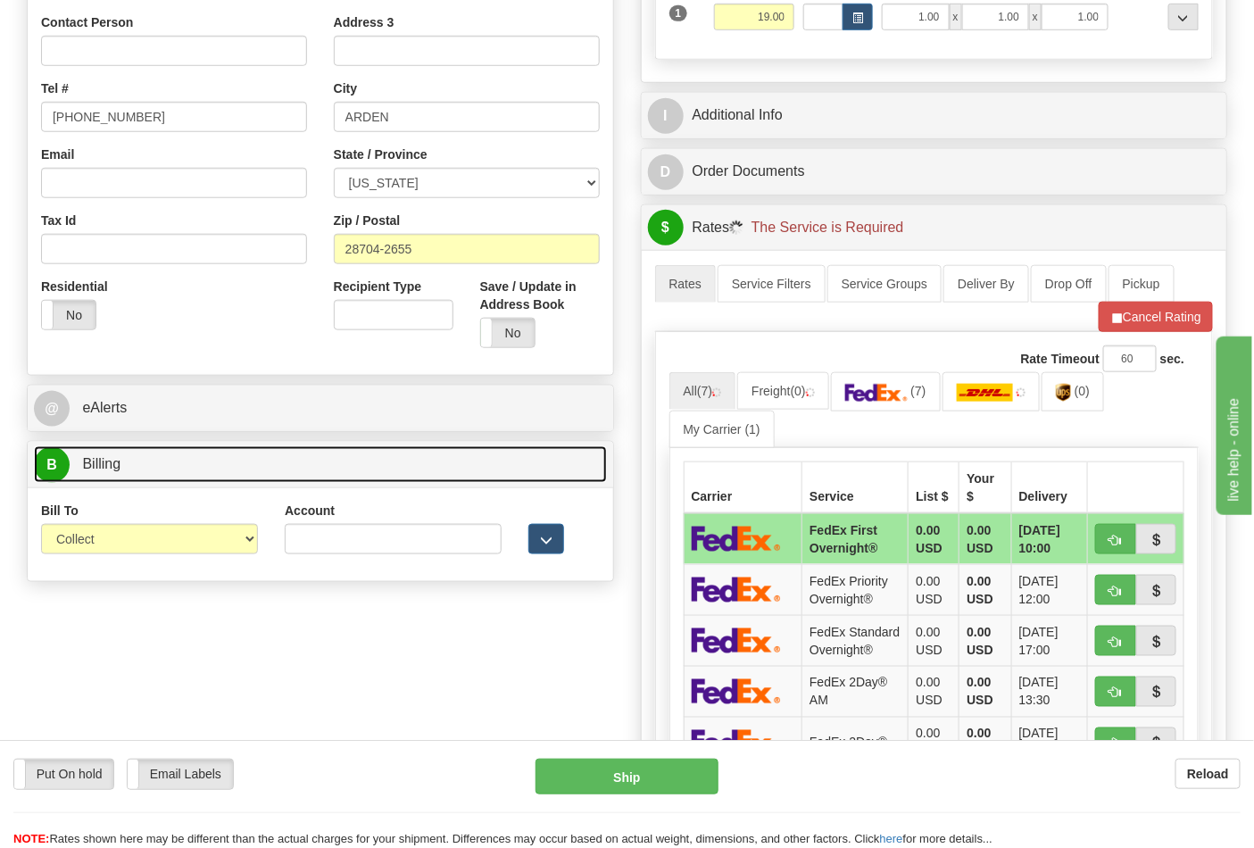
scroll to position [495, 0]
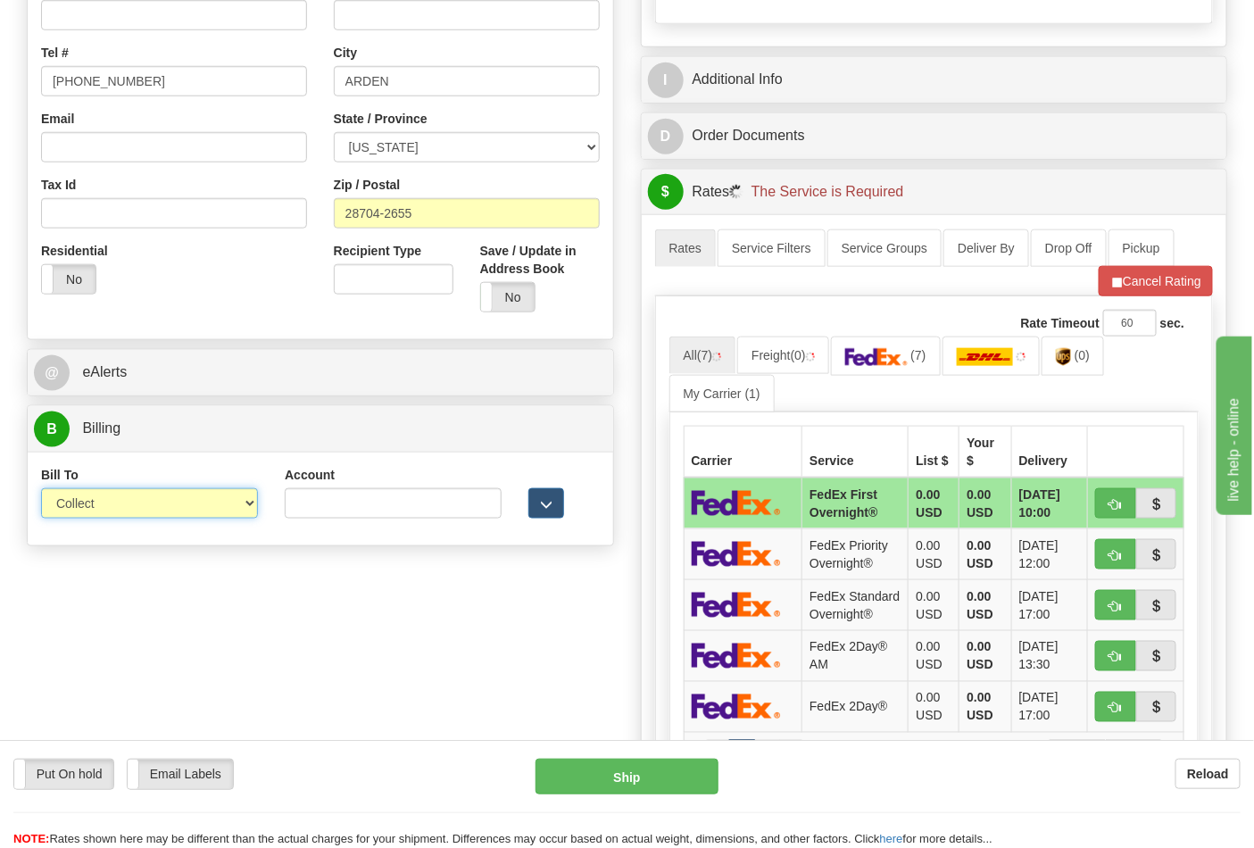
drag, startPoint x: 120, startPoint y: 502, endPoint x: 122, endPoint y: 536, distance: 34.0
click at [120, 502] on select "Sender Recipient Third Party Collect" at bounding box center [149, 503] width 217 height 30
click at [103, 506] on select "Sender Recipient Third Party Collect" at bounding box center [149, 503] width 217 height 30
select select "2"
click at [41, 490] on select "Sender Recipient Third Party Collect" at bounding box center [149, 503] width 217 height 30
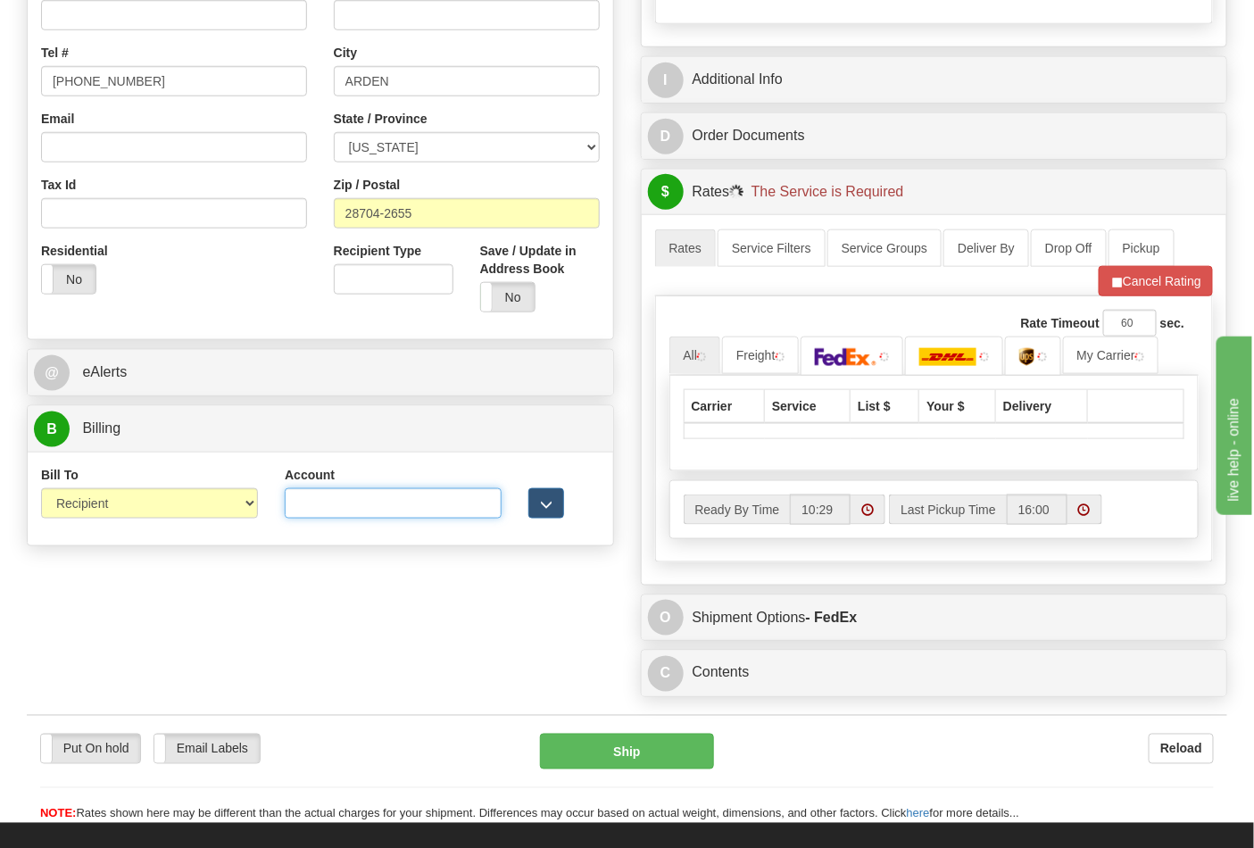
click at [361, 512] on input "Account" at bounding box center [393, 503] width 217 height 30
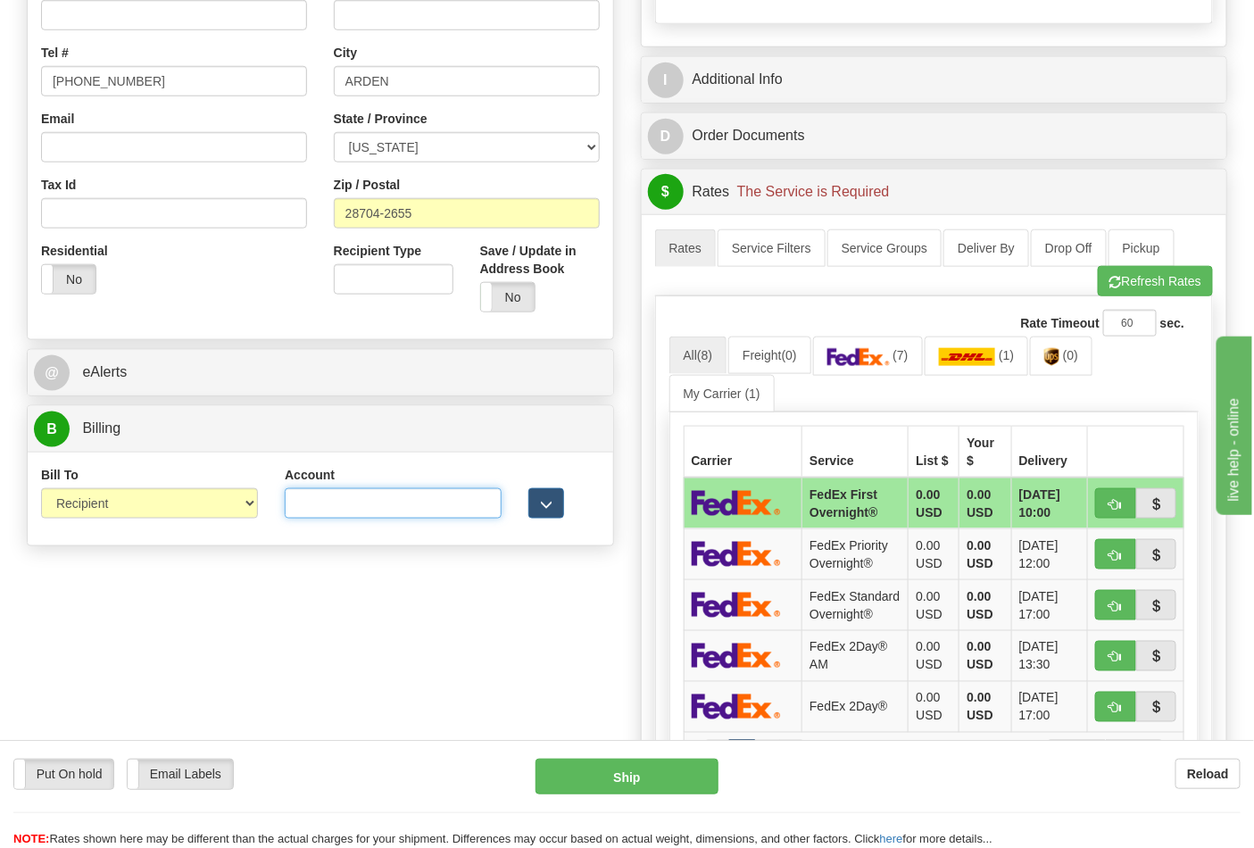
paste input "103014760"
type input "103014760"
click at [870, 357] on img at bounding box center [858, 357] width 62 height 18
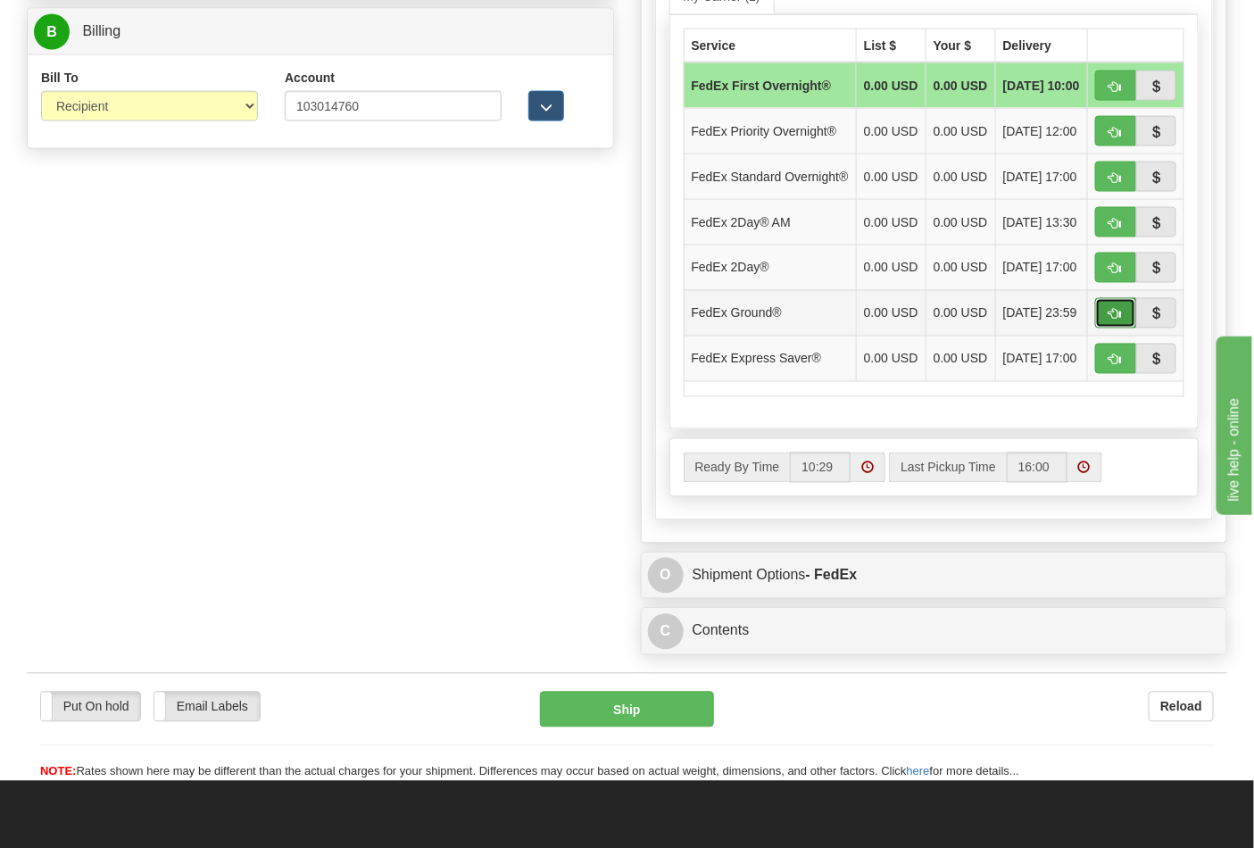
click at [1122, 328] on button "button" at bounding box center [1115, 313] width 41 height 30
type input "92"
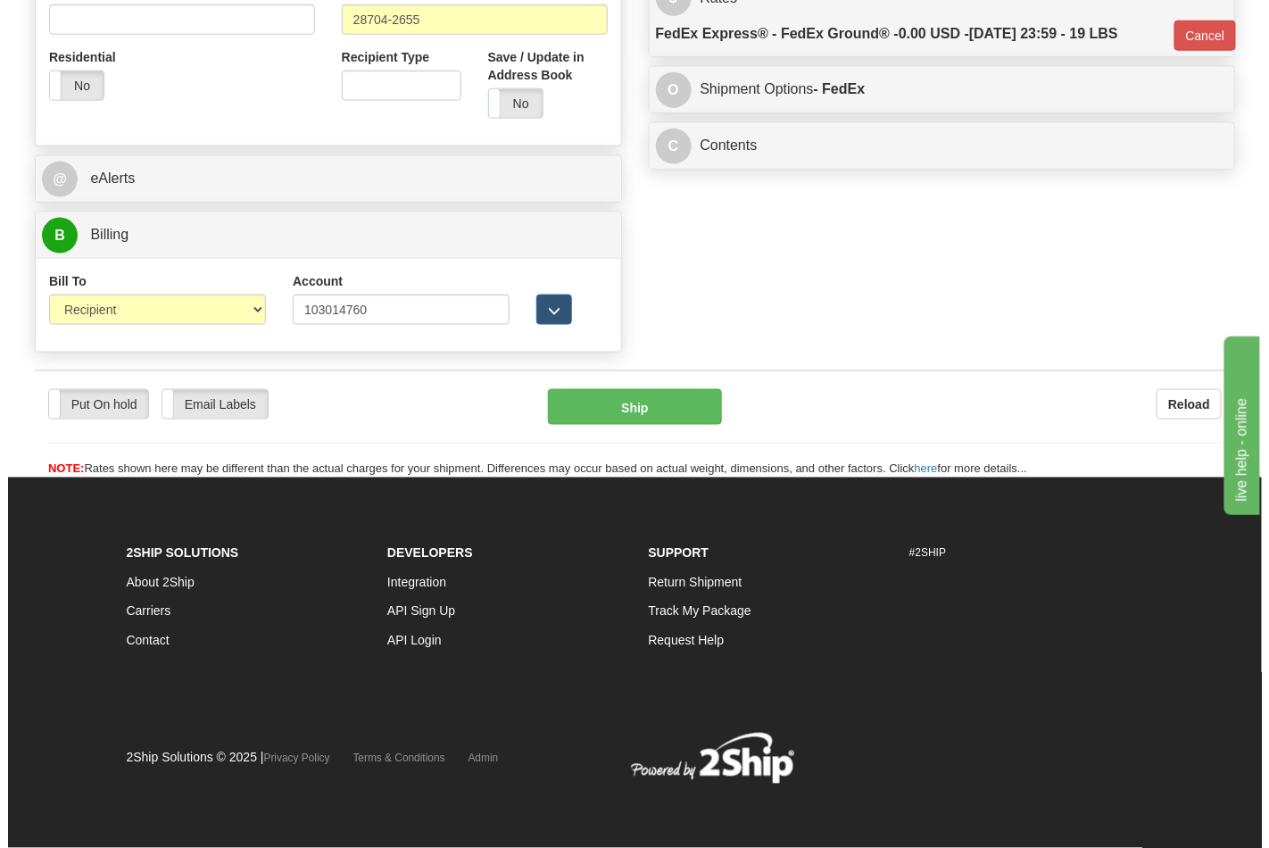
scroll to position [691, 0]
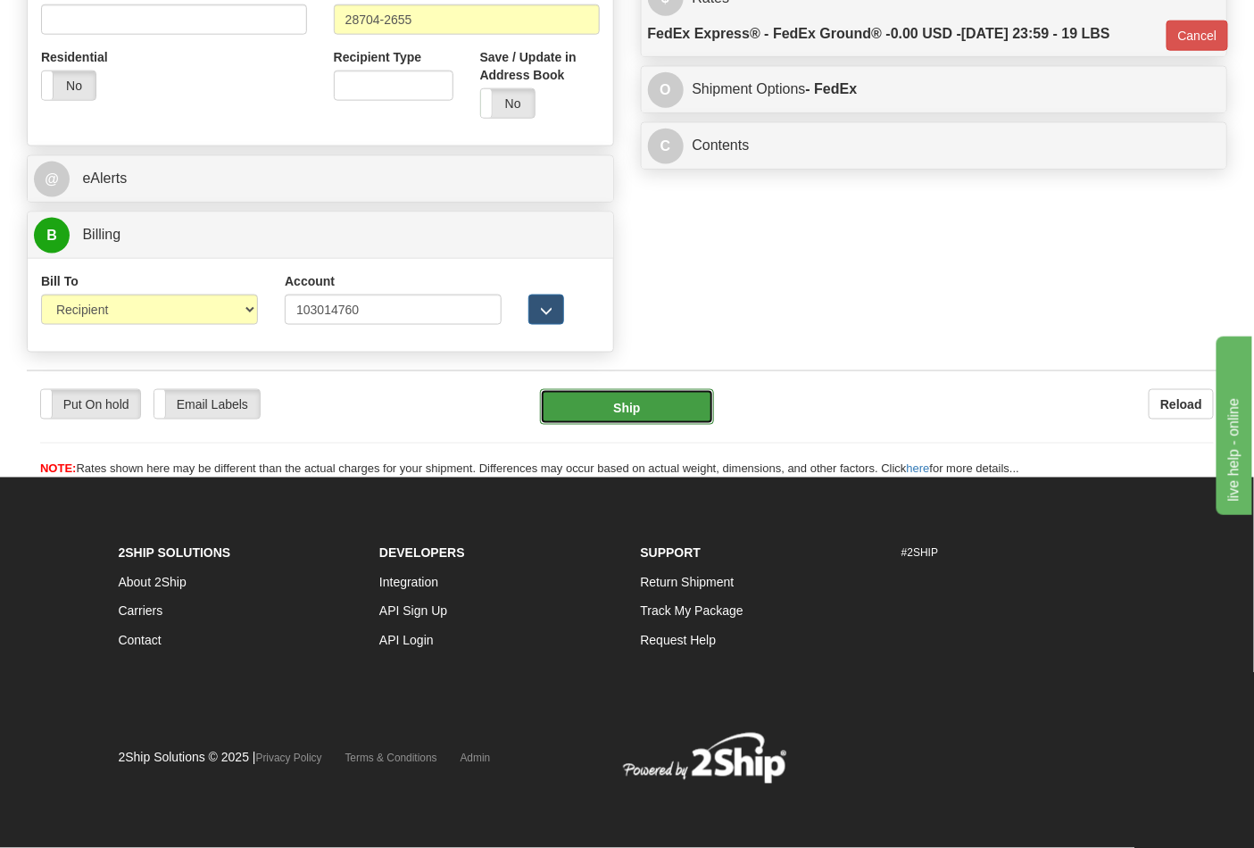
click at [605, 391] on button "Ship" at bounding box center [626, 407] width 173 height 36
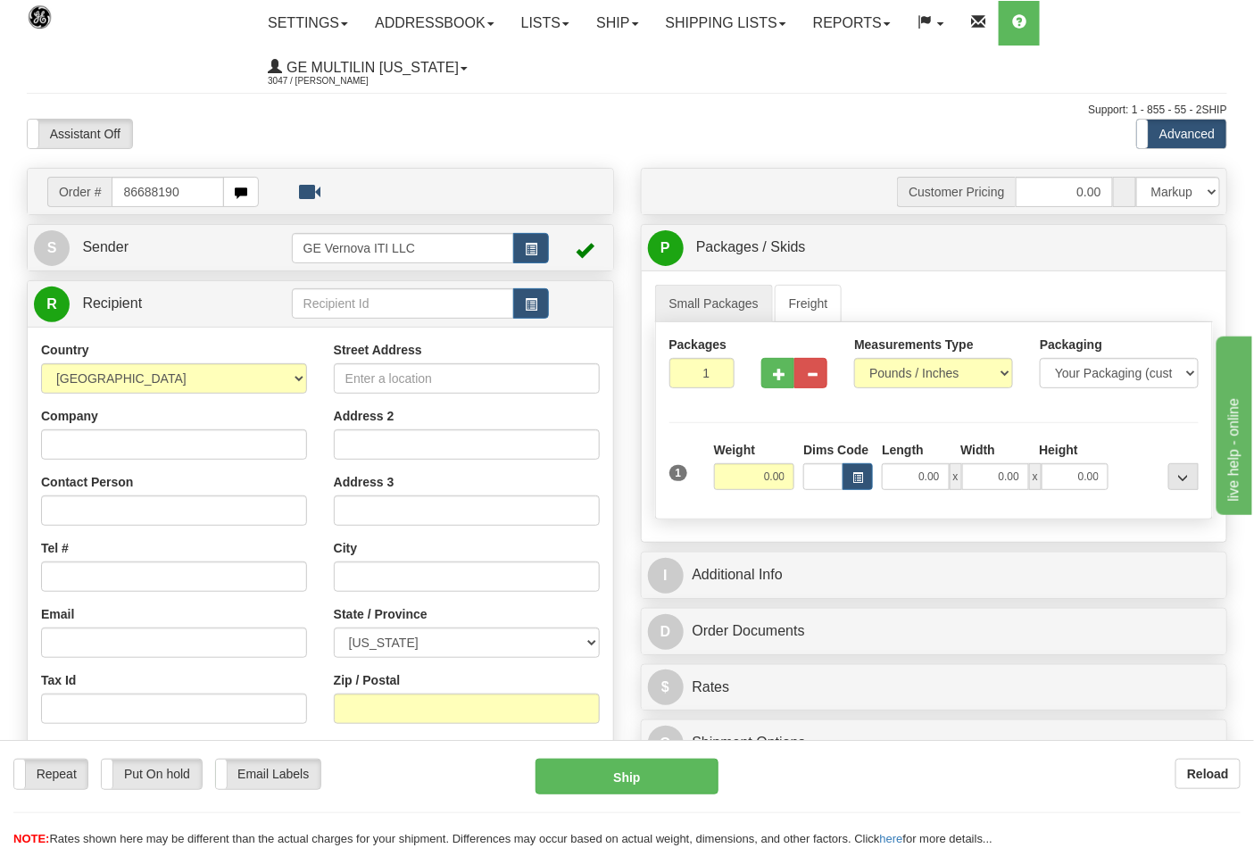
type input "86688190"
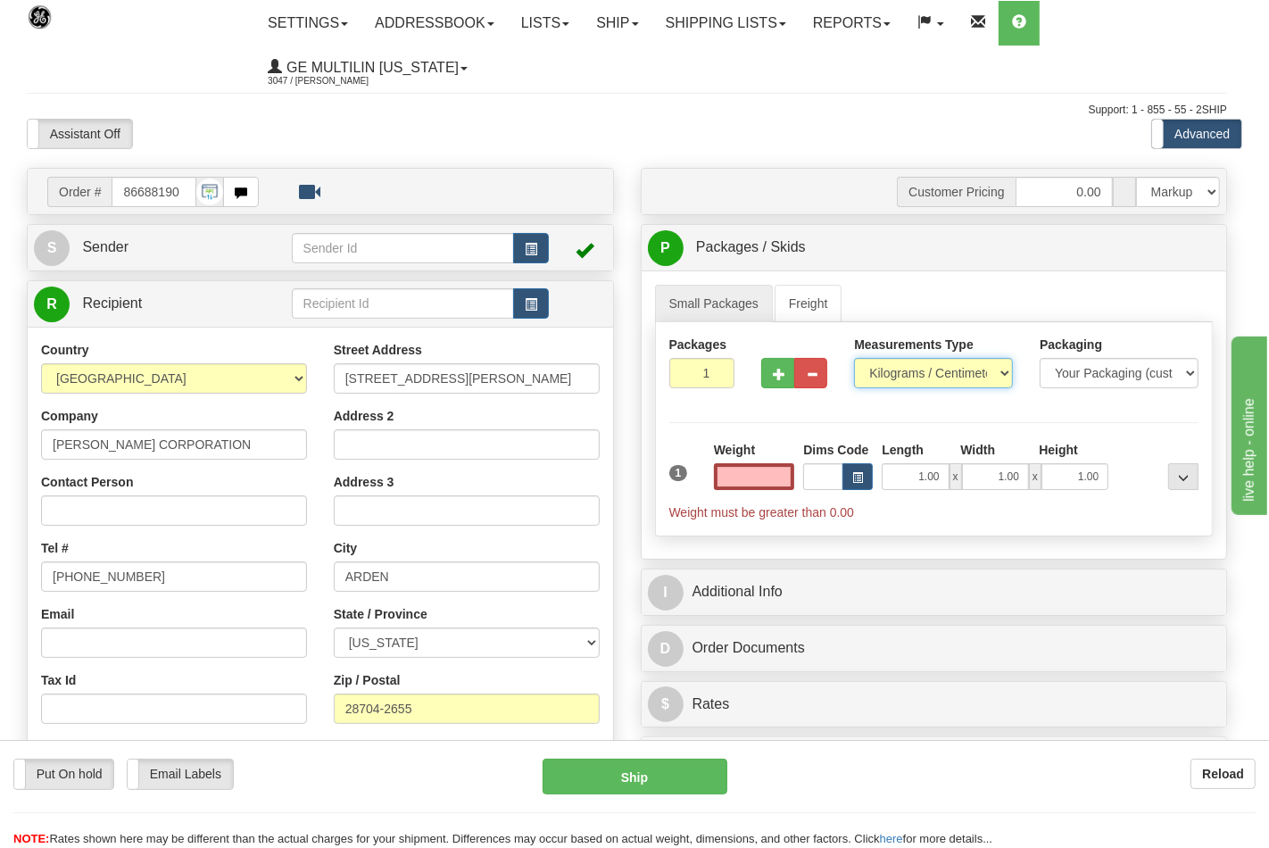
type input "0.00"
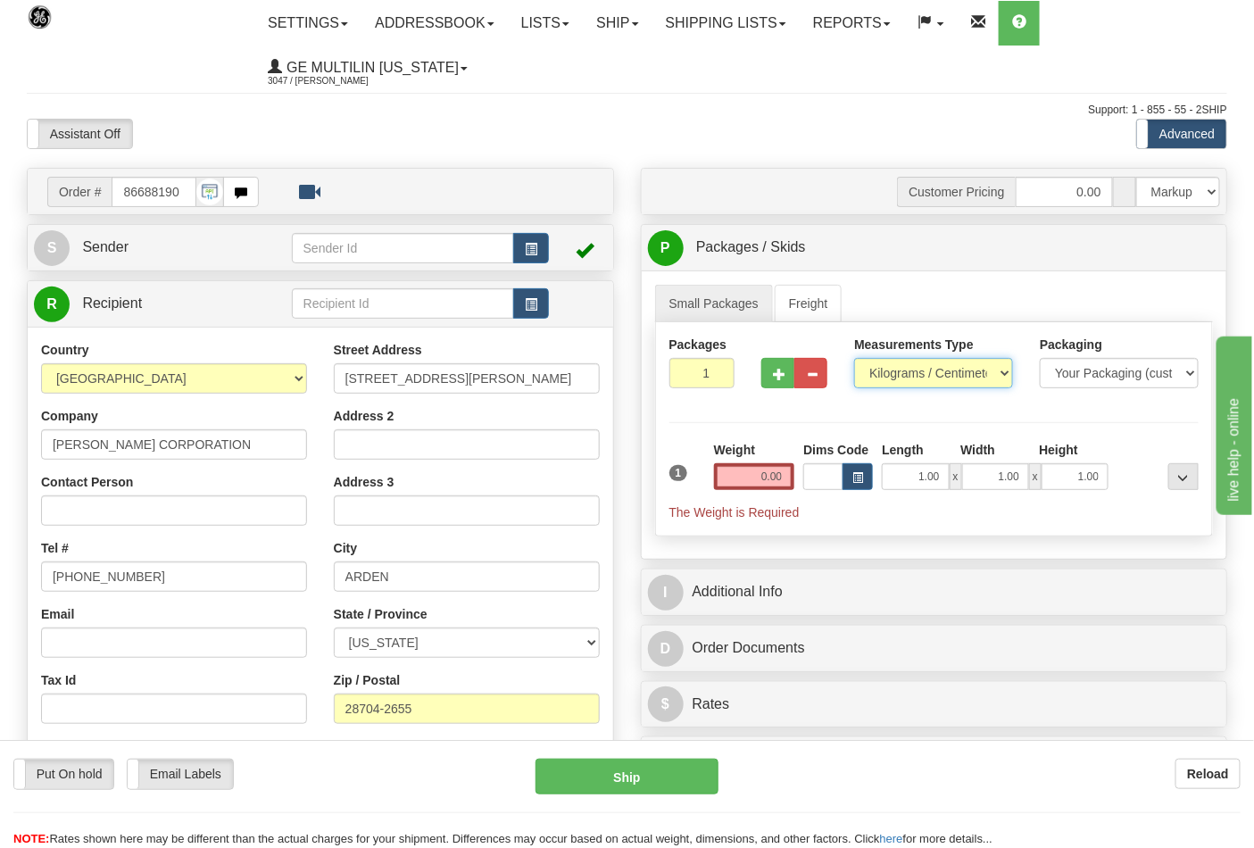
click at [917, 376] on select "Pounds / Inches Kilograms / Centimeters" at bounding box center [933, 373] width 159 height 30
select select "0"
click at [854, 359] on select "Pounds / Inches Kilograms / Centimeters" at bounding box center [933, 373] width 159 height 30
click at [791, 477] on input "0.00" at bounding box center [754, 476] width 81 height 27
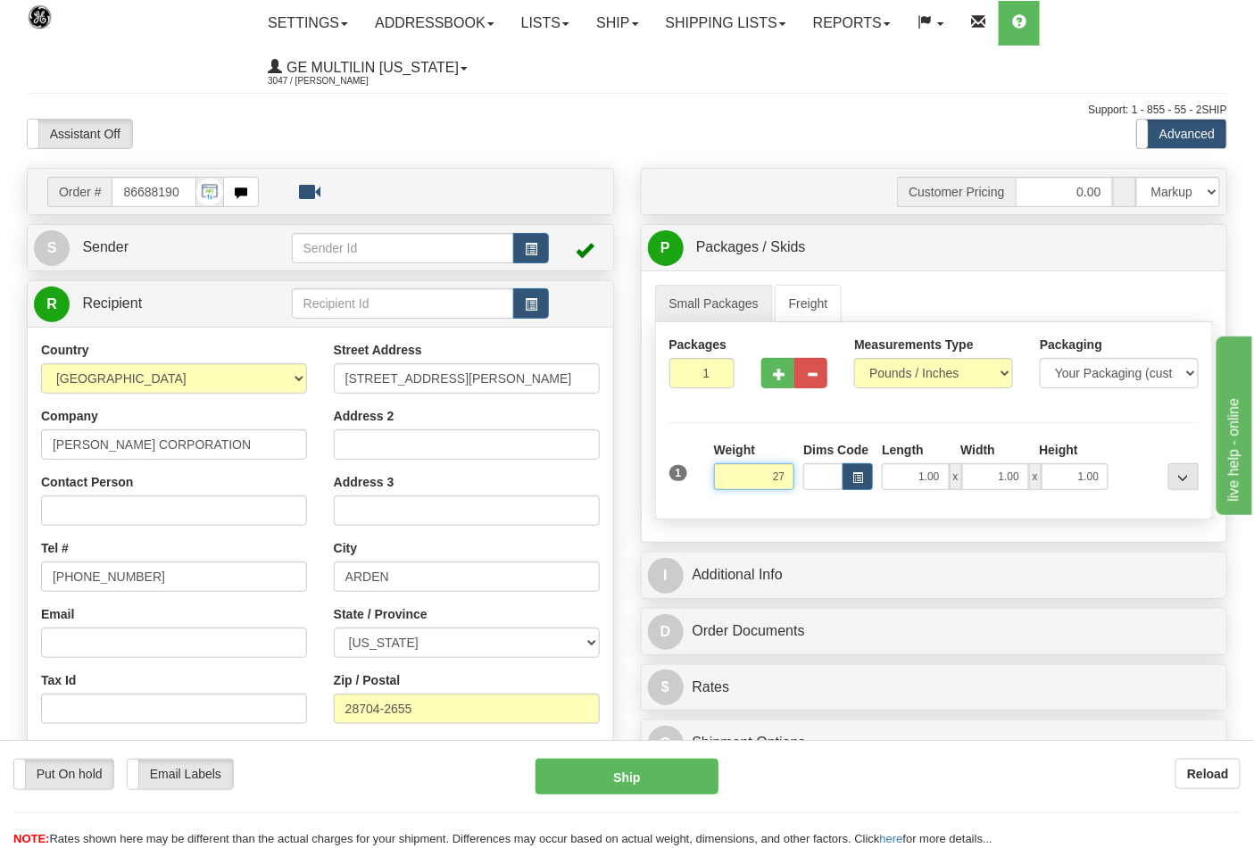
click button "Delete" at bounding box center [0, 0] width 0 height 0
type input "27.00"
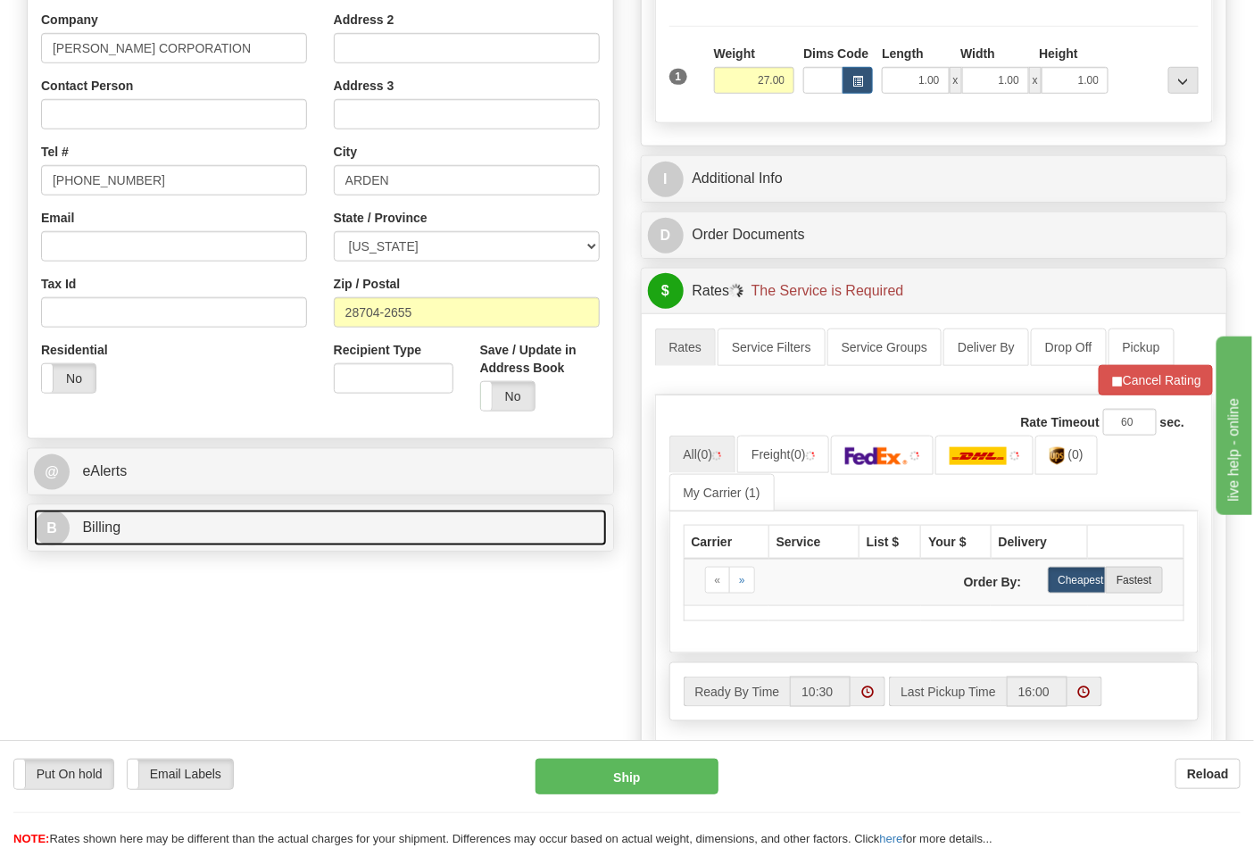
click at [255, 529] on link "B Billing" at bounding box center [320, 527] width 573 height 37
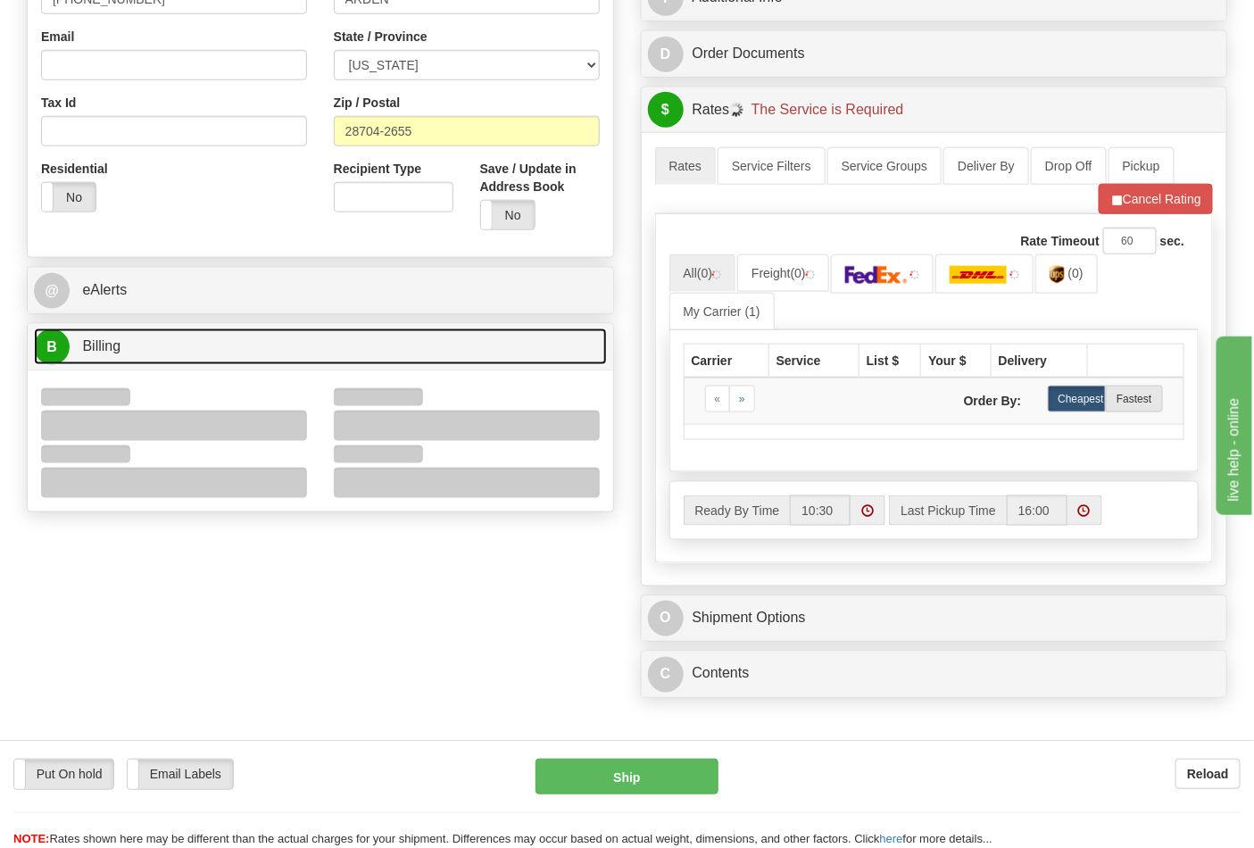
scroll to position [594, 0]
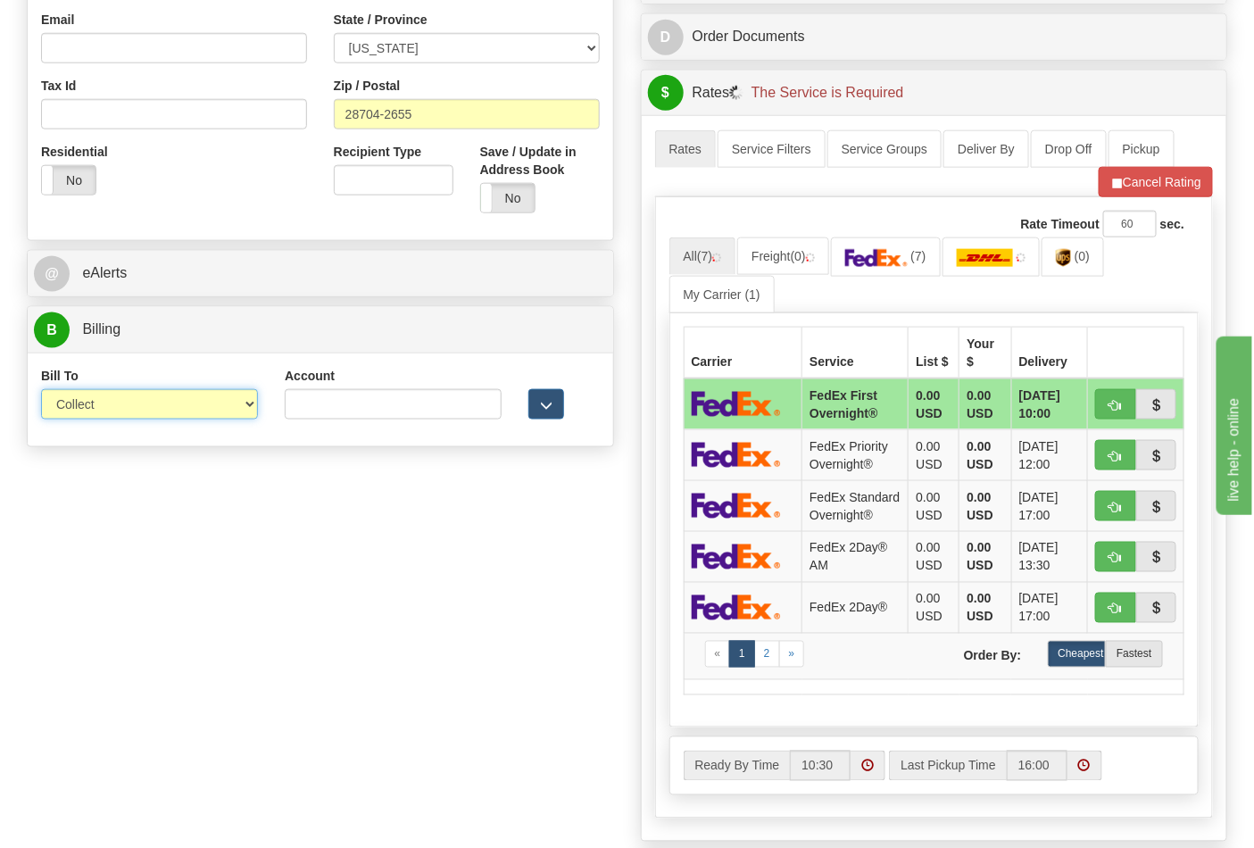
click at [103, 414] on select "Sender Recipient Third Party Collect" at bounding box center [149, 404] width 217 height 30
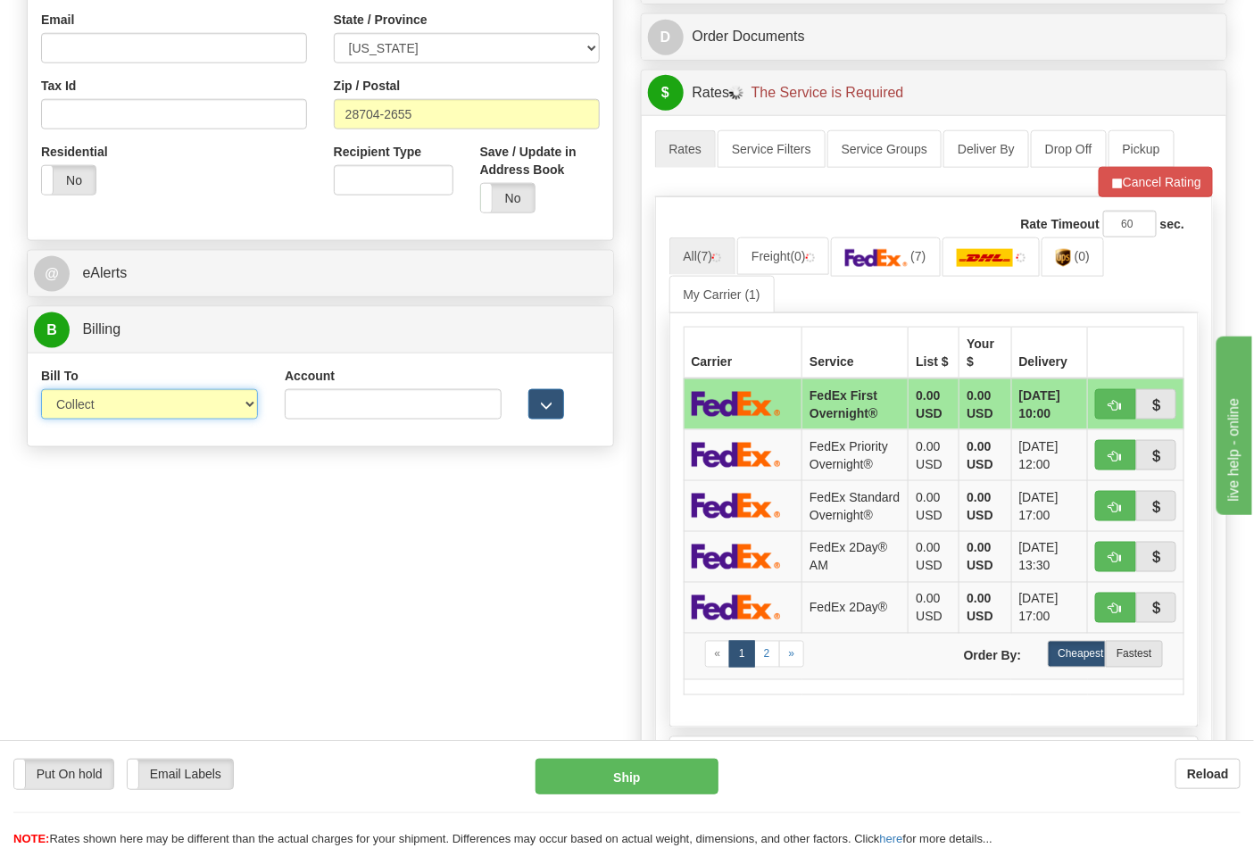
select select "2"
click at [41, 391] on select "Sender Recipient Third Party Collect" at bounding box center [149, 404] width 217 height 30
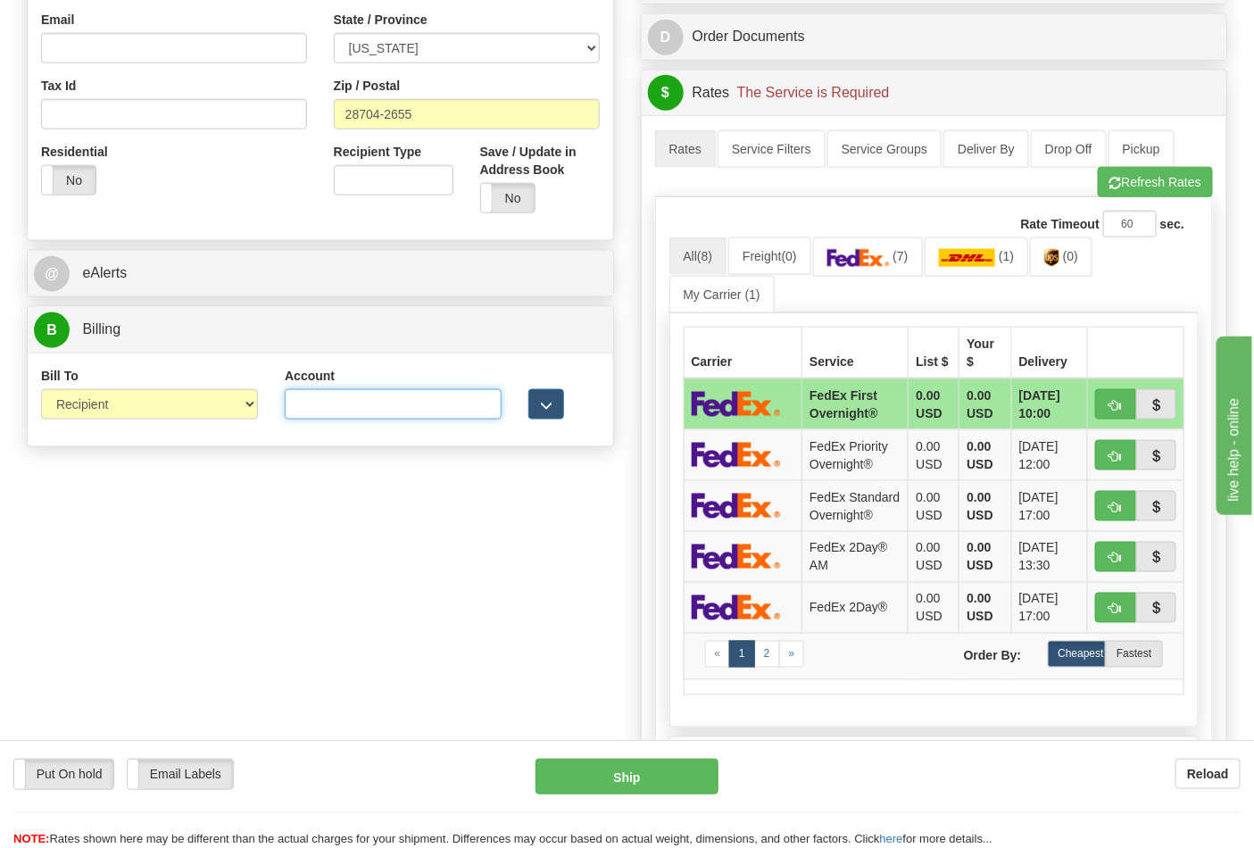
click at [318, 408] on input "Account" at bounding box center [393, 404] width 217 height 30
paste input "103014760"
type input "103014760"
click at [898, 269] on link "(7)" at bounding box center [868, 256] width 110 height 38
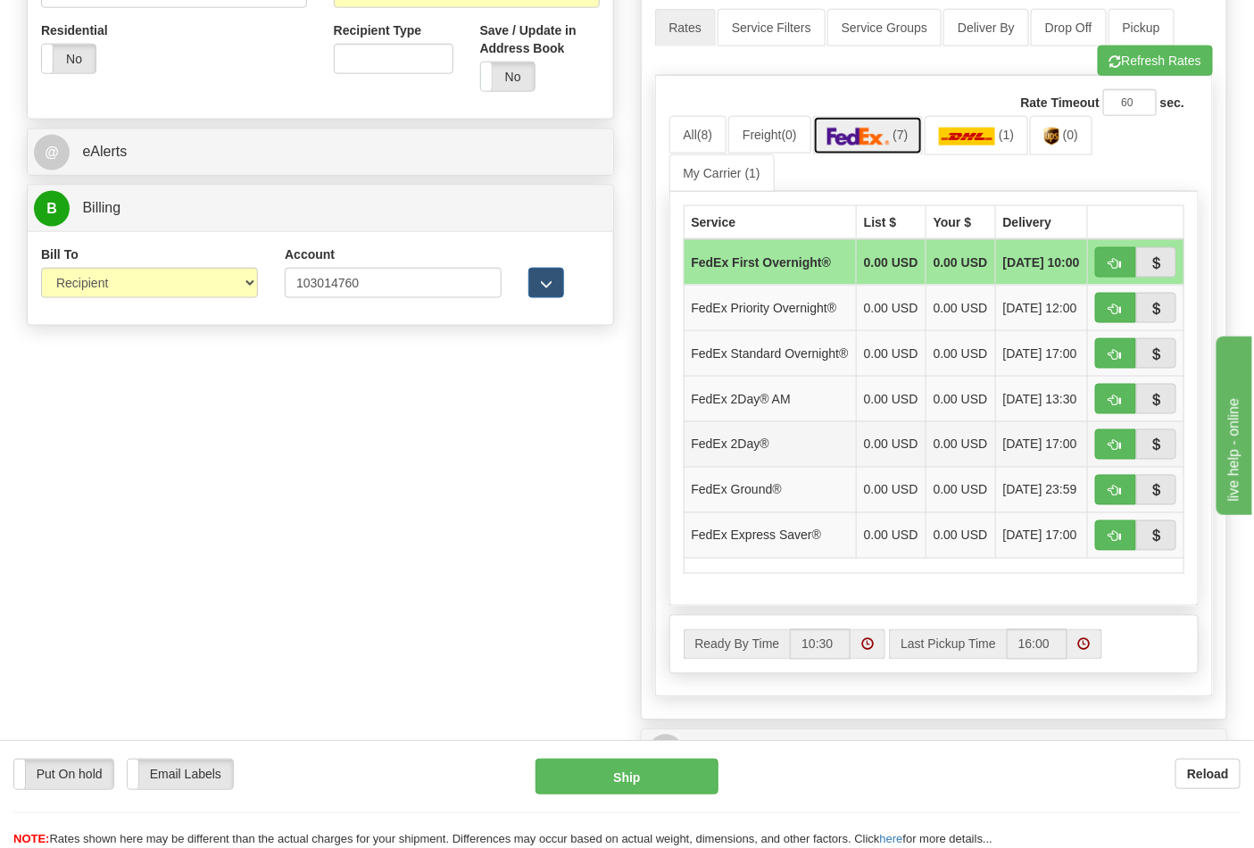
scroll to position [892, 0]
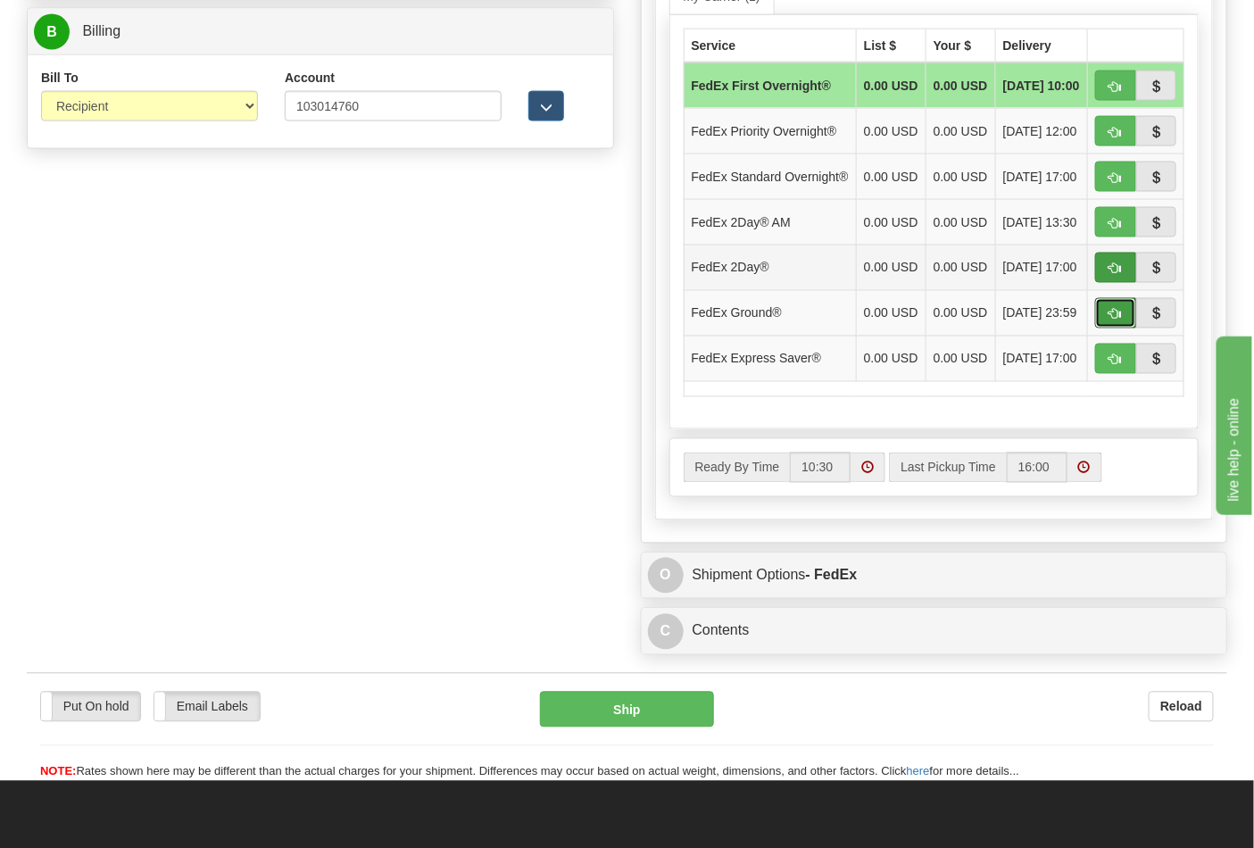
click at [1109, 320] on span "button" at bounding box center [1115, 315] width 12 height 12
type input "92"
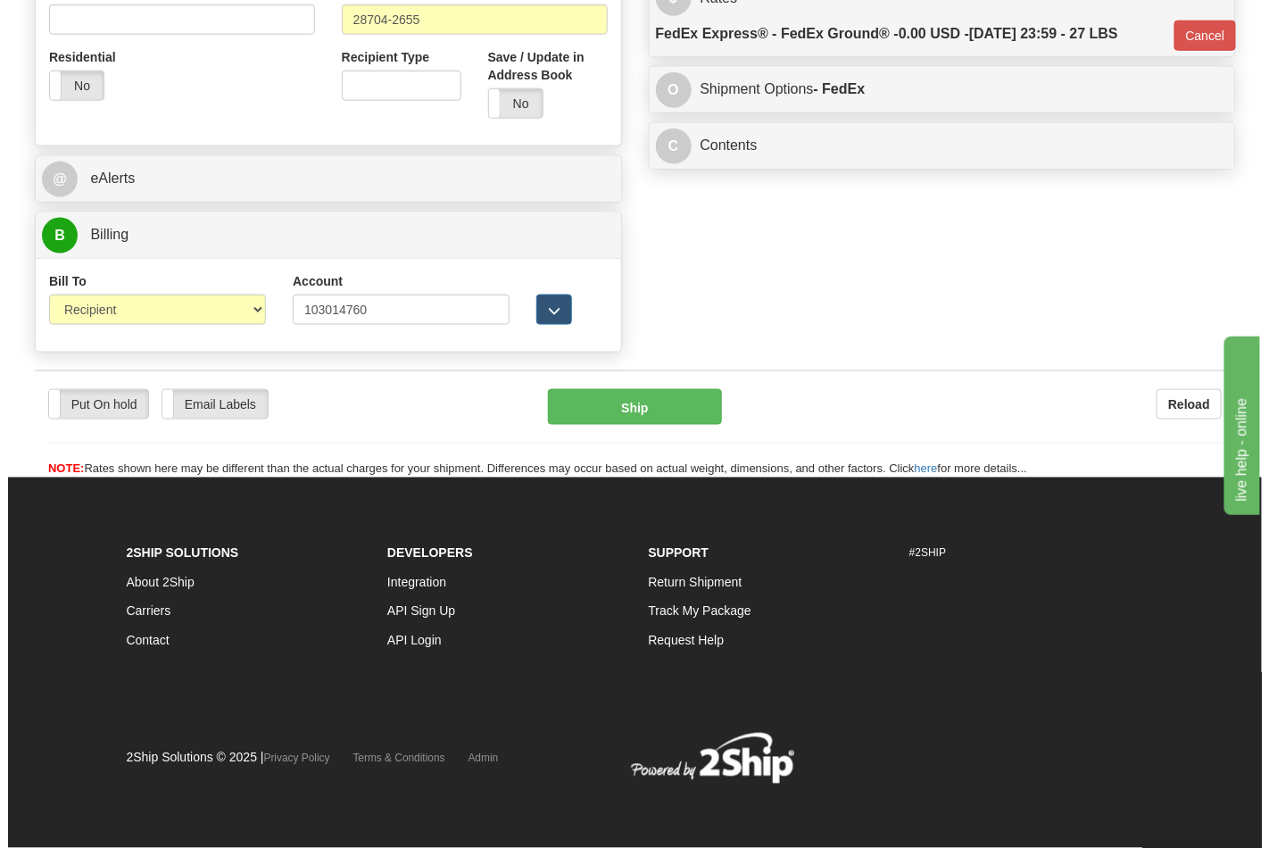
scroll to position [691, 0]
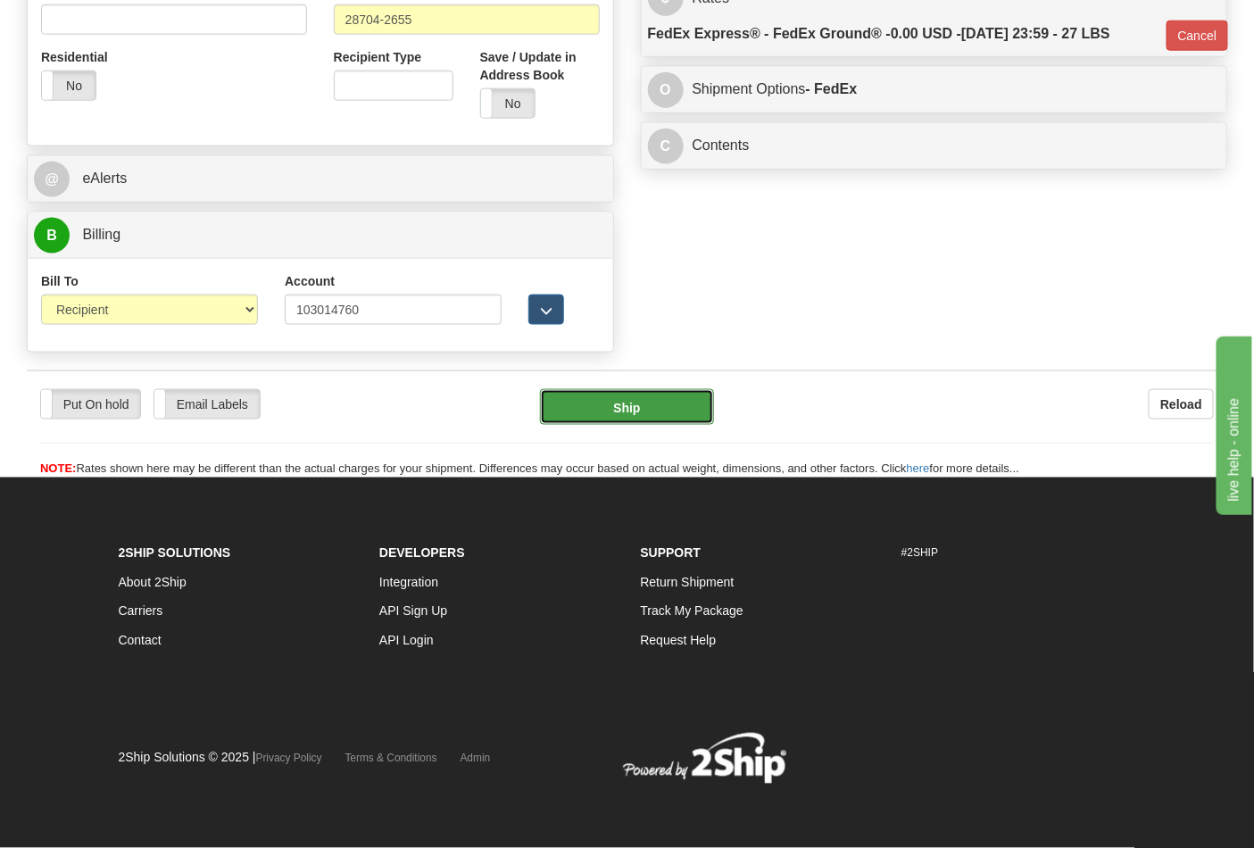
click at [687, 396] on button "Ship" at bounding box center [626, 407] width 173 height 36
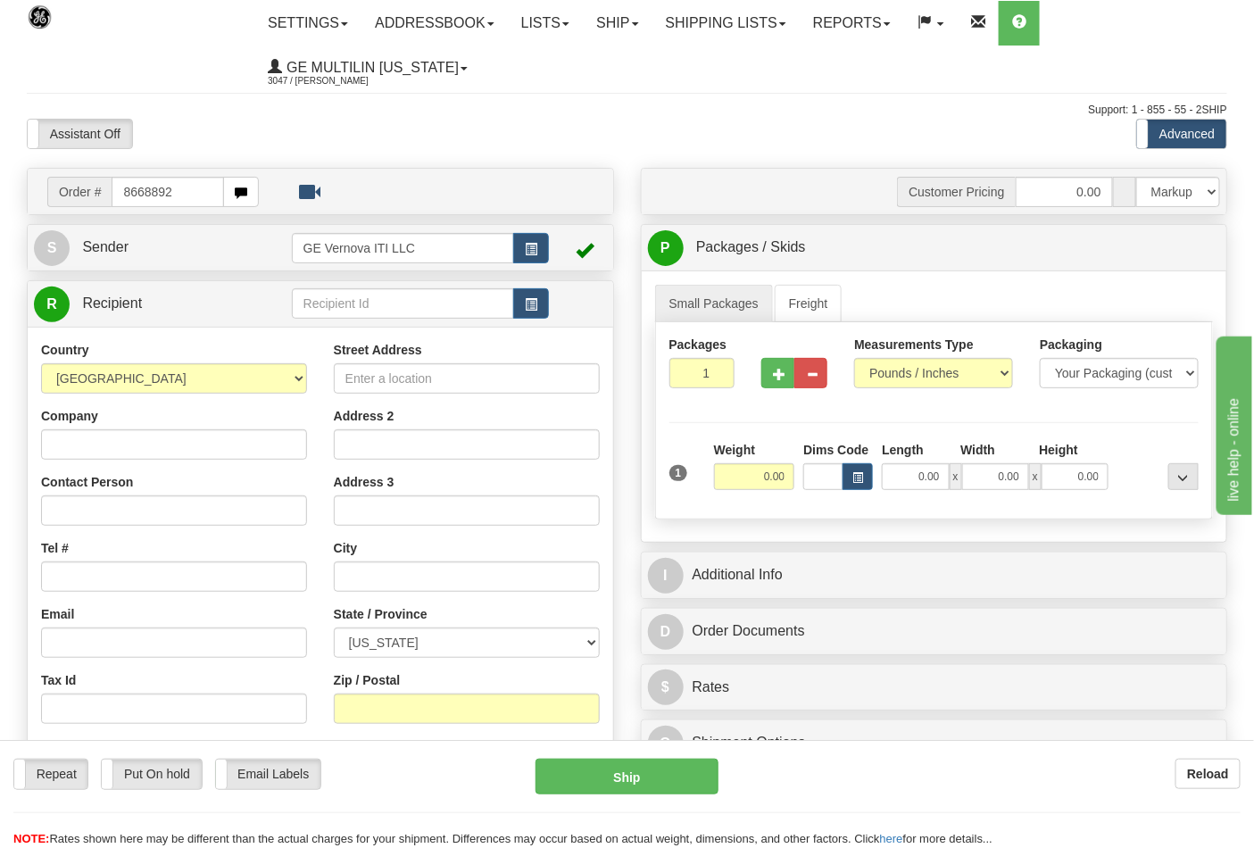
type input "8668892"
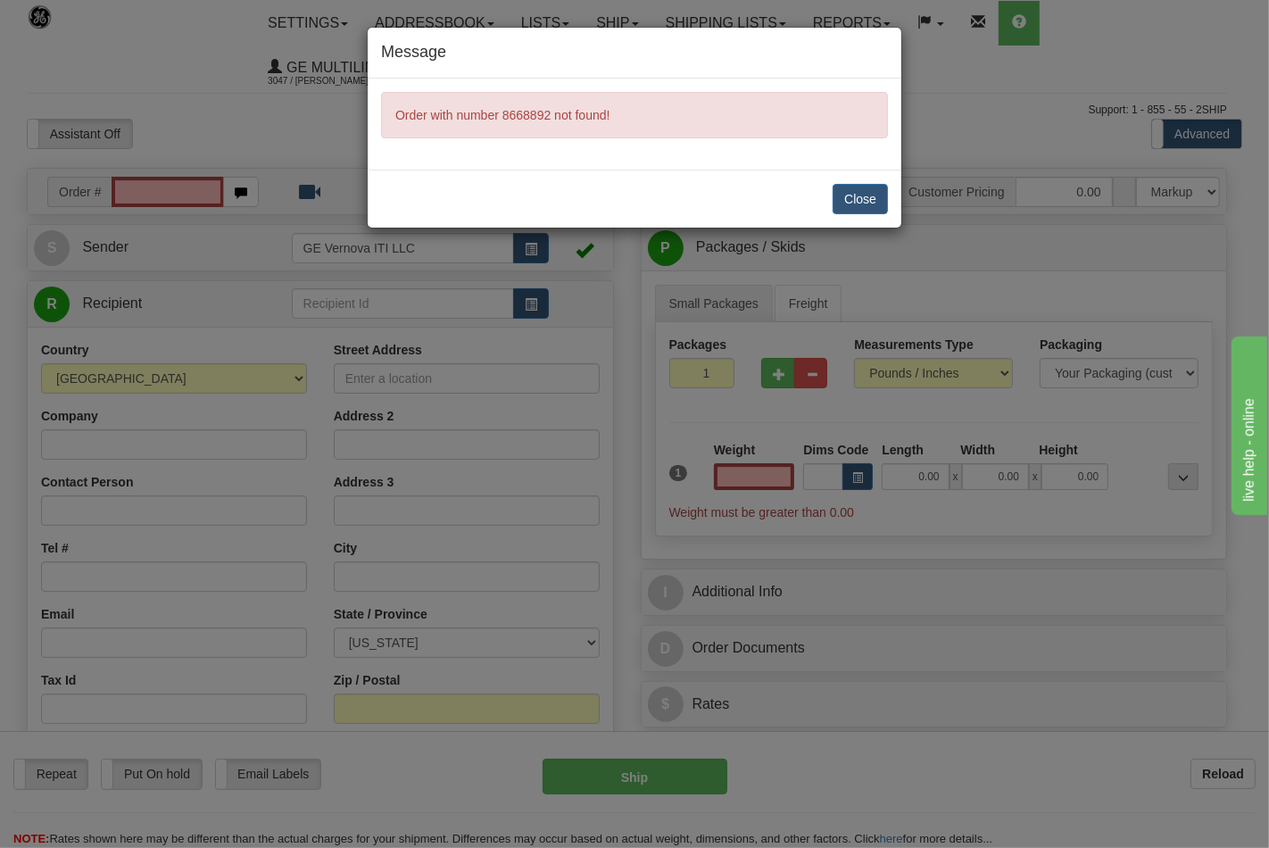
type input "0.00"
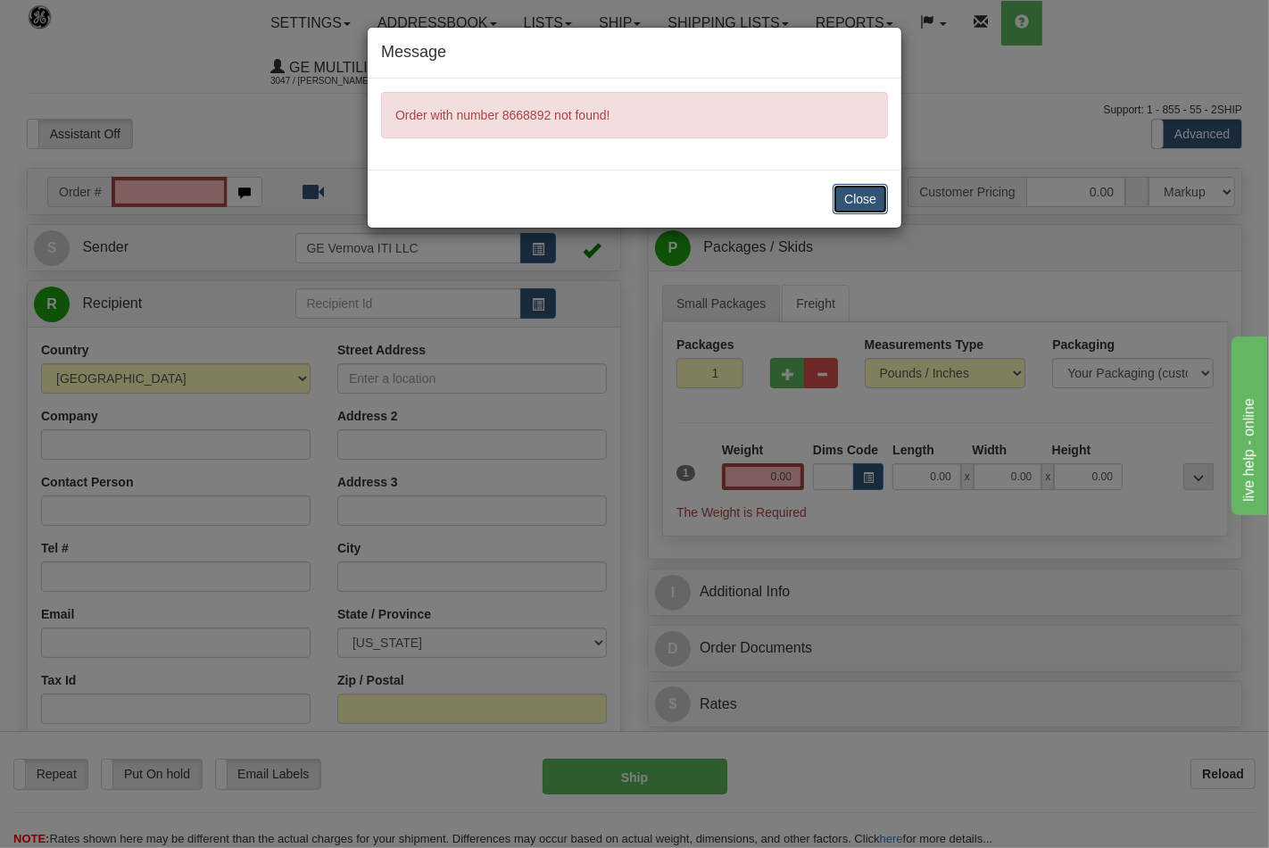
click at [852, 192] on button "Close" at bounding box center [859, 199] width 55 height 30
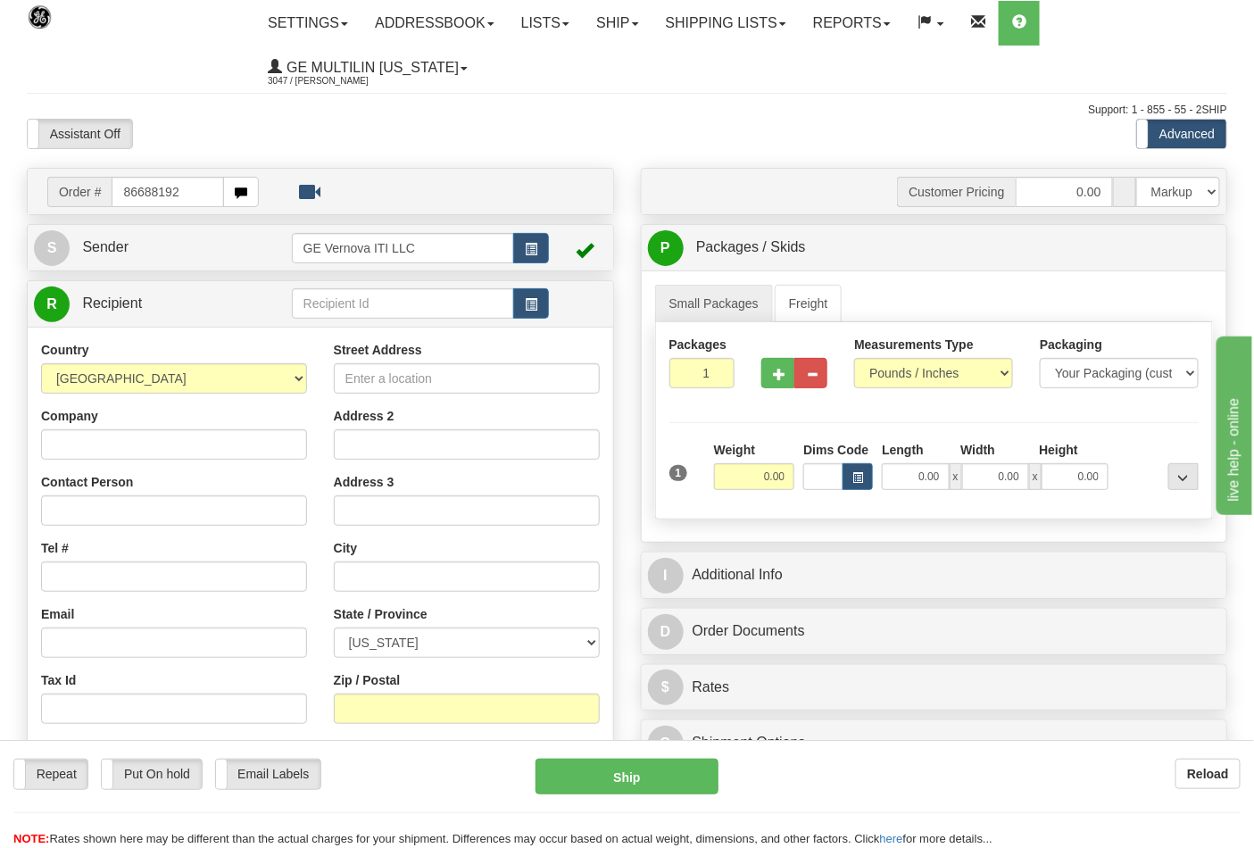
type input "86688192"
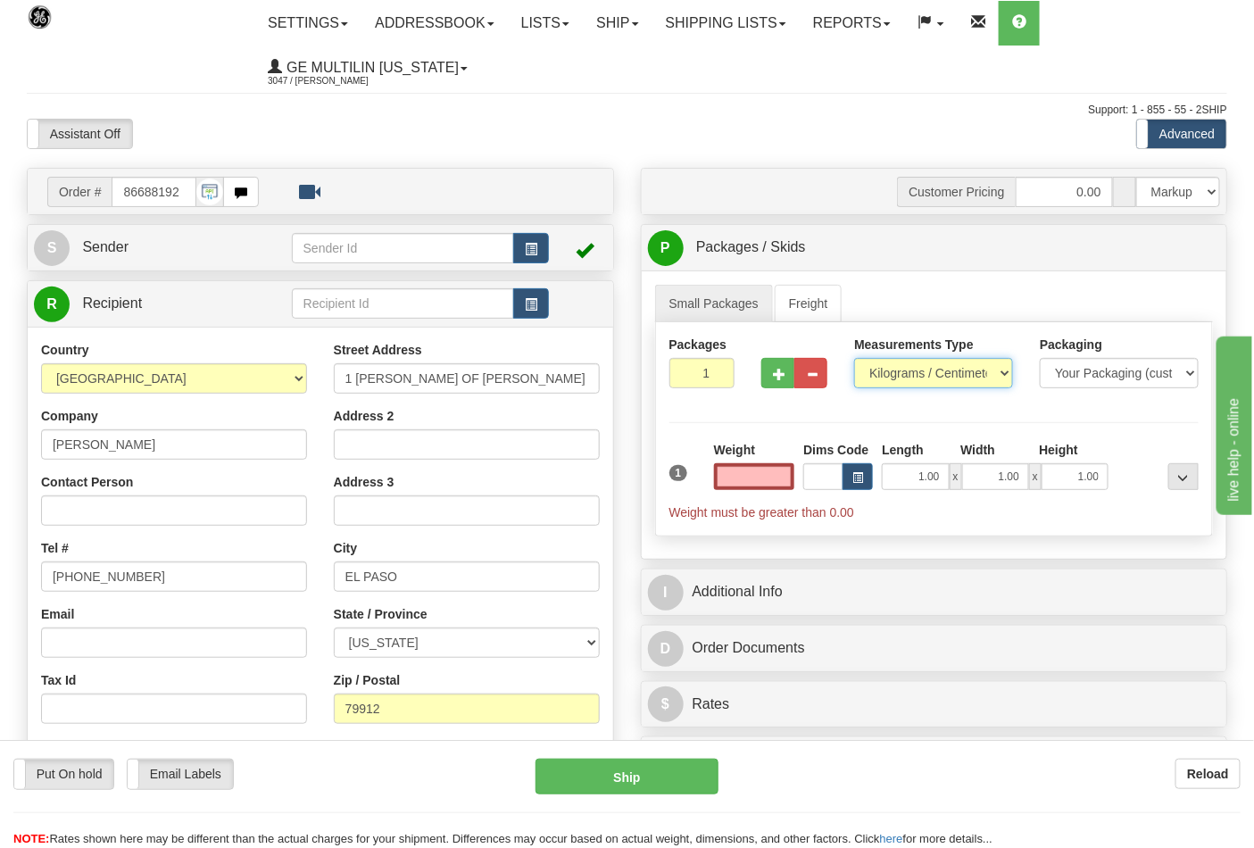
type input "0.00"
click at [899, 377] on select "Pounds / Inches Kilograms / Centimeters" at bounding box center [933, 373] width 159 height 30
select select "0"
click at [854, 359] on select "Pounds / Inches Kilograms / Centimeters" at bounding box center [933, 373] width 159 height 30
click at [776, 372] on span "button" at bounding box center [779, 374] width 12 height 12
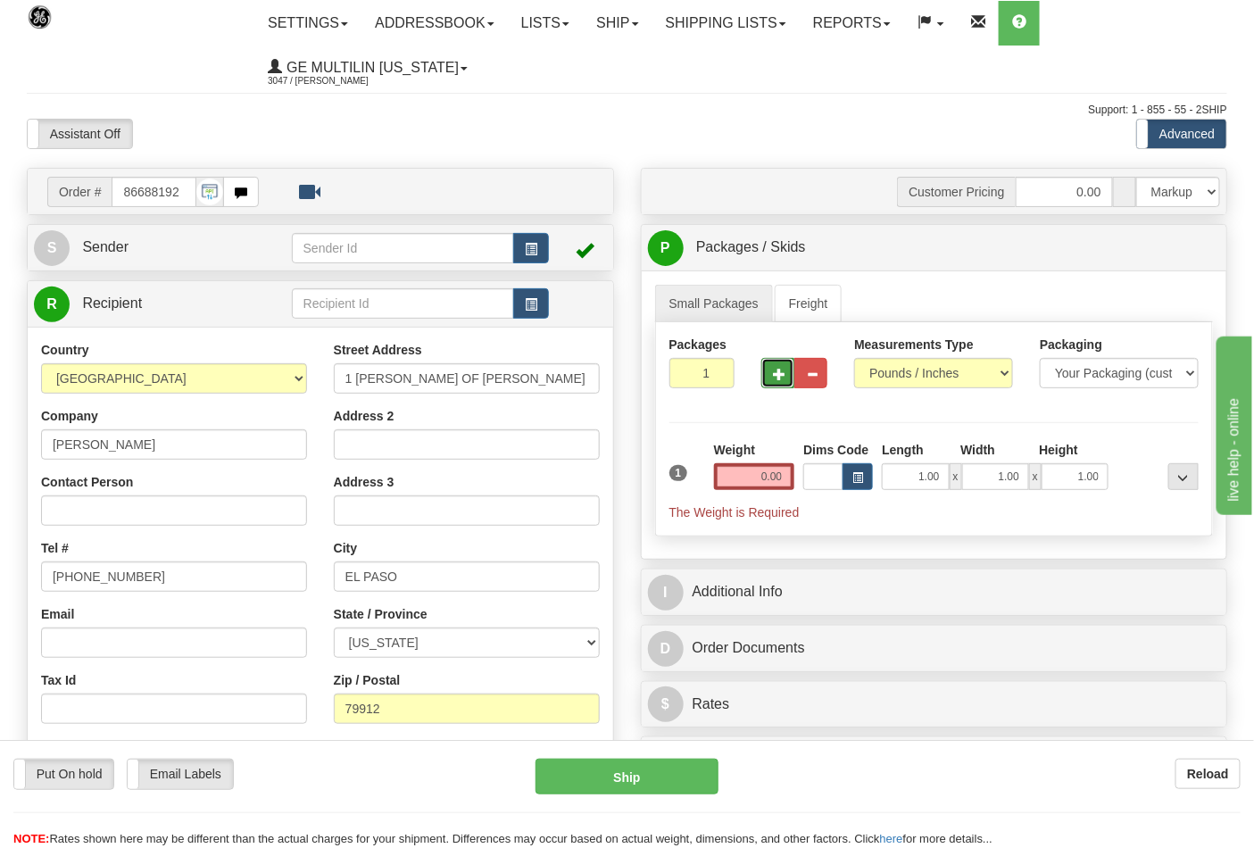
type input "2"
click at [788, 477] on input "0.00" at bounding box center [754, 476] width 81 height 27
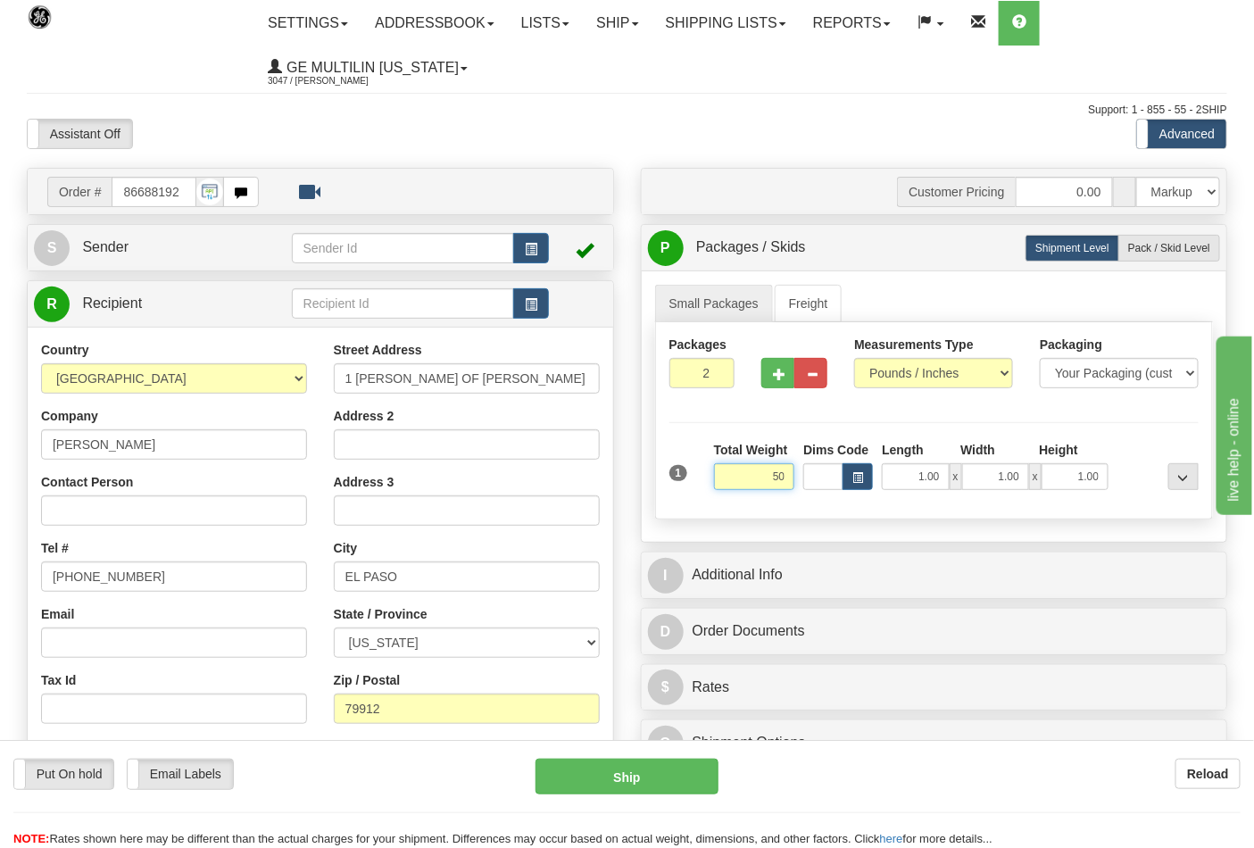
click button "Delete" at bounding box center [0, 0] width 0 height 0
type input "50.00"
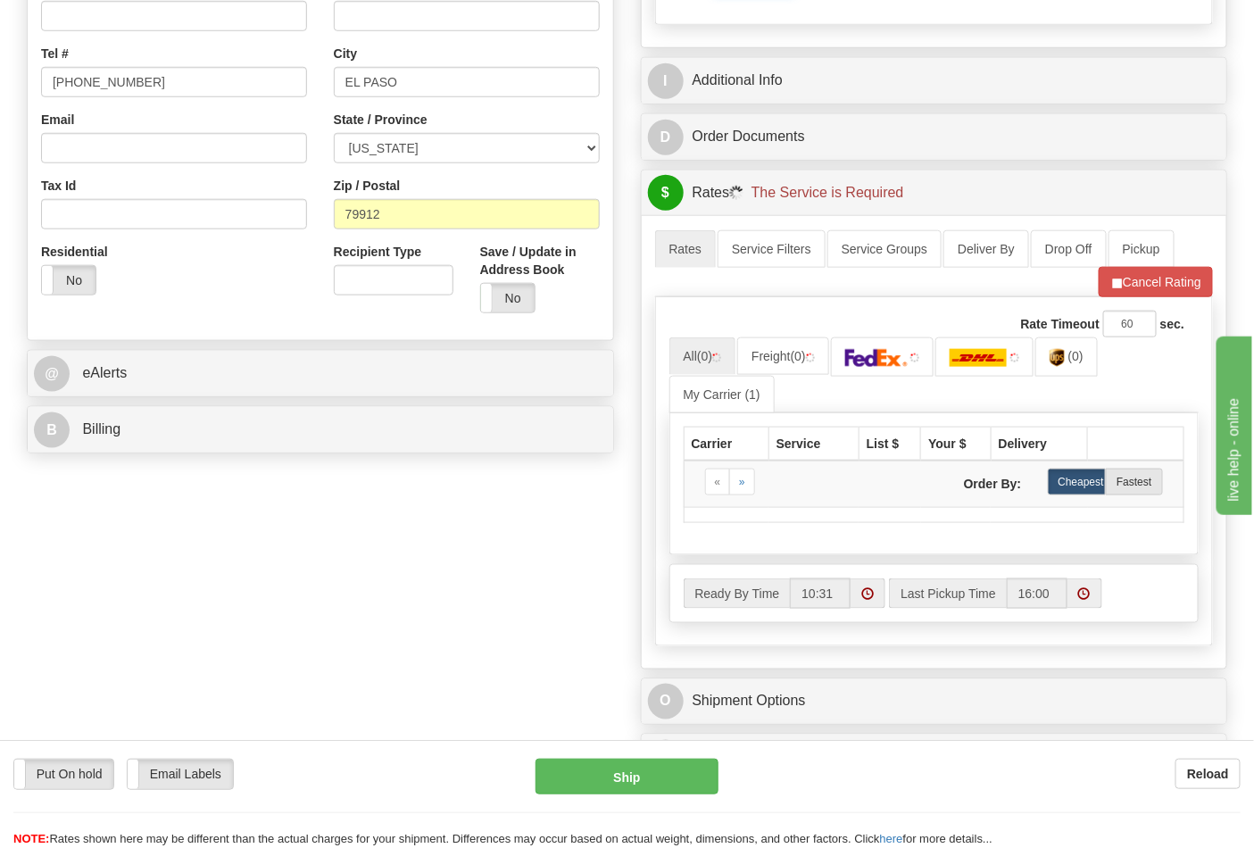
scroll to position [495, 0]
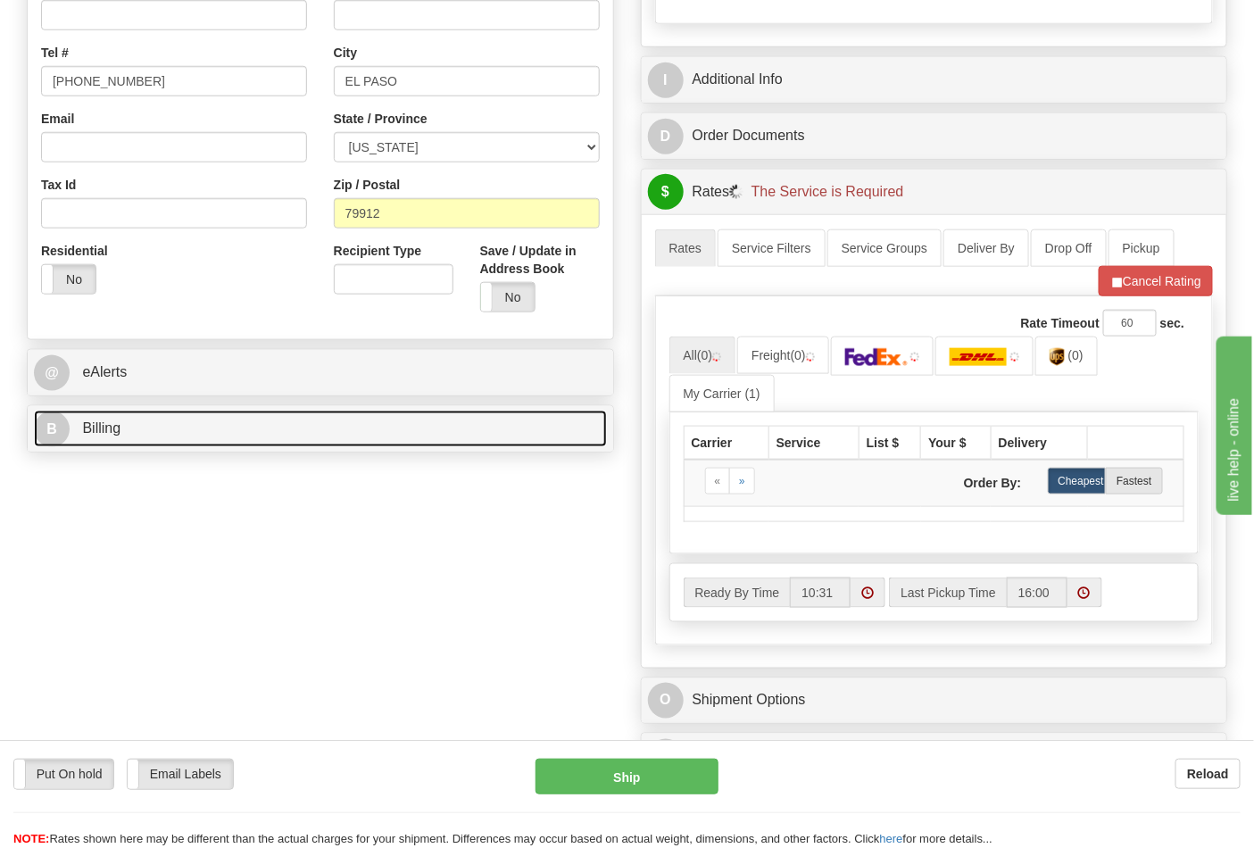
click at [252, 428] on link "B Billing" at bounding box center [320, 428] width 573 height 37
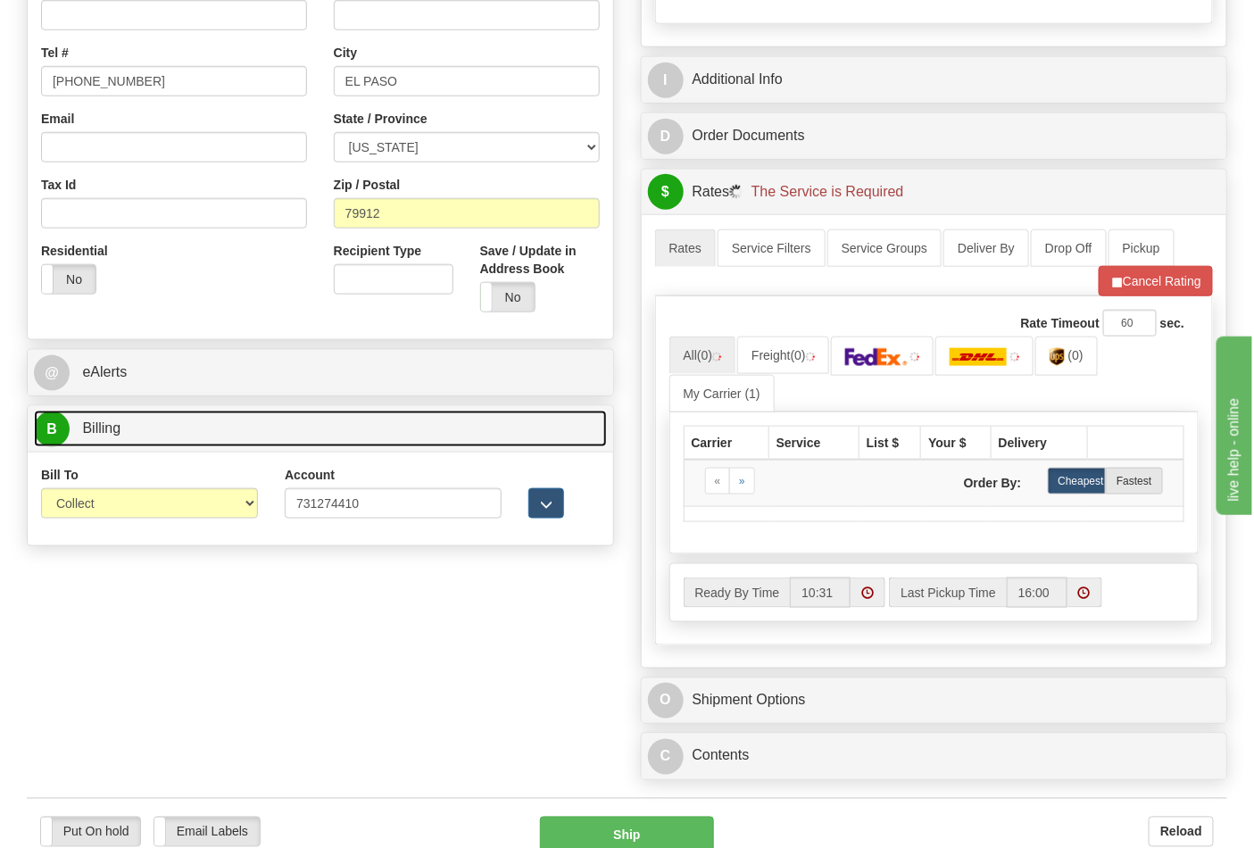
scroll to position [594, 0]
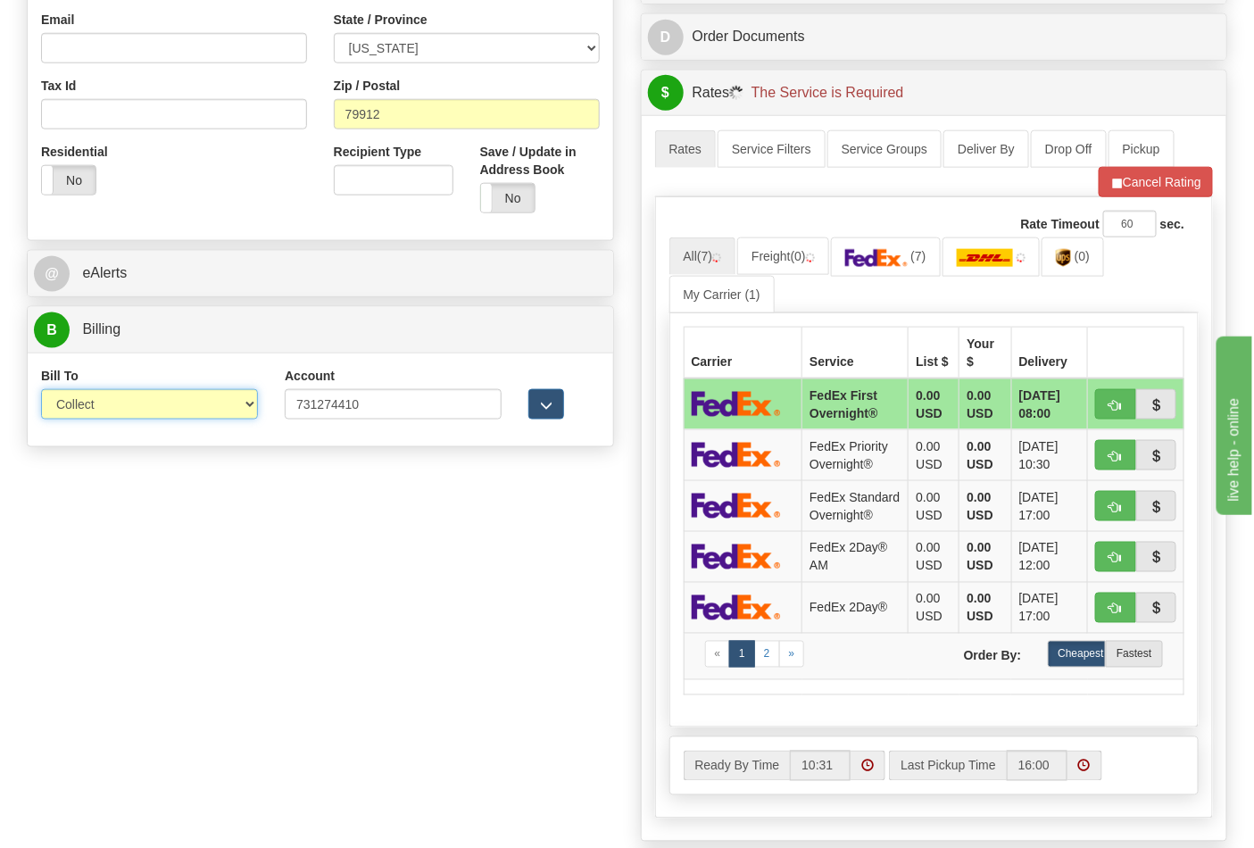
click at [120, 410] on select "Sender Recipient Third Party Collect" at bounding box center [149, 404] width 217 height 30
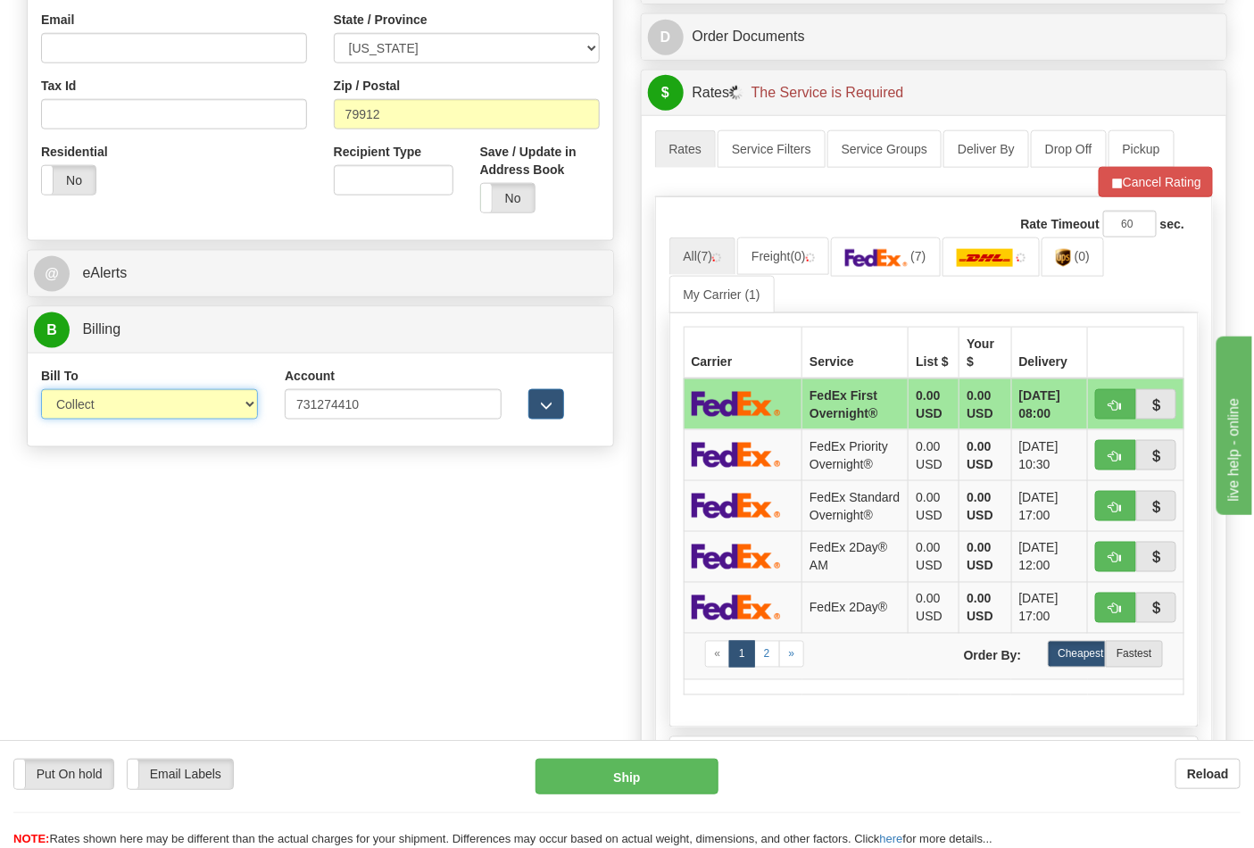
select select "2"
click at [41, 391] on select "Sender Recipient Third Party Collect" at bounding box center [149, 404] width 217 height 30
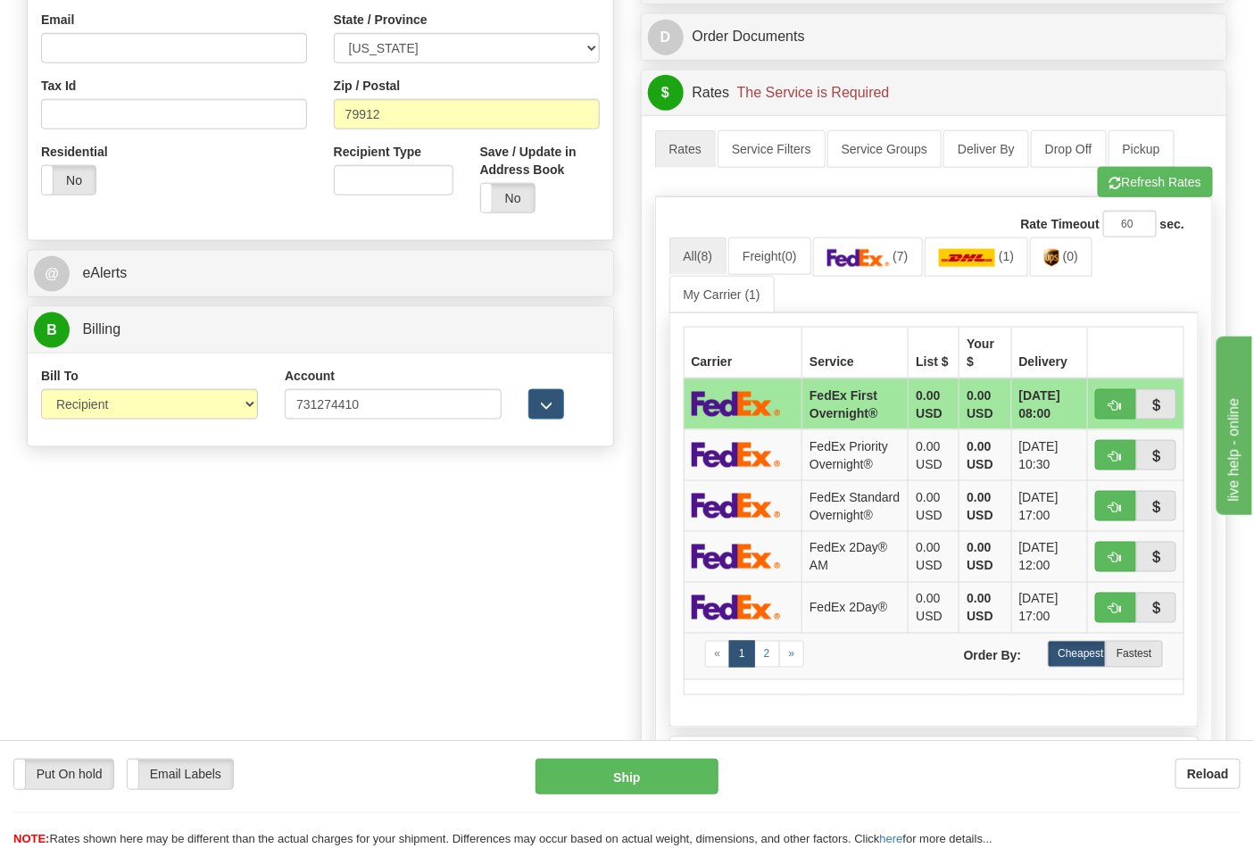
click at [876, 282] on ul "All (8) Freight (0) (7) (1) (0) My Carrier (1)" at bounding box center [934, 274] width 530 height 75
click at [873, 270] on link "(7)" at bounding box center [868, 256] width 110 height 38
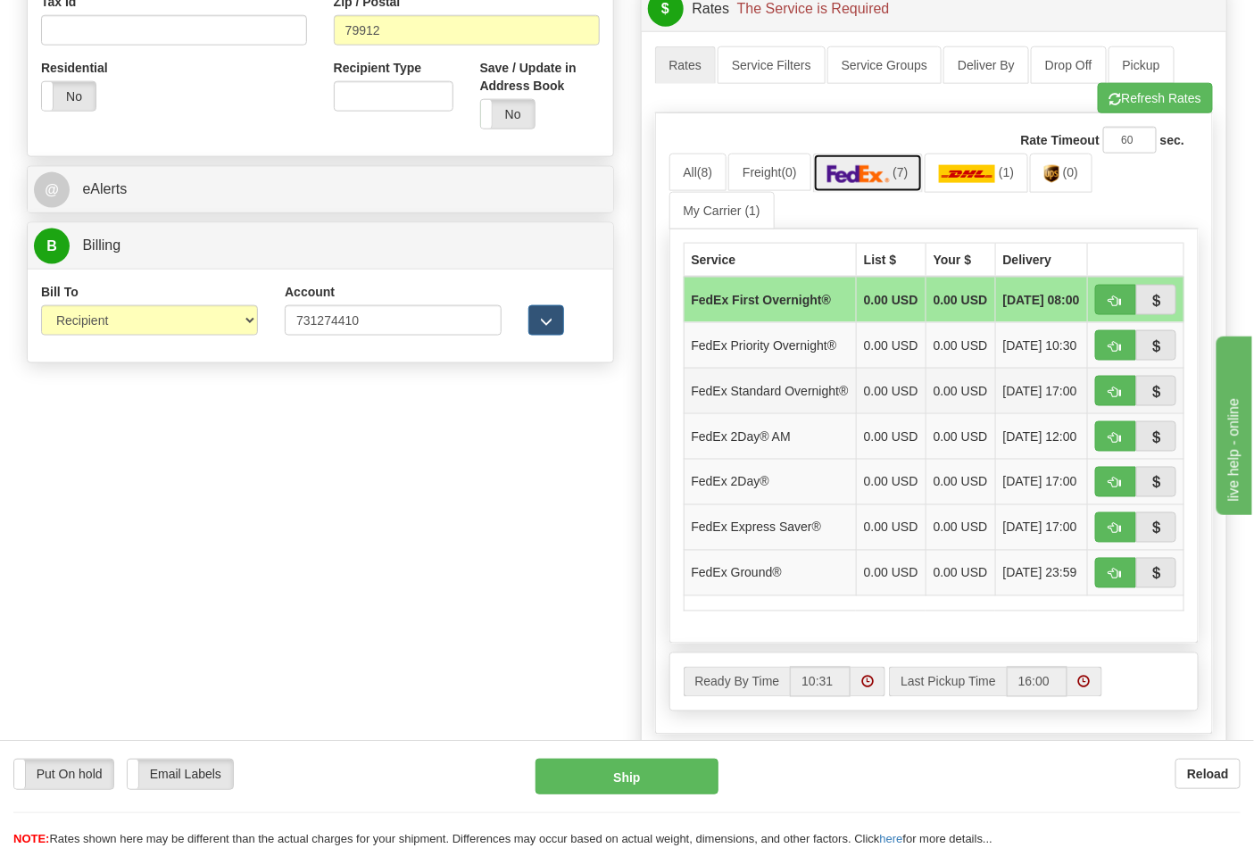
scroll to position [792, 0]
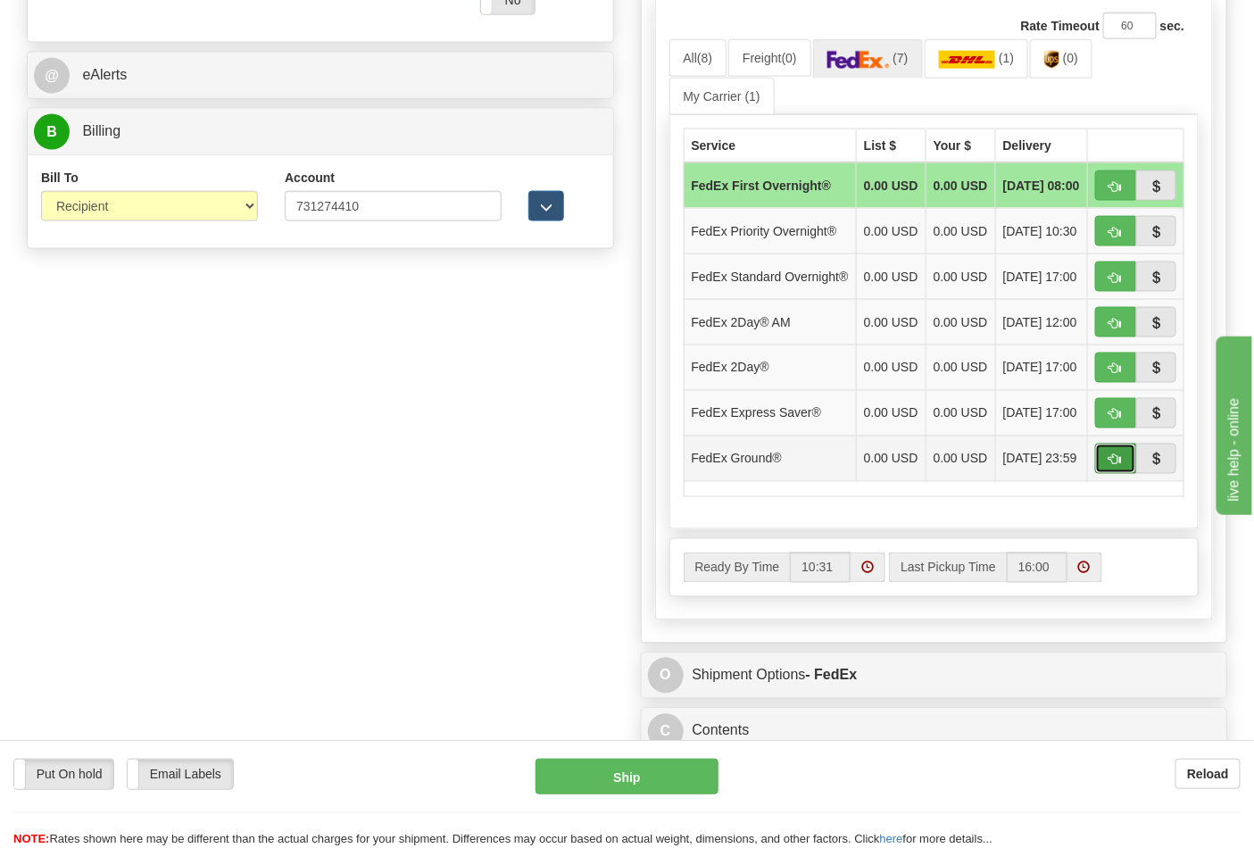
click at [1115, 466] on span "button" at bounding box center [1115, 460] width 12 height 12
type input "92"
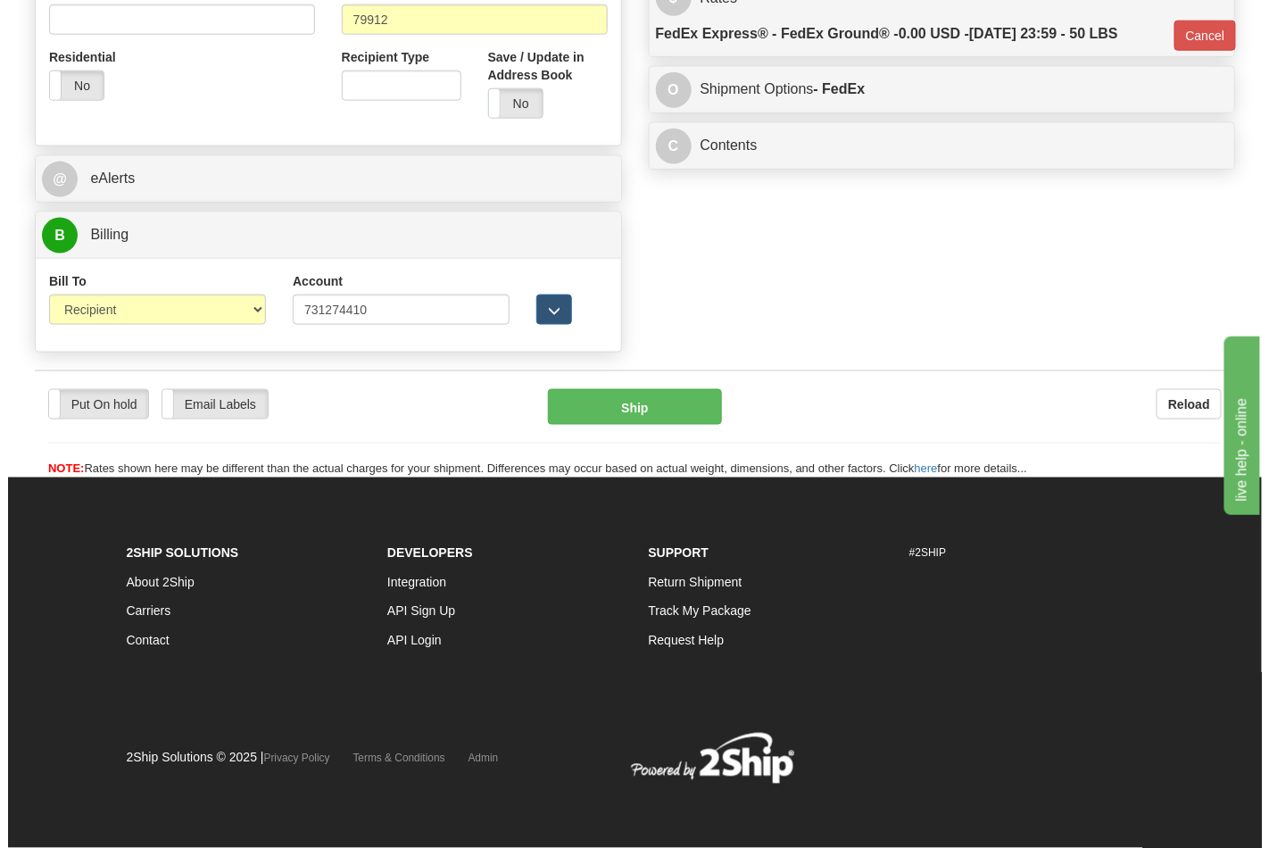
scroll to position [691, 0]
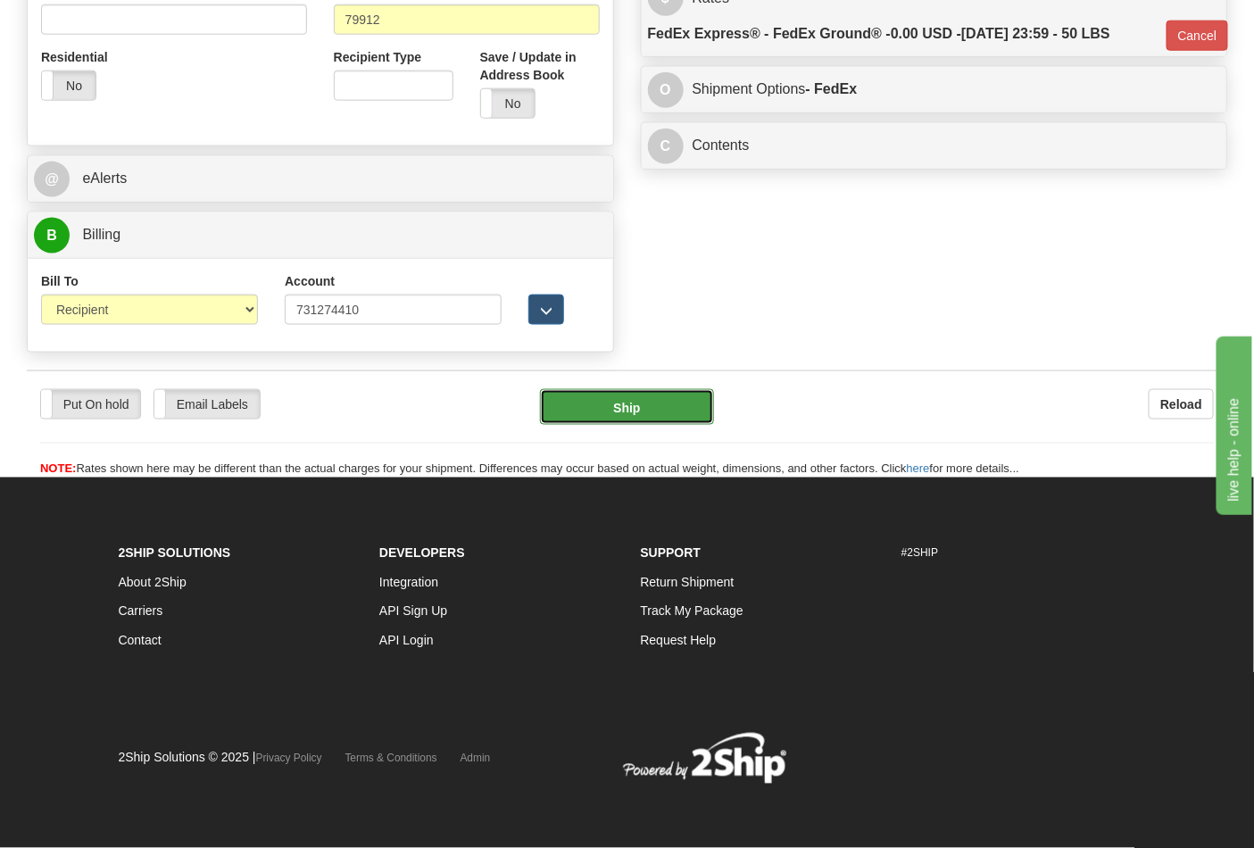
click at [645, 399] on button "Ship" at bounding box center [626, 407] width 173 height 36
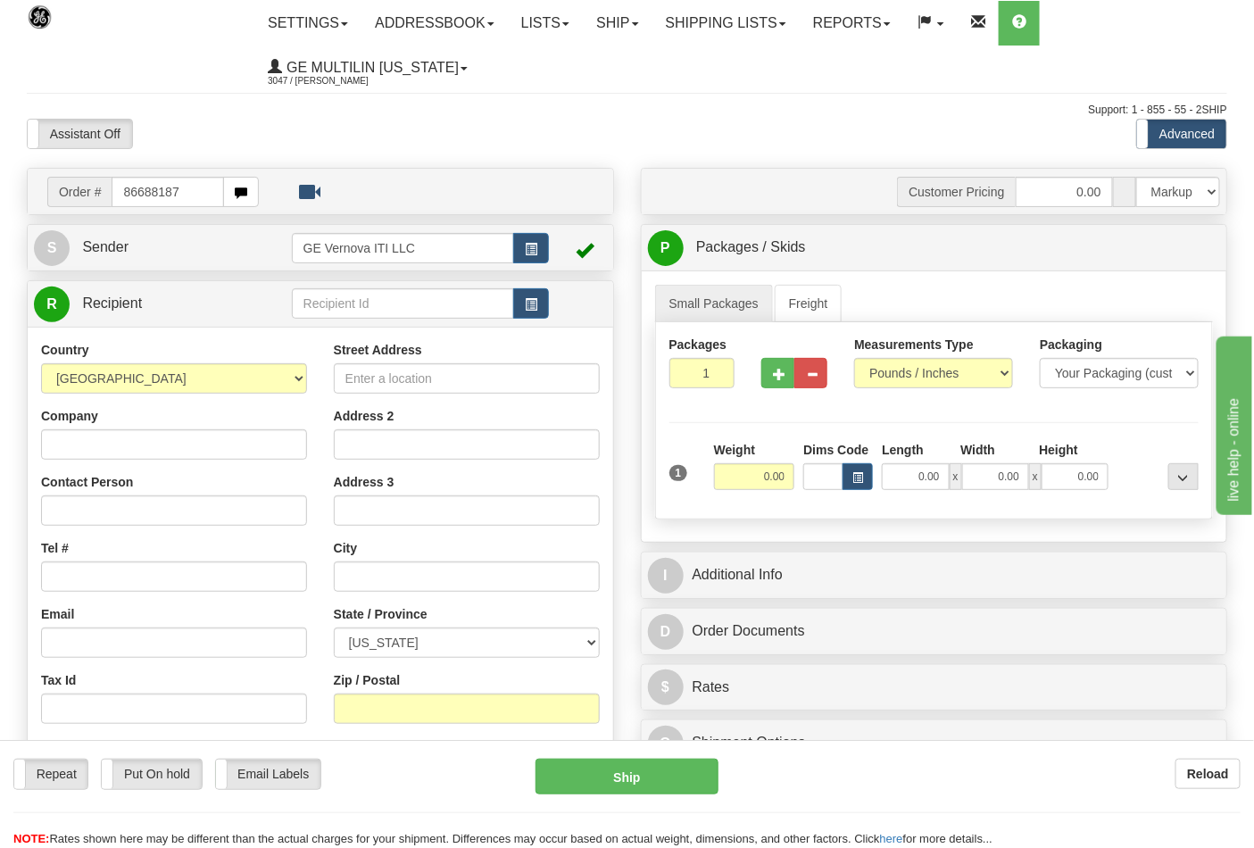
type input "86688187"
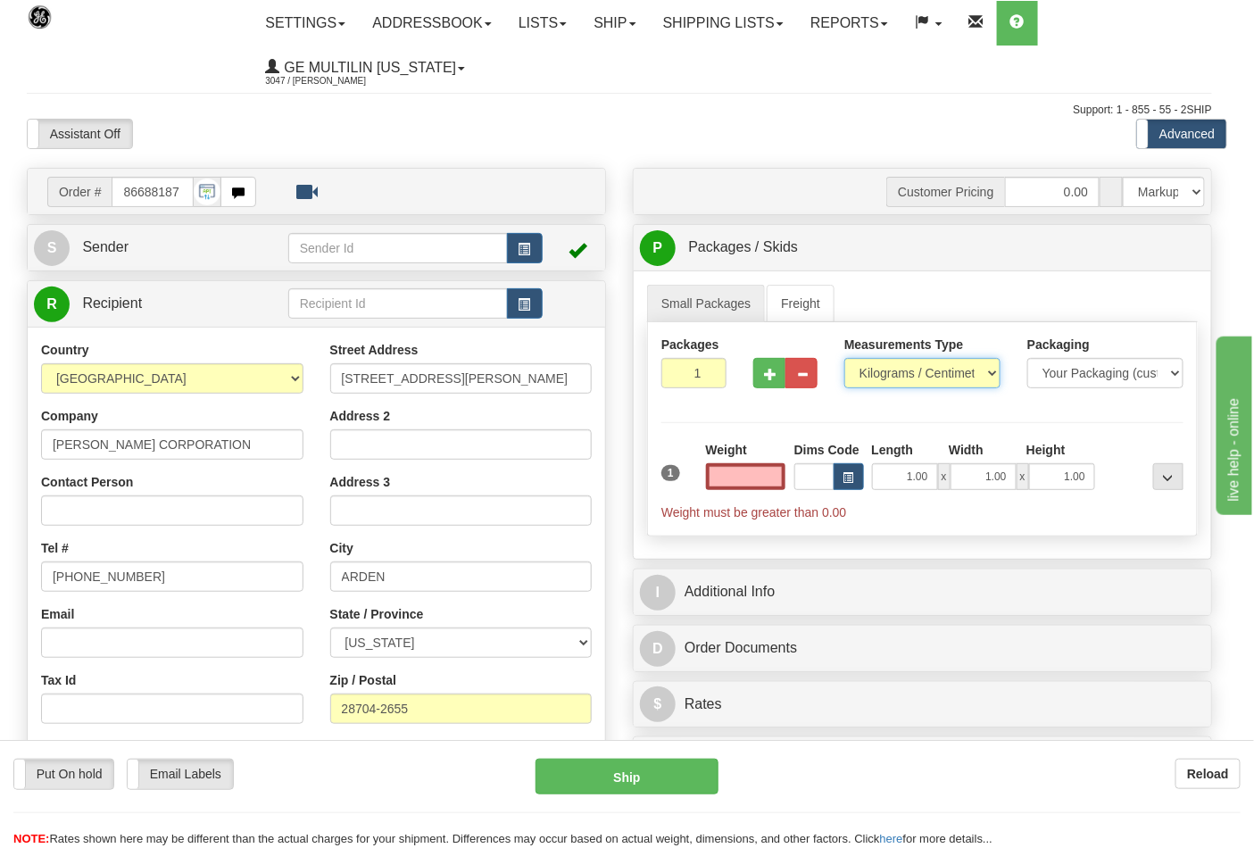
type input "0.00"
click at [892, 373] on select "Pounds / Inches Kilograms / Centimeters" at bounding box center [922, 373] width 156 height 30
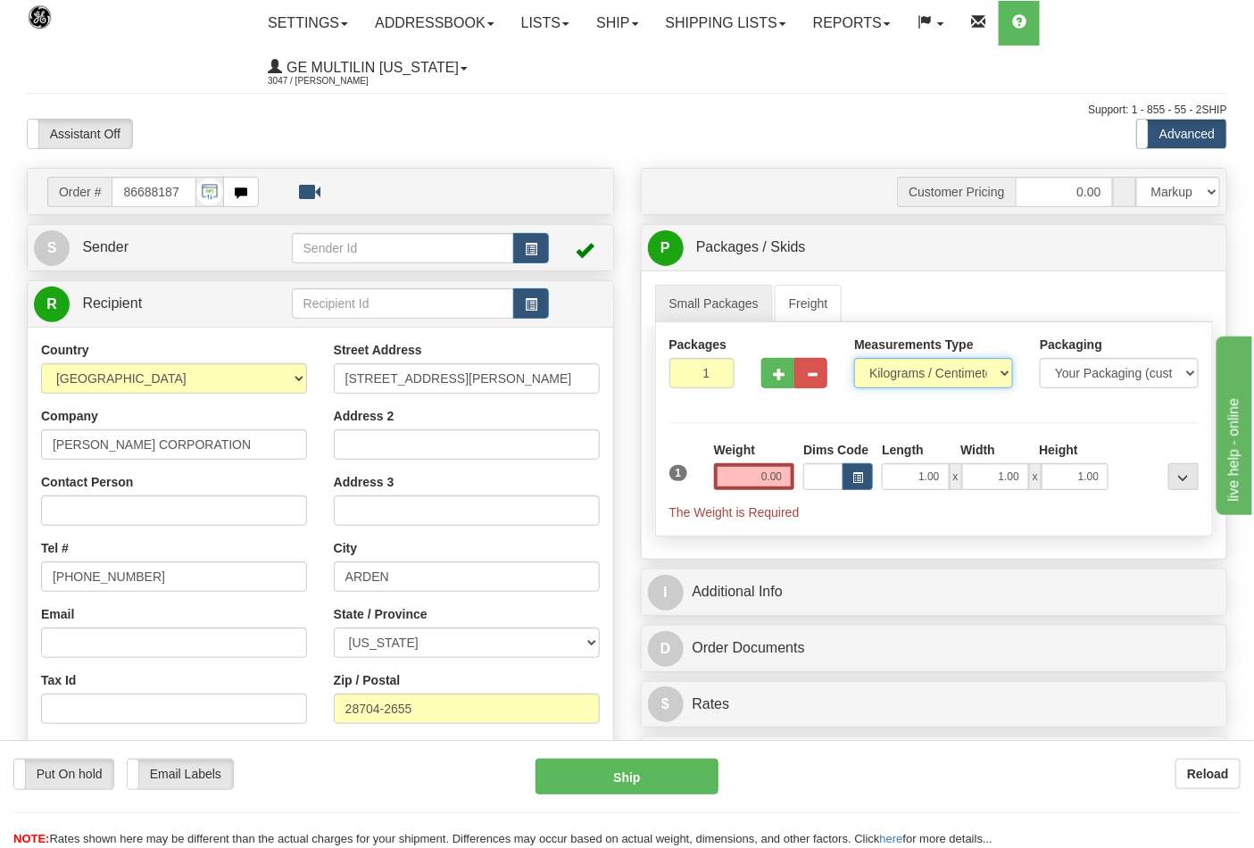
select select "0"
click at [854, 359] on select "Pounds / Inches Kilograms / Centimeters" at bounding box center [933, 373] width 159 height 30
click at [780, 373] on span "button" at bounding box center [779, 374] width 12 height 12
type input "2"
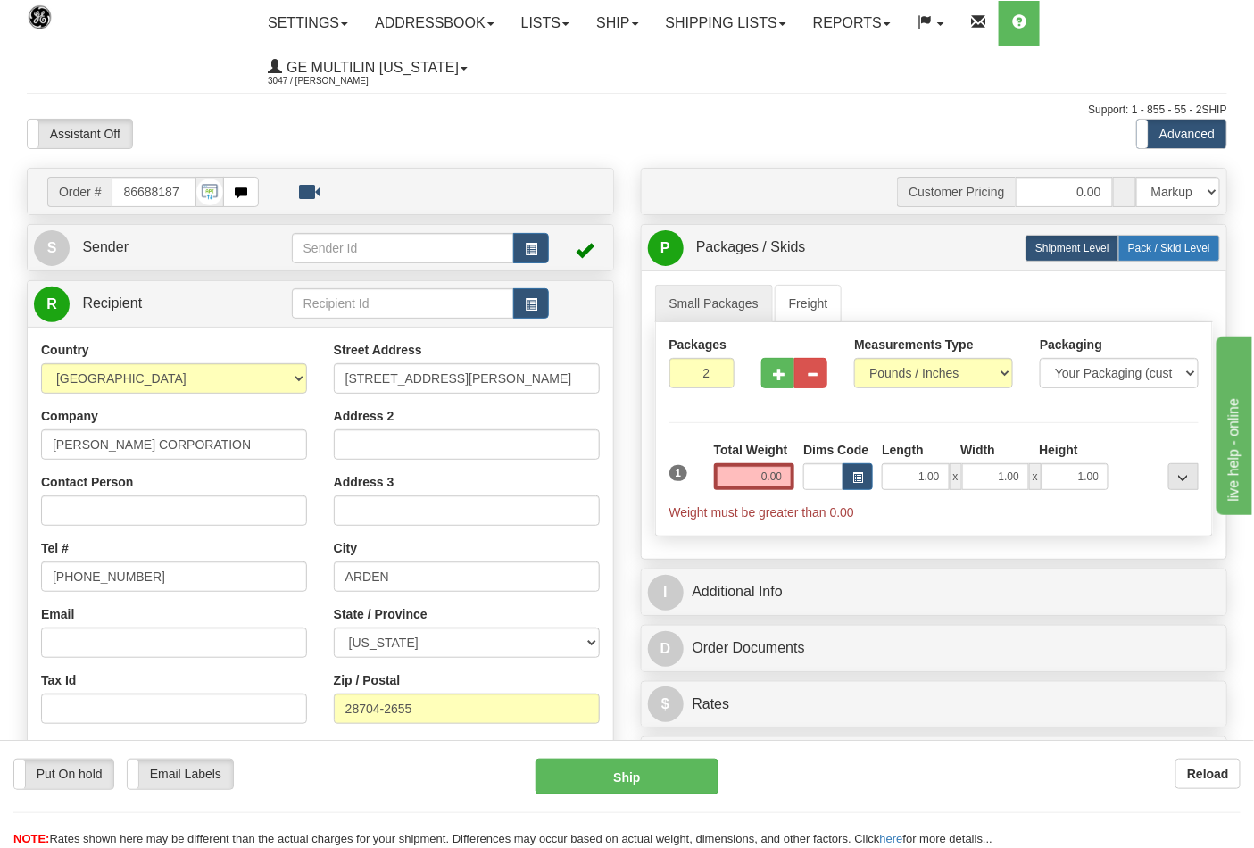
click at [1148, 247] on span "Pack / Skid Level" at bounding box center [1169, 248] width 82 height 12
radio input "true"
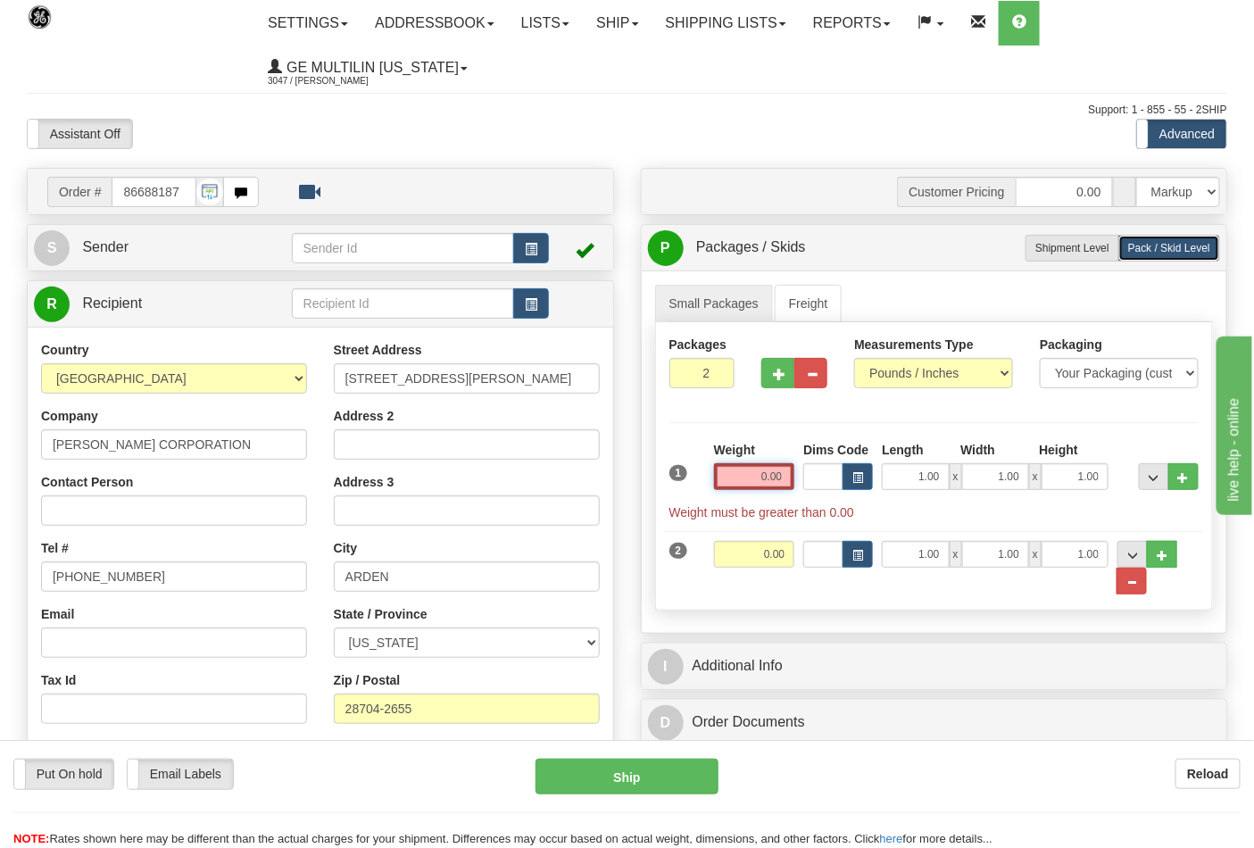
click at [787, 474] on input "0.00" at bounding box center [754, 476] width 81 height 27
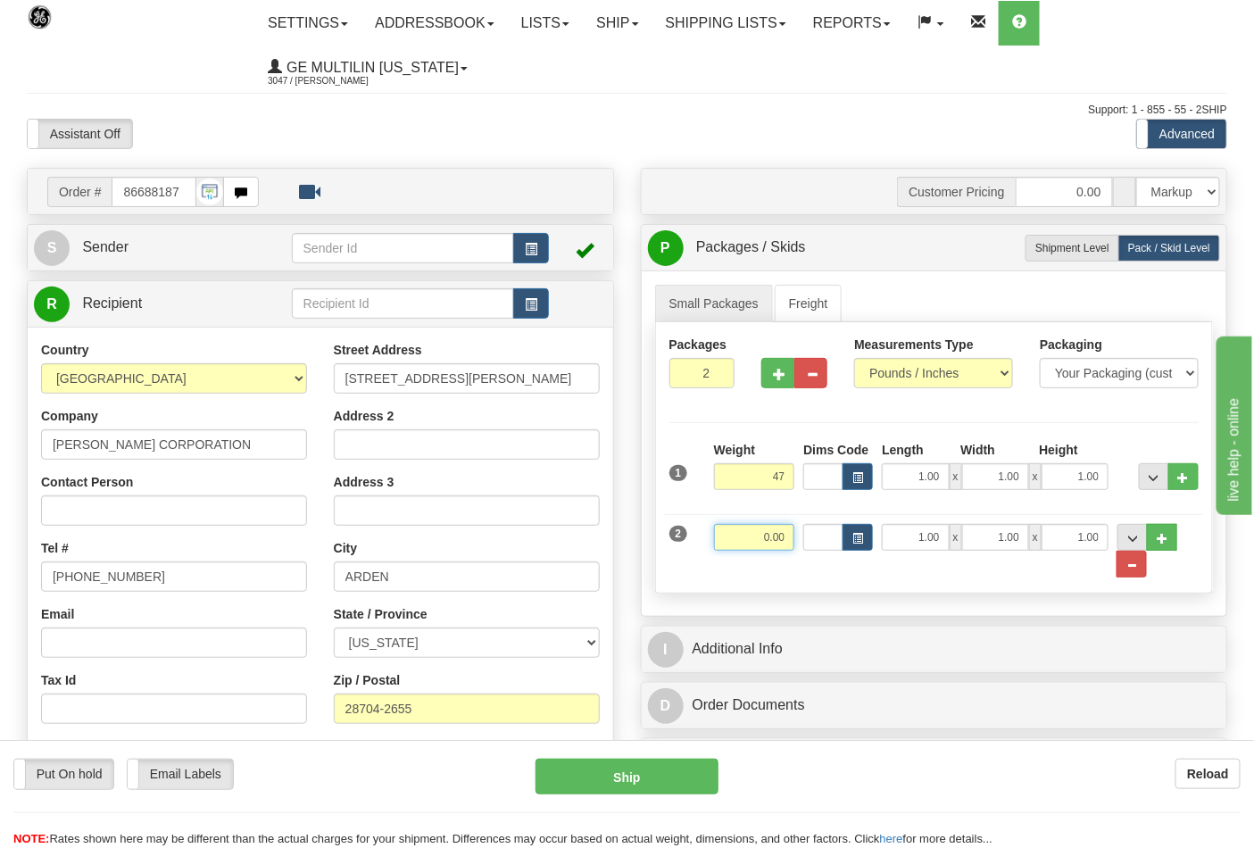
type input "47.00"
click at [786, 542] on input "0.00" at bounding box center [754, 537] width 81 height 27
type input "37.00"
click at [789, 478] on input "47.00" at bounding box center [754, 476] width 81 height 27
click button "Delete" at bounding box center [0, 0] width 0 height 0
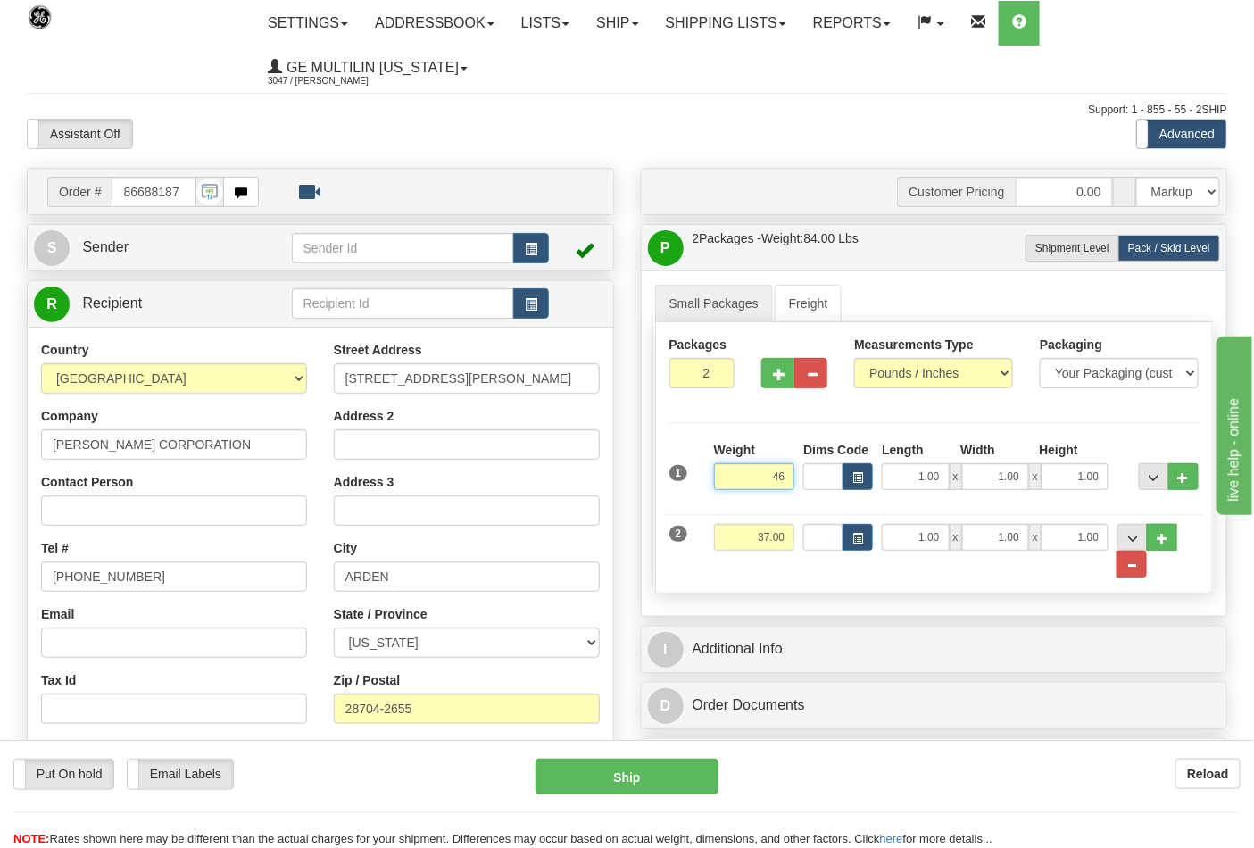
type input "46.00"
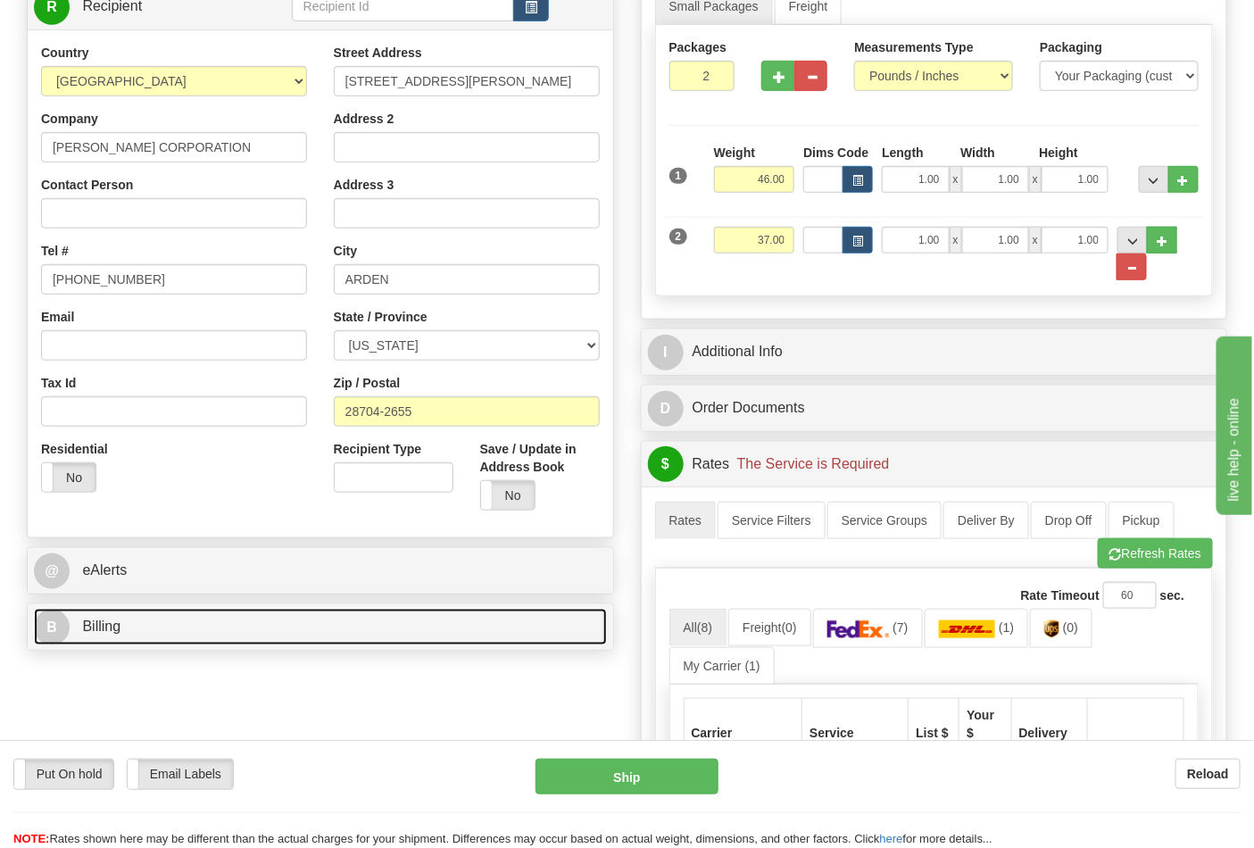
click at [146, 634] on link "B Billing" at bounding box center [320, 626] width 573 height 37
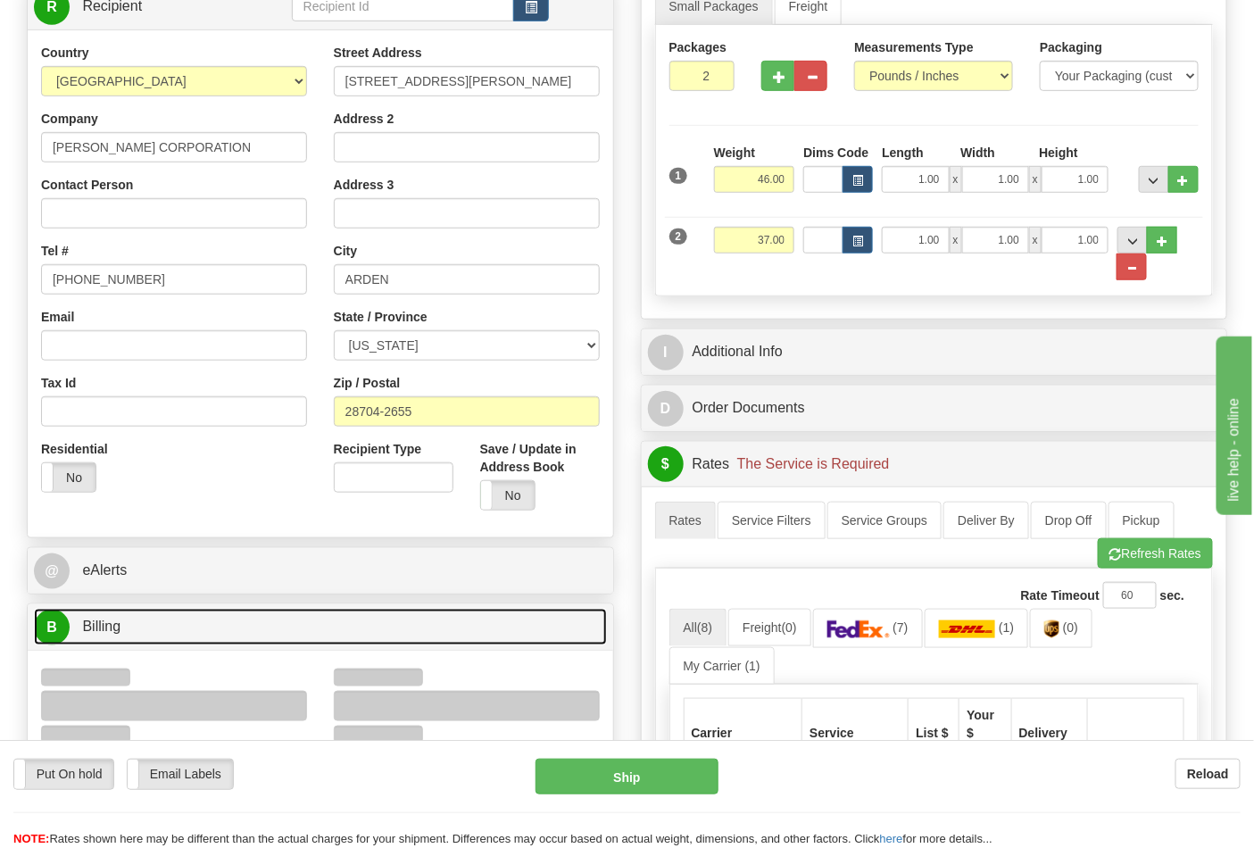
scroll to position [495, 0]
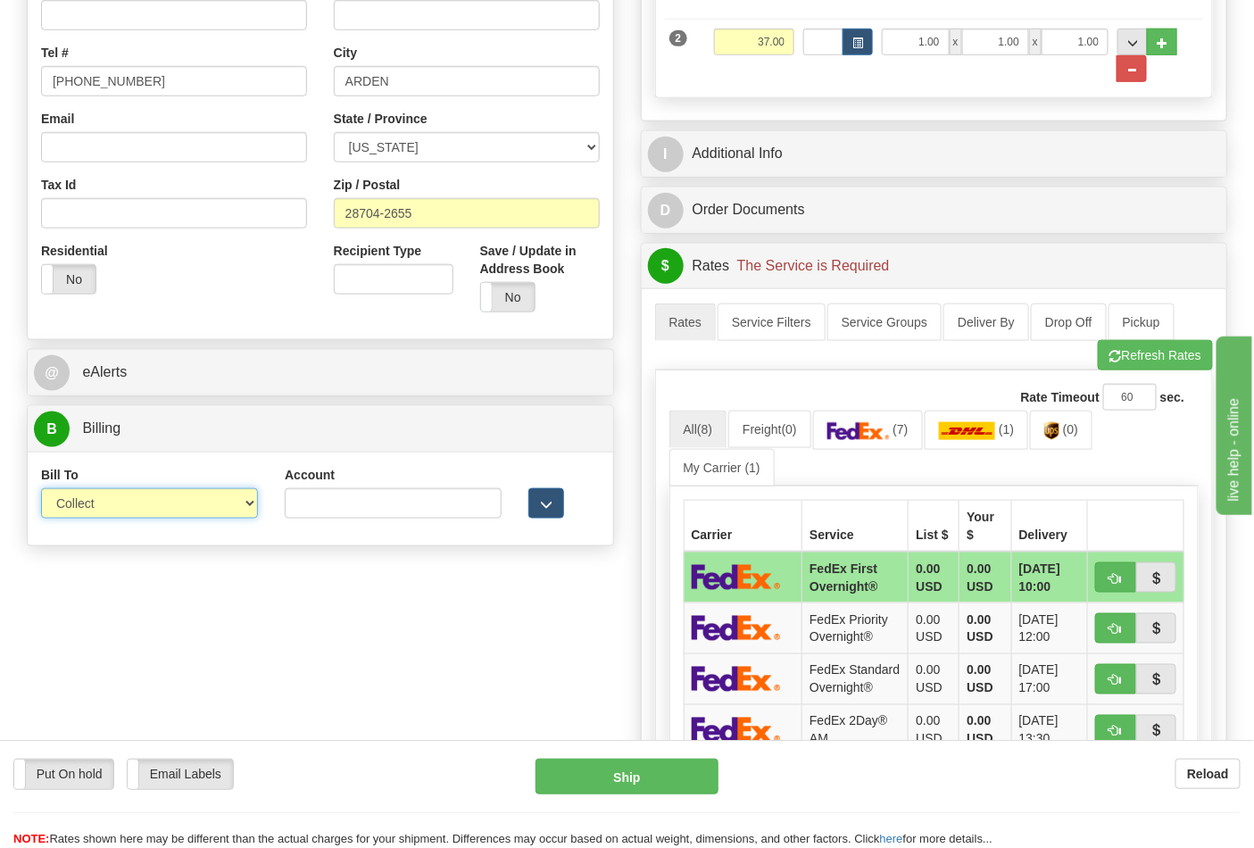
click at [87, 511] on select "Sender Recipient Third Party Collect" at bounding box center [149, 503] width 217 height 30
select select "2"
click at [41, 490] on select "Sender Recipient Third Party Collect" at bounding box center [149, 503] width 217 height 30
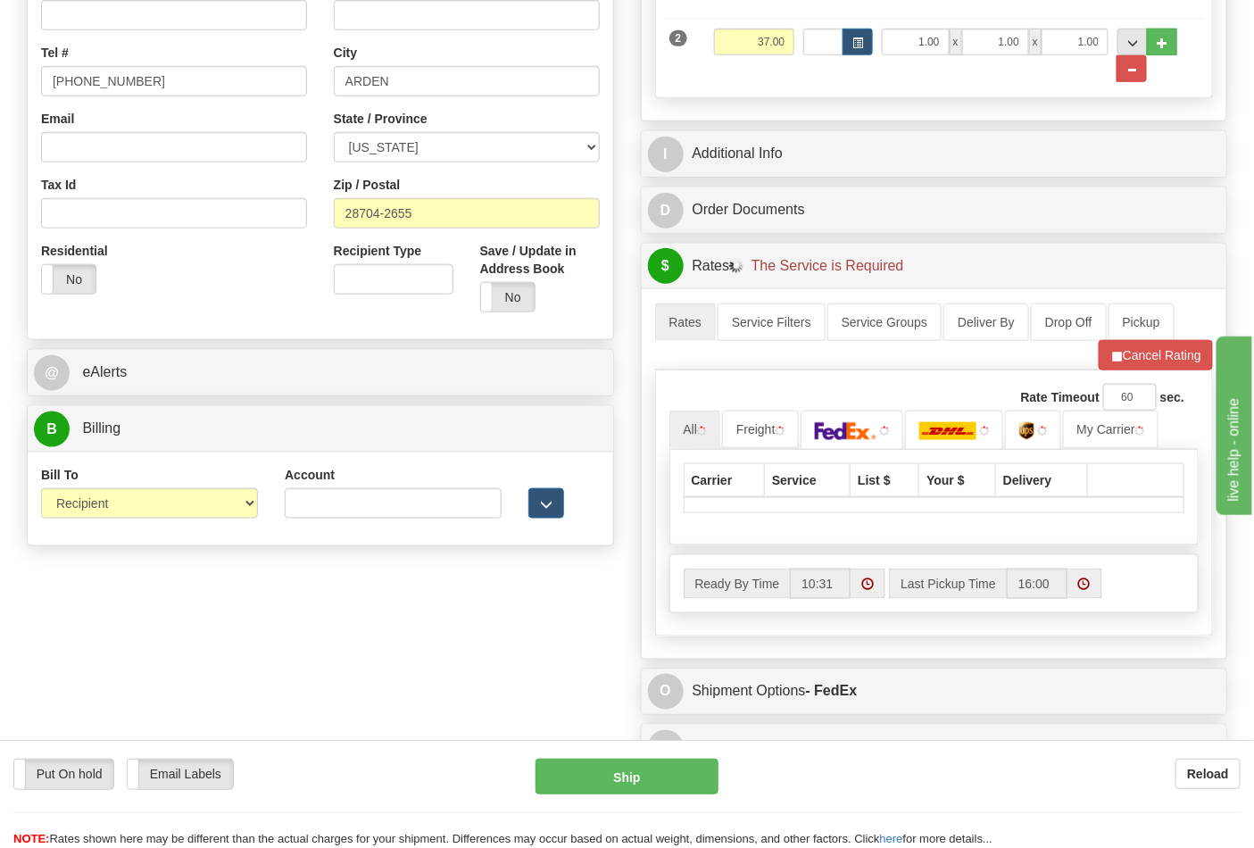
click at [313, 521] on div "Account 3rd Party Account List Please select" at bounding box center [393, 499] width 244 height 66
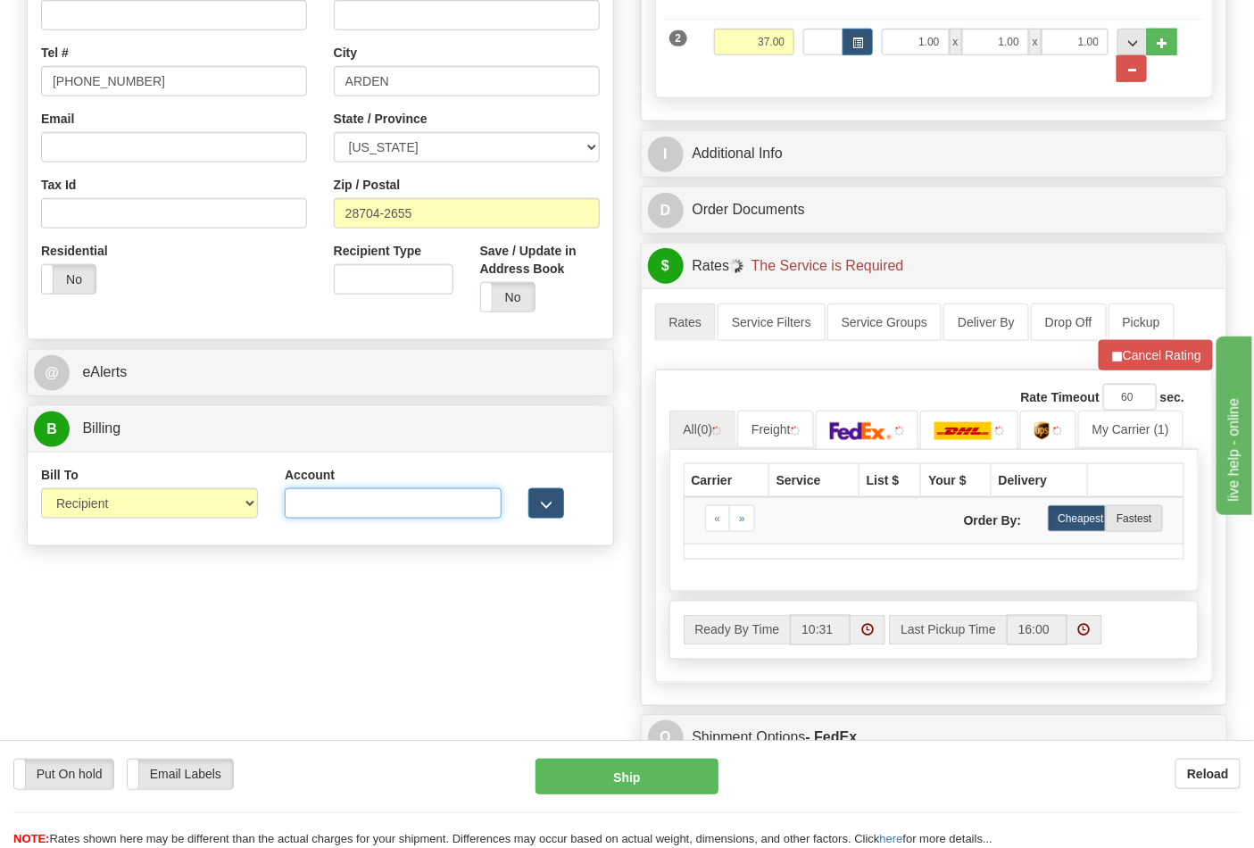
click at [314, 517] on input "Account" at bounding box center [393, 503] width 217 height 30
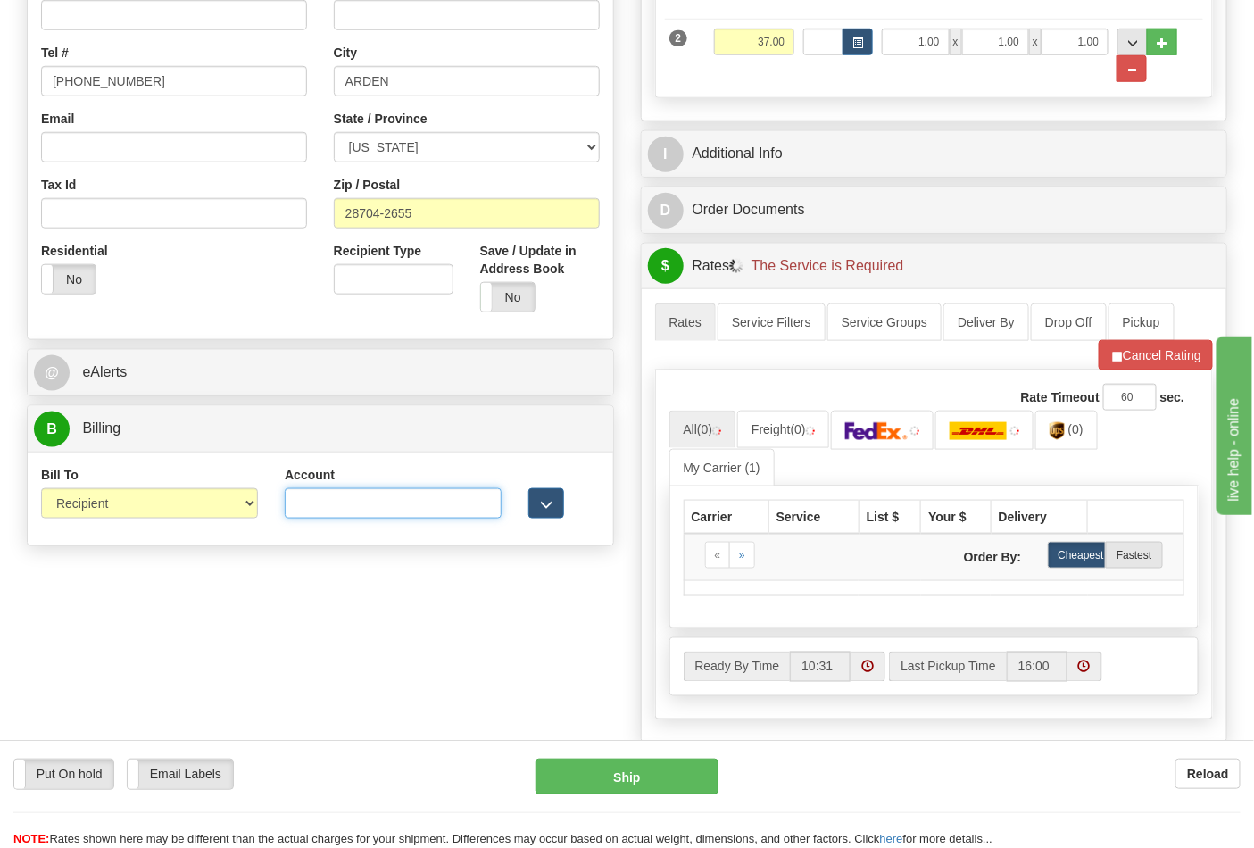
paste input "103014760"
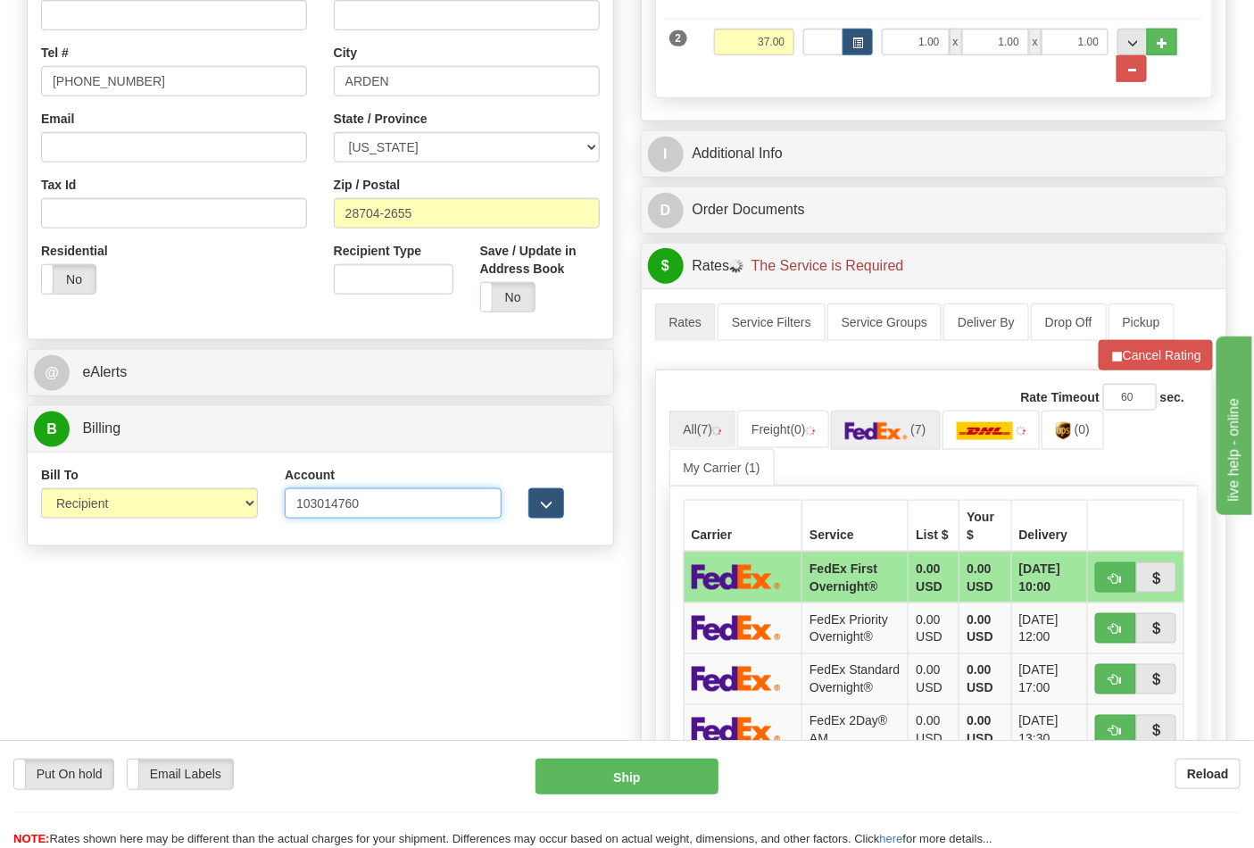
type input "103014760"
click at [890, 433] on img at bounding box center [876, 431] width 62 height 18
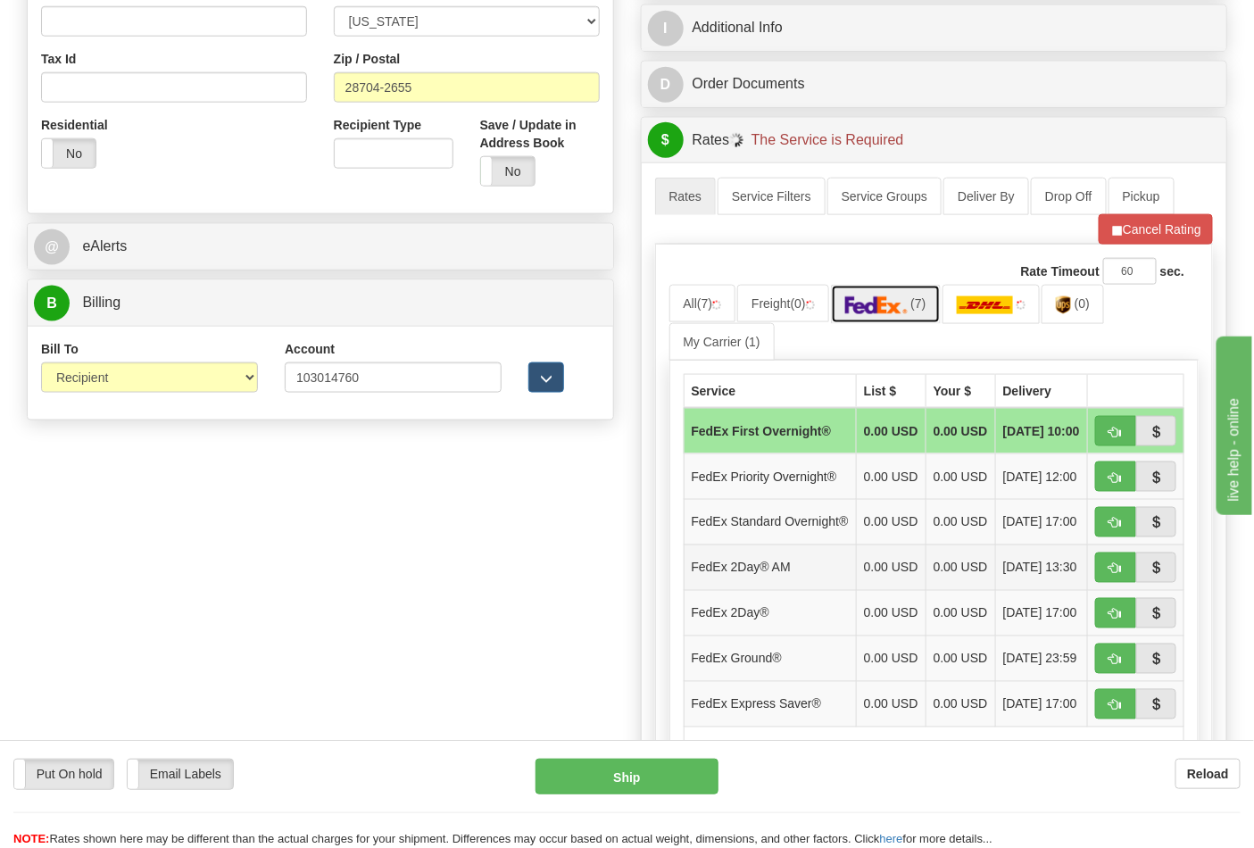
scroll to position [792, 0]
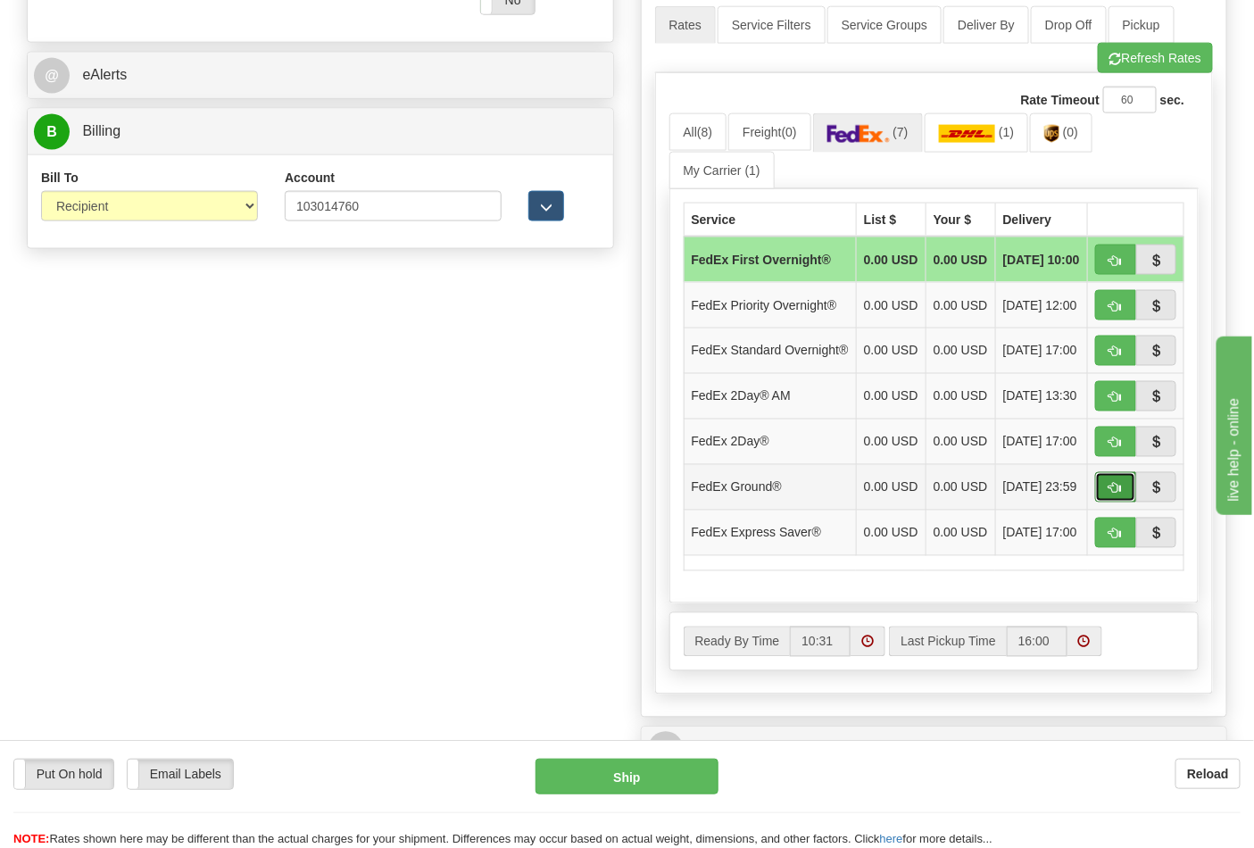
click at [1109, 494] on span "button" at bounding box center [1115, 489] width 12 height 12
type input "92"
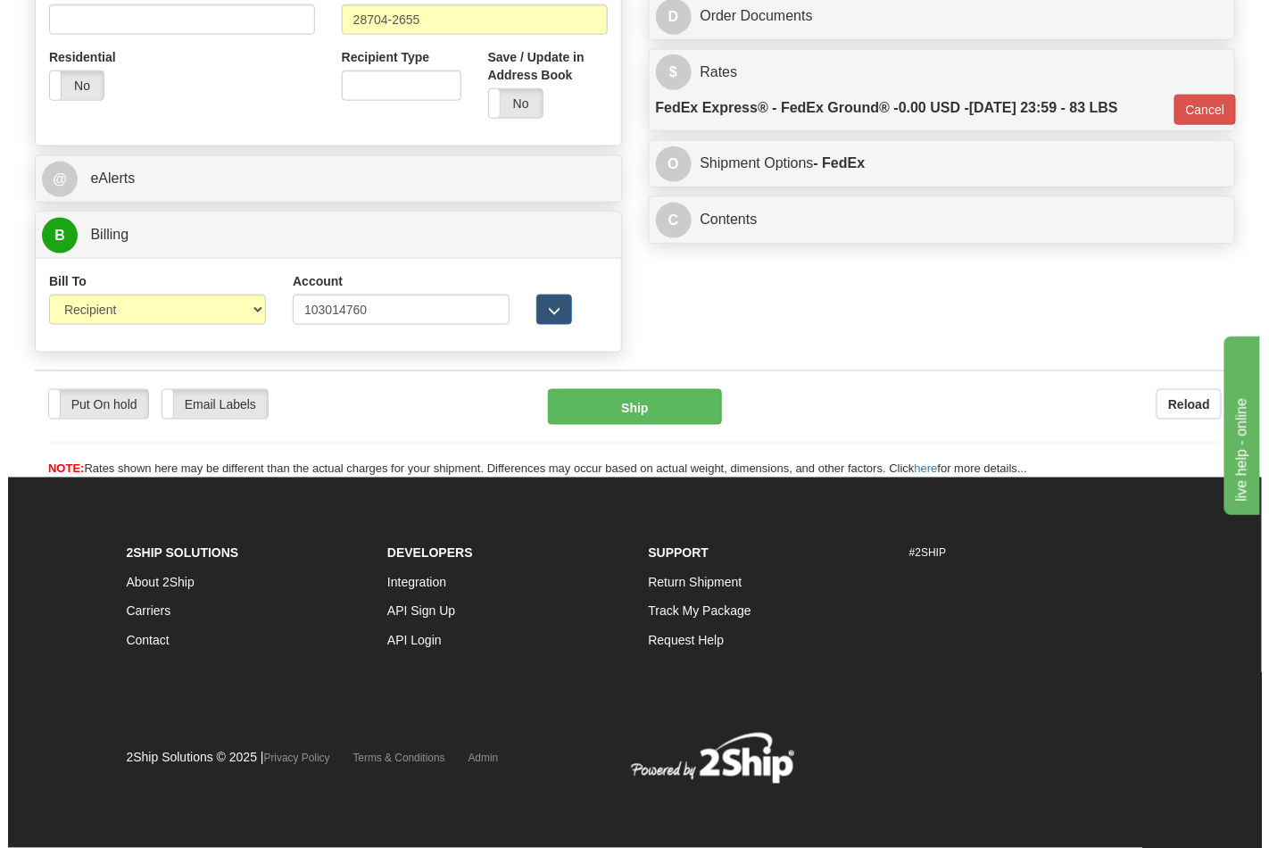
scroll to position [691, 0]
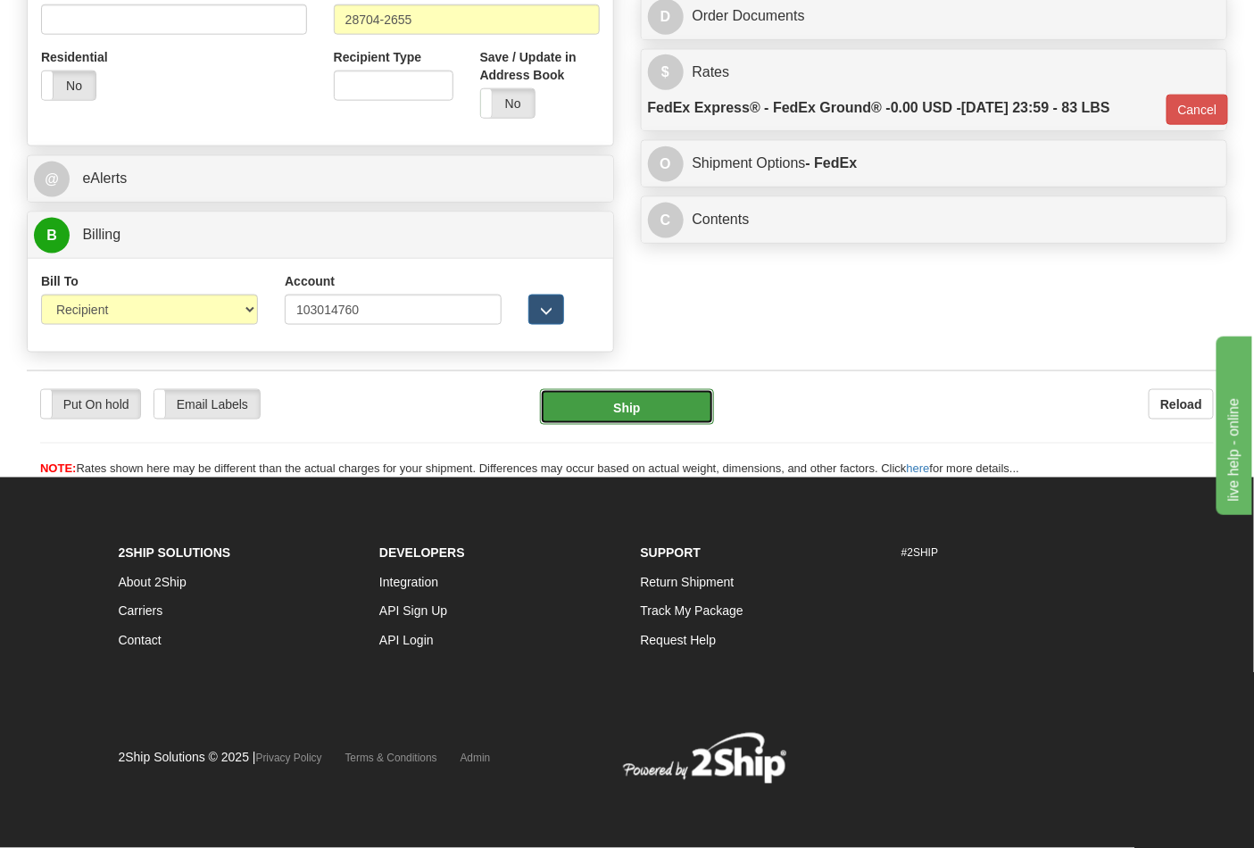
click at [617, 414] on button "Ship" at bounding box center [626, 407] width 173 height 36
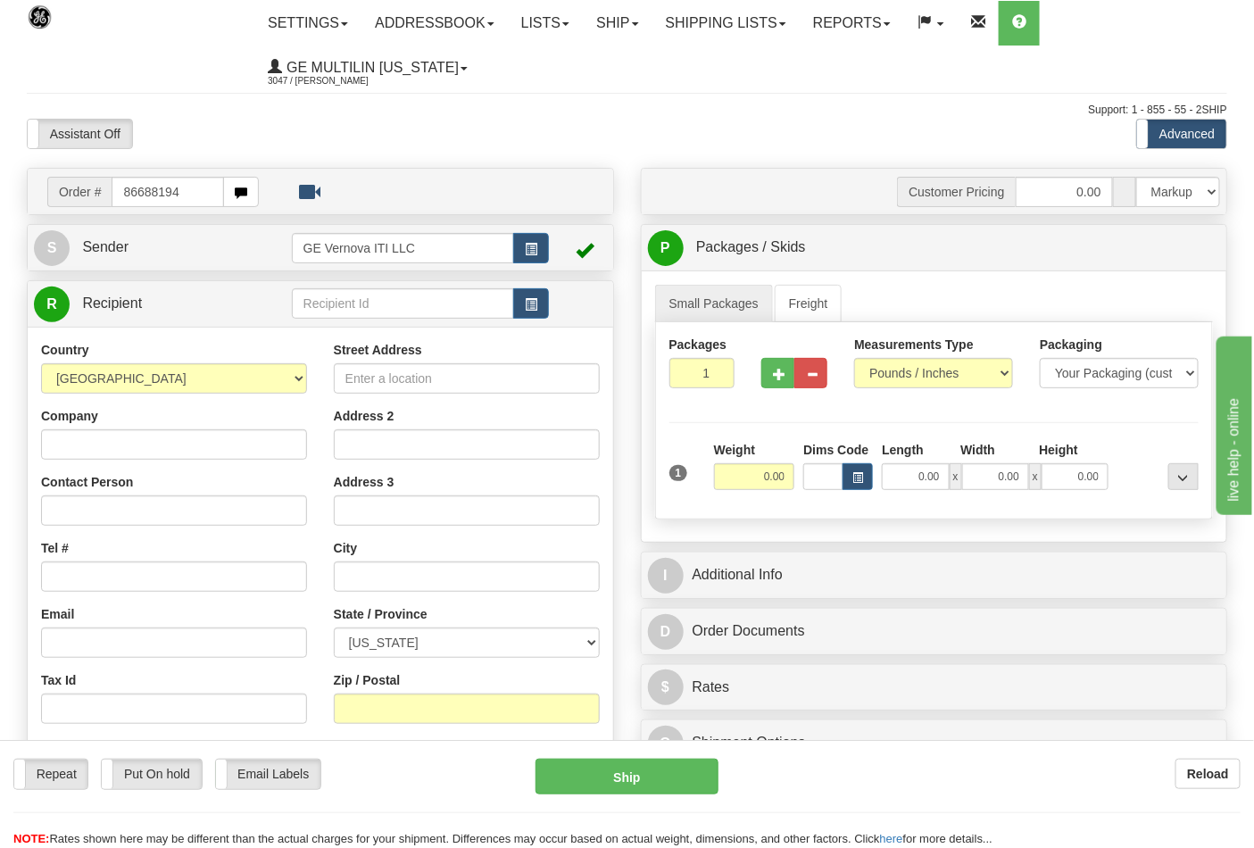
type input "86688194"
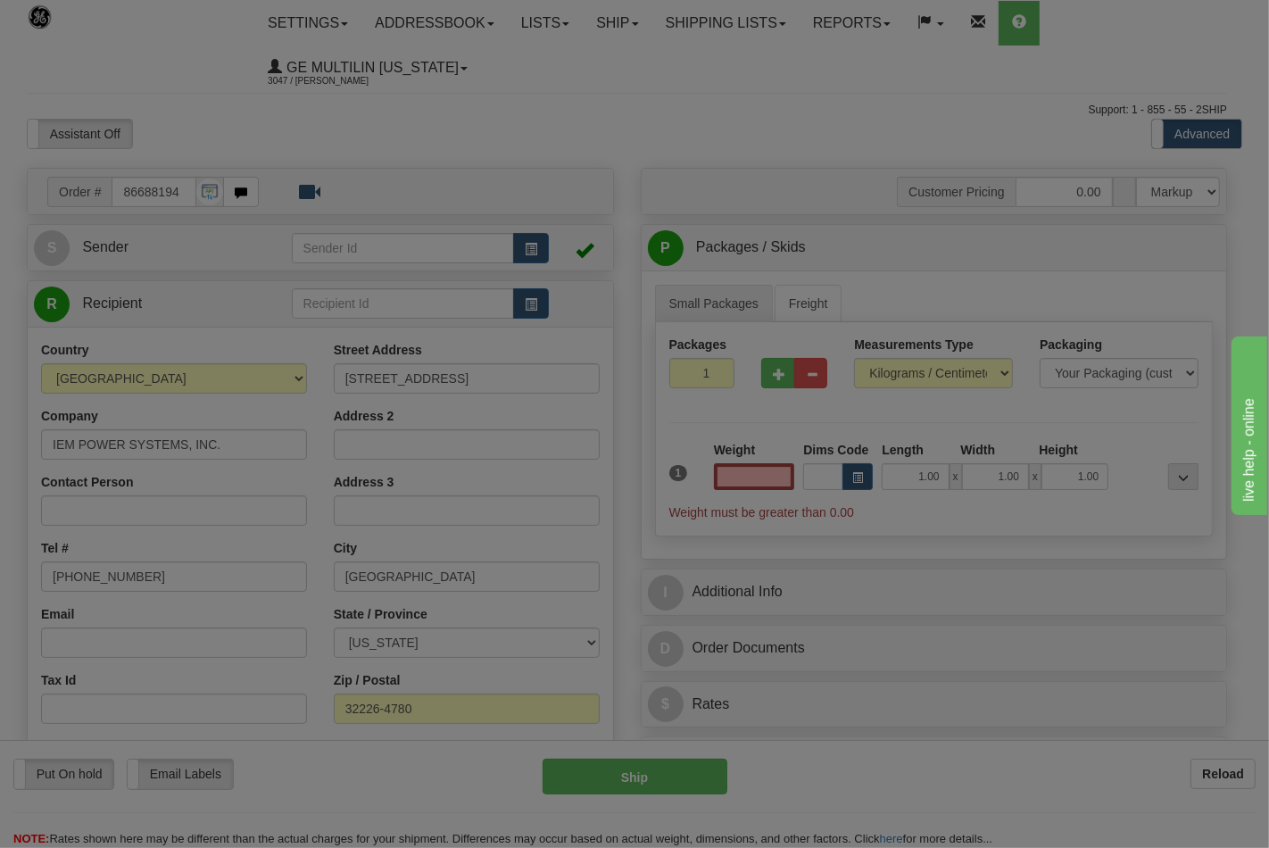
click at [913, 375] on div "Please wait..." at bounding box center [634, 424] width 1269 height 848
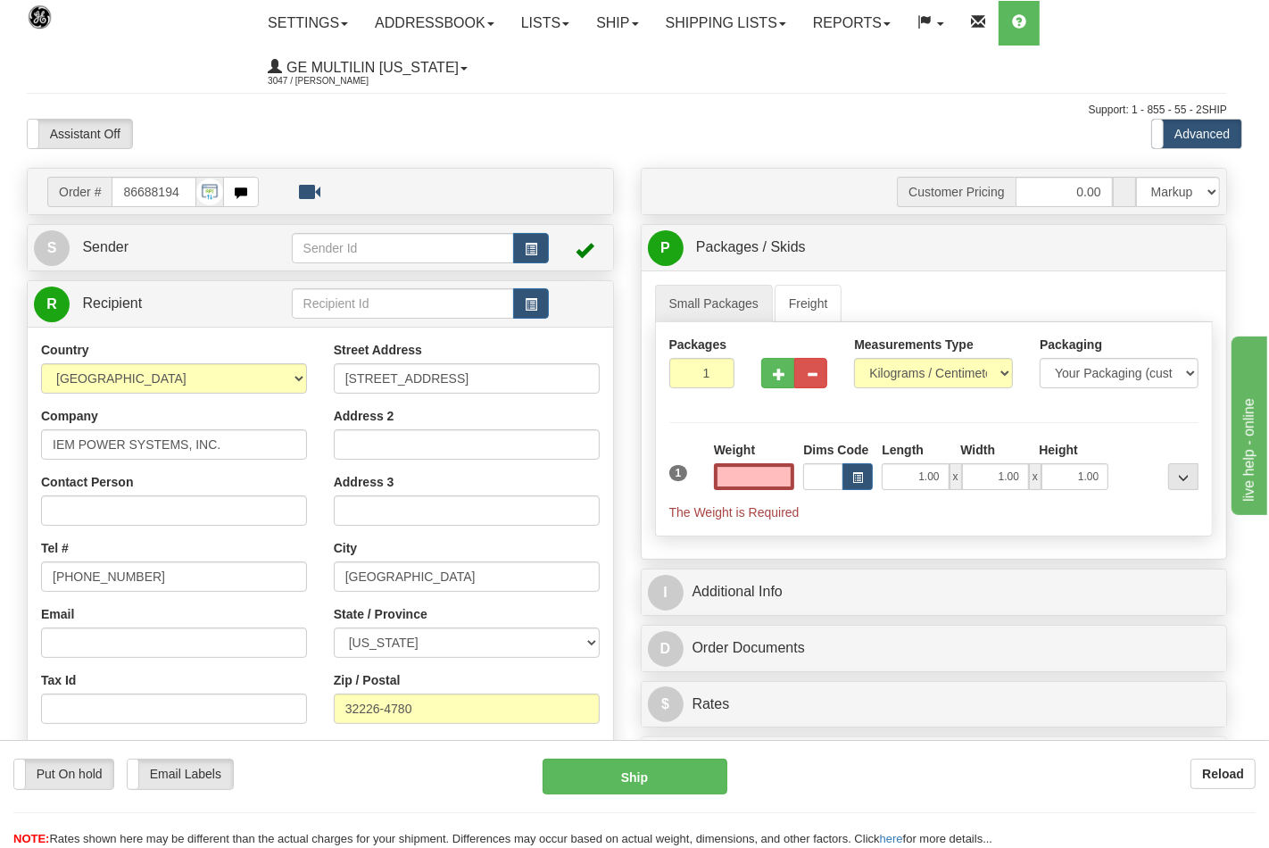
type input "0.00"
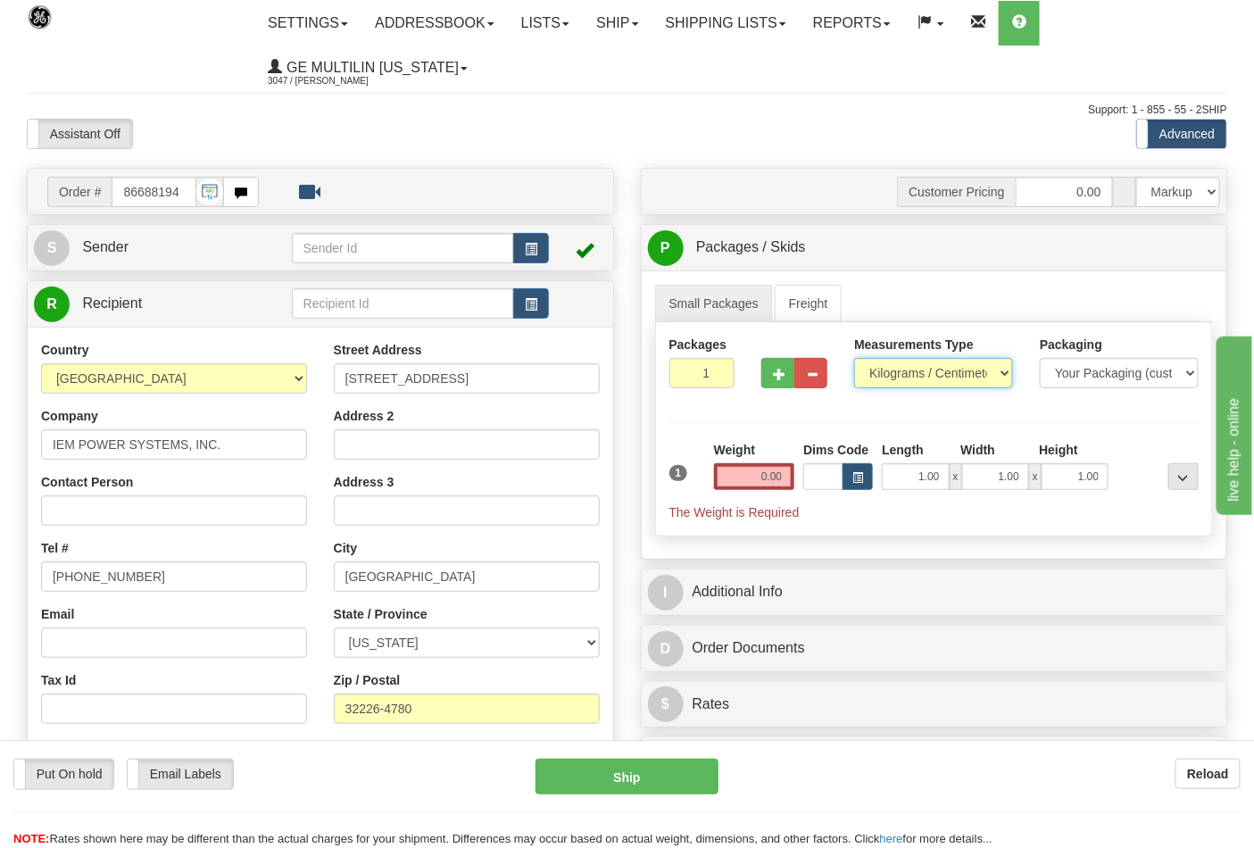
drag, startPoint x: 913, startPoint y: 375, endPoint x: 904, endPoint y: 387, distance: 15.4
click at [913, 375] on select "Pounds / Inches Kilograms / Centimeters" at bounding box center [933, 373] width 159 height 30
select select "0"
click at [854, 359] on select "Pounds / Inches Kilograms / Centimeters" at bounding box center [933, 373] width 159 height 30
click at [786, 377] on button "button" at bounding box center [777, 373] width 33 height 30
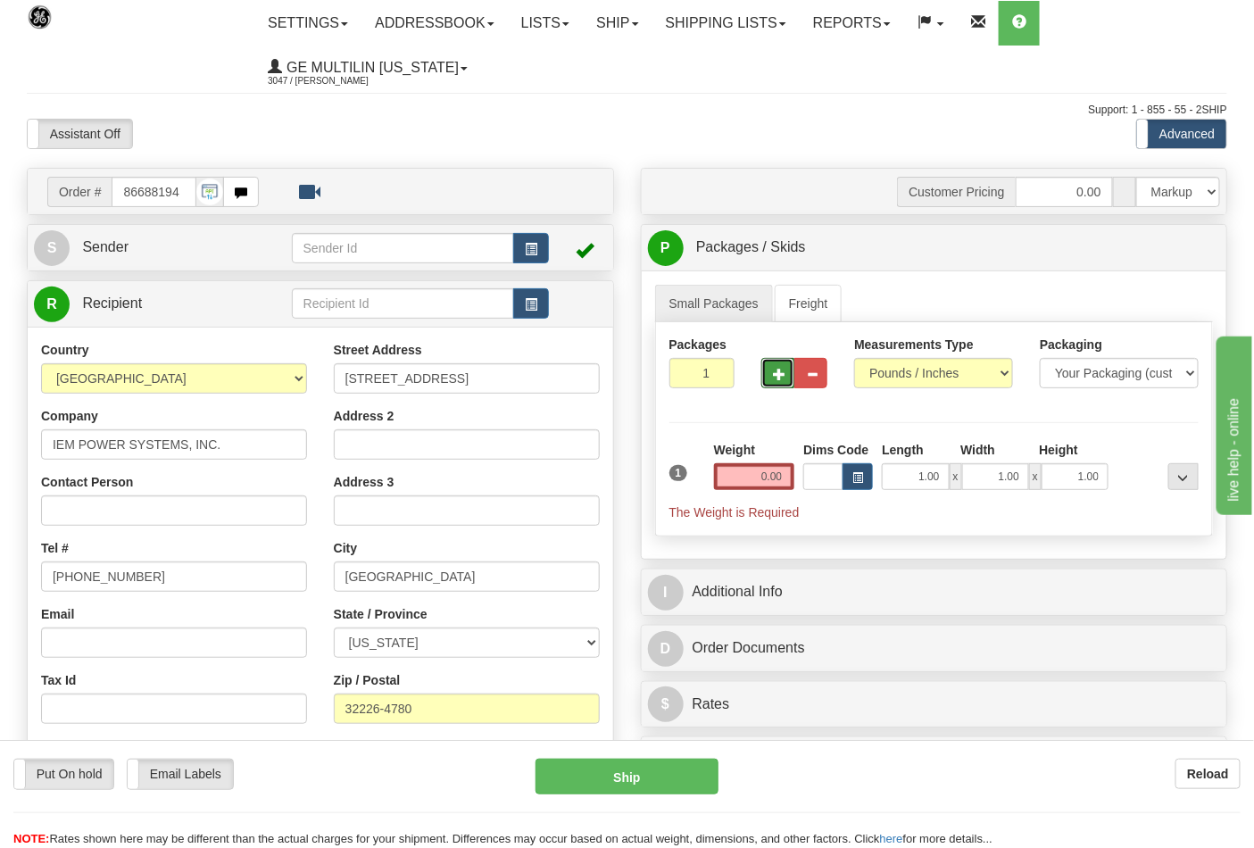
type input "2"
click at [790, 482] on input "0.00" at bounding box center [754, 476] width 81 height 27
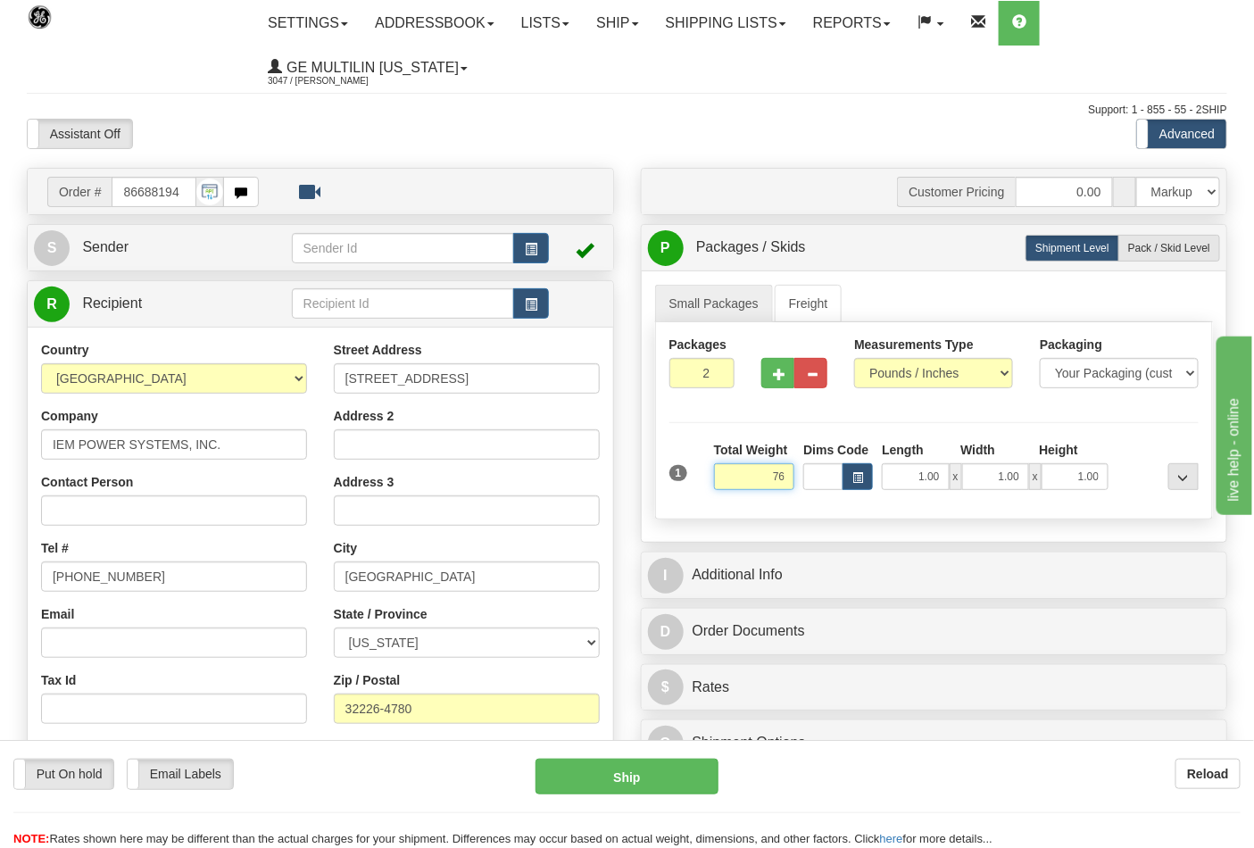
click button "Delete" at bounding box center [0, 0] width 0 height 0
type input "76.00"
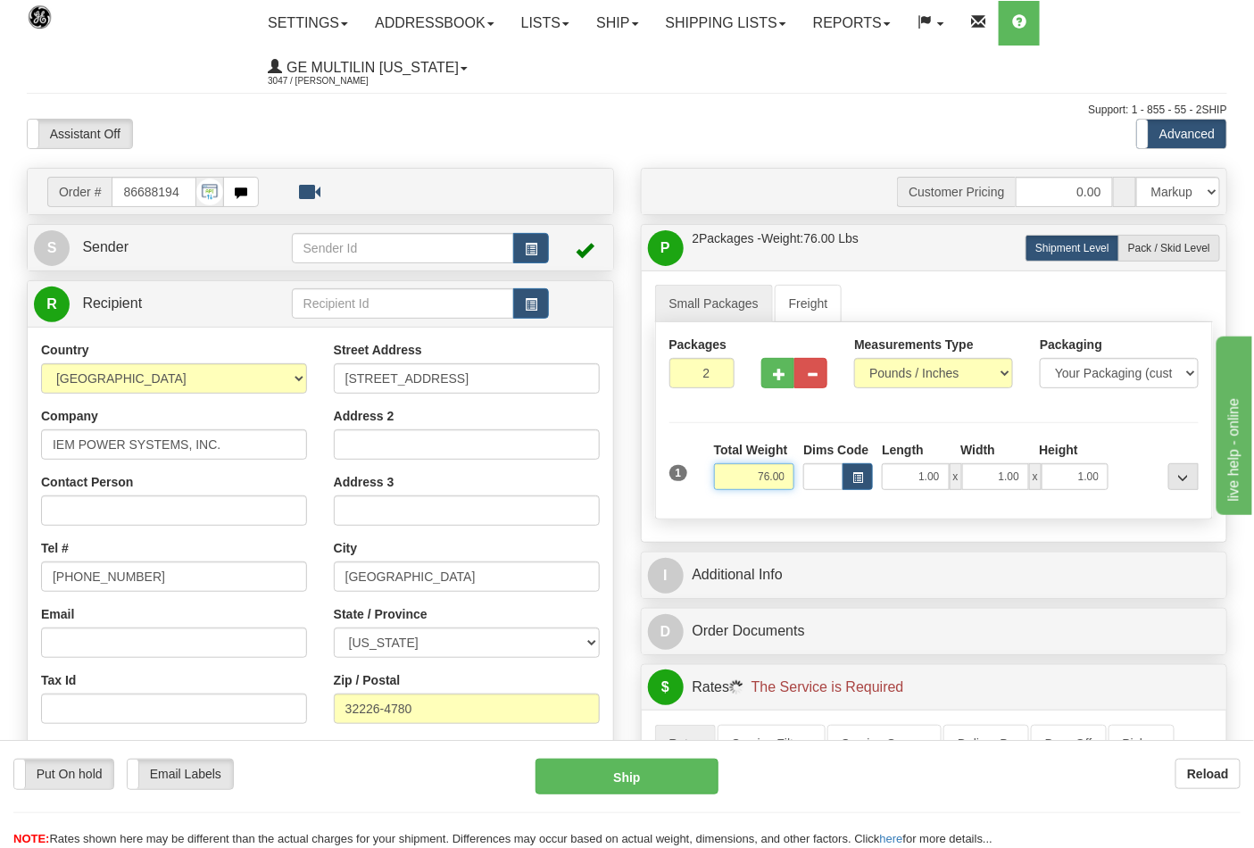
scroll to position [297, 0]
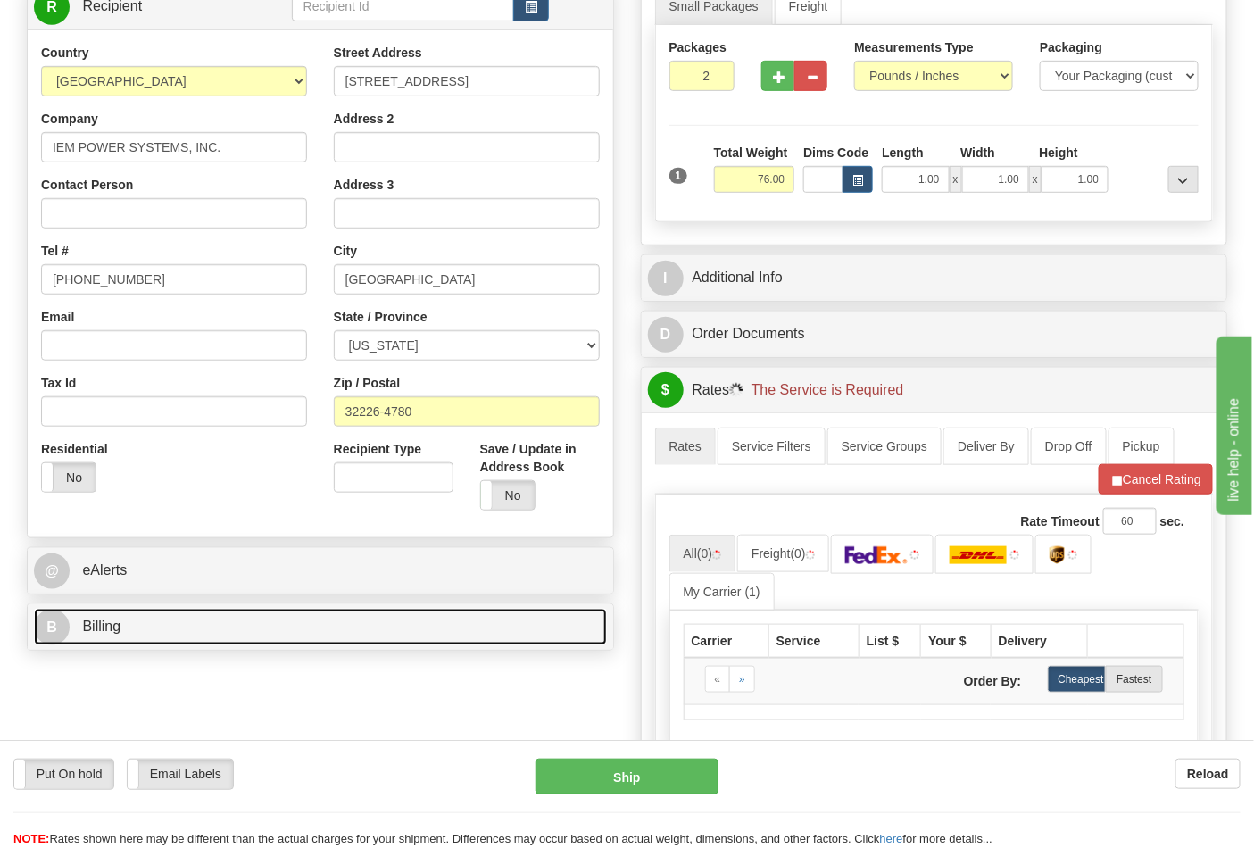
click at [201, 640] on link "B Billing" at bounding box center [320, 626] width 573 height 37
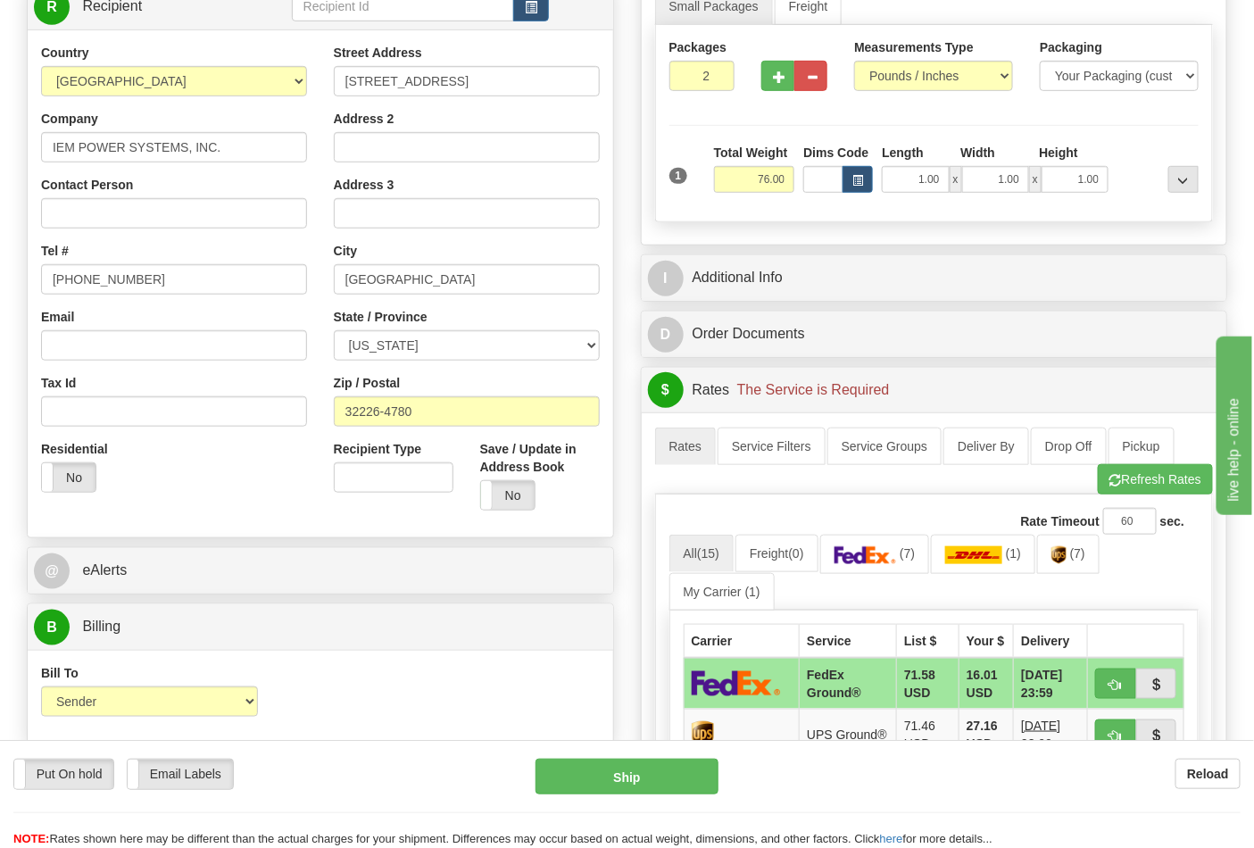
click at [164, 719] on div "Bill To Sender Recipient Third Party Collect" at bounding box center [150, 697] width 244 height 66
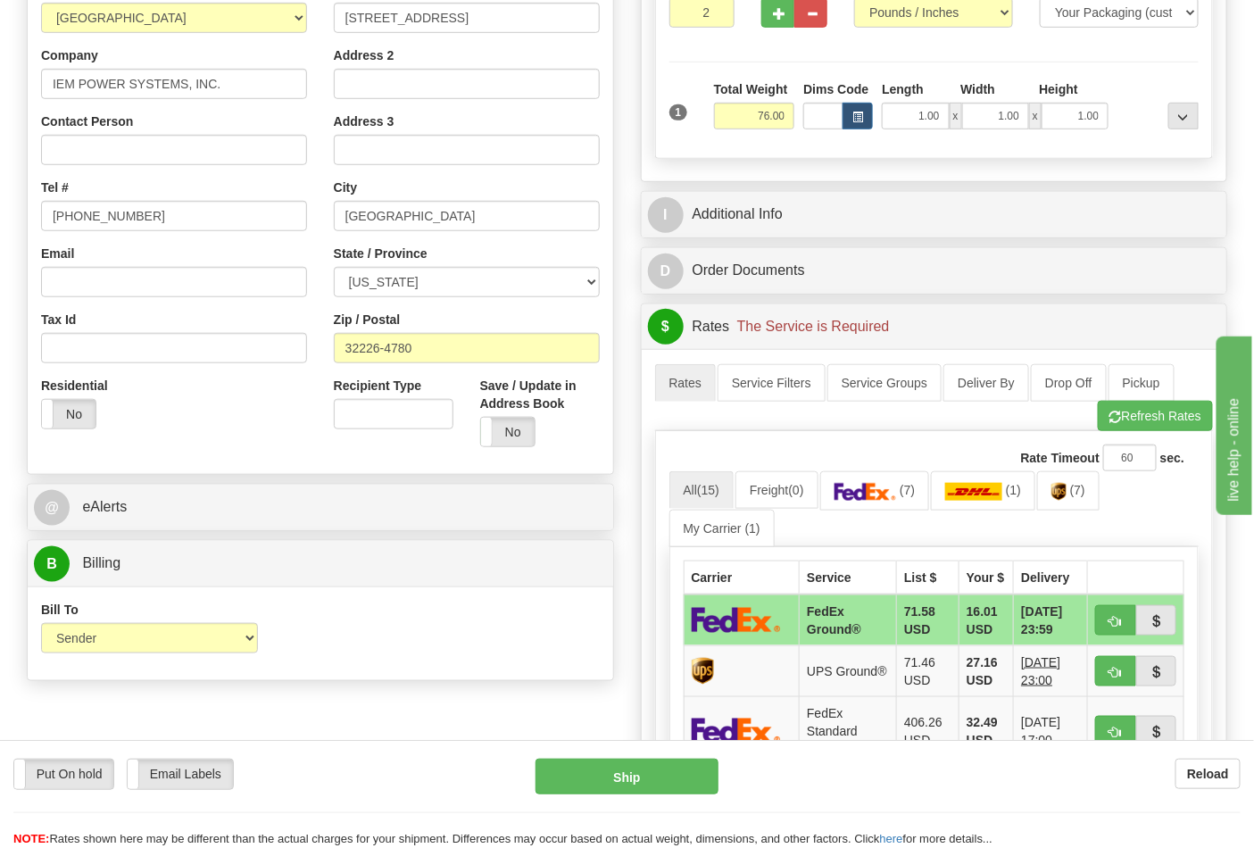
scroll to position [396, 0]
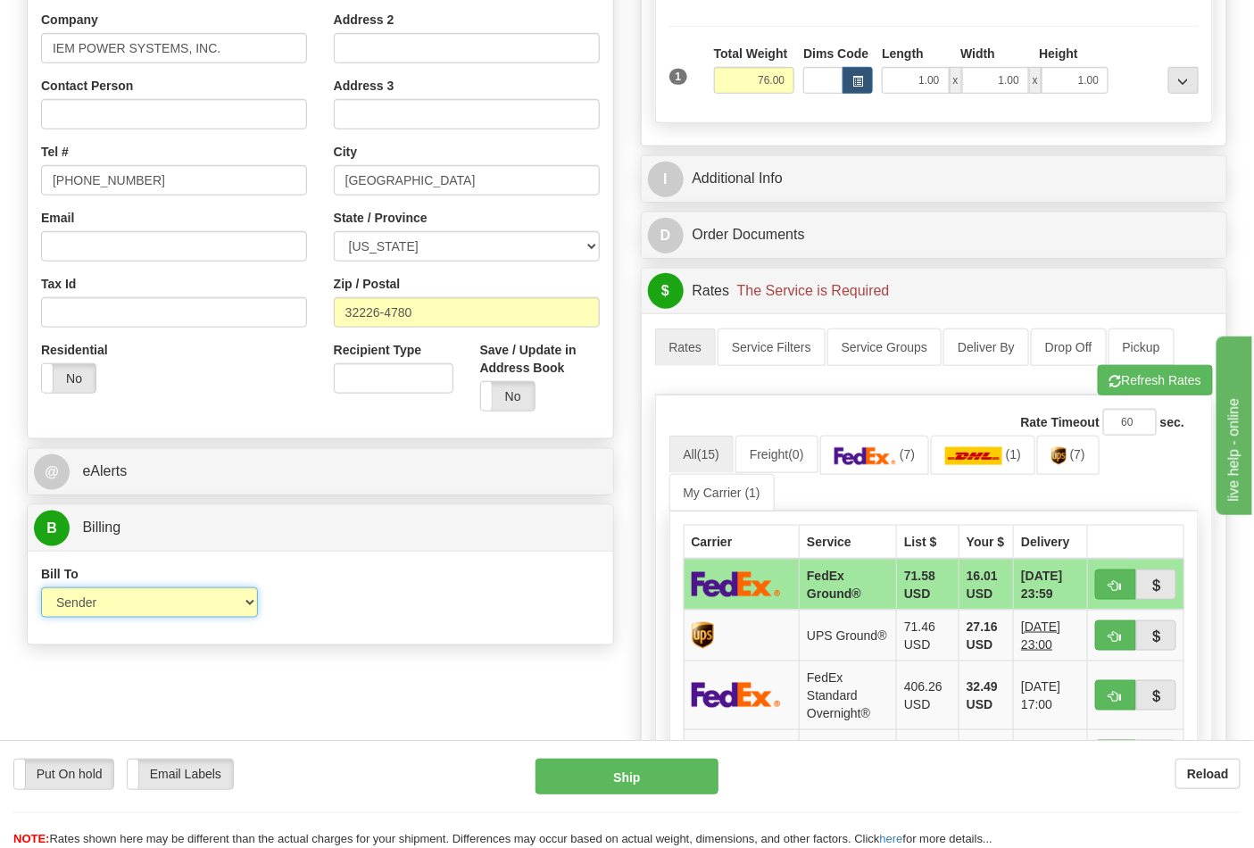
drag, startPoint x: 131, startPoint y: 603, endPoint x: 130, endPoint y: 616, distance: 12.5
click at [131, 603] on select "Sender Recipient Third Party Collect" at bounding box center [149, 602] width 217 height 30
select select "2"
click at [41, 589] on select "Sender Recipient Third Party Collect" at bounding box center [149, 602] width 217 height 30
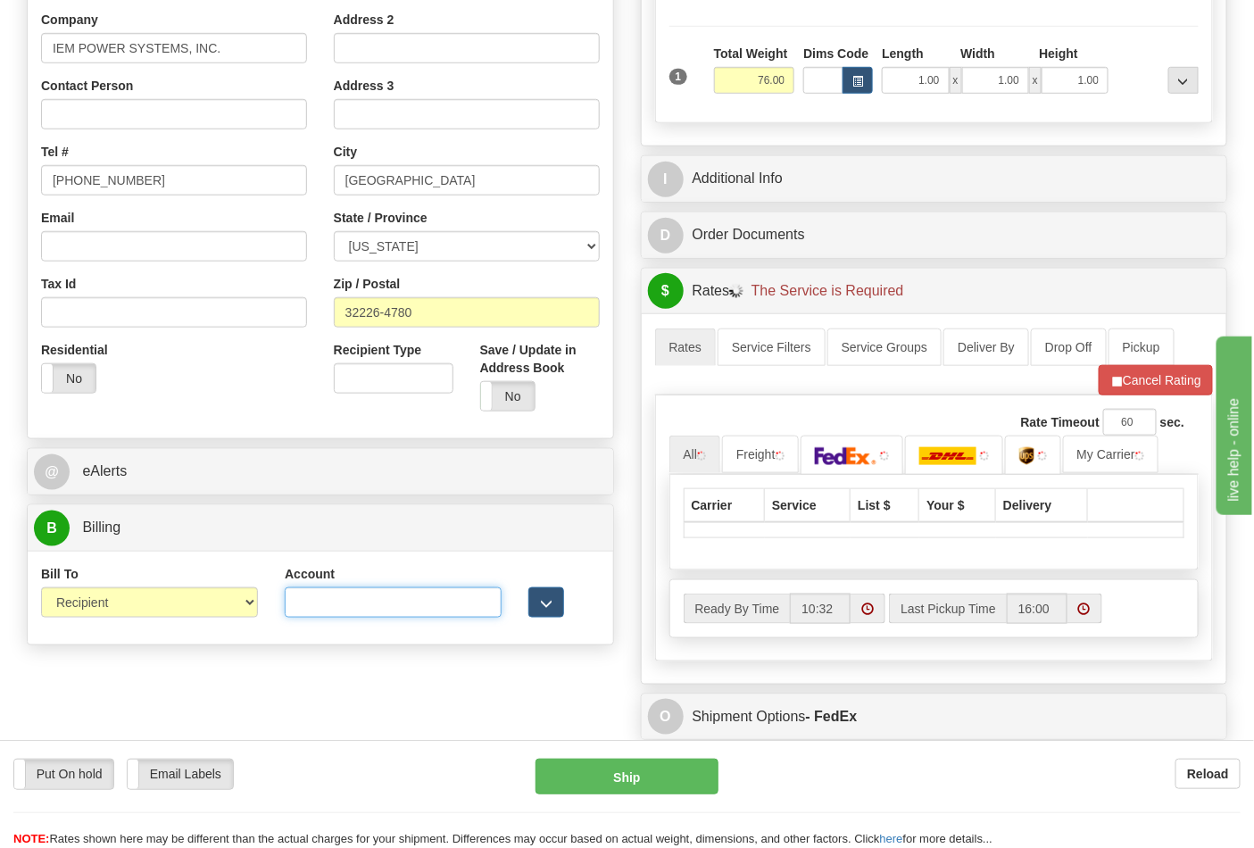
click at [376, 608] on input "Account" at bounding box center [393, 602] width 217 height 30
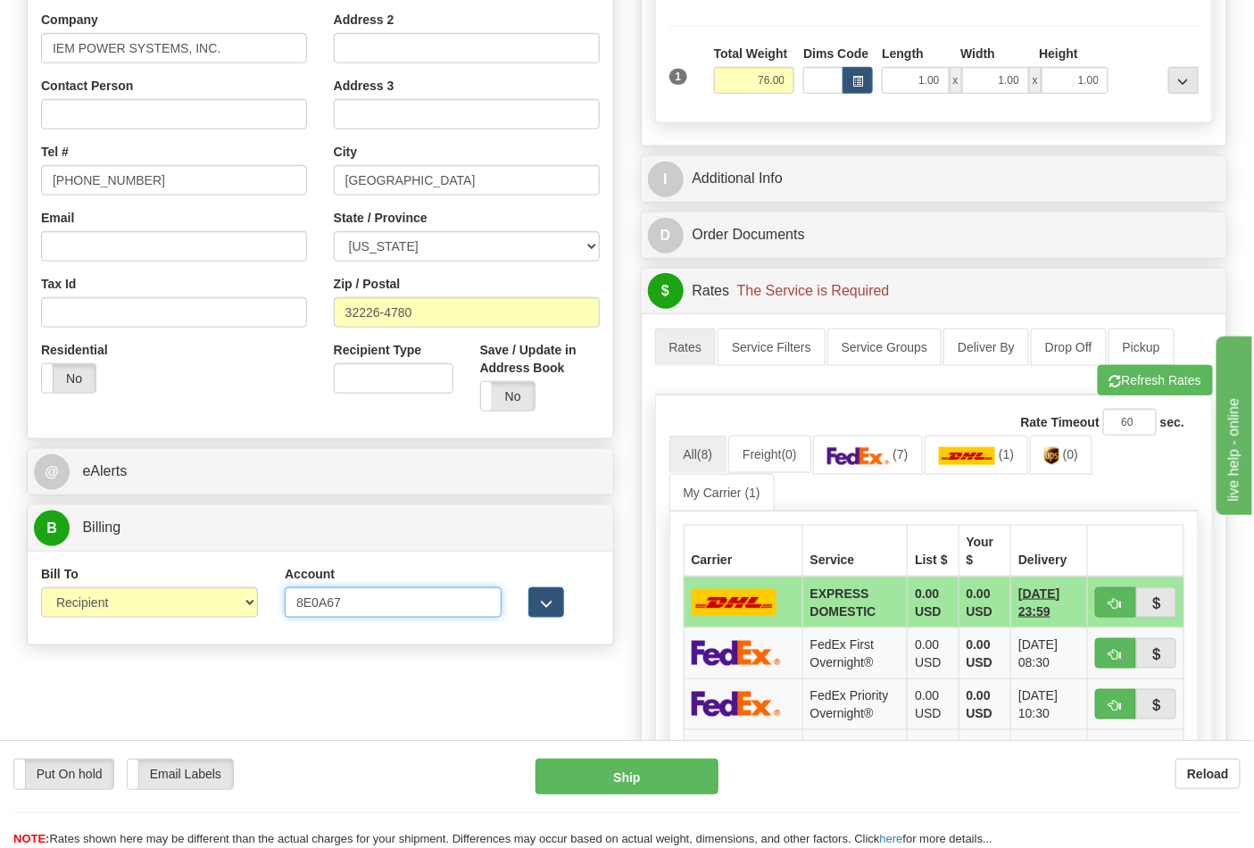
type input "8E0A67"
click button "Delete" at bounding box center [0, 0] width 0 height 0
click at [1142, 385] on button "Refresh Rates" at bounding box center [1154, 380] width 115 height 30
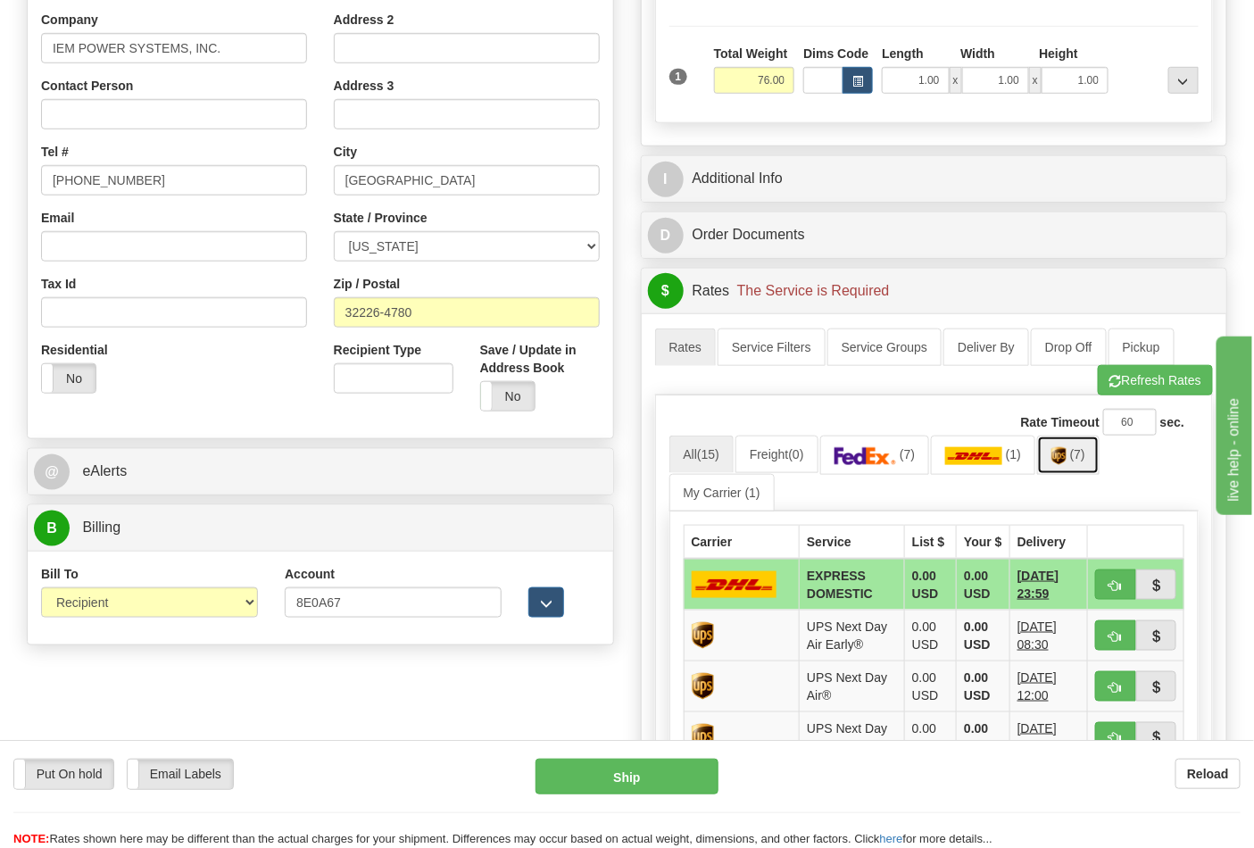
click at [1081, 465] on link "(7)" at bounding box center [1068, 454] width 62 height 38
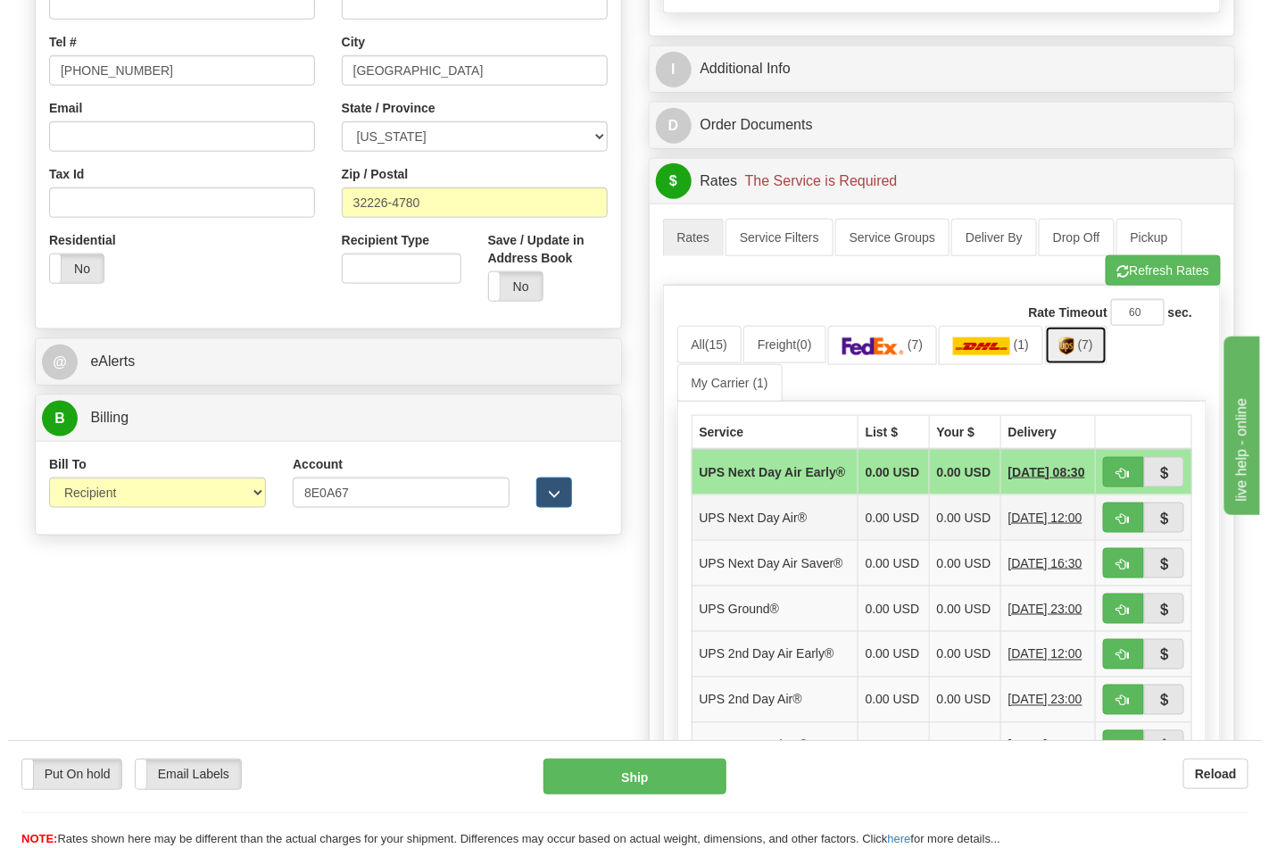
scroll to position [594, 0]
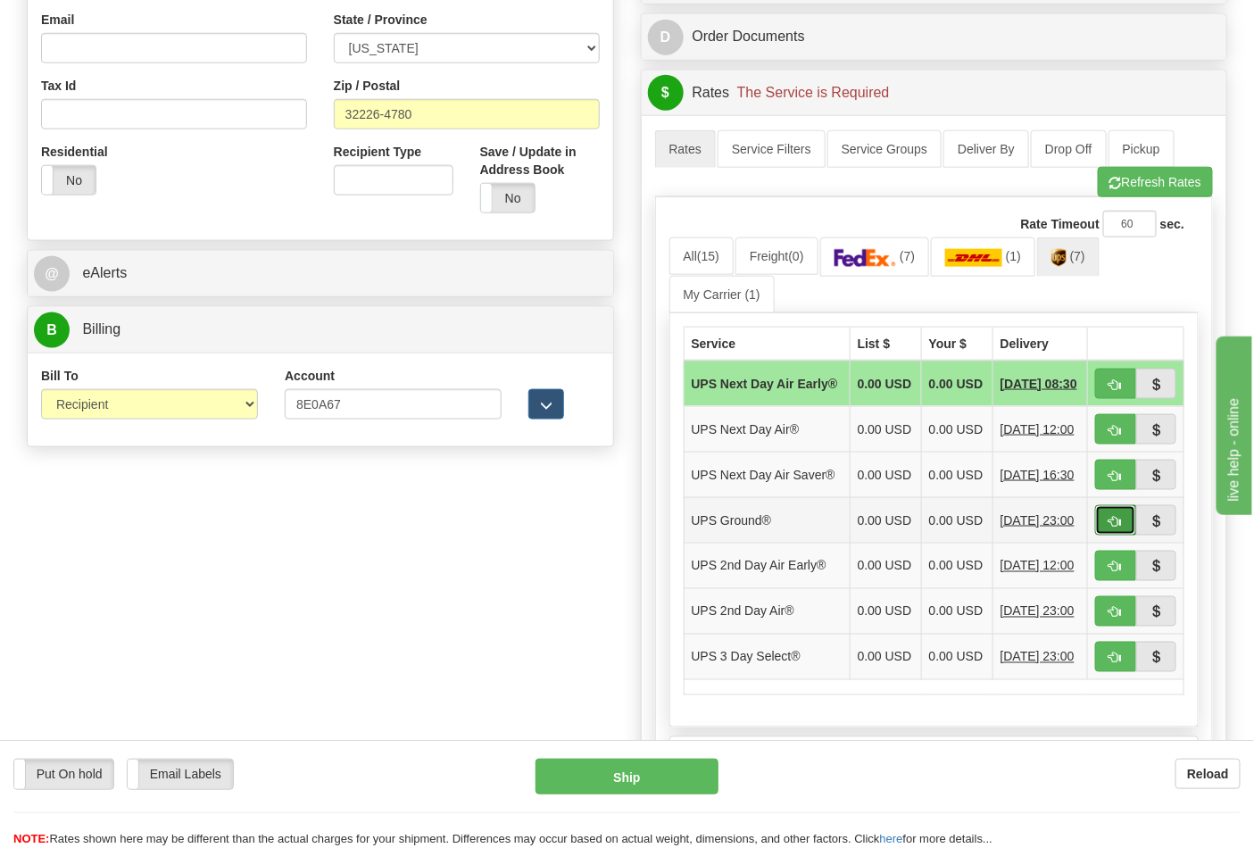
click at [1121, 527] on span "button" at bounding box center [1115, 522] width 12 height 12
type input "03"
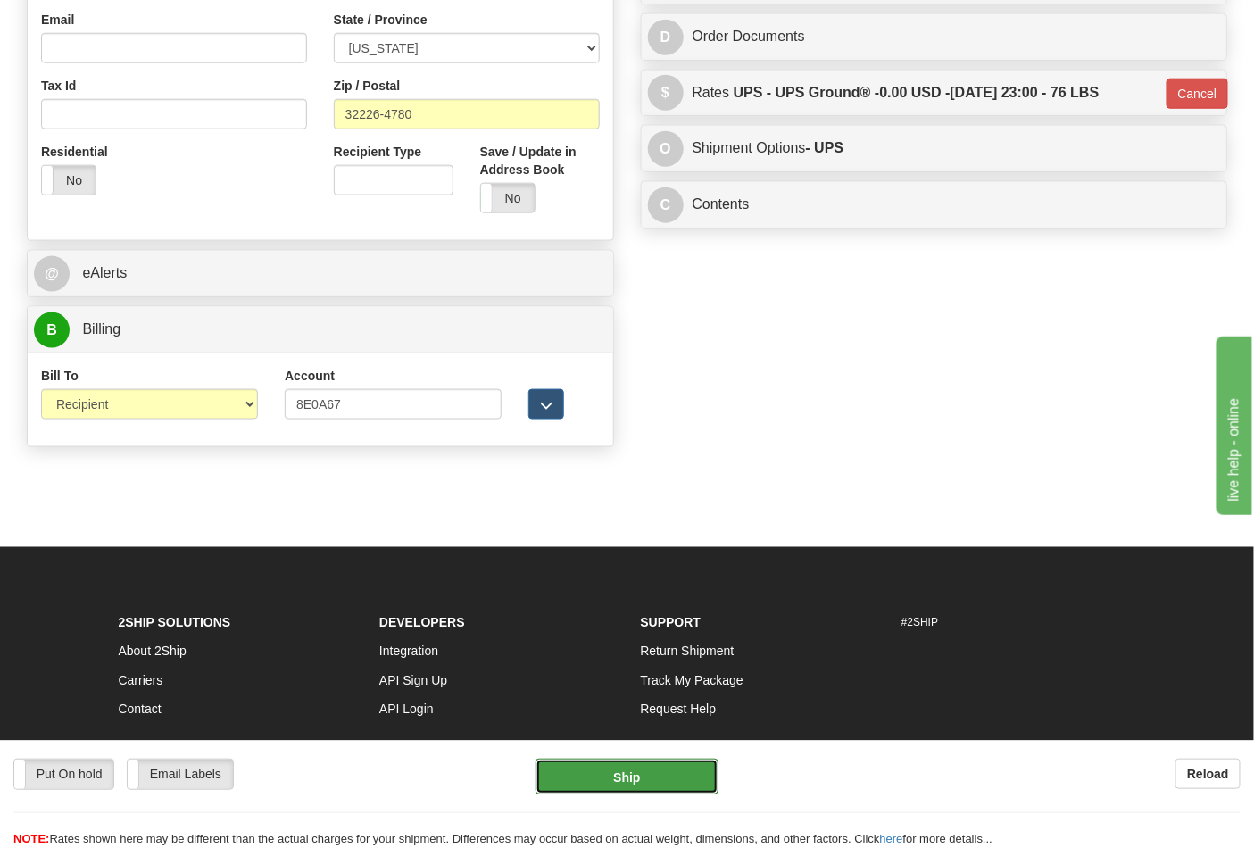
click at [646, 770] on button "Ship" at bounding box center [626, 776] width 182 height 36
